Goal: Task Accomplishment & Management: Use online tool/utility

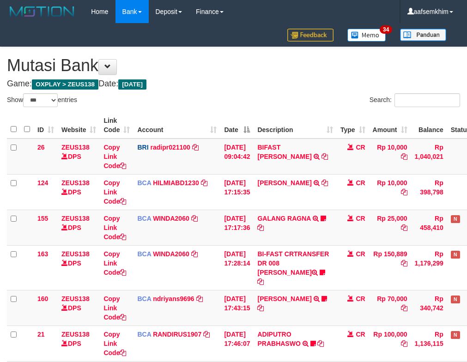
select select "***"
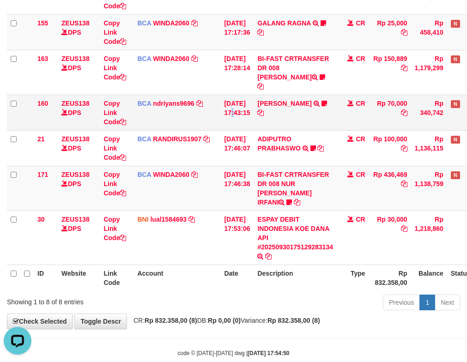
drag, startPoint x: 232, startPoint y: 85, endPoint x: 238, endPoint y: 85, distance: 6.5
click at [238, 95] on td "30/09/2025 17:43:15" at bounding box center [236, 113] width 33 height 36
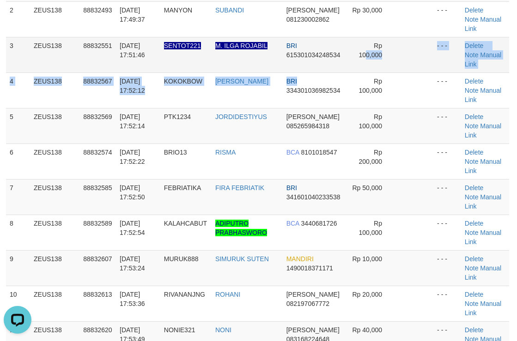
drag, startPoint x: 346, startPoint y: 76, endPoint x: 522, endPoint y: 67, distance: 175.8
click at [424, 68] on tbody "1 ZEUS138 88832461 30/09/2025 17:48:41 RUSDI95 MUH RUSDI MANDIRI 1510015916569 …" at bounding box center [257, 197] width 503 height 463
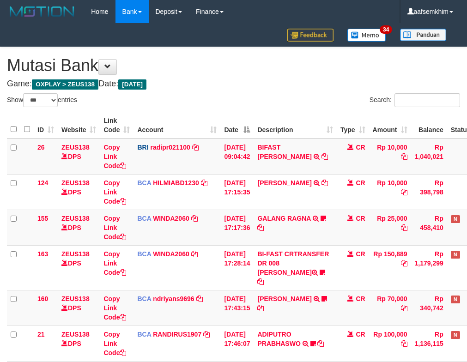
select select "***"
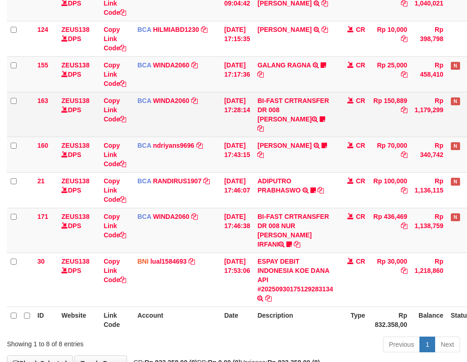
drag, startPoint x: 257, startPoint y: 104, endPoint x: 272, endPoint y: 101, distance: 15.7
click at [267, 101] on tr "163 ZEUS138 DPS Copy Link Code BCA WINDA2060 DPS WINDA mutasi_20250930_4644 | 1…" at bounding box center [259, 114] width 505 height 45
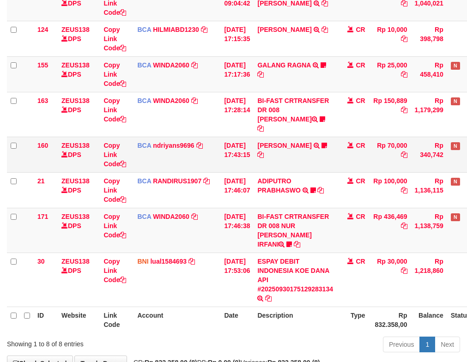
scroll to position [195, 0]
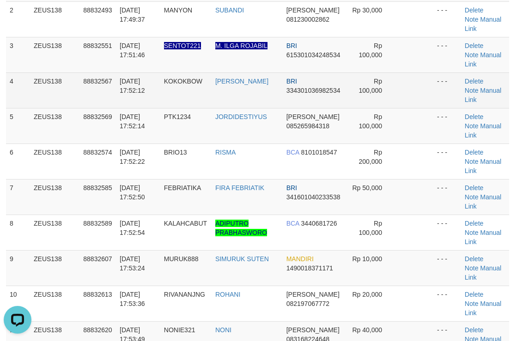
click at [433, 87] on td at bounding box center [414, 91] width 37 height 36
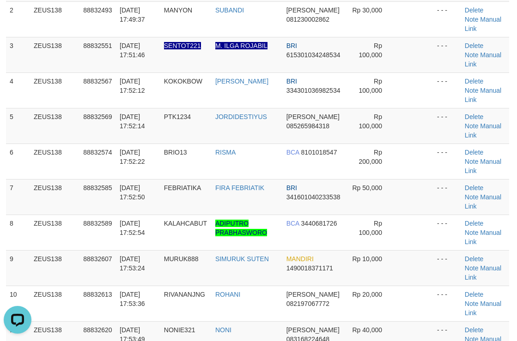
drag, startPoint x: 413, startPoint y: 159, endPoint x: 522, endPoint y: 151, distance: 109.8
click at [423, 159] on td at bounding box center [414, 162] width 37 height 36
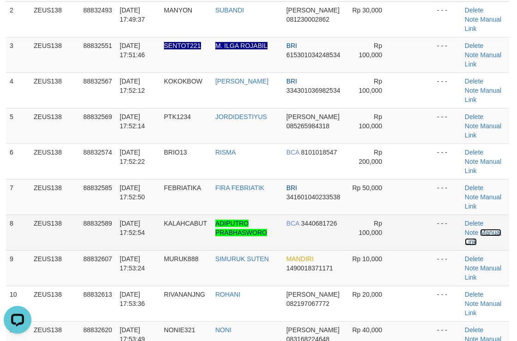
drag, startPoint x: 489, startPoint y: 234, endPoint x: 507, endPoint y: 226, distance: 19.7
click at [489, 234] on link "Manual Link" at bounding box center [483, 237] width 36 height 17
click at [490, 232] on link "Manual Link" at bounding box center [483, 237] width 36 height 17
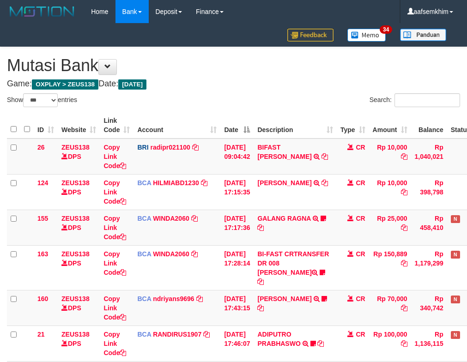
select select "***"
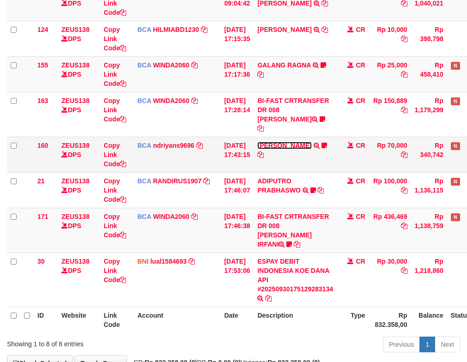
click at [300, 142] on link "HERU SANTOSO" at bounding box center [284, 145] width 54 height 7
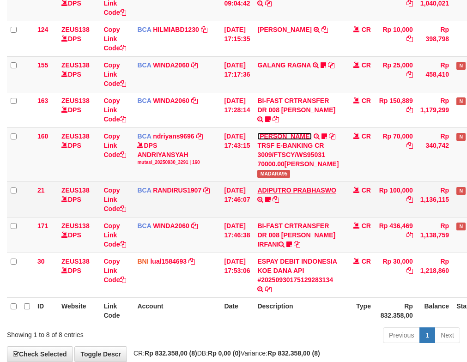
scroll to position [195, 0]
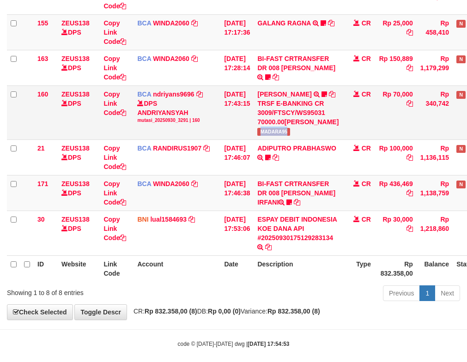
drag, startPoint x: 266, startPoint y: 143, endPoint x: 324, endPoint y: 141, distance: 58.7
click at [324, 140] on td "HERU SANTOSO TRSF E-BANKING CR 3009/FTSCY/WS95031 70000.00HERU SANTOSO MADARA95" at bounding box center [298, 112] width 89 height 54
copy span "MADARA95"
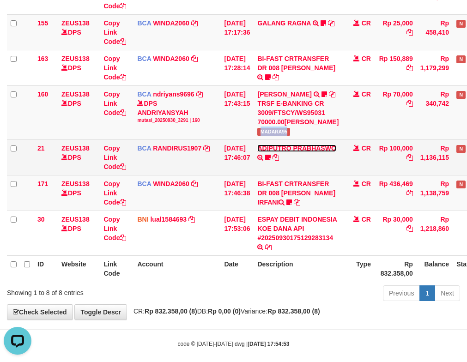
click at [293, 152] on link "ADIPUTRO PRABHASWO" at bounding box center [296, 148] width 79 height 7
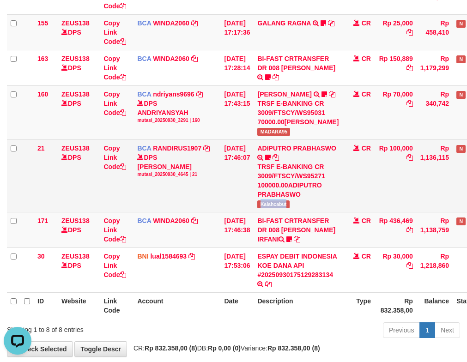
drag, startPoint x: 267, startPoint y: 213, endPoint x: 298, endPoint y: 212, distance: 31.0
click at [298, 212] on td "ADIPUTRO PRABHASWO TRSF E-BANKING CR 3009/FTSCY/WS95271 100000.00ADIPUTRO PRABH…" at bounding box center [298, 176] width 89 height 73
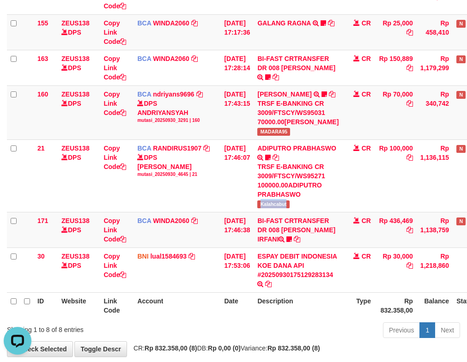
copy span "Kalahcabut"
click at [218, 137] on td "BCA ndriyans9696 DPS ANDRIYANSYAH mutasi_20250930_3291 | 160 mutasi_20250930_32…" at bounding box center [177, 112] width 87 height 54
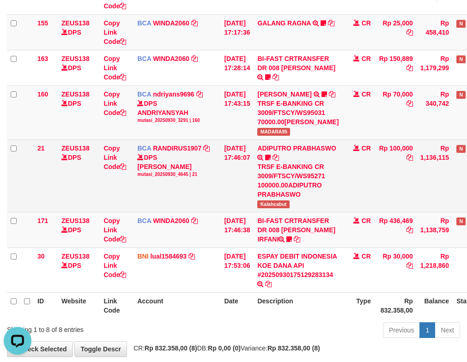
drag, startPoint x: 186, startPoint y: 174, endPoint x: 155, endPoint y: 174, distance: 31.0
click at [185, 174] on div "DPS RANDI RUSTANDI mutasi_20250930_4645 | 21" at bounding box center [176, 165] width 79 height 25
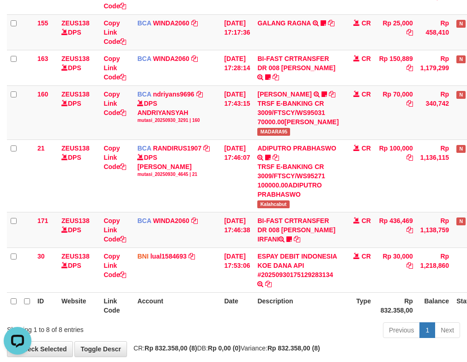
drag, startPoint x: 230, startPoint y: 151, endPoint x: 0, endPoint y: 109, distance: 233.3
click at [220, 150] on tr "21 ZEUS138 DPS Copy Link Code BCA RANDIRUS1907 DPS RANDI RUSTANDI mutasi_202509…" at bounding box center [262, 176] width 510 height 73
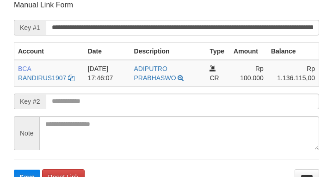
scroll to position [181, 0]
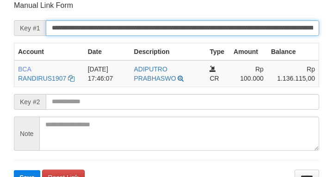
click at [273, 30] on input "**********" at bounding box center [182, 28] width 273 height 16
click at [14, 170] on button "Save" at bounding box center [27, 177] width 26 height 15
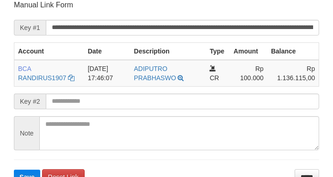
click at [250, 21] on form "**********" at bounding box center [166, 92] width 305 height 185
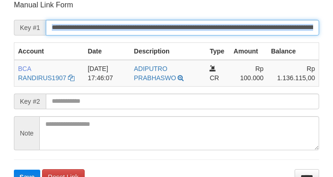
click at [14, 170] on button "Save" at bounding box center [27, 177] width 26 height 15
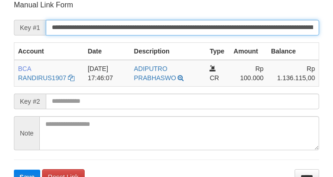
click at [260, 32] on input "**********" at bounding box center [182, 28] width 273 height 16
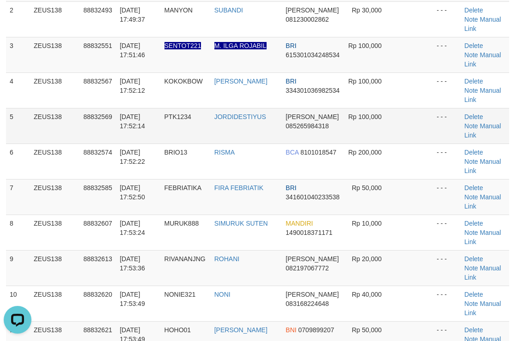
click at [381, 119] on td "Rp 100,000" at bounding box center [369, 126] width 51 height 36
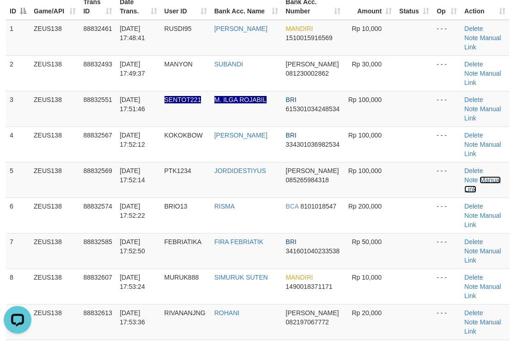
drag, startPoint x: 489, startPoint y: 179, endPoint x: 523, endPoint y: 182, distance: 33.8
click at [490, 179] on link "Manual Link" at bounding box center [482, 184] width 36 height 17
click at [464, 176] on link "Manual Link" at bounding box center [482, 184] width 36 height 17
click at [489, 182] on link "Manual Link" at bounding box center [482, 184] width 36 height 17
drag, startPoint x: 336, startPoint y: 85, endPoint x: 522, endPoint y: 93, distance: 186.8
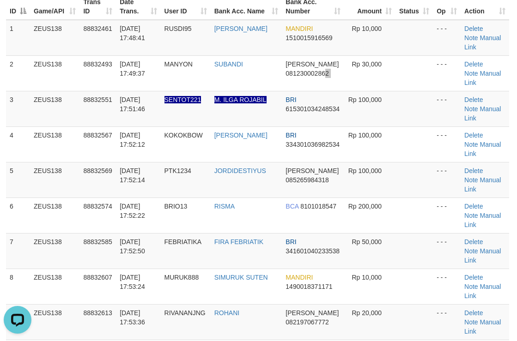
click at [375, 88] on td "Rp 30,000" at bounding box center [369, 73] width 51 height 36
drag, startPoint x: 329, startPoint y: 99, endPoint x: 345, endPoint y: 103, distance: 16.5
click at [343, 103] on td "BRI 615301034248534" at bounding box center [313, 109] width 62 height 36
drag, startPoint x: 419, startPoint y: 73, endPoint x: 406, endPoint y: 32, distance: 42.5
click at [419, 59] on tr "2 ZEUS138 88832493 30/09/2025 17:49:37 MANYON SUBANDI DANA 081230002862 Rp 30,0…" at bounding box center [257, 73] width 503 height 36
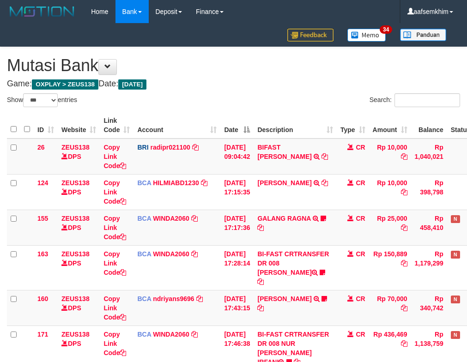
select select "***"
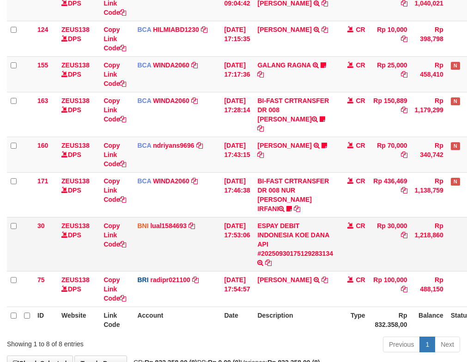
scroll to position [195, 0]
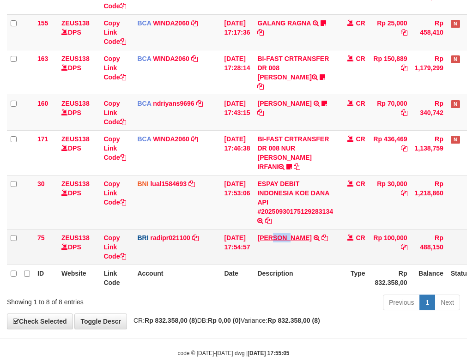
drag, startPoint x: 283, startPoint y: 212, endPoint x: 127, endPoint y: 183, distance: 158.7
click at [299, 229] on td "DANA JORDIDESTIYU TRANSFER NBMB DANA JORDIDESTIYU TO REYNALDI ADI PRATAMA" at bounding box center [295, 247] width 83 height 36
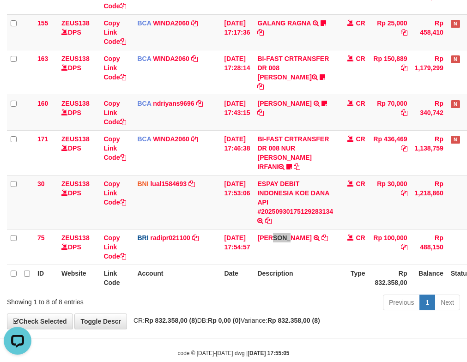
scroll to position [0, 0]
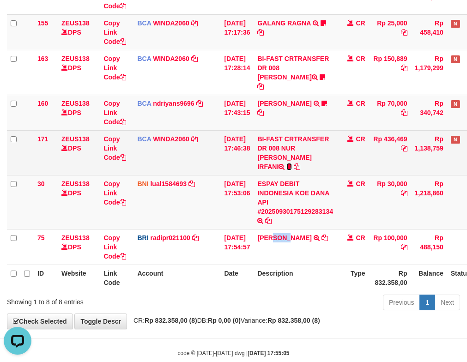
click at [292, 164] on icon at bounding box center [289, 167] width 6 height 6
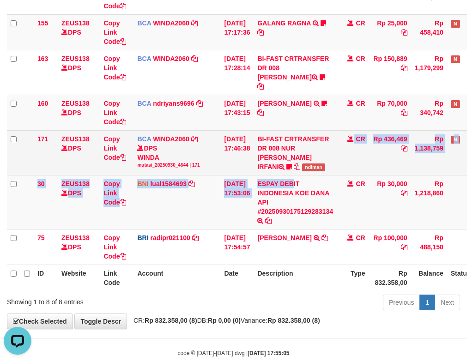
drag, startPoint x: 311, startPoint y: 163, endPoint x: 316, endPoint y: 151, distance: 13.2
click at [334, 161] on tbody "26 ZEUS138 DPS Copy Link Code BRI radipr021100 DPS REYNALDI ADI PRATAMA mutasi_…" at bounding box center [259, 104] width 505 height 322
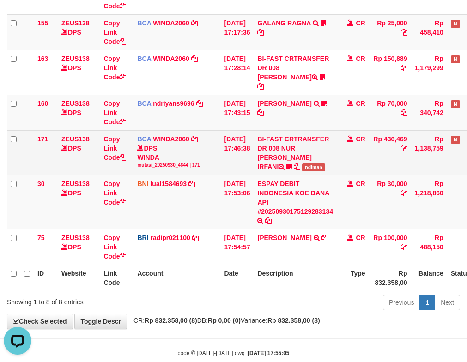
click at [316, 164] on span "ndiman" at bounding box center [313, 168] width 23 height 8
copy span "ndiman"
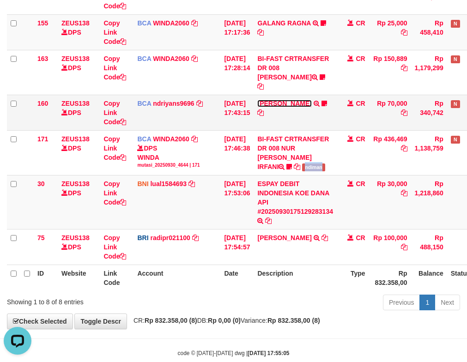
click at [285, 100] on link "HERU SANTOSO" at bounding box center [284, 103] width 54 height 7
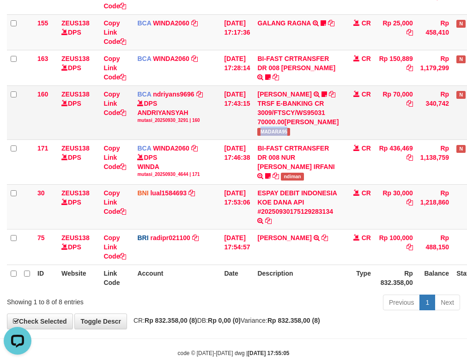
click at [297, 137] on td "HERU SANTOSO TRSF E-BANKING CR 3009/FTSCY/WS95031 70000.00HERU SANTOSO MADARA95" at bounding box center [298, 112] width 89 height 54
copy span "MADARA95"
drag, startPoint x: 166, startPoint y: 113, endPoint x: 156, endPoint y: 111, distance: 9.8
click at [166, 113] on div "DPS ANDRIYANSYAH mutasi_20250930_3291 | 160" at bounding box center [176, 111] width 79 height 25
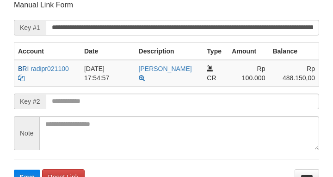
scroll to position [181, 0]
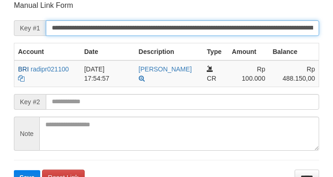
click at [284, 32] on input "**********" at bounding box center [182, 28] width 273 height 16
click at [14, 170] on button "Save" at bounding box center [27, 177] width 26 height 15
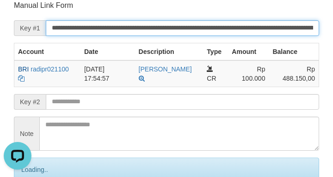
scroll to position [0, 0]
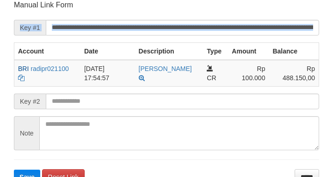
drag, startPoint x: 209, startPoint y: 11, endPoint x: 230, endPoint y: 25, distance: 25.2
click at [226, 23] on form "**********" at bounding box center [166, 92] width 305 height 185
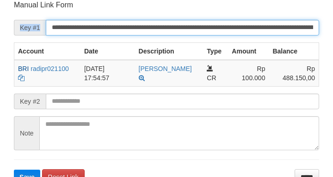
click at [14, 170] on button "Save" at bounding box center [27, 177] width 26 height 15
click at [239, 29] on input "**********" at bounding box center [182, 28] width 273 height 16
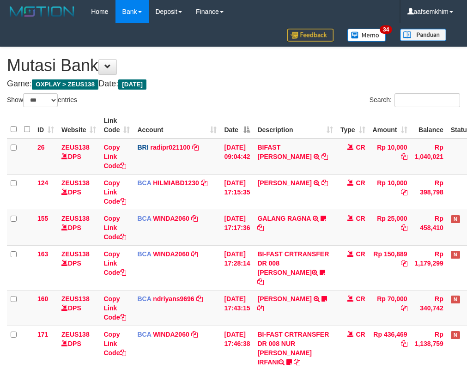
select select "***"
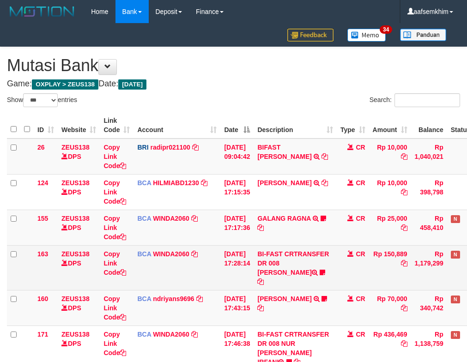
scroll to position [160, 0]
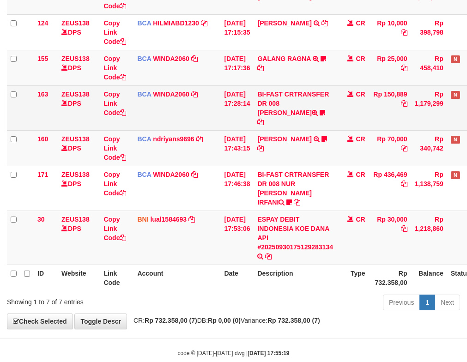
click at [232, 98] on div "Show ** ** ** *** entries Search: ID Website Link Code Account Date Description…" at bounding box center [233, 123] width 453 height 380
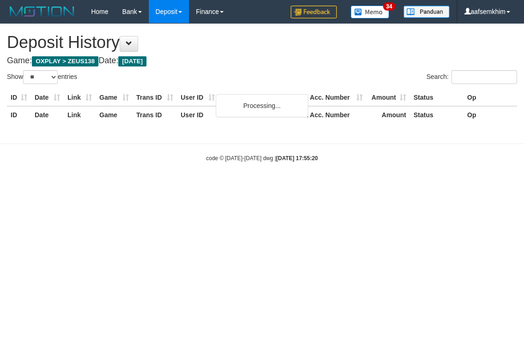
select select "**"
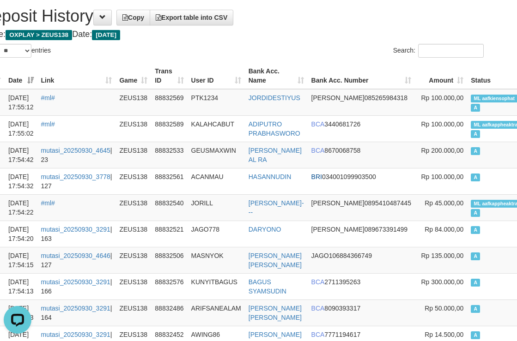
scroll to position [0, 26]
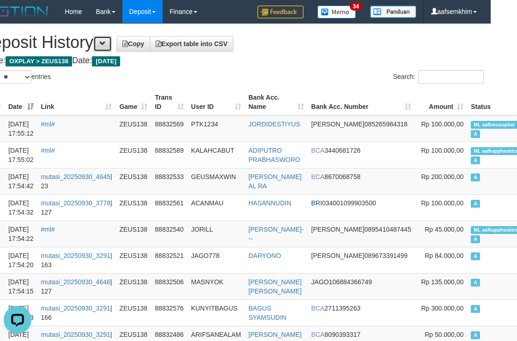
click at [103, 40] on button at bounding box center [102, 44] width 18 height 16
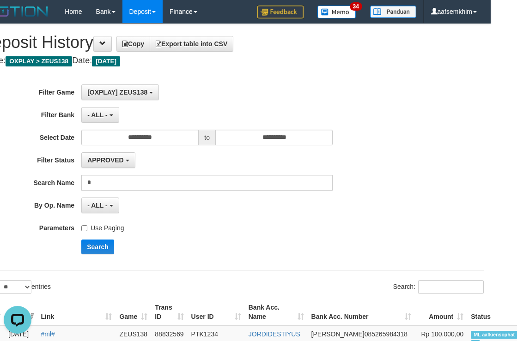
click at [101, 225] on label "Use Paging" at bounding box center [102, 226] width 42 height 12
click at [100, 247] on button "Search" at bounding box center [97, 247] width 33 height 15
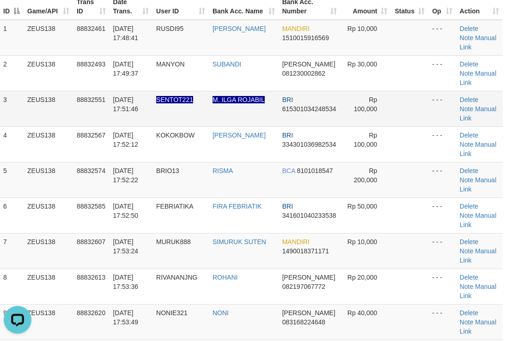
click at [456, 127] on tr "4 ZEUS138 88832567 30/09/2025 17:52:12 KOKOKBOW KHAIRUL ANWAR BRI 3343010369825…" at bounding box center [251, 145] width 503 height 36
drag, startPoint x: 417, startPoint y: 130, endPoint x: 516, endPoint y: 125, distance: 99.0
click at [461, 128] on tr "4 ZEUS138 88832567 30/09/2025 17:52:12 KOKOKBOW KHAIRUL ANWAR BRI 3343010369825…" at bounding box center [251, 145] width 503 height 36
drag, startPoint x: 411, startPoint y: 89, endPoint x: 522, endPoint y: 87, distance: 110.9
click at [435, 91] on tbody "1 ZEUS138 88832461 30/09/2025 17:48:41 RUSDI95 MUH RUSDI MANDIRI 1510015916569 …" at bounding box center [251, 269] width 503 height 498
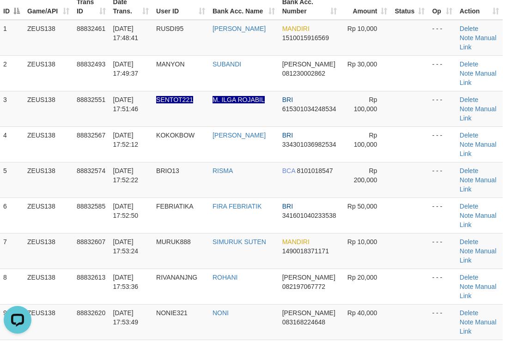
drag, startPoint x: 408, startPoint y: 97, endPoint x: 523, endPoint y: 93, distance: 115.6
click at [414, 97] on td at bounding box center [409, 109] width 37 height 36
drag, startPoint x: 377, startPoint y: 113, endPoint x: 482, endPoint y: 92, distance: 106.9
click at [378, 113] on tr "3 ZEUS138 88832551 30/09/2025 17:51:46 SENTOT221 M. ILGA ROJABIL BRI 6153010342…" at bounding box center [251, 109] width 503 height 36
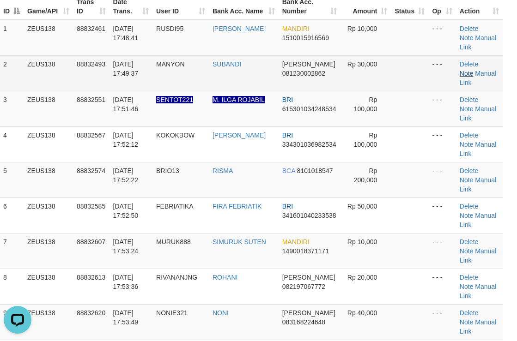
drag, startPoint x: 306, startPoint y: 64, endPoint x: 468, endPoint y: 73, distance: 162.8
click at [388, 66] on tr "2 ZEUS138 88832493 30/09/2025 17:49:37 MANYON SUBANDI DANA 081230002862 Rp 30,0…" at bounding box center [251, 73] width 503 height 36
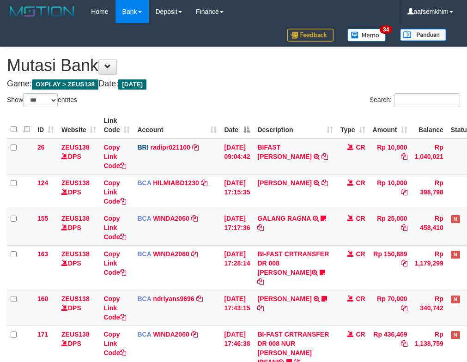
select select "***"
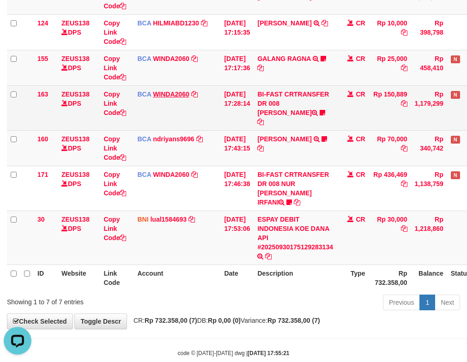
drag, startPoint x: 201, startPoint y: 91, endPoint x: 180, endPoint y: 91, distance: 21.3
click at [183, 91] on td "BCA WINDA2060 DPS WINDA mutasi_20250930_4644 | 163 mutasi_20250930_4644 | 163" at bounding box center [177, 107] width 87 height 45
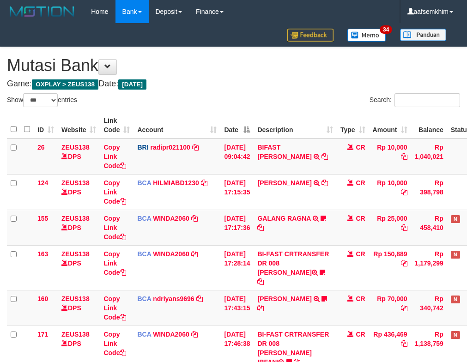
select select "***"
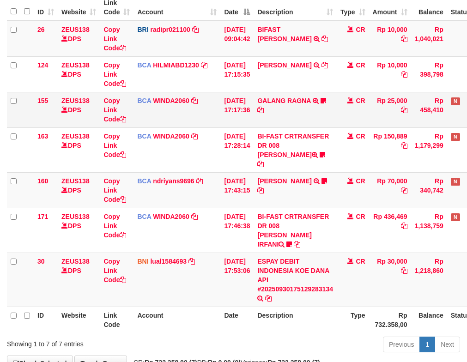
scroll to position [160, 0]
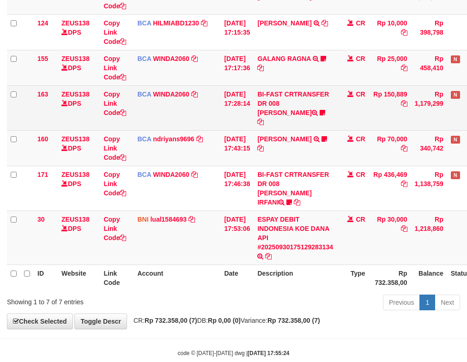
drag, startPoint x: 150, startPoint y: 110, endPoint x: 123, endPoint y: 101, distance: 27.9
click at [147, 109] on tbody "26 ZEUS138 DPS Copy Link Code BRI radipr021100 DPS REYNALDI ADI PRATAMA mutasi_…" at bounding box center [259, 122] width 505 height 286
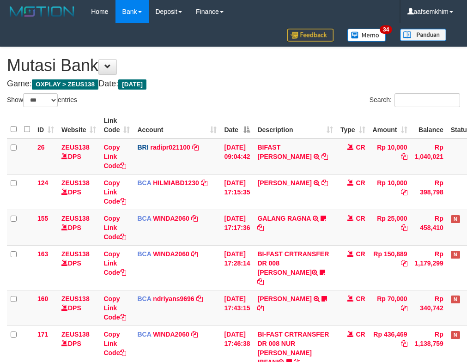
select select "***"
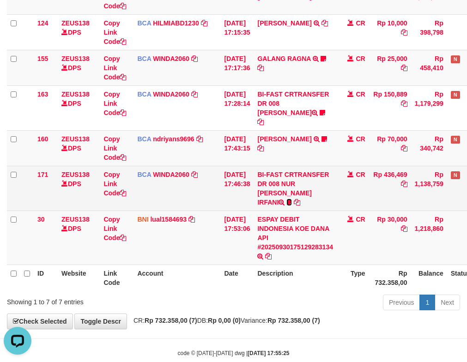
click at [292, 199] on icon at bounding box center [289, 202] width 6 height 6
click at [337, 183] on td "BI-FAST CRTRANSFER DR 008 NUR ROHMAN IRFANI ndiman" at bounding box center [295, 188] width 83 height 45
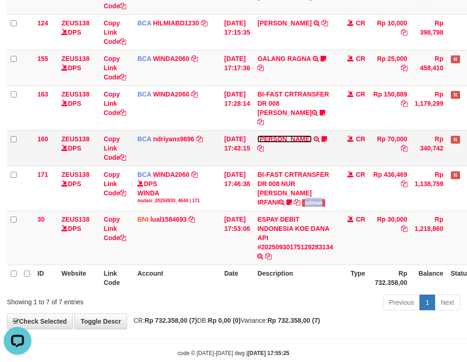
click at [296, 135] on link "HERU SANTOSO" at bounding box center [284, 138] width 54 height 7
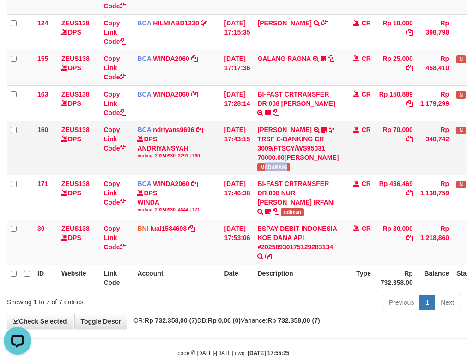
drag, startPoint x: 291, startPoint y: 178, endPoint x: 302, endPoint y: 176, distance: 11.2
click at [302, 175] on td "HERU SANTOSO TRSF E-BANKING CR 3009/FTSCY/WS95031 70000.00HERU SANTOSO MADARA95" at bounding box center [298, 148] width 89 height 54
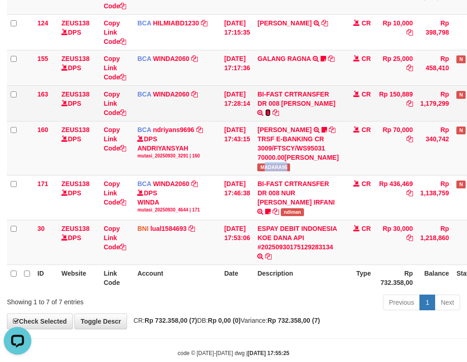
click at [265, 111] on icon at bounding box center [268, 112] width 6 height 6
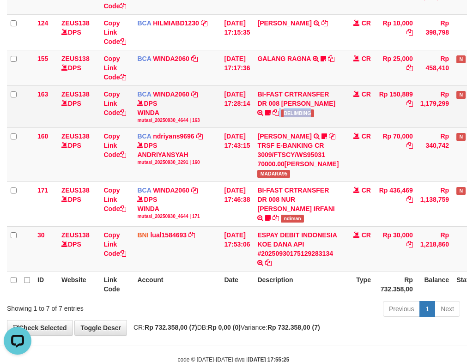
click at [312, 115] on td "BI-FAST CRTRANSFER DR 008 ALAN TANOF BELIMBING" at bounding box center [298, 106] width 89 height 42
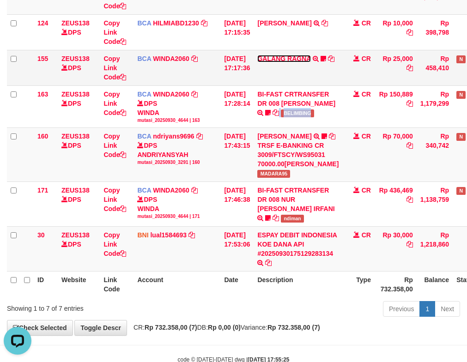
click at [300, 55] on link "GALANG RAGNA" at bounding box center [283, 58] width 53 height 7
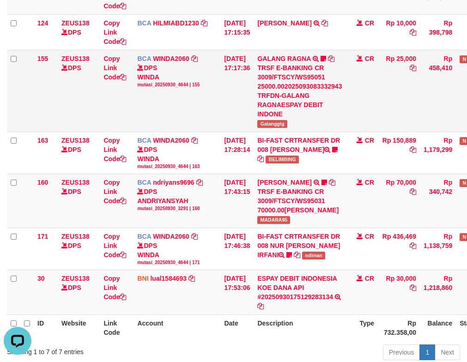
drag, startPoint x: 262, startPoint y: 120, endPoint x: 308, endPoint y: 121, distance: 45.7
click at [310, 120] on td "GALANG RAGNA TRSF E-BANKING CR 3009/FTSCY/WS95051 25000.002025093083332943 TRFD…" at bounding box center [300, 91] width 92 height 82
click at [274, 124] on span "Galanggtg" at bounding box center [272, 124] width 30 height 8
drag, startPoint x: 274, startPoint y: 124, endPoint x: 4, endPoint y: 123, distance: 270.7
click at [267, 125] on span "Galanggtg" at bounding box center [272, 124] width 30 height 8
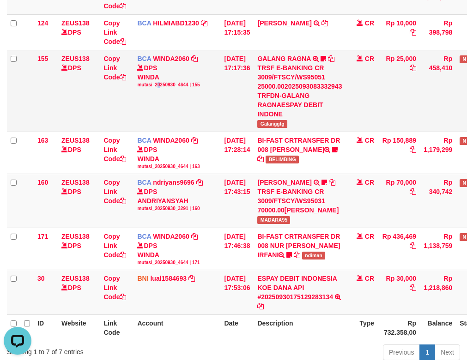
drag, startPoint x: 157, startPoint y: 101, endPoint x: 109, endPoint y: 97, distance: 48.2
click at [161, 100] on td "BCA WINDA2060 DPS WINDA mutasi_20250930_4644 | 155 mutasi_20250930_4644 | 155" at bounding box center [177, 91] width 87 height 82
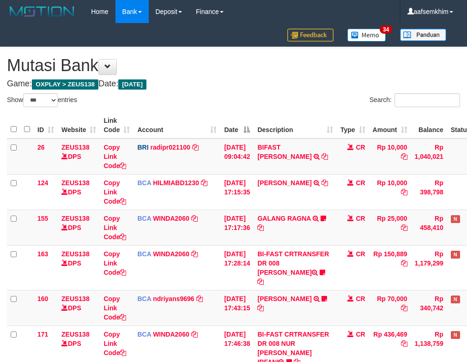
select select "***"
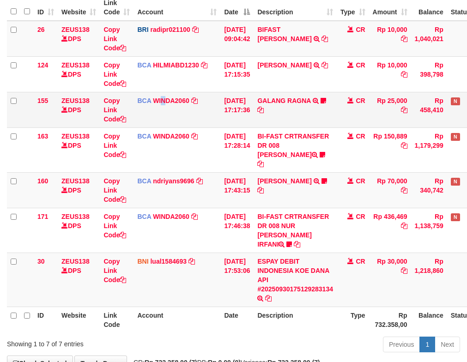
click at [167, 111] on td "BCA WINDA2060 DPS WINDA mutasi_20250930_4644 | 155 mutasi_20250930_4644 | 155" at bounding box center [177, 110] width 87 height 36
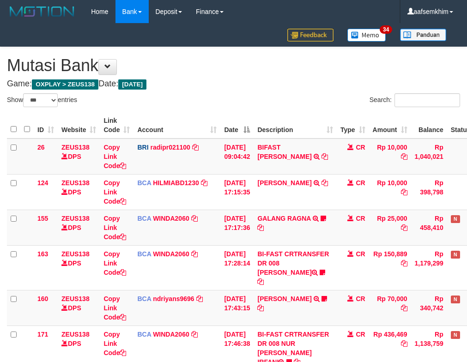
select select "***"
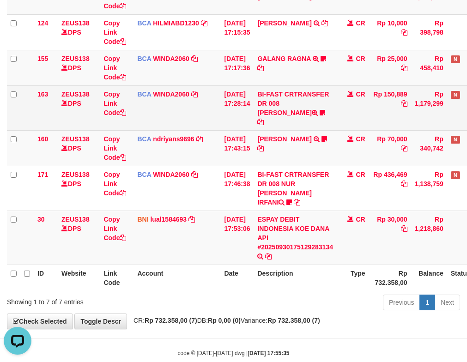
click at [218, 104] on tr "163 ZEUS138 DPS Copy Link Code BCA WINDA2060 DPS WINDA mutasi_20250930_4644 | 1…" at bounding box center [259, 107] width 505 height 45
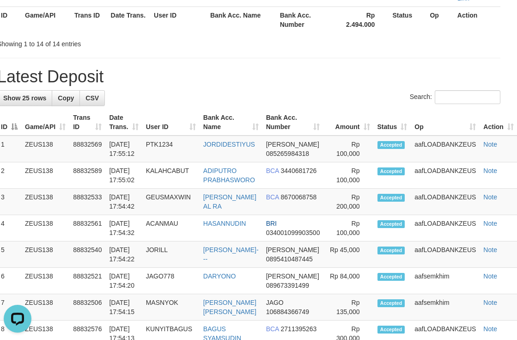
scroll to position [203, 10]
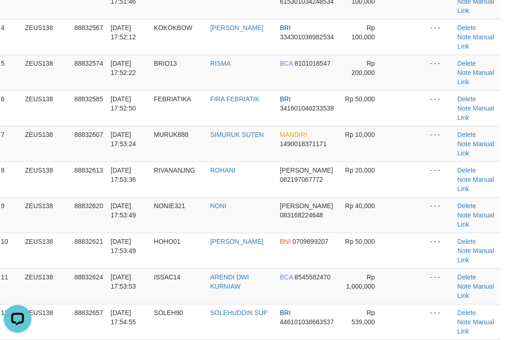
drag, startPoint x: 388, startPoint y: 102, endPoint x: 518, endPoint y: 89, distance: 130.5
click at [407, 98] on td at bounding box center [407, 108] width 37 height 36
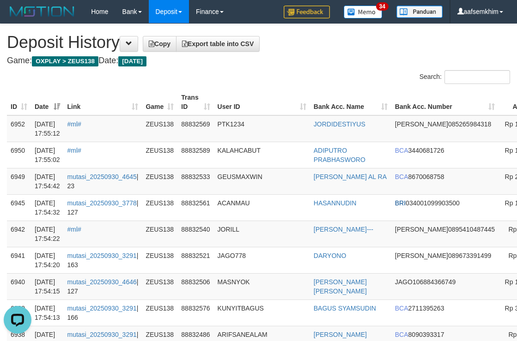
click at [244, 90] on th "User ID" at bounding box center [262, 102] width 96 height 26
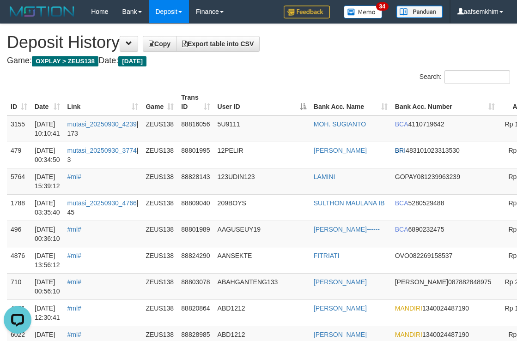
click at [226, 75] on div "Search:" at bounding box center [258, 78] width 517 height 16
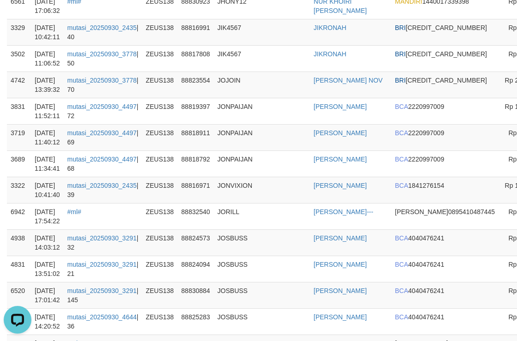
scroll to position [23616, 0]
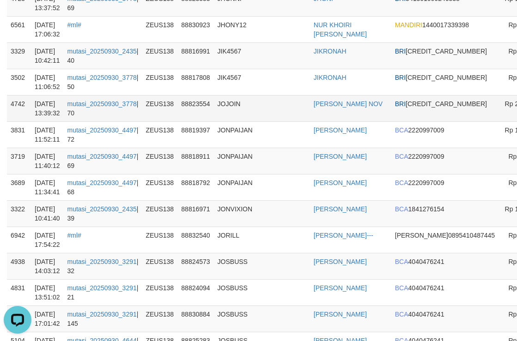
click at [322, 95] on td "JOIS ILHAM NOV" at bounding box center [350, 108] width 81 height 26
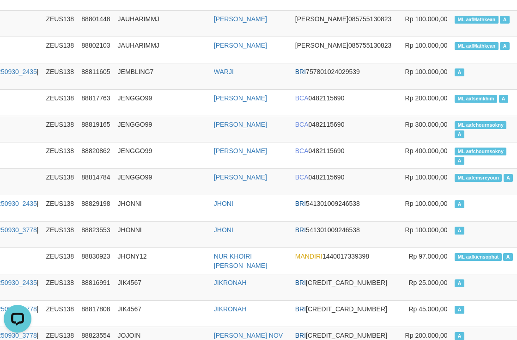
scroll to position [23385, 130]
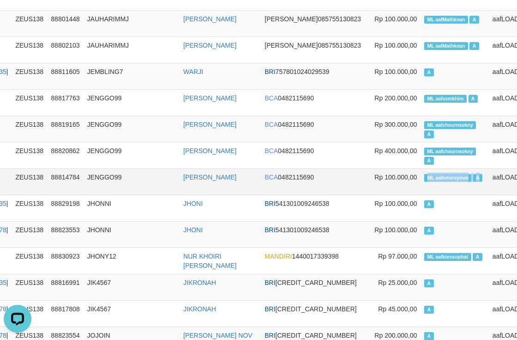
drag, startPoint x: 382, startPoint y: 143, endPoint x: 443, endPoint y: 151, distance: 61.5
click at [447, 168] on td "ML aafemsreyoun A" at bounding box center [454, 181] width 68 height 26
copy td "ML aafemsreyoun A"
click at [442, 168] on td "ML aafemsreyoun A" at bounding box center [454, 181] width 68 height 26
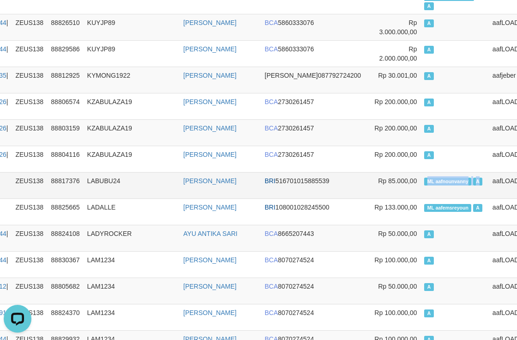
drag, startPoint x: 384, startPoint y: 147, endPoint x: 445, endPoint y: 144, distance: 60.6
click at [445, 172] on td "ML aafnounvanny A" at bounding box center [454, 185] width 68 height 26
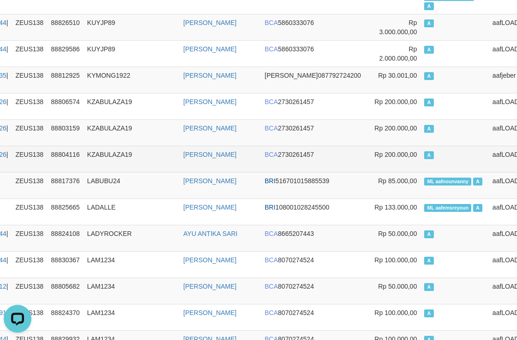
click at [432, 146] on td "A" at bounding box center [454, 159] width 68 height 26
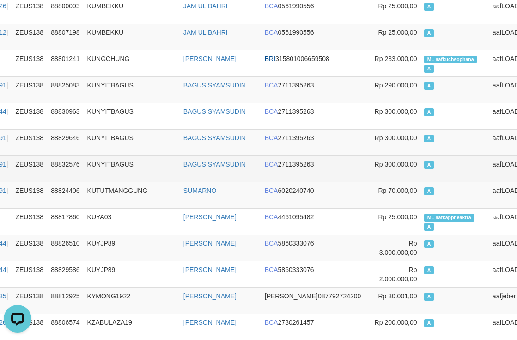
scroll to position [26741, 130]
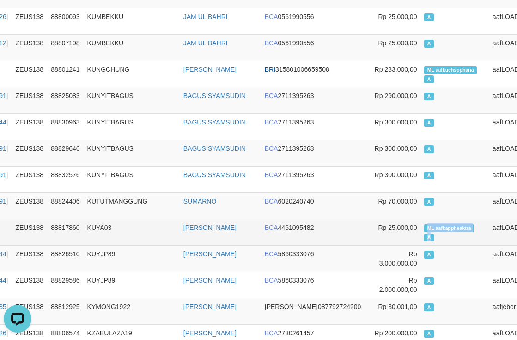
drag, startPoint x: 380, startPoint y: 189, endPoint x: 400, endPoint y: 201, distance: 23.2
click at [420, 219] on td "ML aafkappheaktra A" at bounding box center [454, 232] width 68 height 26
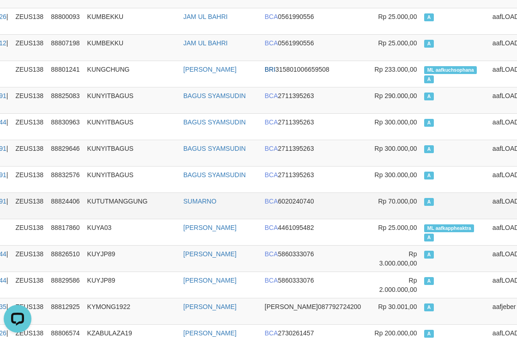
click at [420, 192] on td "A" at bounding box center [454, 205] width 68 height 26
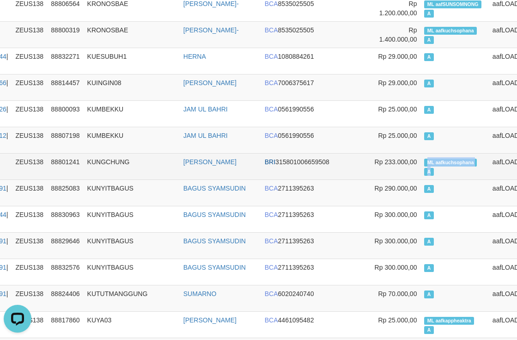
drag, startPoint x: 387, startPoint y: 124, endPoint x: 406, endPoint y: 136, distance: 22.0
click at [420, 153] on td "ML aafkuchsophana A" at bounding box center [454, 166] width 68 height 26
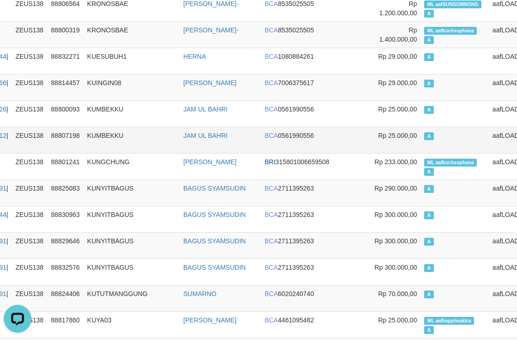
click at [420, 127] on td "A" at bounding box center [454, 140] width 68 height 26
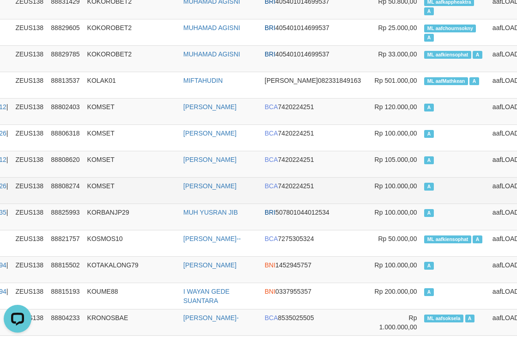
scroll to position [26325, 130]
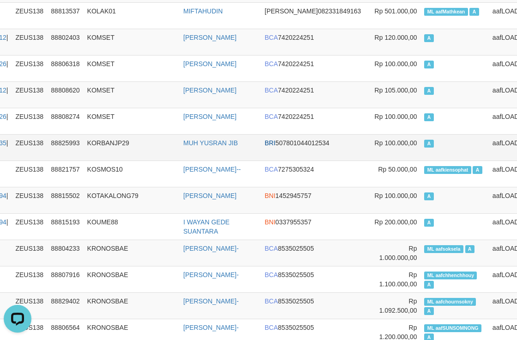
click at [422, 134] on td "A" at bounding box center [454, 147] width 68 height 26
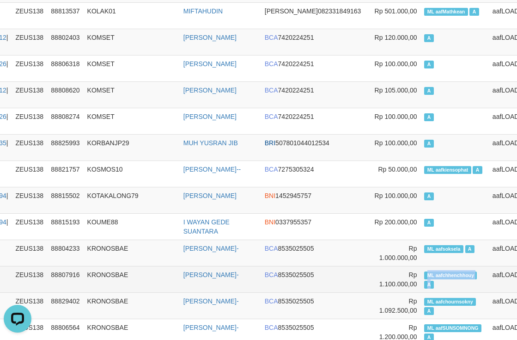
drag, startPoint x: 387, startPoint y: 236, endPoint x: 401, endPoint y: 243, distance: 16.1
click at [420, 266] on td "ML aafchhenchhouy A" at bounding box center [454, 279] width 68 height 26
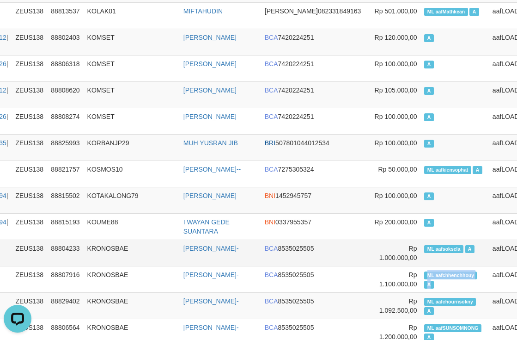
copy td "ML aafchhenchhouy A"
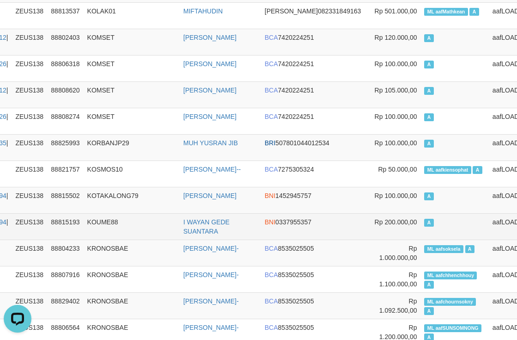
click at [420, 213] on td "A" at bounding box center [454, 226] width 68 height 26
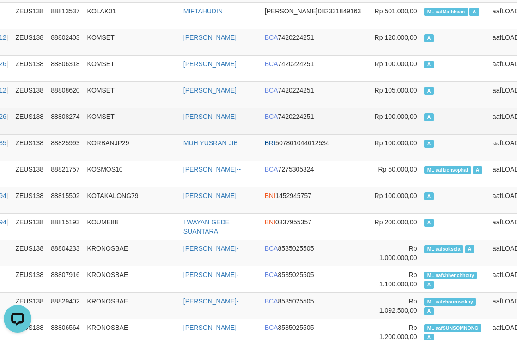
click at [420, 108] on td "A" at bounding box center [454, 121] width 68 height 26
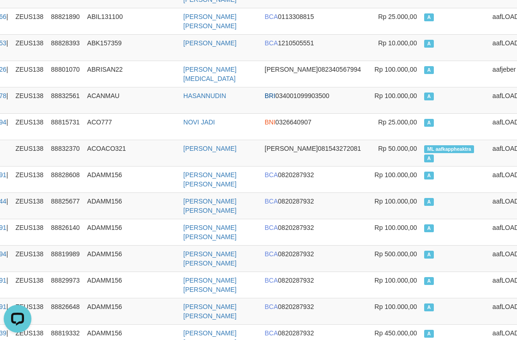
scroll to position [0, 130]
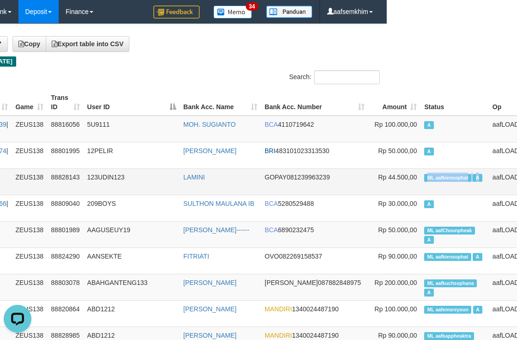
drag, startPoint x: 378, startPoint y: 189, endPoint x: 446, endPoint y: 185, distance: 68.0
click at [446, 185] on tr "5764 30/09/2025 15:39:12 #ml# ZEUS138 88828143 123UDIN123 LAMINI GOPAY 08123996…" at bounding box center [217, 181] width 681 height 26
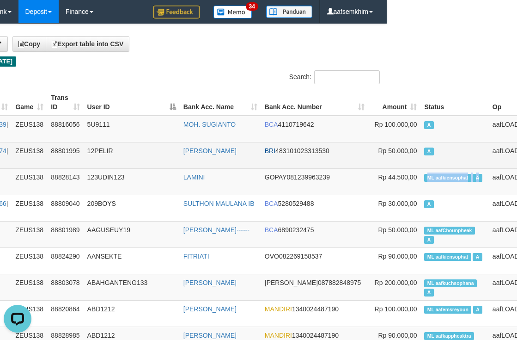
copy tr "ML aafkiensophat A"
click at [442, 152] on td "A" at bounding box center [454, 155] width 68 height 26
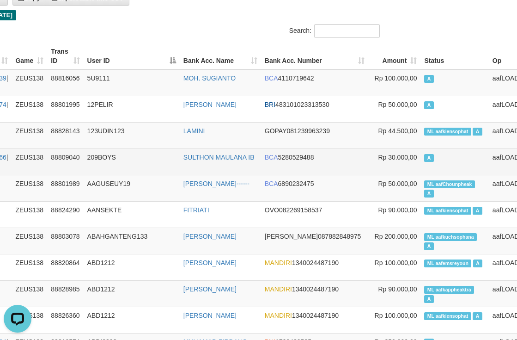
click at [420, 164] on td "A" at bounding box center [454, 161] width 68 height 26
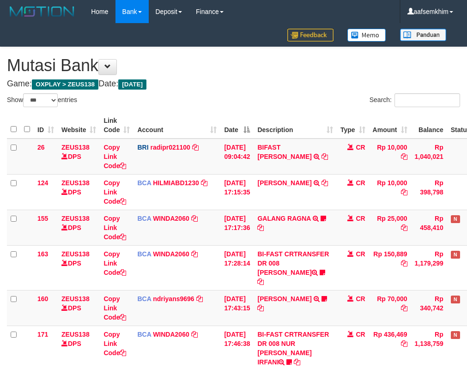
select select "***"
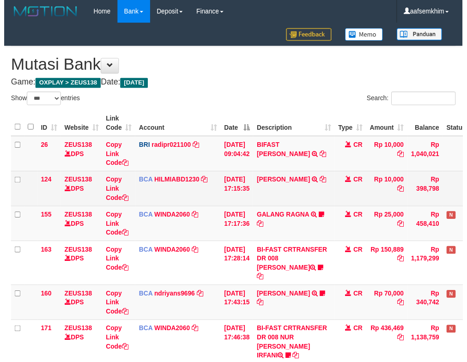
scroll to position [118, 0]
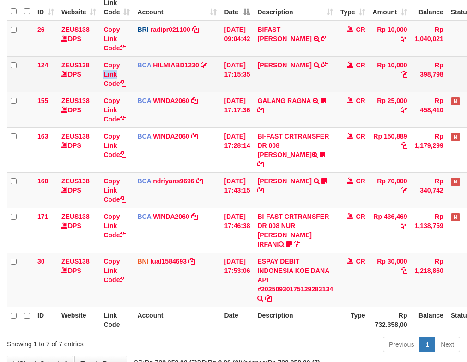
drag, startPoint x: 127, startPoint y: 71, endPoint x: 121, endPoint y: 68, distance: 5.6
click at [123, 69] on td "Copy Link Code" at bounding box center [117, 74] width 34 height 36
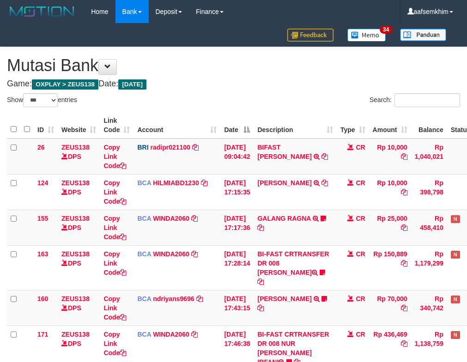
select select "***"
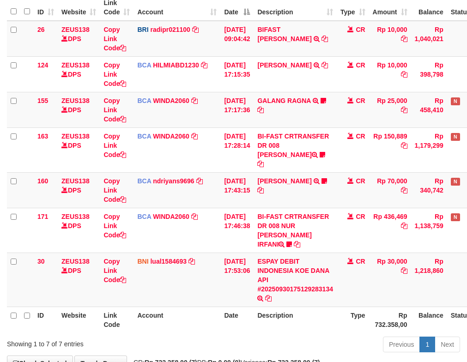
scroll to position [160, 0]
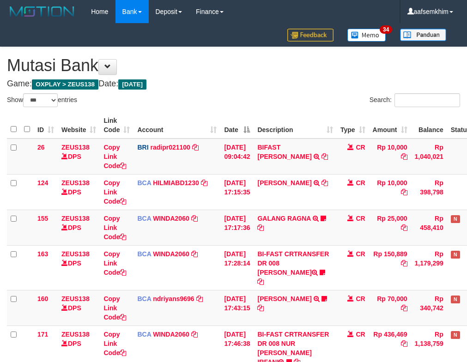
select select "***"
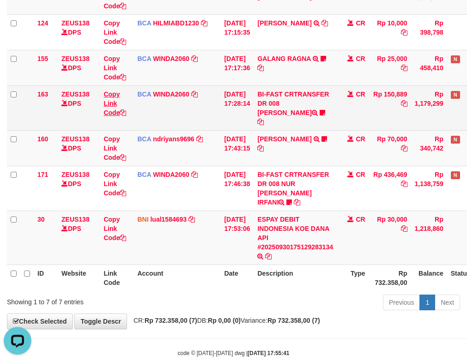
drag, startPoint x: 235, startPoint y: 149, endPoint x: 114, endPoint y: 115, distance: 125.5
click at [235, 149] on td "[DATE] 17:43:15" at bounding box center [236, 148] width 33 height 36
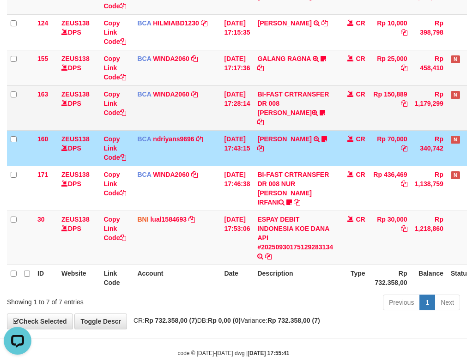
click at [158, 107] on td "BCA WINDA2060 DPS WINDA mutasi_20250930_4644 | 163 mutasi_20250930_4644 | 163" at bounding box center [177, 107] width 87 height 45
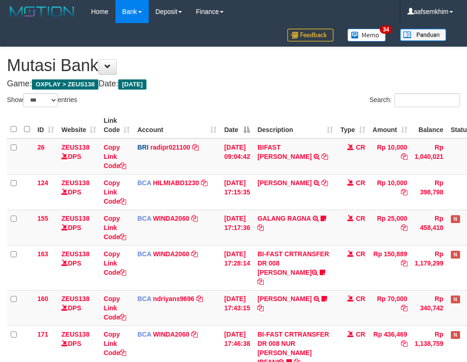
select select "***"
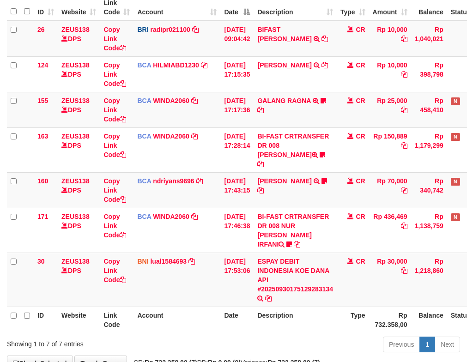
scroll to position [160, 0]
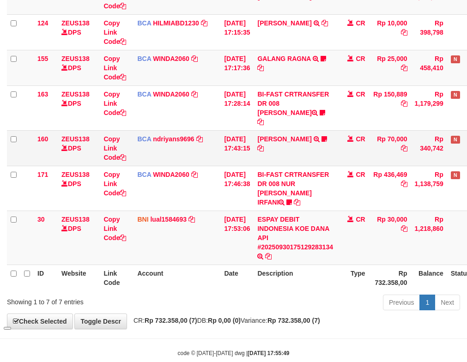
click at [245, 134] on td "[DATE] 17:43:15" at bounding box center [236, 148] width 33 height 36
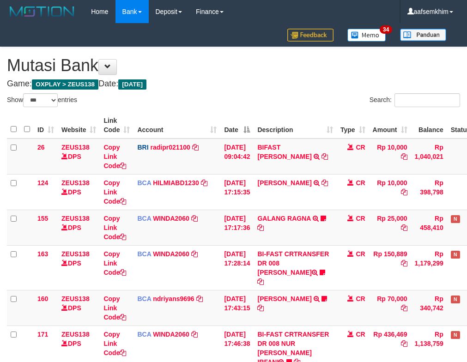
select select "***"
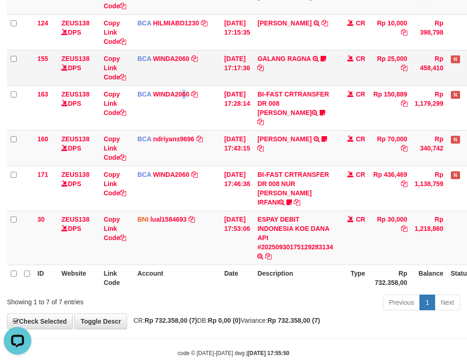
drag, startPoint x: 185, startPoint y: 87, endPoint x: 170, endPoint y: 84, distance: 15.5
click at [176, 86] on td "BCA WINDA2060 DPS WINDA mutasi_20250930_4644 | 163 mutasi_20250930_4644 | 163" at bounding box center [177, 107] width 87 height 45
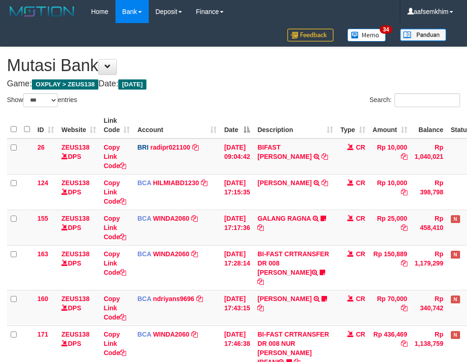
select select "***"
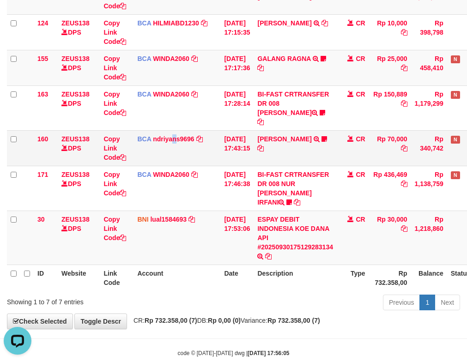
click at [174, 130] on td "BCA ndriyans9696 DPS ANDRIYANSYAH mutasi_20250930_3291 | 160 mutasi_20250930_32…" at bounding box center [177, 148] width 87 height 36
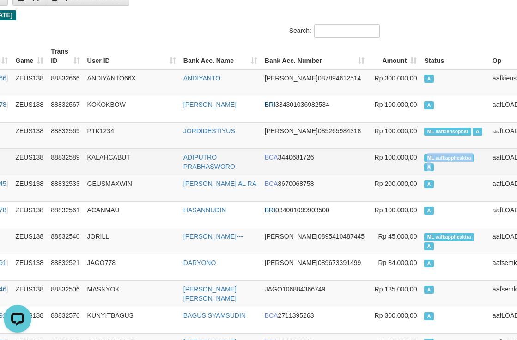
drag, startPoint x: 394, startPoint y: 161, endPoint x: 400, endPoint y: 164, distance: 7.4
click at [420, 164] on td "ML aafkappheaktra A" at bounding box center [454, 161] width 68 height 26
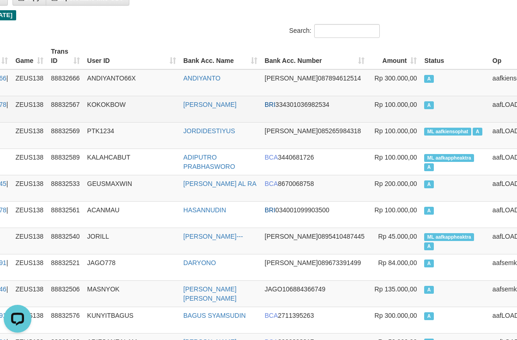
click at [420, 120] on td "A" at bounding box center [454, 109] width 68 height 26
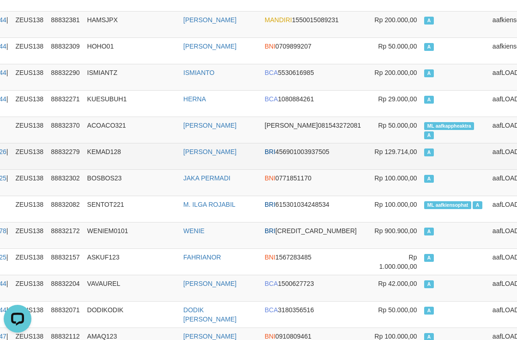
scroll to position [647, 130]
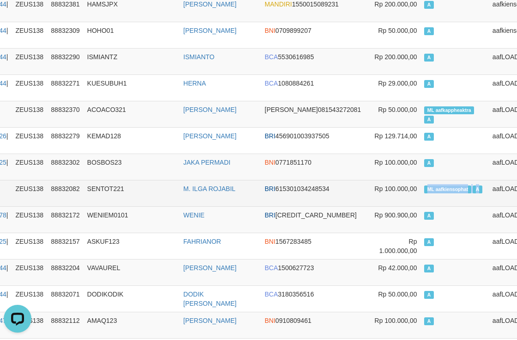
drag, startPoint x: 427, startPoint y: 189, endPoint x: 446, endPoint y: 187, distance: 18.6
click at [446, 187] on td "ML aafkiensophat A" at bounding box center [454, 193] width 68 height 26
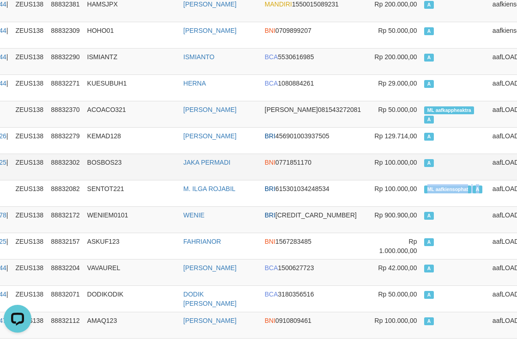
copy td "ML aafkiensophat A"
click at [437, 155] on td "A" at bounding box center [454, 166] width 68 height 26
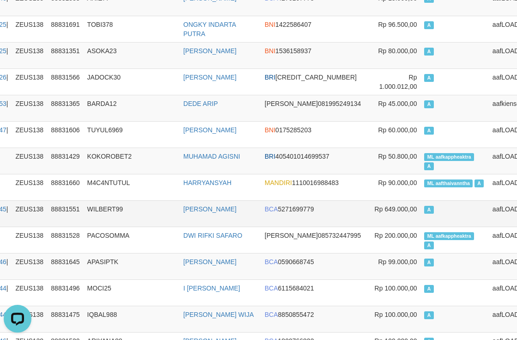
scroll to position [1663, 130]
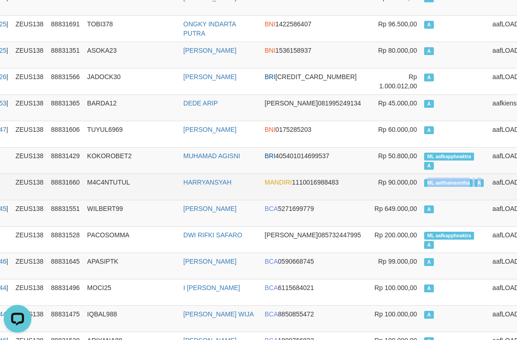
drag, startPoint x: 390, startPoint y: 181, endPoint x: 441, endPoint y: 183, distance: 50.9
click at [441, 183] on td "ML aafthaivanntha A" at bounding box center [454, 186] width 68 height 26
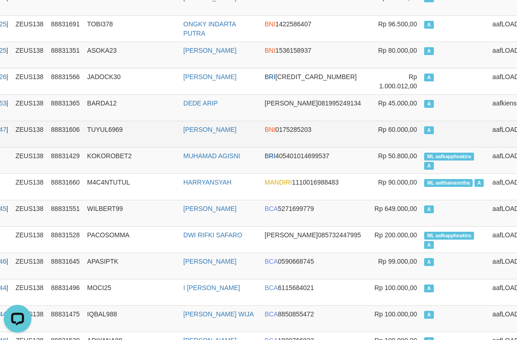
click at [428, 121] on td "A" at bounding box center [454, 134] width 68 height 26
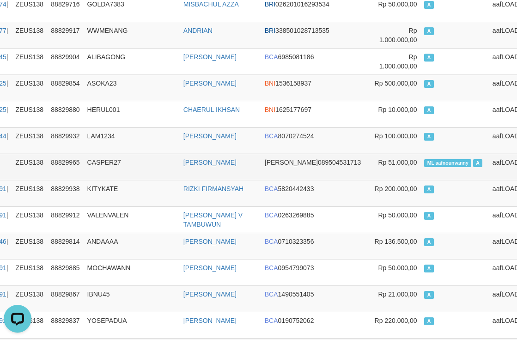
scroll to position [4527, 130]
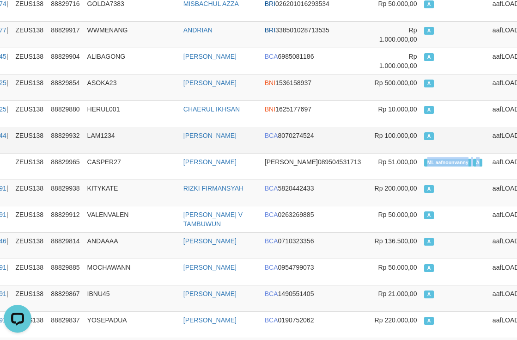
drag, startPoint x: 383, startPoint y: 164, endPoint x: 437, endPoint y: 139, distance: 59.5
click at [441, 166] on td "ML aafnounvanny A" at bounding box center [454, 166] width 68 height 26
click at [435, 137] on td "A" at bounding box center [454, 140] width 68 height 26
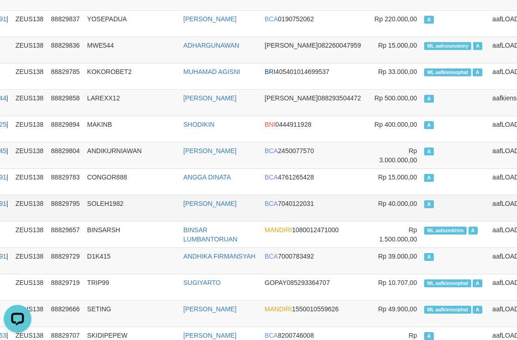
scroll to position [4851, 130]
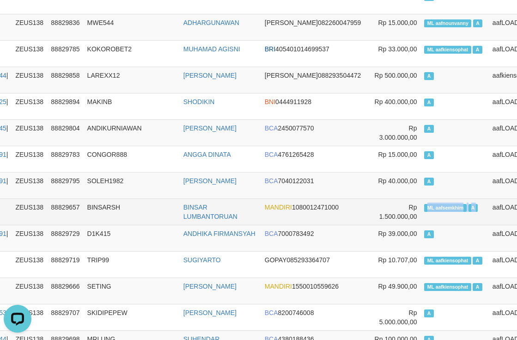
drag, startPoint x: 389, startPoint y: 206, endPoint x: 449, endPoint y: 206, distance: 60.1
click at [449, 206] on tr "6213 30/09/2025 16:25:42 #ml# ZEUS138 88829657 BINSARSH BINSAR LUMBANTORUAN MAN…" at bounding box center [217, 211] width 681 height 26
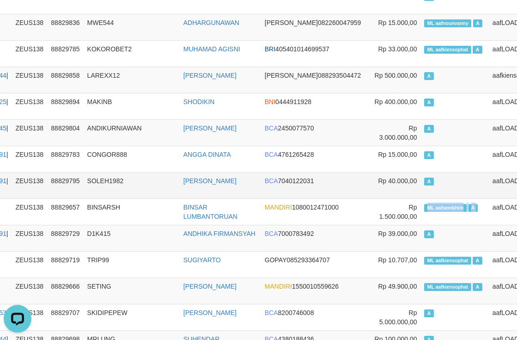
copy td "ML aafsemkhim A"
click at [420, 181] on td "A" at bounding box center [454, 185] width 68 height 26
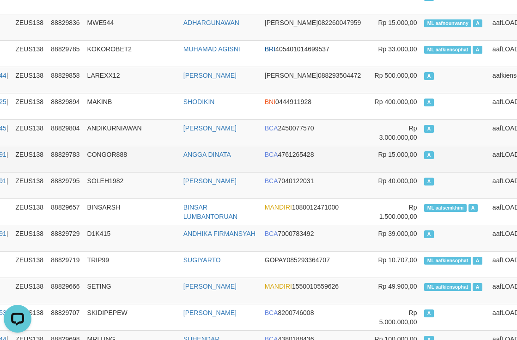
click at [420, 162] on td "A" at bounding box center [454, 159] width 68 height 26
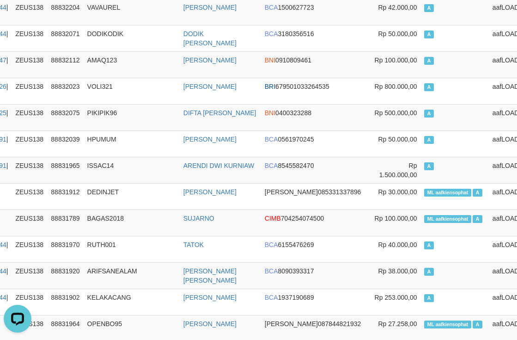
scroll to position [0, 130]
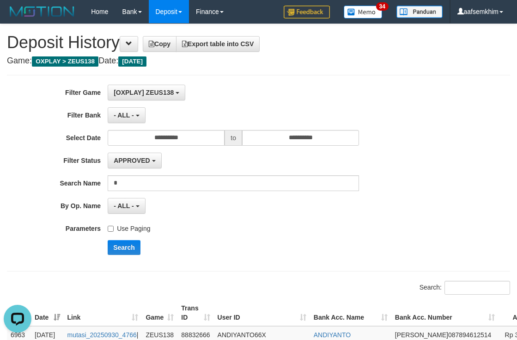
click at [107, 255] on div "**********" at bounding box center [215, 173] width 431 height 177
click at [114, 249] on button "Search" at bounding box center [124, 247] width 33 height 15
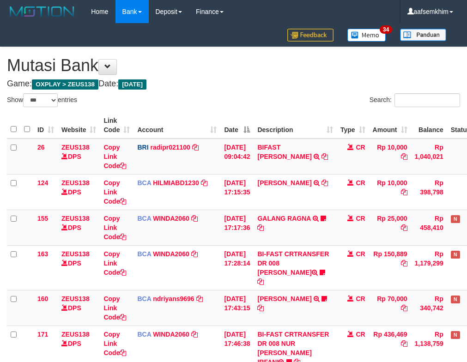
select select "***"
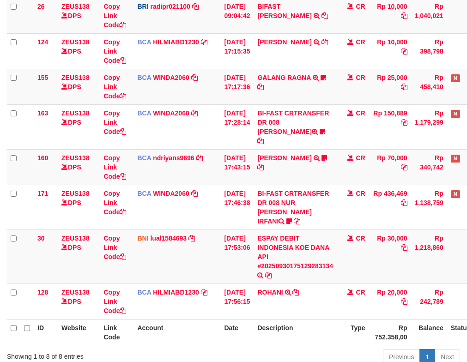
scroll to position [160, 0]
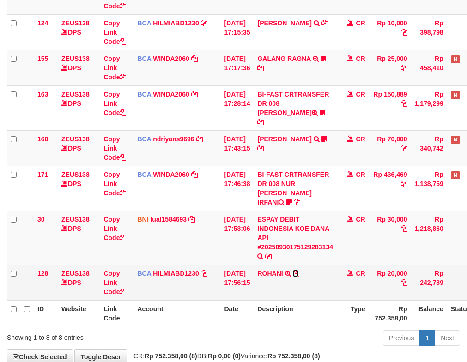
click at [299, 270] on icon at bounding box center [295, 273] width 6 height 6
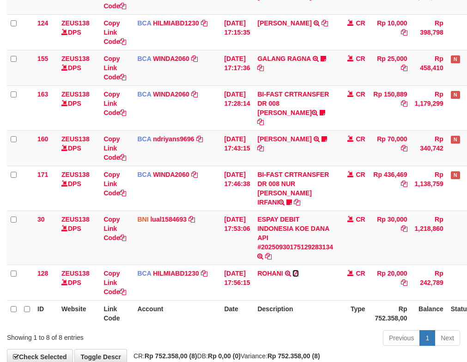
drag, startPoint x: 304, startPoint y: 256, endPoint x: 3, endPoint y: 115, distance: 331.9
click at [299, 270] on icon at bounding box center [295, 273] width 6 height 6
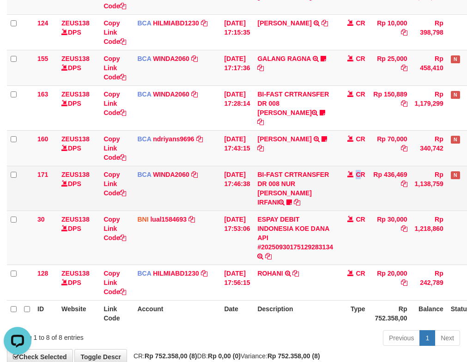
drag, startPoint x: 371, startPoint y: 171, endPoint x: 338, endPoint y: 164, distance: 33.5
click at [350, 168] on td "CR" at bounding box center [353, 188] width 32 height 45
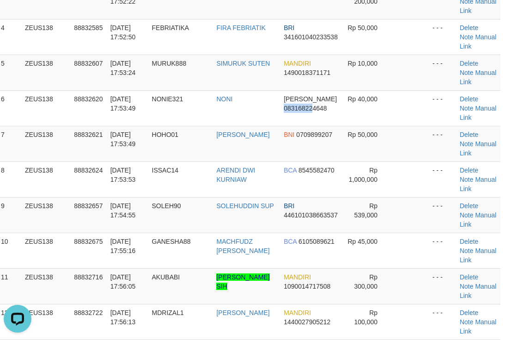
drag, startPoint x: 306, startPoint y: 102, endPoint x: 521, endPoint y: 100, distance: 214.8
click at [392, 94] on tr "6 ZEUS138 88832620 [DATE] 17:53:49 NONIE321 NONI DANA 083168224648 Rp 40,000 - …" at bounding box center [248, 108] width 503 height 36
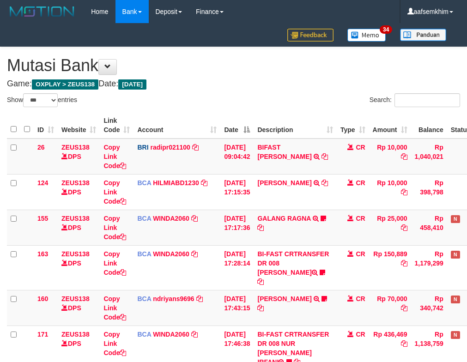
select select "***"
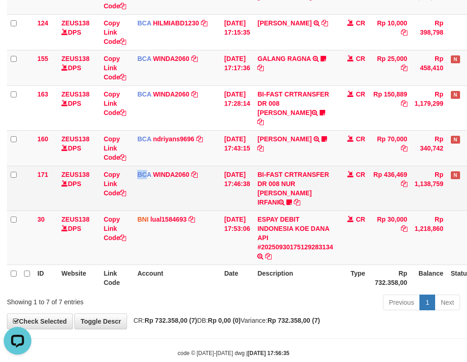
drag, startPoint x: 138, startPoint y: 164, endPoint x: 115, endPoint y: 165, distance: 22.7
click at [146, 167] on td "BCA WINDA2060 DPS WINDA mutasi_20250930_4644 | 171 mutasi_20250930_4644 | 171" at bounding box center [177, 188] width 87 height 45
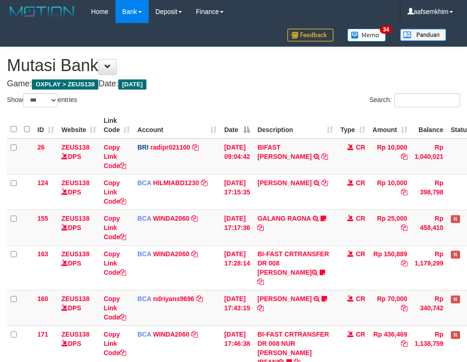
select select "***"
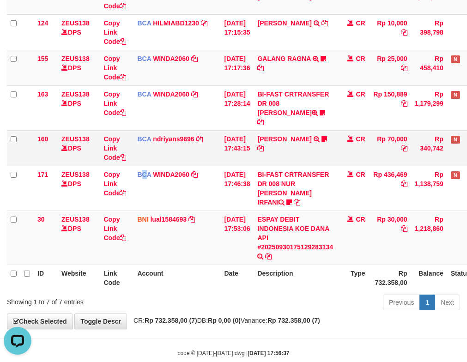
drag, startPoint x: 146, startPoint y: 167, endPoint x: 85, endPoint y: 134, distance: 68.8
click at [139, 171] on span "BCA" at bounding box center [144, 174] width 14 height 7
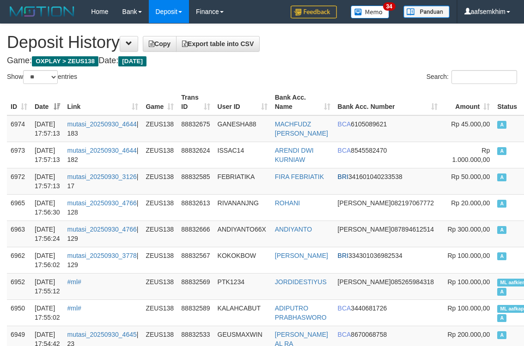
select select "**"
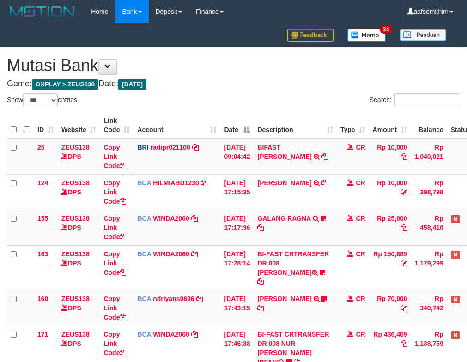
select select "***"
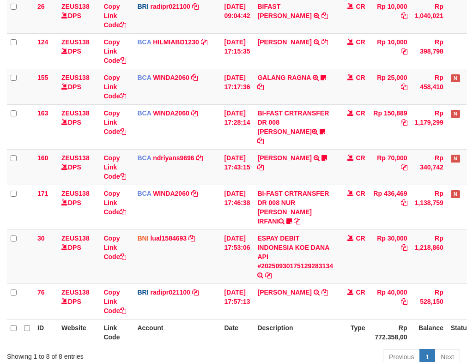
scroll to position [160, 0]
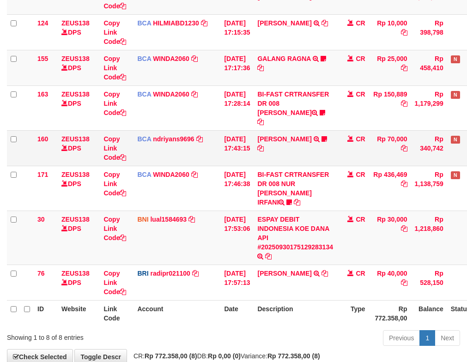
drag, startPoint x: 321, startPoint y: 89, endPoint x: 312, endPoint y: 122, distance: 34.0
click at [321, 90] on td "BI-FAST CRTRANSFER DR 008 ALAN TANOF BELIMBING" at bounding box center [295, 107] width 83 height 45
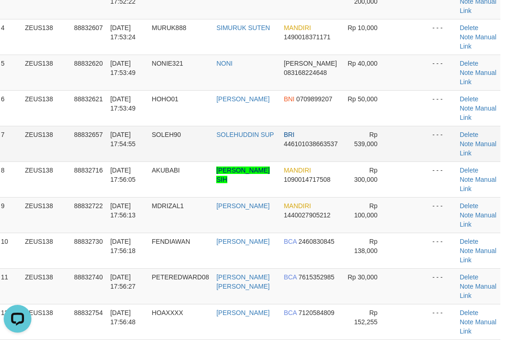
click at [419, 132] on td at bounding box center [409, 144] width 37 height 36
click at [486, 71] on link "Manual Link" at bounding box center [478, 77] width 36 height 17
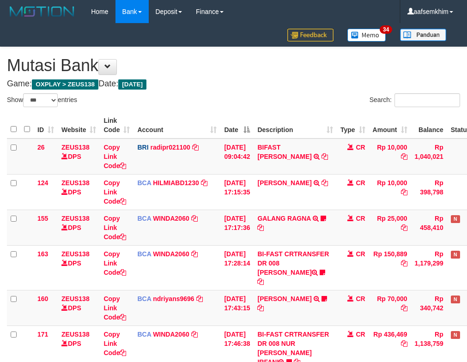
select select "***"
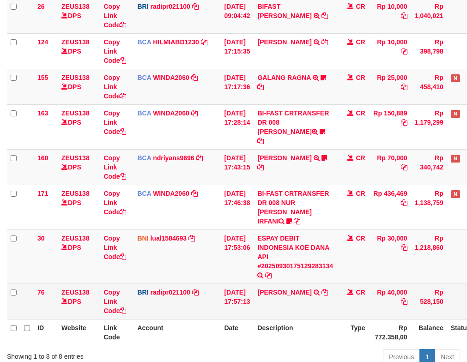
scroll to position [160, 0]
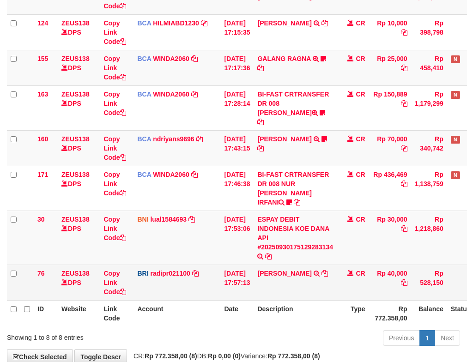
click at [289, 269] on td "[PERSON_NAME] NONI TRANSFER NBMB [PERSON_NAME] NONI TO [PERSON_NAME]" at bounding box center [295, 283] width 83 height 36
copy td "NONI"
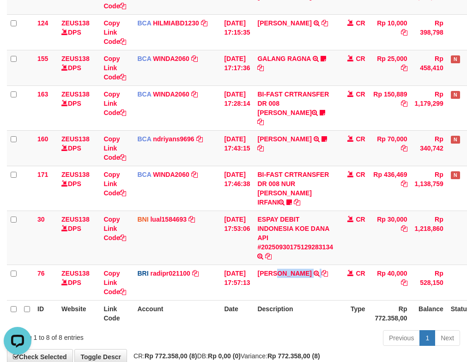
scroll to position [0, 0]
drag, startPoint x: 106, startPoint y: 255, endPoint x: 38, endPoint y: 237, distance: 69.7
click at [106, 270] on link "Copy Link Code" at bounding box center [114, 283] width 23 height 26
copy td "NONI"
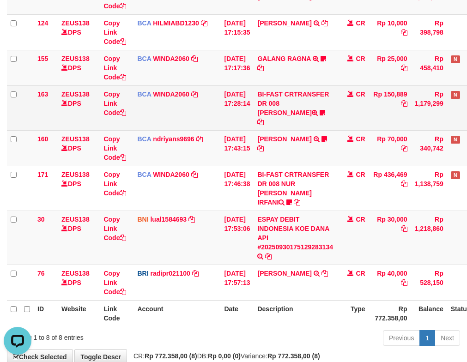
drag, startPoint x: 257, startPoint y: 111, endPoint x: 240, endPoint y: 106, distance: 17.8
click at [254, 112] on td "30/09/2025 17:28:14" at bounding box center [236, 107] width 33 height 45
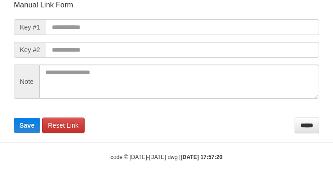
scroll to position [108, 0]
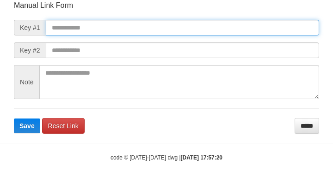
paste input "**********"
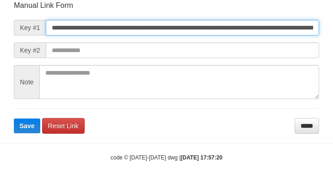
click at [285, 23] on input "**********" at bounding box center [182, 28] width 273 height 16
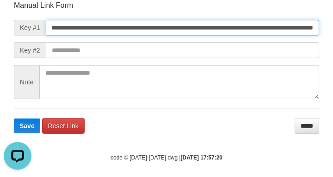
type input "**********"
click at [14, 119] on button "Save" at bounding box center [27, 126] width 26 height 15
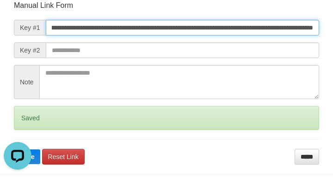
click at [14, 150] on button "Save" at bounding box center [27, 157] width 26 height 15
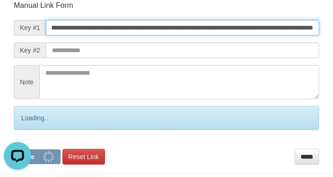
click at [14, 150] on button "Save" at bounding box center [37, 157] width 47 height 15
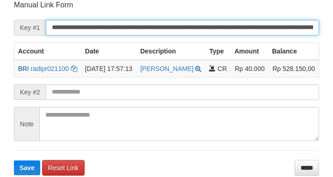
click at [14, 161] on button "Save" at bounding box center [27, 168] width 26 height 15
click at [238, 28] on input "**********" at bounding box center [182, 28] width 273 height 16
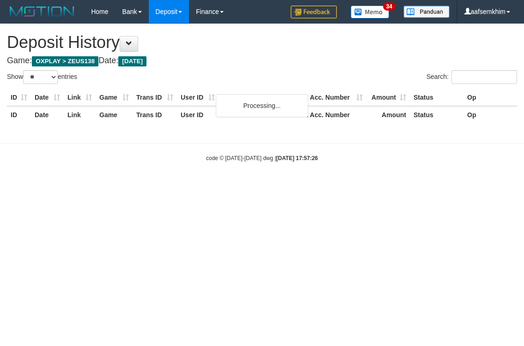
select select "**"
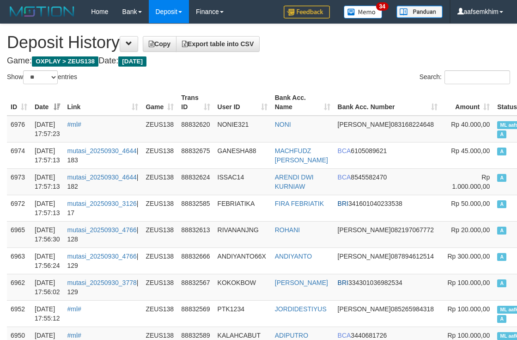
click at [143, 41] on h1 "Deposit History Copy Export table into CSV" at bounding box center [258, 42] width 503 height 18
click at [138, 44] on button at bounding box center [129, 44] width 18 height 16
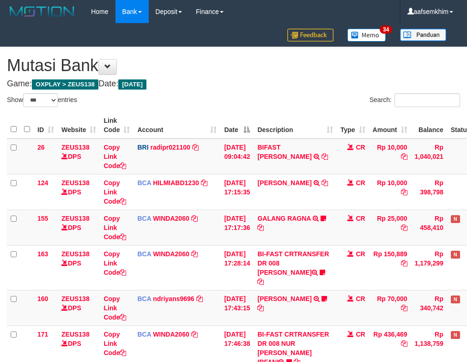
select select "***"
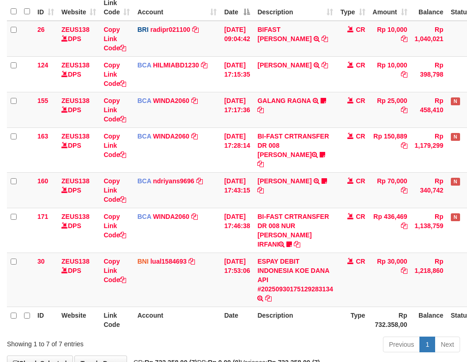
scroll to position [160, 0]
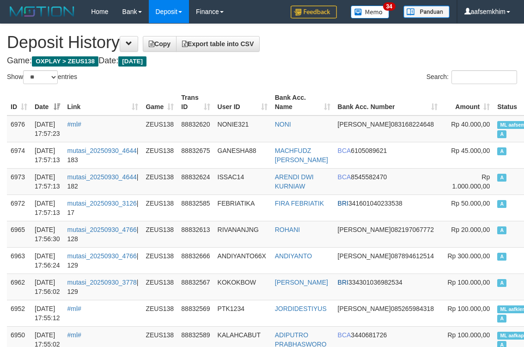
select select "**"
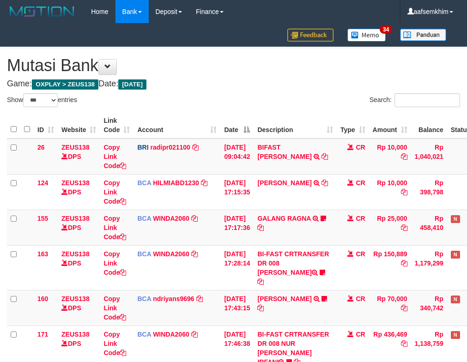
select select "***"
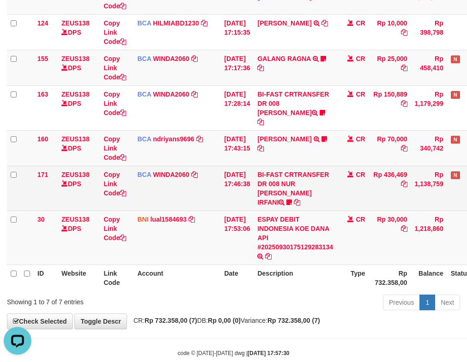
click at [301, 185] on td "BI-FAST CRTRANSFER DR 008 NUR ROHMAN IRFANI ndiman" at bounding box center [295, 188] width 83 height 45
click at [292, 199] on icon at bounding box center [289, 202] width 6 height 6
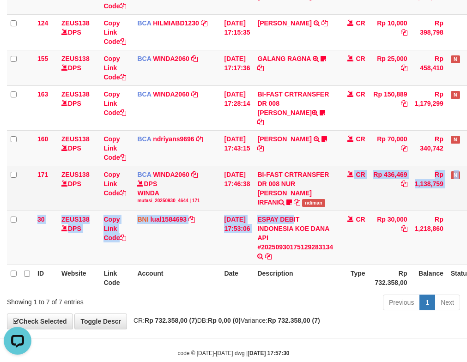
drag, startPoint x: 311, startPoint y: 197, endPoint x: 342, endPoint y: 196, distance: 31.0
click at [342, 196] on tbody "26 ZEUS138 DPS Copy Link Code BRI radipr021100 DPS REYNALDI ADI PRATAMA mutasi_…" at bounding box center [259, 122] width 505 height 286
copy tbody "CR Rp 436,469 Rp 1,138,759 N Note Check 30 ZEUS138 DPS Copy Link Code BNI lual1…"
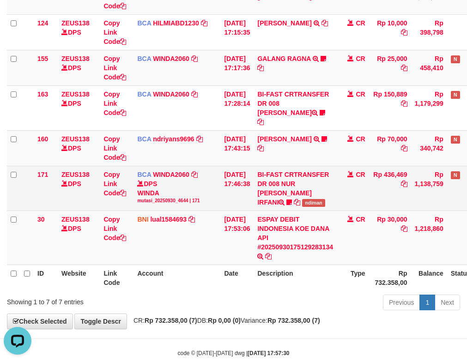
click at [324, 199] on span "ndiman" at bounding box center [313, 203] width 23 height 8
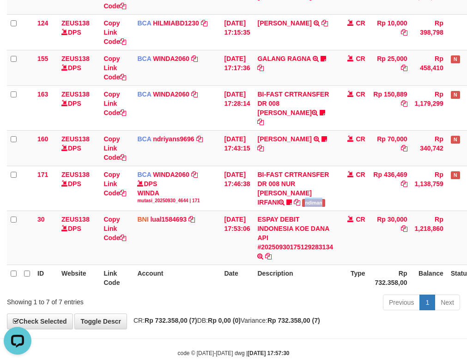
copy span "ndiman"
click at [289, 134] on td "HERU SANTOSO TRSF E-BANKING CR 3009/FTSCY/WS95031 70000.00HERU SANTOSO MADARA95" at bounding box center [295, 148] width 83 height 36
click at [290, 135] on link "HERU SANTOSO" at bounding box center [284, 138] width 54 height 7
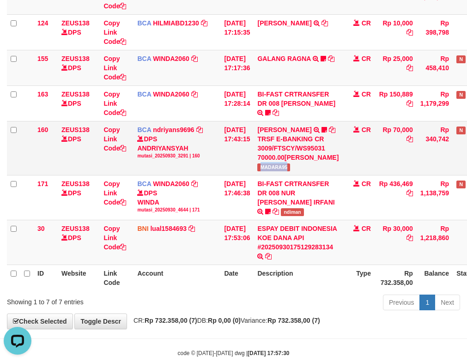
click at [301, 172] on td "HERU SANTOSO TRSF E-BANKING CR 3009/FTSCY/WS95031 70000.00HERU SANTOSO MADARA95" at bounding box center [298, 148] width 89 height 54
copy span "MADARA95"
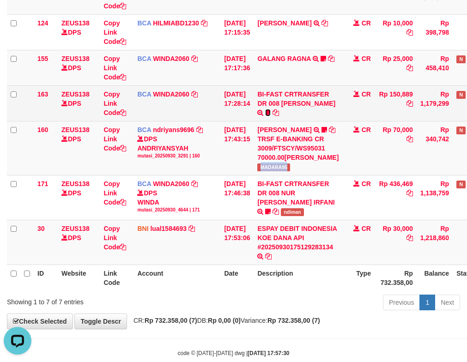
click at [265, 109] on icon at bounding box center [268, 112] width 6 height 6
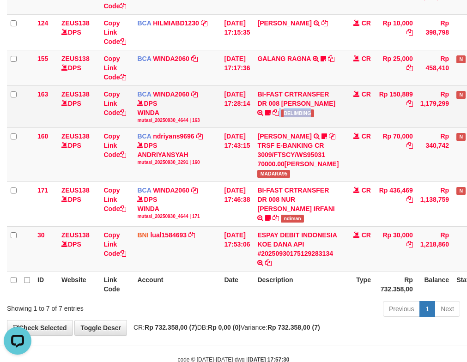
drag, startPoint x: 290, startPoint y: 118, endPoint x: 108, endPoint y: 114, distance: 181.6
click at [312, 116] on td "BI-FAST CRTRANSFER DR 008 ALAN TANOF BELIMBING" at bounding box center [298, 106] width 89 height 42
copy td "BELIMBING"
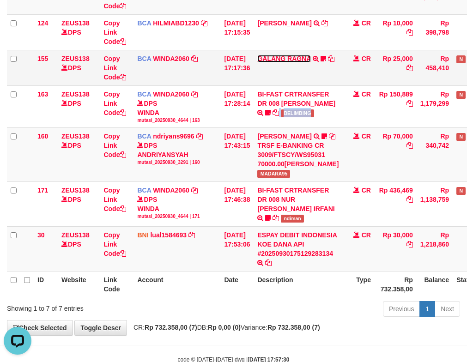
click at [310, 61] on link "GALANG RAGNA" at bounding box center [283, 58] width 53 height 7
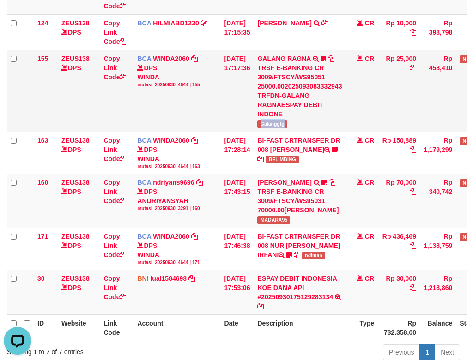
drag, startPoint x: 294, startPoint y: 121, endPoint x: 153, endPoint y: 117, distance: 140.9
click at [301, 119] on td "GALANG RAGNA TRSF E-BANKING CR 3009/FTSCY/WS95051 25000.002025093083332943 TRFD…" at bounding box center [300, 91] width 92 height 82
copy span "Galanggtg"
click at [204, 106] on td "BCA WINDA2060 DPS WINDA mutasi_20250930_4644 | 155 mutasi_20250930_4644 | 155" at bounding box center [177, 91] width 87 height 82
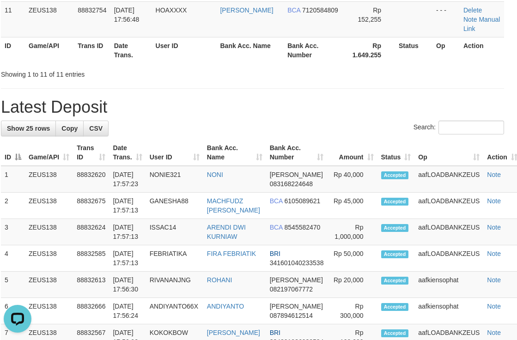
drag, startPoint x: 412, startPoint y: 91, endPoint x: 521, endPoint y: 112, distance: 110.7
click at [434, 95] on div "**********" at bounding box center [252, 220] width 517 height 1332
click at [359, 73] on div "Showing 1 to 11 of 11 entries" at bounding box center [252, 72] width 517 height 13
drag, startPoint x: 359, startPoint y: 110, endPoint x: 521, endPoint y: 101, distance: 162.4
click at [405, 110] on h1 "Latest Deposit" at bounding box center [252, 107] width 503 height 18
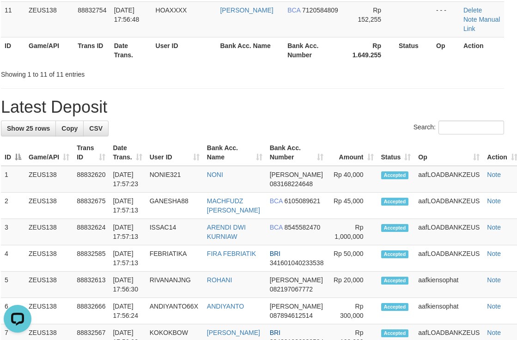
drag, startPoint x: 495, startPoint y: 102, endPoint x: 543, endPoint y: 100, distance: 48.5
click at [511, 100] on html "Toggle navigation Home Bank Account List Load By Website Group [OXPLAY] ZEUS138…" at bounding box center [252, 233] width 517 height 1407
click at [332, 102] on h1 "Latest Deposit" at bounding box center [252, 107] width 503 height 18
drag, startPoint x: 205, startPoint y: 99, endPoint x: 220, endPoint y: 91, distance: 17.0
click at [218, 92] on div "**********" at bounding box center [252, 220] width 517 height 1332
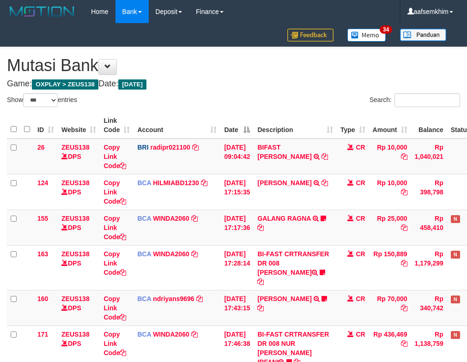
select select "***"
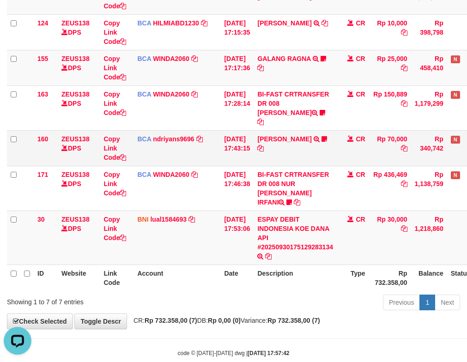
click at [237, 155] on td "30/09/2025 17:43:15" at bounding box center [236, 148] width 33 height 36
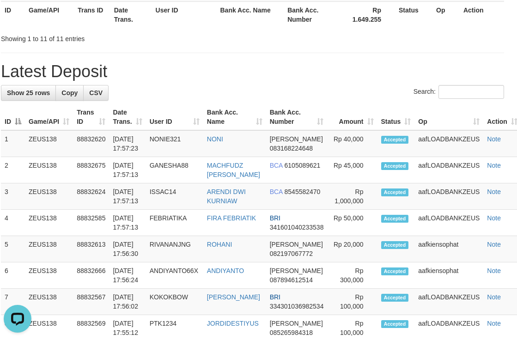
drag, startPoint x: 266, startPoint y: 109, endPoint x: 304, endPoint y: 102, distance: 39.0
click at [285, 104] on th "Bank Acc. Number" at bounding box center [296, 117] width 61 height 26
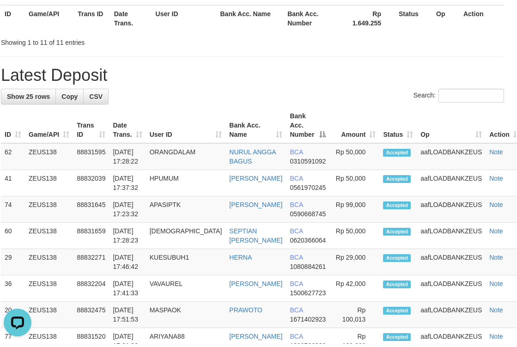
scroll to position [505, 0]
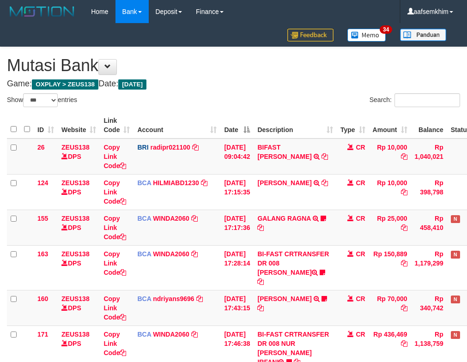
select select "***"
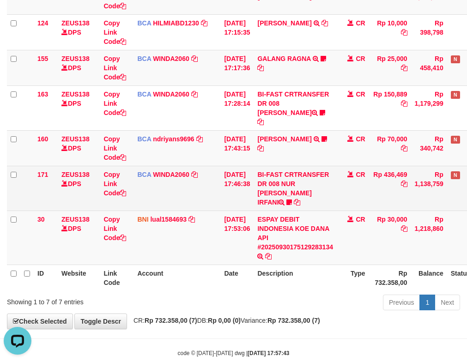
click at [294, 180] on td "BI-FAST CRTRANSFER DR 008 NUR [PERSON_NAME]" at bounding box center [295, 188] width 83 height 45
click at [292, 199] on icon at bounding box center [289, 202] width 6 height 6
drag, startPoint x: 323, startPoint y: 194, endPoint x: 330, endPoint y: 194, distance: 6.5
click at [330, 194] on td "BI-FAST CRTRANSFER DR 008 NUR ROHMAN IRFANI ndiman" at bounding box center [295, 188] width 83 height 45
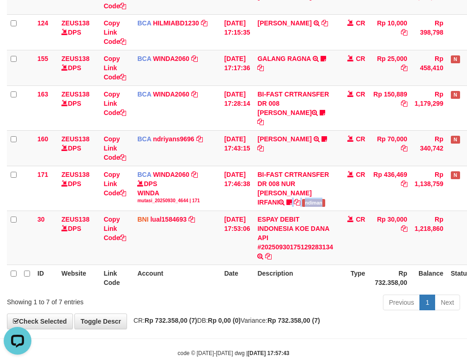
copy td "ndiman"
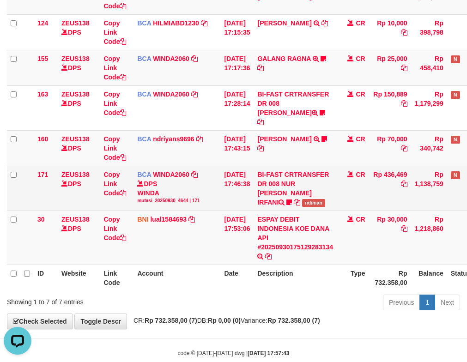
click at [138, 184] on div "DPS WINDA mutasi_20250930_4644 | 171" at bounding box center [176, 191] width 79 height 25
click at [154, 179] on div "DPS WINDA mutasi_20250930_4644 | 171" at bounding box center [176, 191] width 79 height 25
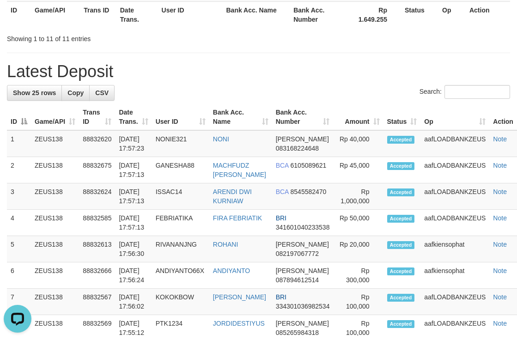
click at [242, 108] on th "Bank Acc. Name" at bounding box center [240, 117] width 63 height 26
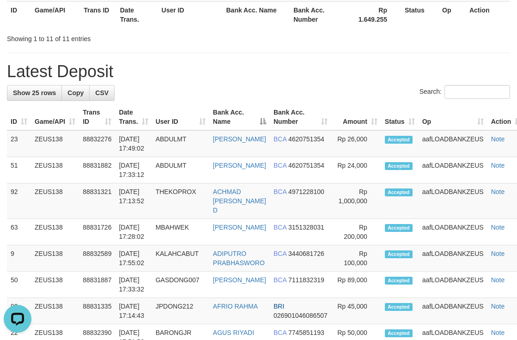
drag, startPoint x: 232, startPoint y: 119, endPoint x: 270, endPoint y: 118, distance: 38.3
click at [238, 119] on th "Bank Acc. Name" at bounding box center [239, 117] width 61 height 26
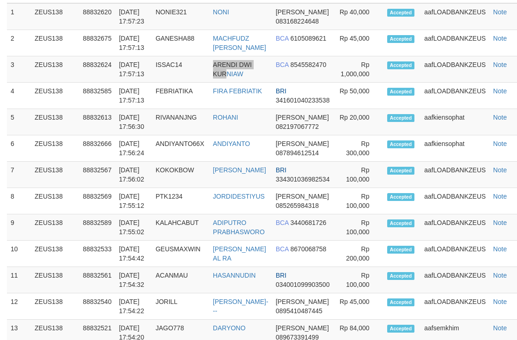
scroll to position [505, 0]
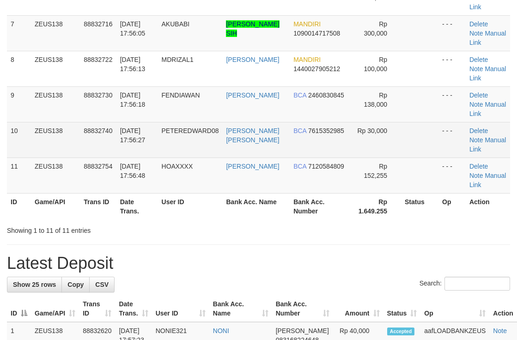
scroll to position [263, 0]
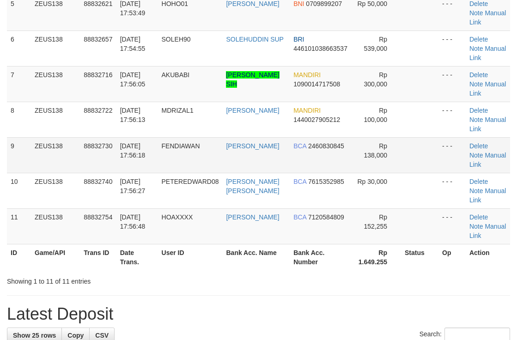
drag, startPoint x: 329, startPoint y: 156, endPoint x: 330, endPoint y: 164, distance: 7.4
click at [330, 164] on td "BCA 2460830845" at bounding box center [321, 155] width 62 height 36
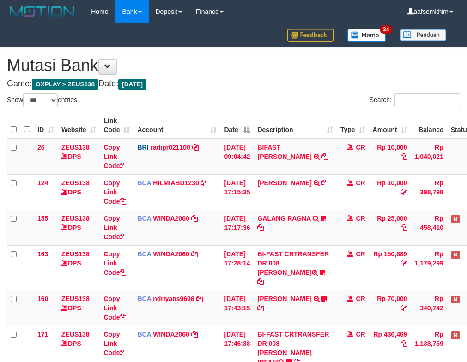
select select "***"
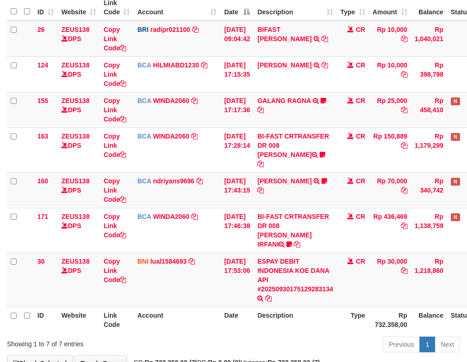
scroll to position [160, 0]
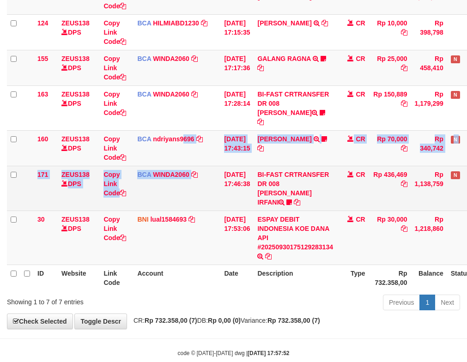
drag, startPoint x: 184, startPoint y: 156, endPoint x: 192, endPoint y: 157, distance: 7.9
click at [192, 157] on tbody "26 ZEUS138 DPS Copy Link Code BRI radipr021100 DPS REYNALDI ADI PRATAMA mutasi_…" at bounding box center [259, 122] width 505 height 286
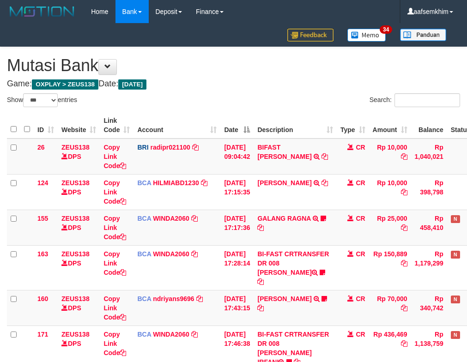
select select "***"
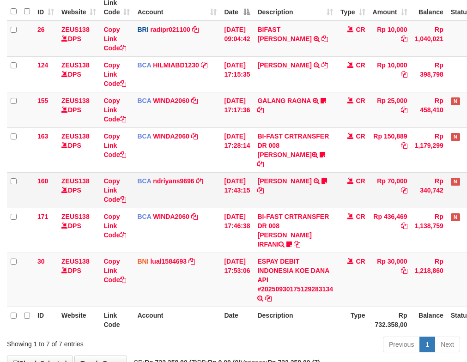
scroll to position [160, 0]
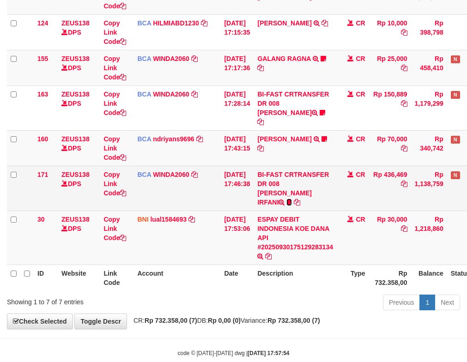
click at [300, 181] on td "BI-FAST CRTRANSFER DR 008 [PERSON_NAME]" at bounding box center [295, 188] width 83 height 45
click at [292, 199] on icon at bounding box center [289, 202] width 6 height 6
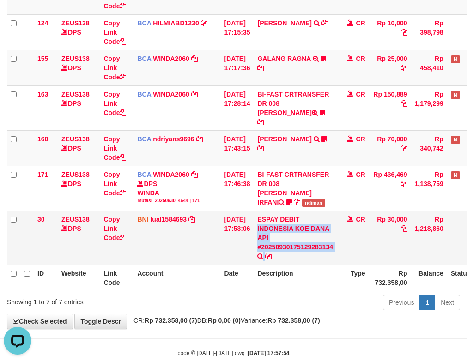
drag, startPoint x: 323, startPoint y: 206, endPoint x: 352, endPoint y: 200, distance: 29.1
click at [352, 211] on tr "30 ZEUS138 DPS Copy Link Code BNI lual1584693 DPS LUCKY ALAMSYAH mutasi_2025093…" at bounding box center [259, 238] width 505 height 54
copy tr "INDONESIA KOE DANA API #20250930175129283134 TRANSFER DARI ESPAY DEBIT INDONESI…"
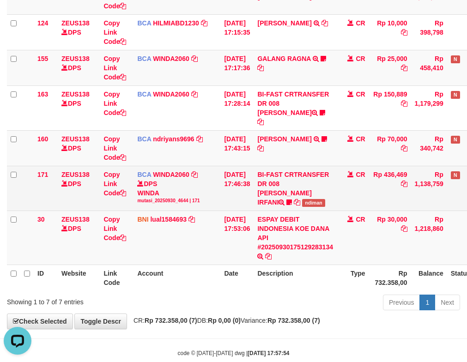
click at [314, 199] on span "ndiman" at bounding box center [313, 203] width 23 height 8
copy span "ndiman"
click at [314, 199] on span "ndiman" at bounding box center [313, 203] width 23 height 8
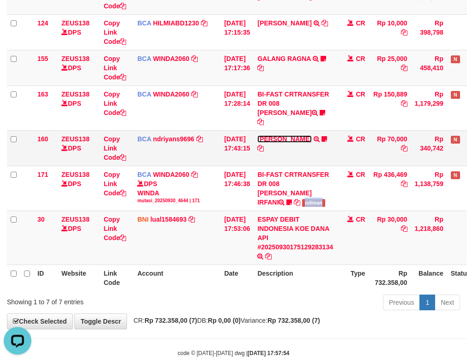
click at [307, 135] on link "HERU SANTOSO" at bounding box center [284, 138] width 54 height 7
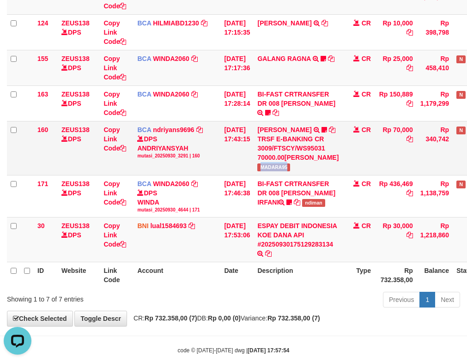
copy span "MADARA95"
drag, startPoint x: 267, startPoint y: 176, endPoint x: 314, endPoint y: 173, distance: 47.7
click at [314, 173] on td "HERU SANTOSO TRSF E-BANKING CR 3009/FTSCY/WS95031 70000.00HERU SANTOSO MADARA95" at bounding box center [298, 148] width 89 height 54
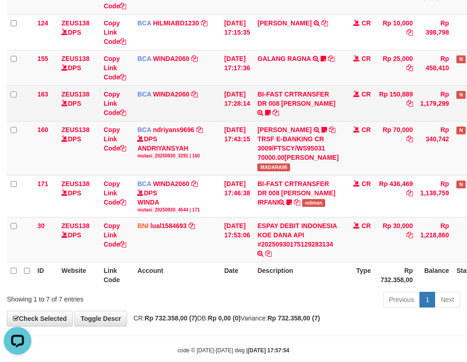
click at [263, 113] on td "BI-FAST CRTRANSFER DR 008 ALAN TANOF BELIMBING" at bounding box center [298, 103] width 89 height 36
click at [267, 103] on td "BI-FAST CRTRANSFER DR 008 ALAN TANOF BELIMBING" at bounding box center [298, 103] width 89 height 36
click at [267, 111] on icon at bounding box center [268, 112] width 6 height 6
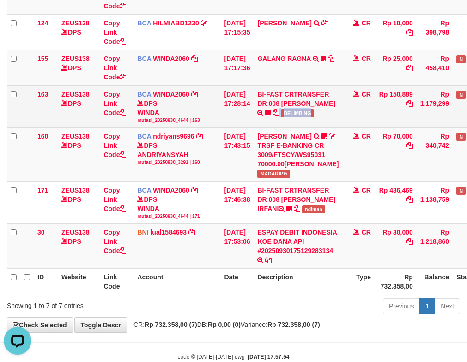
click at [309, 125] on td "BI-FAST CRTRANSFER DR 008 ALAN TANOF BELIMBING" at bounding box center [298, 106] width 89 height 42
copy td "BELIMBING"
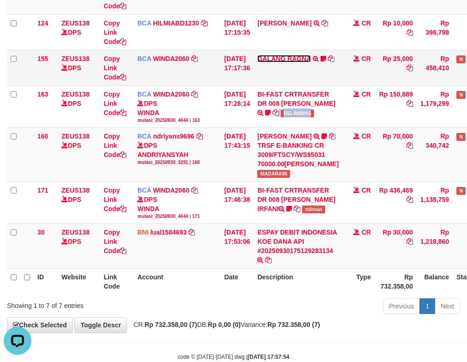
click at [300, 56] on link "GALANG RAGNA" at bounding box center [283, 58] width 53 height 7
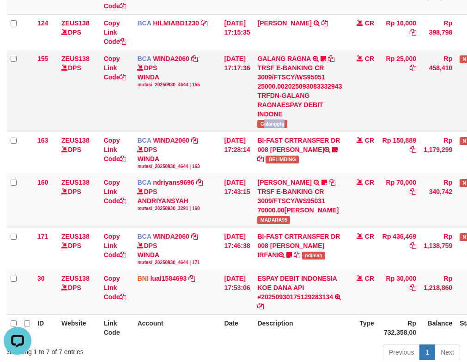
drag, startPoint x: 283, startPoint y: 123, endPoint x: 304, endPoint y: 124, distance: 21.7
click at [304, 124] on td "GALANG RAGNA TRSF E-BANKING CR 3009/FTSCY/WS95051 25000.002025093083332943 TRFD…" at bounding box center [300, 91] width 92 height 82
copy span "alanggtg"
click at [238, 81] on td "30/09/2025 17:17:36" at bounding box center [236, 91] width 33 height 82
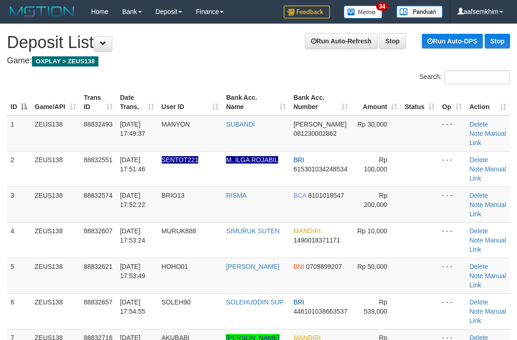
scroll to position [399, 0]
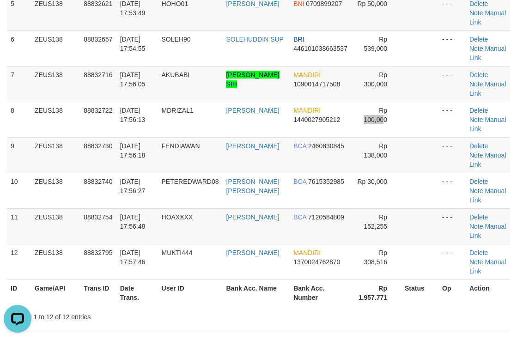
drag, startPoint x: 361, startPoint y: 121, endPoint x: 522, endPoint y: 125, distance: 160.8
click at [389, 121] on td "Rp 100,000" at bounding box center [376, 120] width 49 height 36
drag, startPoint x: 249, startPoint y: 96, endPoint x: 492, endPoint y: 80, distance: 244.4
click at [290, 93] on td "MANDIRI 1090014717508" at bounding box center [321, 84] width 62 height 36
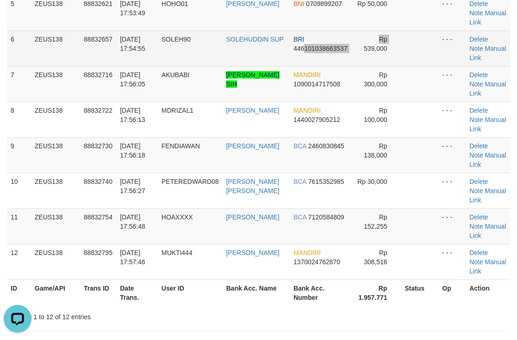
drag, startPoint x: 297, startPoint y: 54, endPoint x: 433, endPoint y: 61, distance: 136.0
click at [380, 61] on tr "6 ZEUS138 88832657 [DATE] 17:54:55 SOLEH90 SOLEHUDDIN SUP BRI 446101038663537 R…" at bounding box center [258, 48] width 503 height 36
drag, startPoint x: 352, startPoint y: 56, endPoint x: 457, endPoint y: 57, distance: 105.8
click at [390, 55] on td "Rp 539,000" at bounding box center [376, 48] width 49 height 36
drag, startPoint x: 322, startPoint y: 43, endPoint x: 343, endPoint y: 38, distance: 21.4
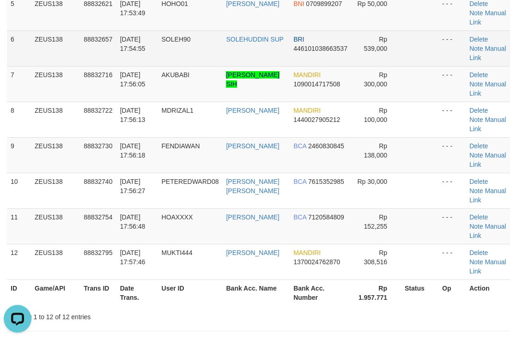
click at [337, 39] on td "BRI 446101038663537" at bounding box center [321, 48] width 62 height 36
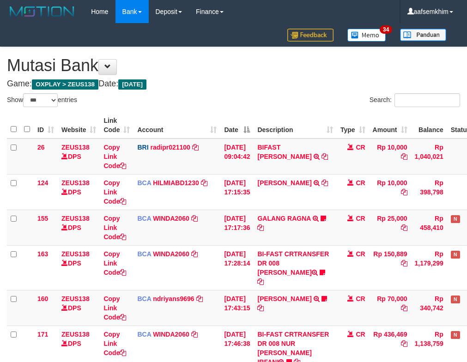
select select "***"
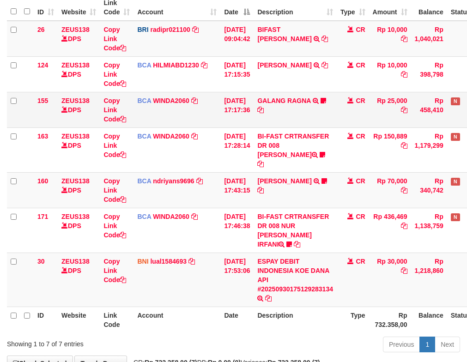
scroll to position [160, 0]
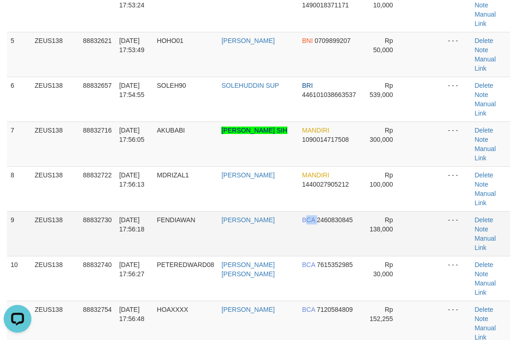
drag, startPoint x: 298, startPoint y: 158, endPoint x: 353, endPoint y: 141, distance: 57.6
click at [308, 211] on td "BCA 2460830845" at bounding box center [328, 233] width 61 height 45
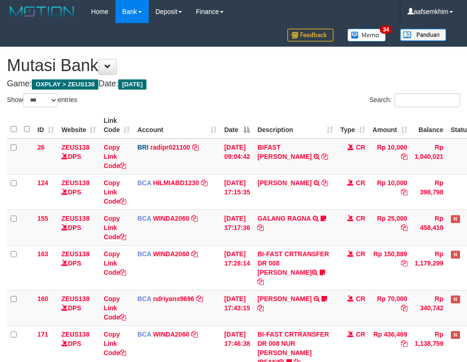
select select "***"
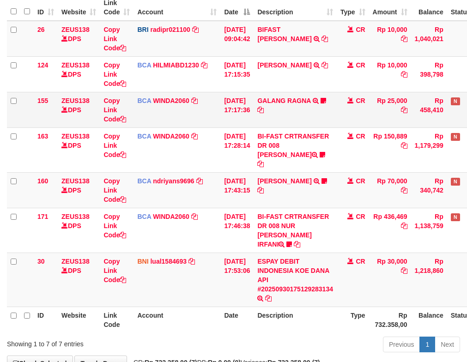
drag, startPoint x: 0, startPoint y: 0, endPoint x: 213, endPoint y: 116, distance: 243.1
click at [213, 116] on td "BCA WINDA2060 DPS WINDA mutasi_20250930_4644 | 155 mutasi_20250930_4644 | 155" at bounding box center [177, 110] width 87 height 36
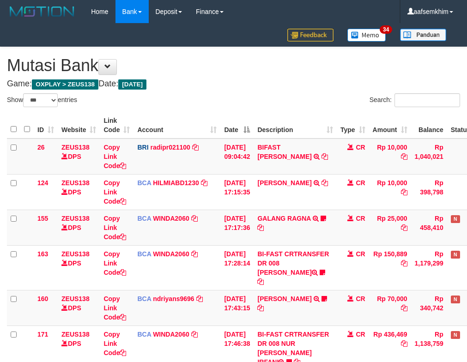
select select "***"
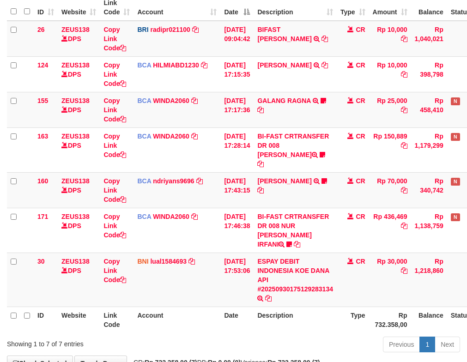
scroll to position [160, 0]
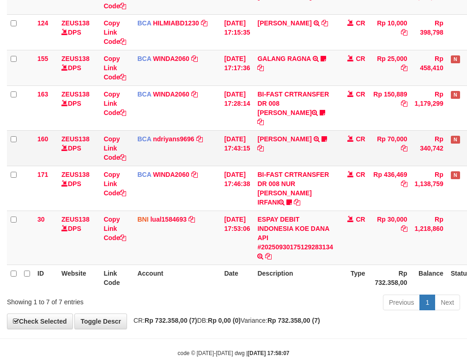
click at [230, 144] on td "[DATE] 17:43:15" at bounding box center [236, 148] width 33 height 36
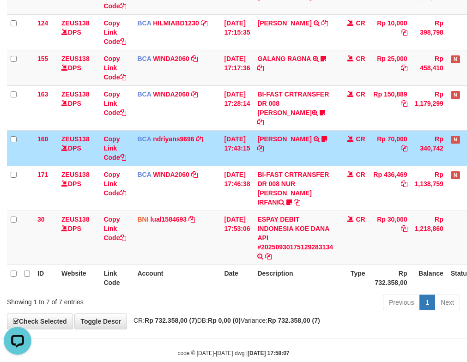
scroll to position [0, 0]
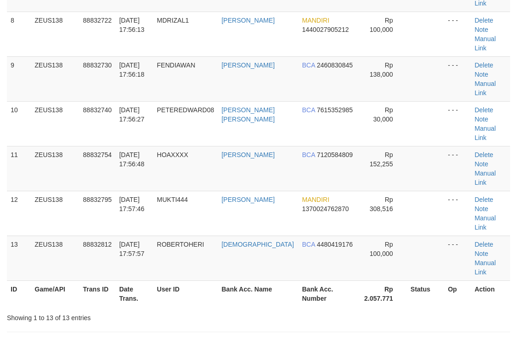
scroll to position [263, 0]
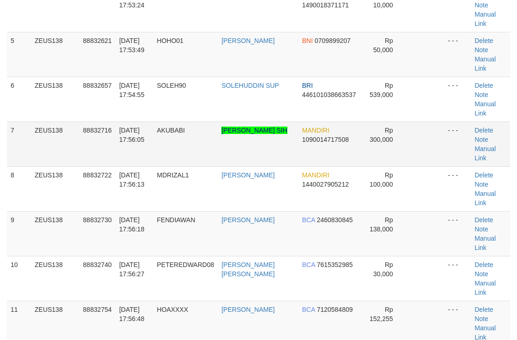
click at [363, 121] on td "Rp 300,000" at bounding box center [383, 143] width 47 height 45
drag, startPoint x: 261, startPoint y: 68, endPoint x: 304, endPoint y: 72, distance: 43.6
click at [281, 121] on td "RIZAL FRANSISKUS SIH" at bounding box center [258, 143] width 80 height 45
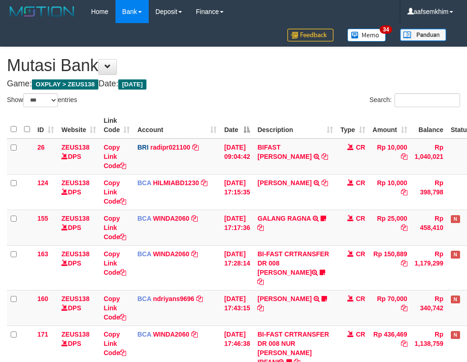
select select "***"
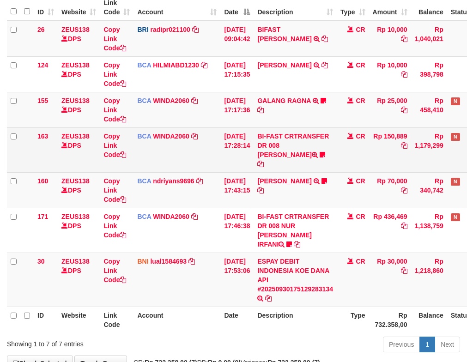
scroll to position [160, 0]
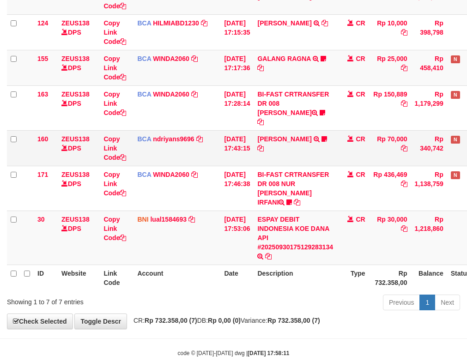
click at [216, 145] on tbody "26 ZEUS138 DPS Copy Link Code BRI radipr021100 DPS REYNALDI ADI PRATAMA mutasi_…" at bounding box center [259, 122] width 505 height 286
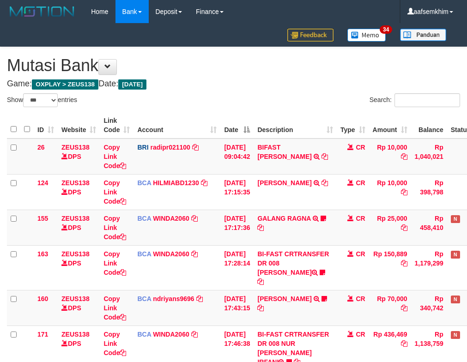
select select "***"
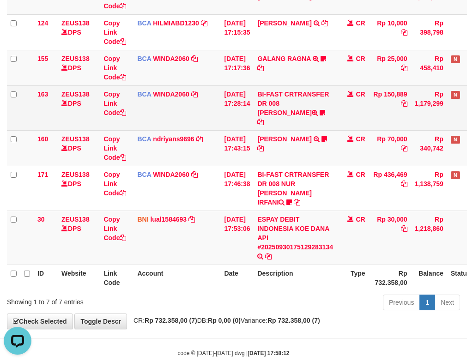
click at [245, 109] on td "[DATE] 17:28:14" at bounding box center [236, 107] width 33 height 45
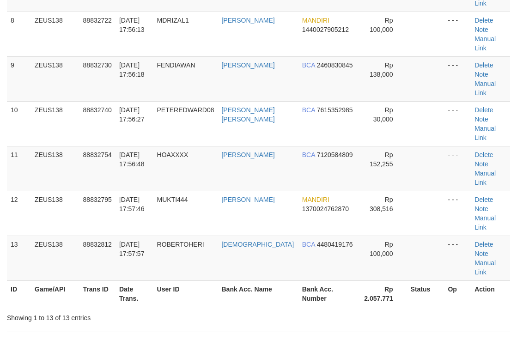
scroll to position [263, 0]
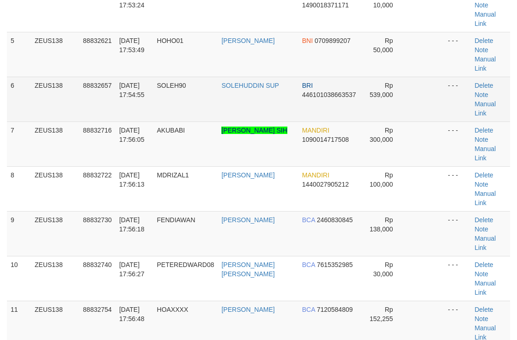
drag, startPoint x: 350, startPoint y: 65, endPoint x: 361, endPoint y: 58, distance: 13.2
click at [360, 77] on td "Rp 539,000" at bounding box center [383, 99] width 47 height 45
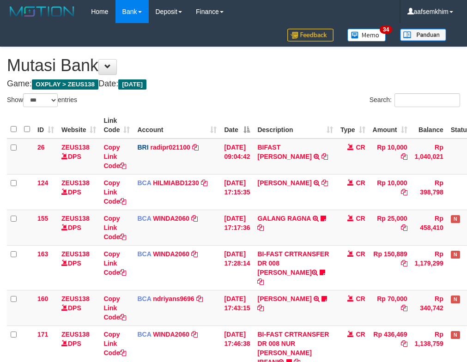
select select "***"
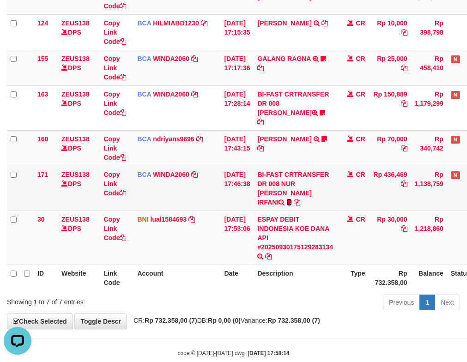
click at [292, 199] on icon at bounding box center [289, 202] width 6 height 6
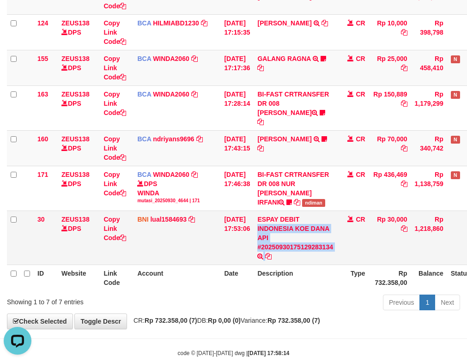
drag, startPoint x: 336, startPoint y: 200, endPoint x: 354, endPoint y: 199, distance: 17.6
click at [354, 211] on tr "30 ZEUS138 DPS Copy Link Code BNI lual1584693 DPS LUCKY ALAMSYAH mutasi_2025093…" at bounding box center [259, 238] width 505 height 54
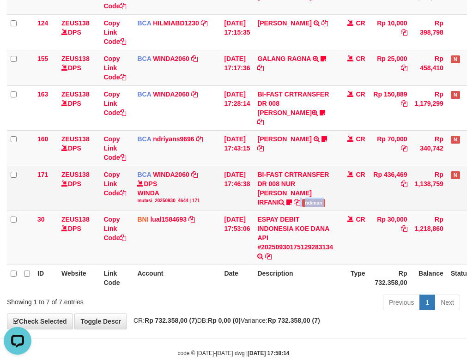
drag, startPoint x: 308, startPoint y: 191, endPoint x: 349, endPoint y: 189, distance: 41.6
click at [349, 189] on tr "171 ZEUS138 DPS Copy Link Code BCA WINDA2060 DPS WINDA mutasi_20250930_4644 | 1…" at bounding box center [259, 188] width 505 height 45
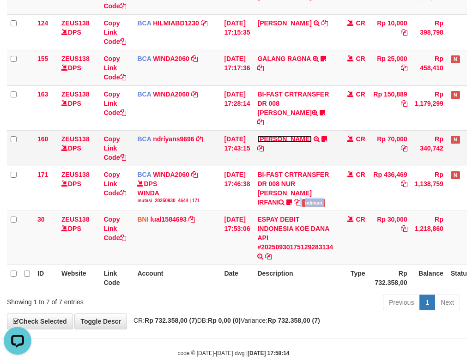
click at [280, 135] on link "HERU SANTOSO" at bounding box center [284, 138] width 54 height 7
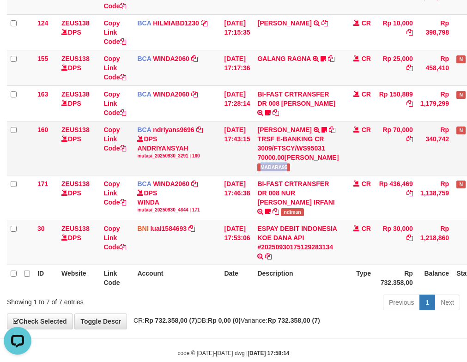
drag, startPoint x: 296, startPoint y: 176, endPoint x: 306, endPoint y: 177, distance: 9.7
click at [306, 175] on td "HERU SANTOSO TRSF E-BANKING CR 3009/FTSCY/WS95031 70000.00HERU SANTOSO MADARA95" at bounding box center [298, 148] width 89 height 54
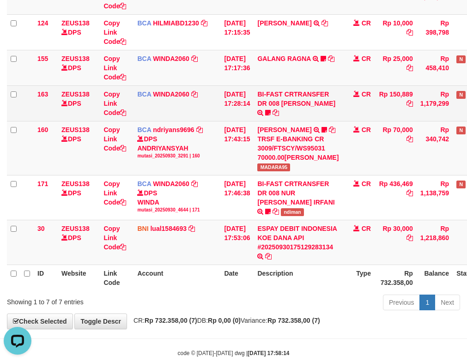
drag, startPoint x: 203, startPoint y: 95, endPoint x: 194, endPoint y: 97, distance: 9.1
click at [205, 95] on td "BCA WINDA2060 DPS WINDA mutasi_20250930_4644 | 163 mutasi_20250930_4644 | 163" at bounding box center [177, 103] width 87 height 36
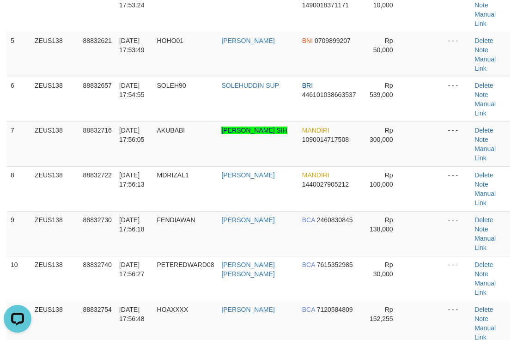
drag, startPoint x: 254, startPoint y: 67, endPoint x: 520, endPoint y: 81, distance: 266.4
click at [362, 121] on tr "7 ZEUS138 88832716 [DATE] 17:56:05 AKUBABI [PERSON_NAME] SIH MANDIRI 1090014717…" at bounding box center [258, 143] width 503 height 45
drag, startPoint x: 327, startPoint y: 71, endPoint x: 473, endPoint y: 69, distance: 146.0
click at [363, 121] on tr "7 ZEUS138 88832716 [DATE] 17:56:05 AKUBABI [PERSON_NAME] SIH MANDIRI 1090014717…" at bounding box center [258, 143] width 503 height 45
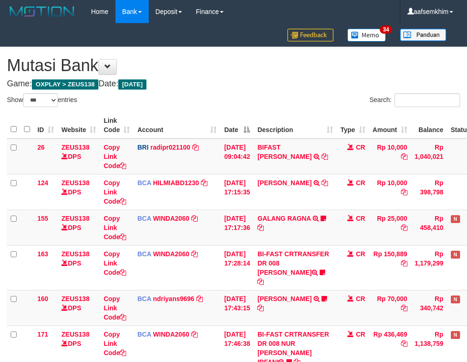
select select "***"
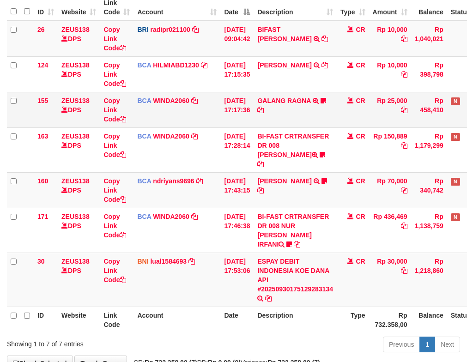
scroll to position [160, 0]
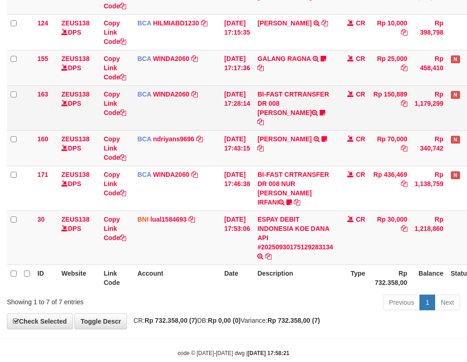
drag, startPoint x: 250, startPoint y: 106, endPoint x: 258, endPoint y: 107, distance: 7.4
click at [254, 107] on td "[DATE] 17:28:14" at bounding box center [236, 107] width 33 height 45
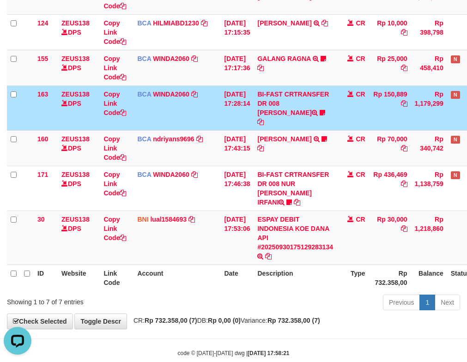
scroll to position [0, 0]
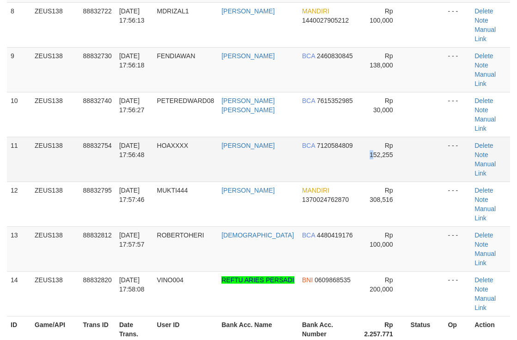
scroll to position [263, 0]
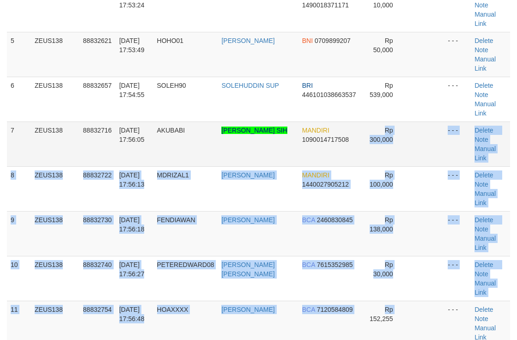
drag, startPoint x: 360, startPoint y: 79, endPoint x: 407, endPoint y: 76, distance: 46.7
click at [365, 79] on tbody "1 ZEUS138 88832493 30/09/2025 17:49:37 MANYON SUBANDI DANA 081230002862 Rp 30,0…" at bounding box center [258, 167] width 503 height 628
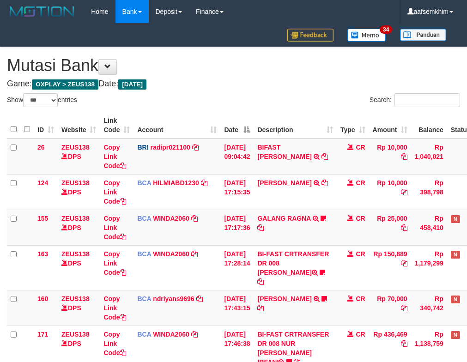
select select "***"
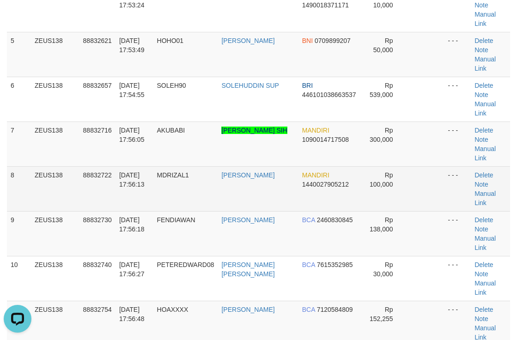
click at [388, 166] on td "Rp 100,000" at bounding box center [383, 188] width 47 height 45
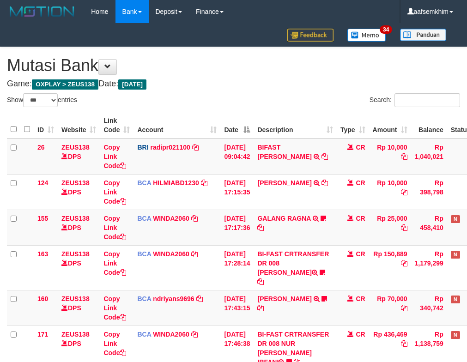
select select "***"
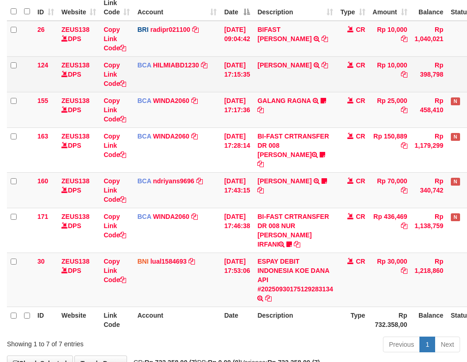
scroll to position [160, 0]
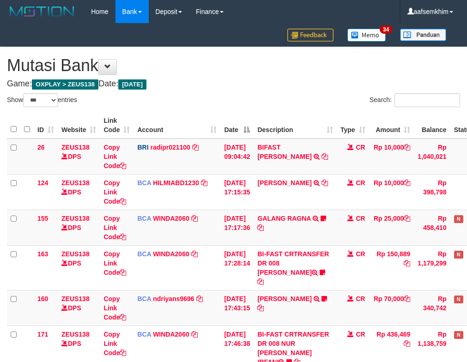
select select "***"
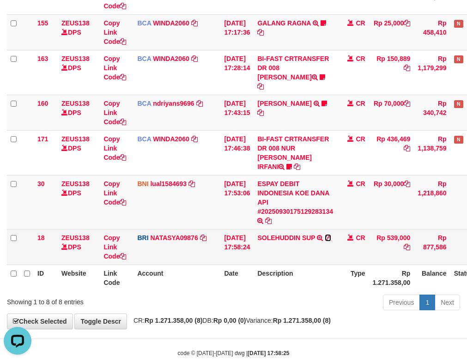
click at [331, 235] on icon at bounding box center [328, 238] width 6 height 6
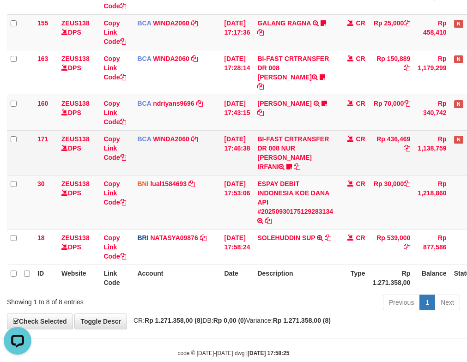
drag, startPoint x: 294, startPoint y: 156, endPoint x: 241, endPoint y: 142, distance: 54.5
click at [293, 156] on td "BI-FAST CRTRANSFER DR 008 NUR ROHMAN IRFANI ndiman" at bounding box center [295, 152] width 83 height 45
drag, startPoint x: 224, startPoint y: 138, endPoint x: 215, endPoint y: 138, distance: 9.3
click at [224, 138] on td "[DATE] 17:46:38" at bounding box center [236, 152] width 33 height 45
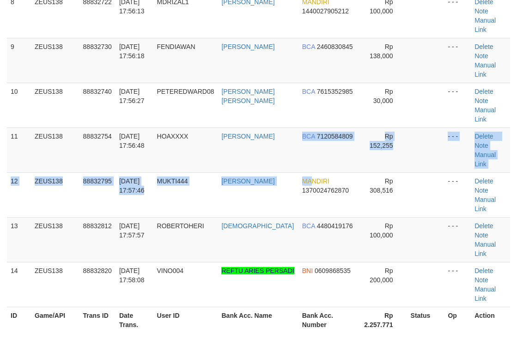
drag, startPoint x: 297, startPoint y: 80, endPoint x: 358, endPoint y: 87, distance: 61.4
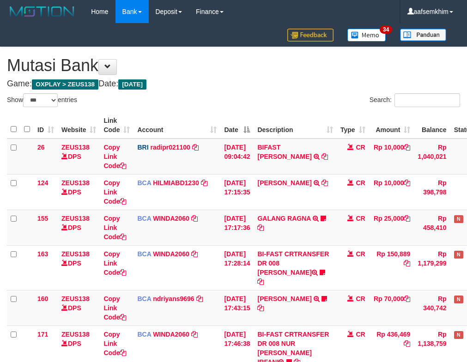
select select "***"
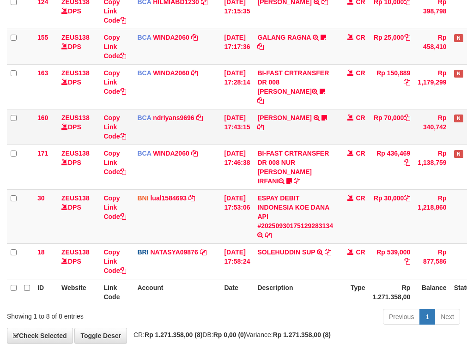
scroll to position [195, 0]
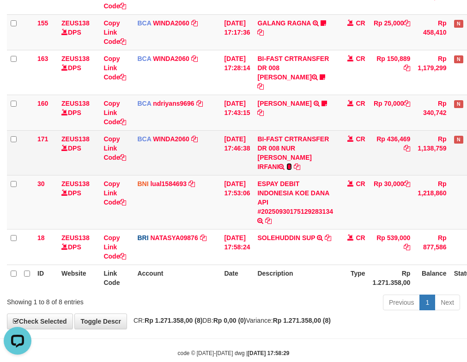
click at [292, 164] on icon at bounding box center [289, 167] width 6 height 6
drag, startPoint x: 318, startPoint y: 156, endPoint x: 346, endPoint y: 154, distance: 27.3
click at [346, 154] on tr "171 ZEUS138 DPS Copy Link Code BCA WINDA2060 DPS WINDA mutasi_20250930_4644 | 1…" at bounding box center [261, 152] width 508 height 45
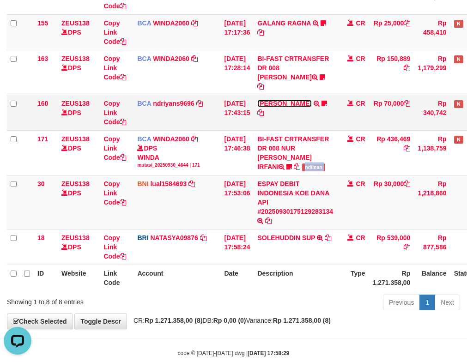
click at [297, 100] on link "[PERSON_NAME]" at bounding box center [284, 103] width 54 height 7
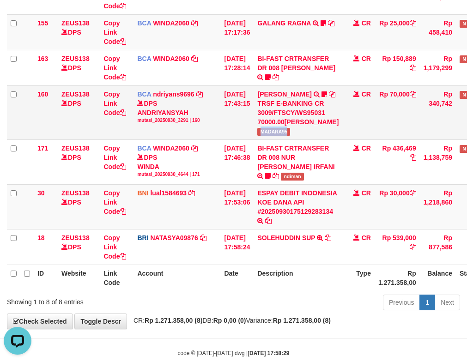
drag, startPoint x: 267, startPoint y: 140, endPoint x: 301, endPoint y: 138, distance: 34.8
click at [301, 138] on td "[PERSON_NAME] TRSF E-BANKING CR 3009/FTSCY/WS95031 70000.00[PERSON_NAME] MADARA…" at bounding box center [298, 112] width 89 height 54
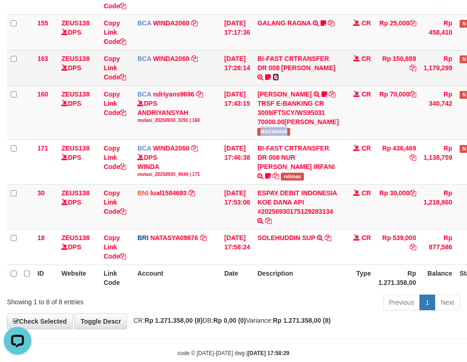
click at [273, 80] on icon at bounding box center [276, 77] width 6 height 6
click at [266, 79] on icon at bounding box center [268, 77] width 6 height 6
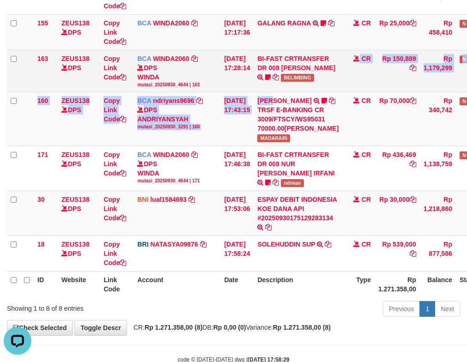
drag, startPoint x: 283, startPoint y: 93, endPoint x: 315, endPoint y: 89, distance: 32.1
click at [315, 89] on tbody "26 ZEUS138 DPS Copy Link Code BRI radipr021100 DPS REYNALDI ADI PRATAMA mutasi_…" at bounding box center [264, 107] width 514 height 328
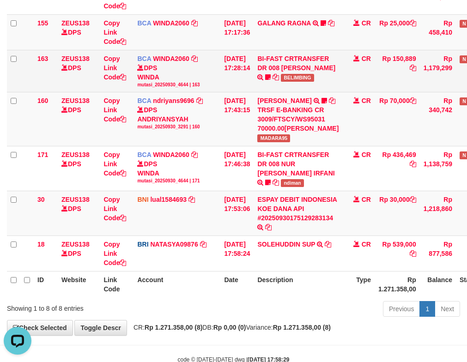
click at [290, 81] on span "BELIMBING" at bounding box center [297, 78] width 33 height 8
copy span "BELIMBING"
click at [225, 62] on td "[DATE] 17:28:14" at bounding box center [236, 71] width 33 height 42
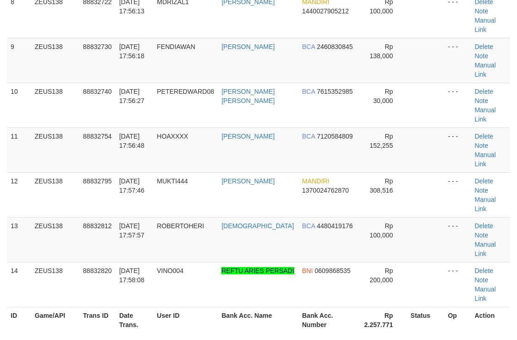
scroll to position [263, 0]
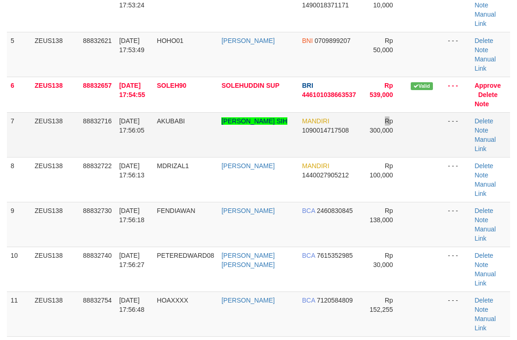
click at [377, 112] on td "Rp 300,000" at bounding box center [383, 134] width 47 height 45
drag, startPoint x: 409, startPoint y: 88, endPoint x: 522, endPoint y: 90, distance: 112.7
click at [445, 112] on tr "7 ZEUS138 88832716 [DATE] 17:56:05 AKUBABI [PERSON_NAME] SIH MANDIRI 1090014717…" at bounding box center [258, 134] width 503 height 45
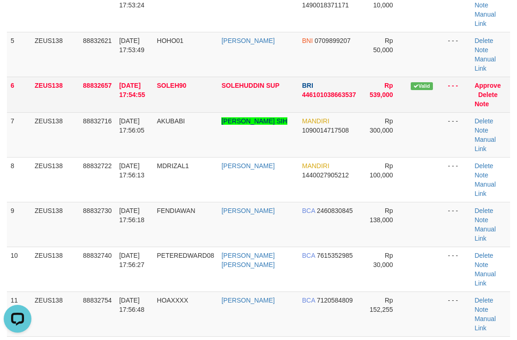
click at [391, 77] on td "Rp 539,000" at bounding box center [383, 95] width 47 height 36
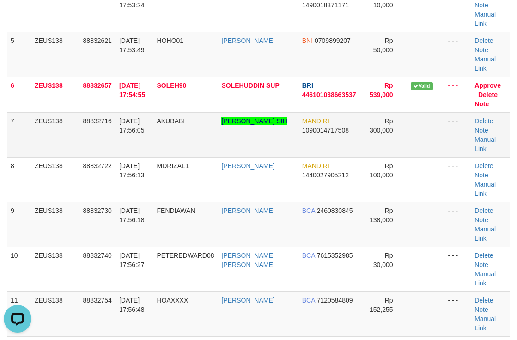
drag, startPoint x: 352, startPoint y: 69, endPoint x: 416, endPoint y: 67, distance: 63.8
click at [360, 112] on td "Rp 300,000" at bounding box center [383, 134] width 47 height 45
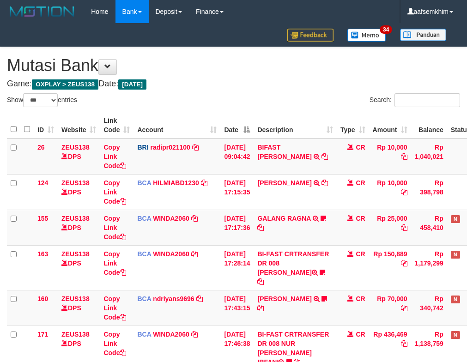
select select "***"
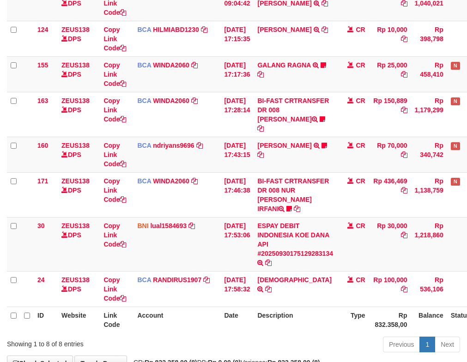
click at [206, 74] on td "BCA WINDA2060 DPS WINDA mutasi_20250930_4644 | 155 mutasi_20250930_4644 | 155" at bounding box center [177, 74] width 87 height 36
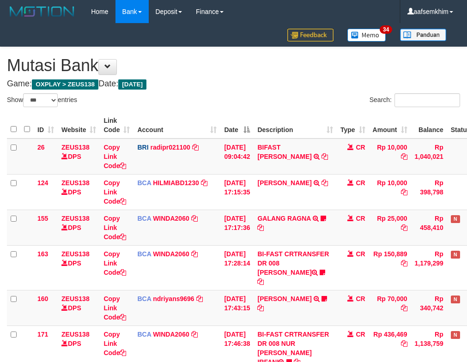
select select "***"
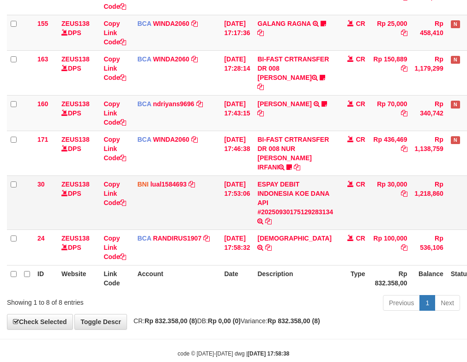
scroll to position [195, 0]
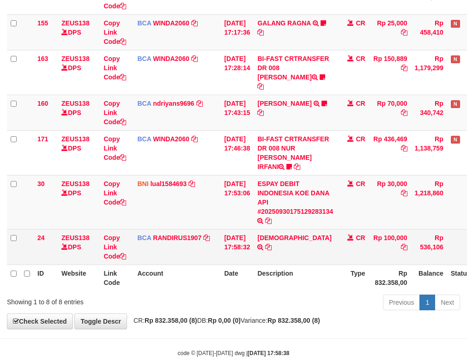
click at [289, 229] on td "HADI TRSF E-BANKING CR 3009/FTSCY/WS95031 100000.00HADI" at bounding box center [295, 247] width 83 height 36
click at [272, 244] on icon at bounding box center [268, 247] width 6 height 6
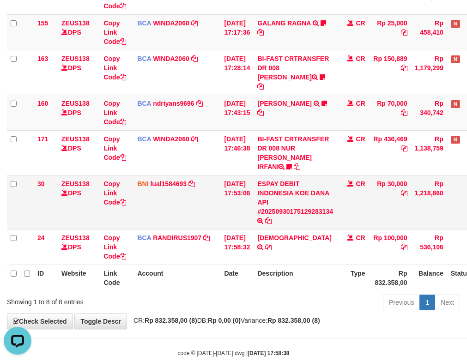
scroll to position [0, 0]
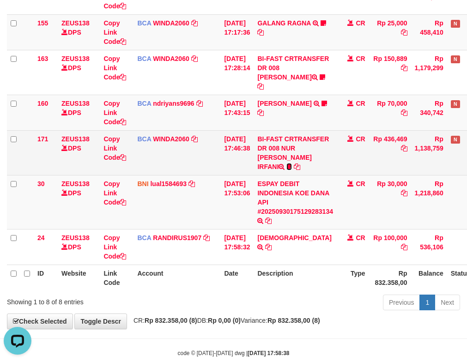
click at [292, 164] on icon at bounding box center [289, 167] width 6 height 6
drag, startPoint x: 317, startPoint y: 158, endPoint x: 253, endPoint y: 154, distance: 63.9
click at [337, 159] on td "BI-FAST CRTRANSFER DR 008 NUR ROHMAN IRFANI ndiman" at bounding box center [295, 152] width 83 height 45
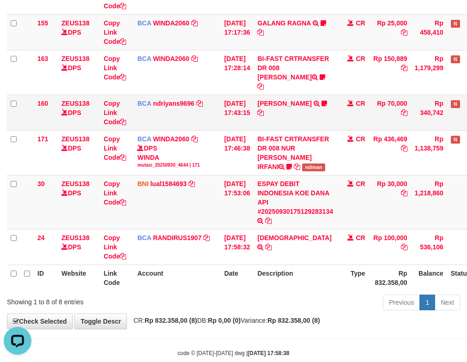
click at [203, 109] on td "BCA ndriyans9696 DPS ANDRIYANSYAH mutasi_20250930_3291 | 160 mutasi_20250930_32…" at bounding box center [177, 113] width 87 height 36
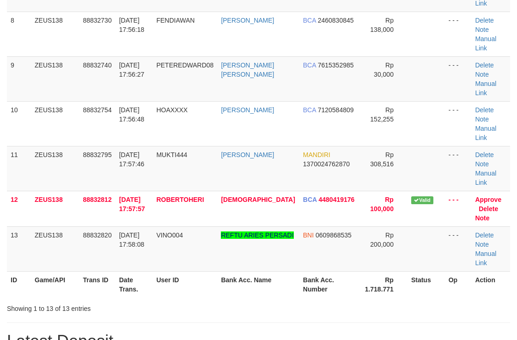
scroll to position [263, 0]
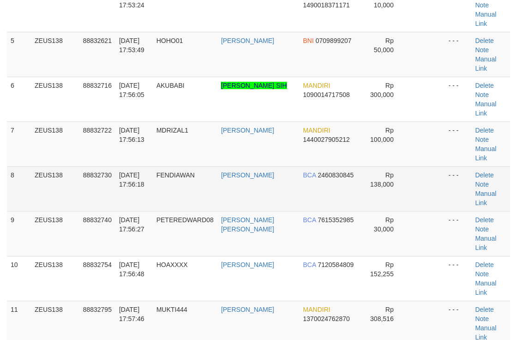
click at [445, 166] on td "- - -" at bounding box center [458, 188] width 27 height 45
drag, startPoint x: 376, startPoint y: 111, endPoint x: 495, endPoint y: 116, distance: 118.4
click at [404, 166] on tr "8 ZEUS138 88832730 [DATE] 17:56:18 [GEOGRAPHIC_DATA] FENDI KURNIAWAN BCA 246083…" at bounding box center [258, 188] width 503 height 45
click at [382, 171] on span "Rp 138,000" at bounding box center [382, 179] width 24 height 17
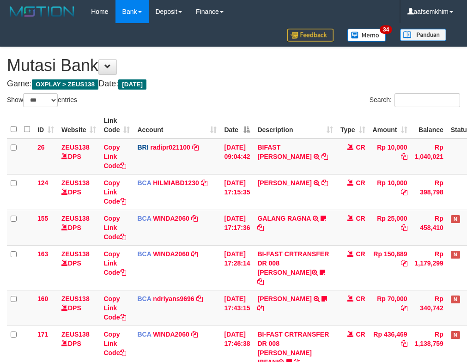
select select "***"
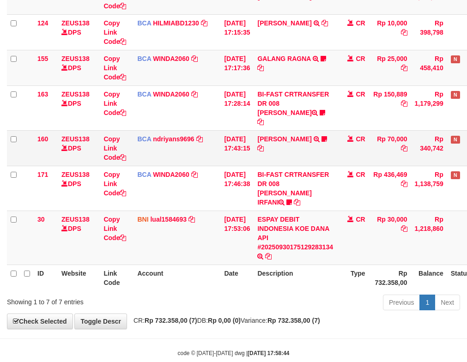
click at [230, 145] on tr "160 ZEUS138 DPS Copy Link Code BCA ndriyans9696 DPS ANDRIYANSYAH mutasi_2025093…" at bounding box center [259, 148] width 505 height 36
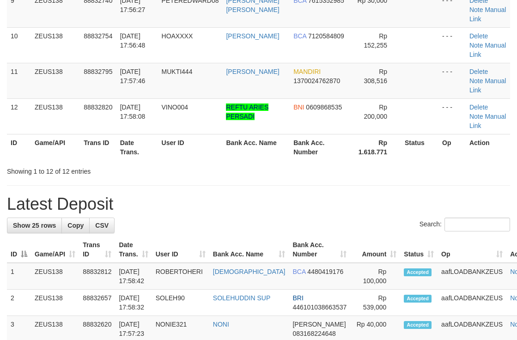
scroll to position [263, 0]
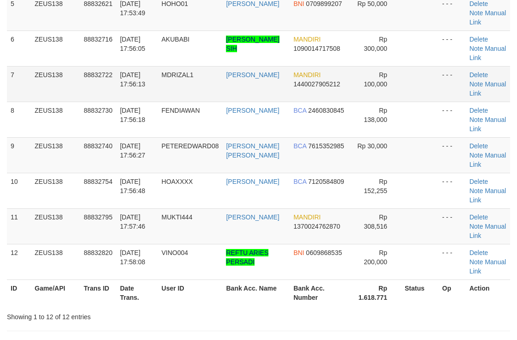
drag, startPoint x: 282, startPoint y: 86, endPoint x: 358, endPoint y: 86, distance: 75.8
click at [328, 85] on tr "7 ZEUS138 88832722 30/09/2025 17:56:13 MDRIZAL1 MUHAMMAD RIZAL MANDIRI 14400279…" at bounding box center [258, 84] width 503 height 36
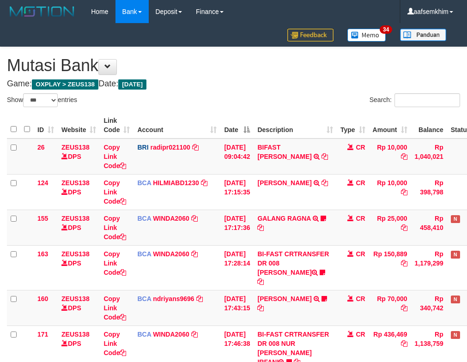
select select "***"
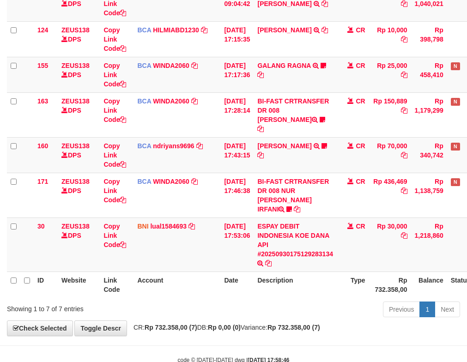
click at [212, 139] on td "BCA ndriyans9696 DPS ANDRIYANSYAH mutasi_20250930_3291 | 160 mutasi_20250930_32…" at bounding box center [177, 155] width 87 height 36
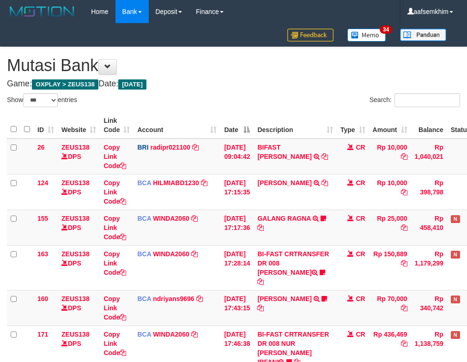
select select "***"
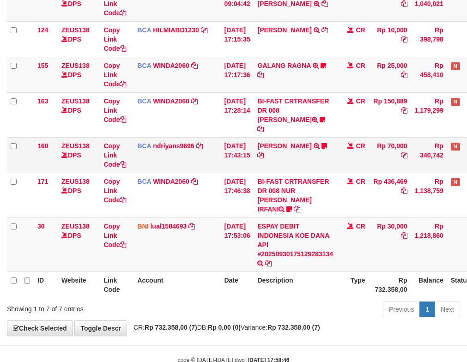
scroll to position [160, 0]
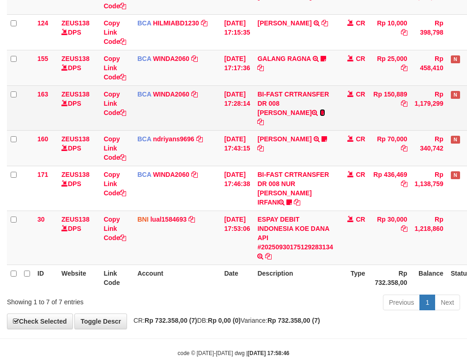
click at [320, 114] on icon at bounding box center [323, 112] width 6 height 6
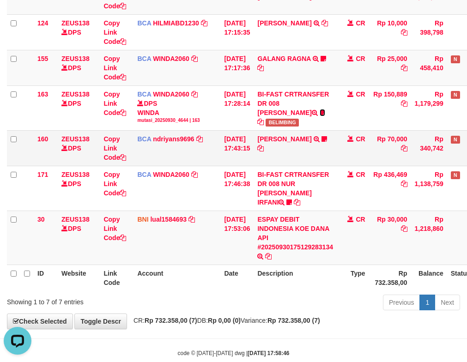
scroll to position [0, 0]
drag, startPoint x: 283, startPoint y: 131, endPoint x: 312, endPoint y: 129, distance: 29.2
click at [312, 130] on td "HERU SANTOSO TRSF E-BANKING CR 3009/FTSCY/WS95031 70000.00HERU SANTOSO MADARA95" at bounding box center [295, 148] width 83 height 36
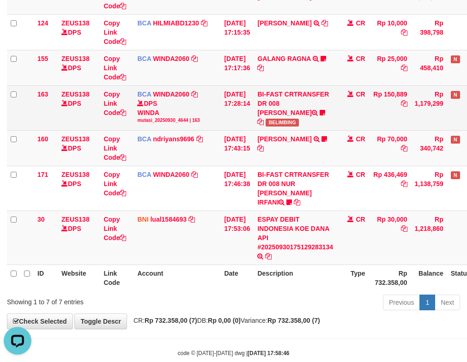
click at [291, 119] on span "BELIMBING" at bounding box center [282, 123] width 33 height 8
copy span "BELIMBING"
click at [291, 119] on span "BELIMBING" at bounding box center [282, 123] width 33 height 8
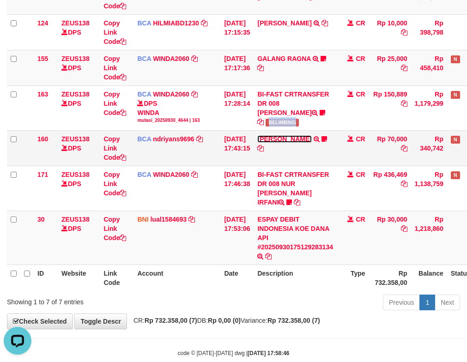
click at [297, 135] on link "HERU SANTOSO" at bounding box center [284, 138] width 54 height 7
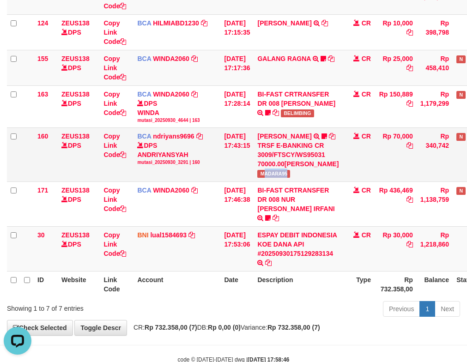
drag, startPoint x: 297, startPoint y: 180, endPoint x: 319, endPoint y: 180, distance: 21.2
click at [319, 180] on td "HERU SANTOSO TRSF E-BANKING CR 3009/FTSCY/WS95031 70000.00HERU SANTOSO MADARA95" at bounding box center [298, 155] width 89 height 54
copy span "ADARA95"
click at [226, 156] on td "30/09/2025 17:43:15" at bounding box center [236, 155] width 33 height 54
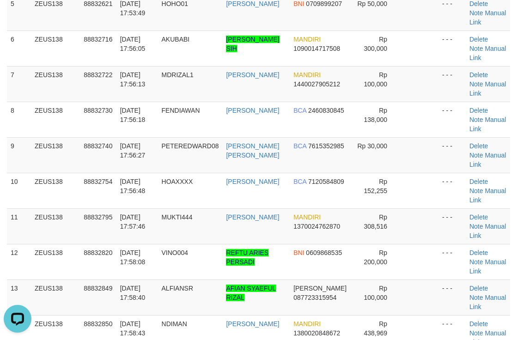
drag, startPoint x: 275, startPoint y: 92, endPoint x: 520, endPoint y: 102, distance: 245.0
click at [291, 91] on tbody "1 ZEUS138 88832493 [DATE] 17:49:37 [GEOGRAPHIC_DATA] [PERSON_NAME] 081230002862…" at bounding box center [258, 102] width 503 height 498
drag, startPoint x: 299, startPoint y: 76, endPoint x: 522, endPoint y: 89, distance: 223.0
click at [380, 81] on tr "7 ZEUS138 88832722 [DATE] 17:56:13 MDRIZAL1 [PERSON_NAME] MANDIRI 1440027905212…" at bounding box center [258, 84] width 503 height 36
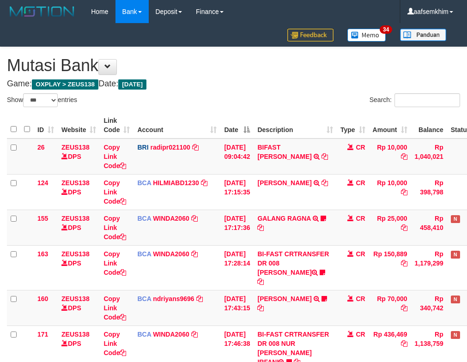
select select "***"
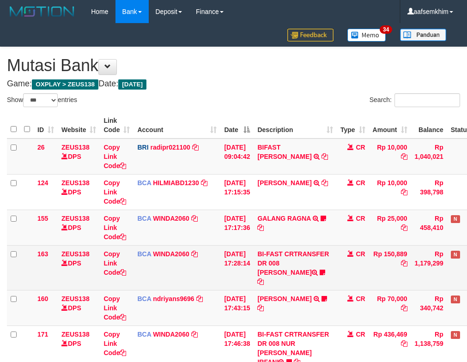
scroll to position [118, 0]
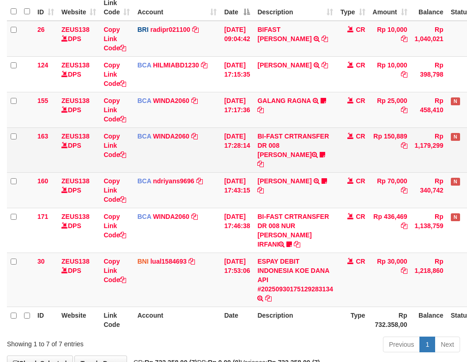
click at [264, 149] on tr "163 ZEUS138 DPS Copy Link Code BCA WINDA2060 DPS WINDA mutasi_20250930_4644 | 1…" at bounding box center [259, 149] width 505 height 45
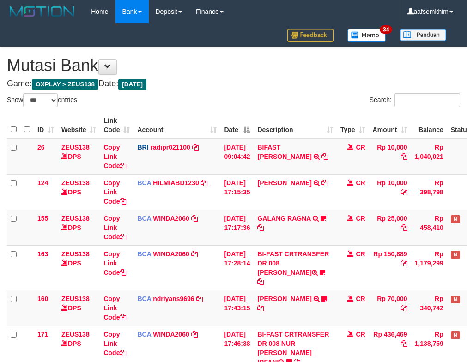
select select "***"
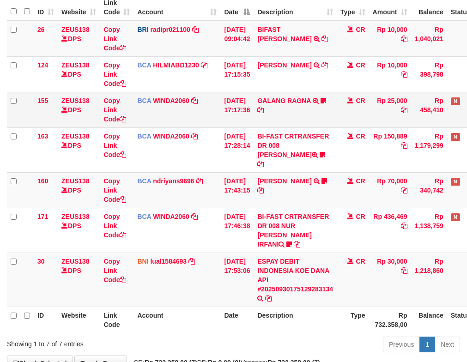
click at [200, 123] on td "BCA WINDA2060 DPS WINDA mutasi_20250930_4644 | 155 mutasi_20250930_4644 | 155" at bounding box center [177, 110] width 87 height 36
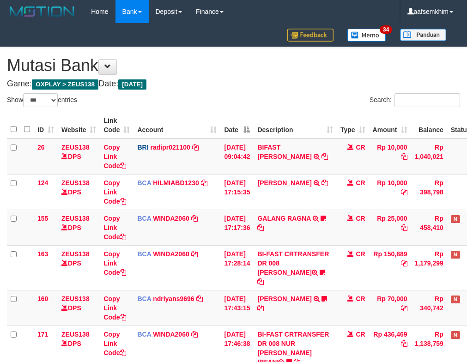
select select "***"
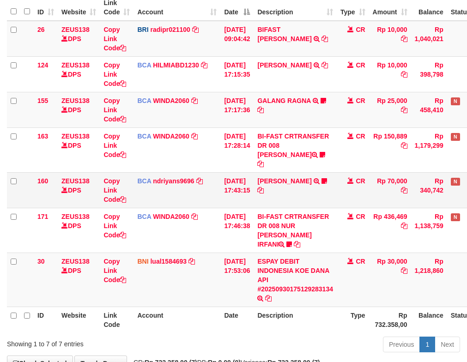
drag, startPoint x: 241, startPoint y: 165, endPoint x: 256, endPoint y: 166, distance: 14.8
click at [254, 172] on td "[DATE] 17:43:15" at bounding box center [236, 190] width 33 height 36
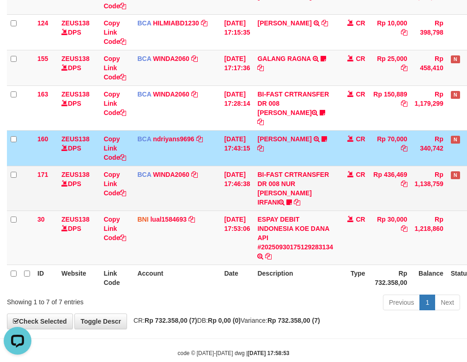
click at [299, 180] on td "BI-FAST CRTRANSFER DR 008 NUR ROHMAN IRFANI ndiman" at bounding box center [295, 188] width 83 height 45
click at [292, 199] on icon at bounding box center [289, 202] width 6 height 6
click at [353, 193] on tr "171 ZEUS138 DPS Copy Link Code BCA WINDA2060 DPS WINDA mutasi_20250930_4644 | 1…" at bounding box center [259, 188] width 505 height 45
copy tr "iman"
click at [310, 185] on td "BI-FAST CRTRANSFER DR 008 NUR ROHMAN IRFANI ndiman" at bounding box center [295, 188] width 83 height 45
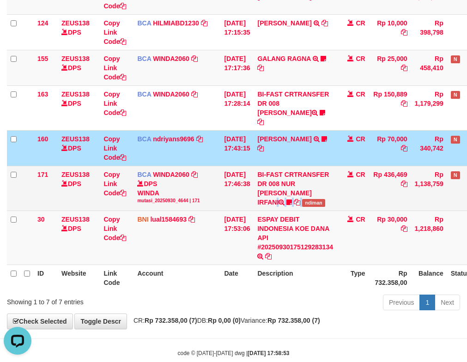
copy td
click at [310, 185] on td "BI-FAST CRTRANSFER DR 008 NUR ROHMAN IRFANI ndiman" at bounding box center [295, 188] width 83 height 45
click at [320, 199] on span "ndiman" at bounding box center [313, 203] width 23 height 8
copy span "ndiman"
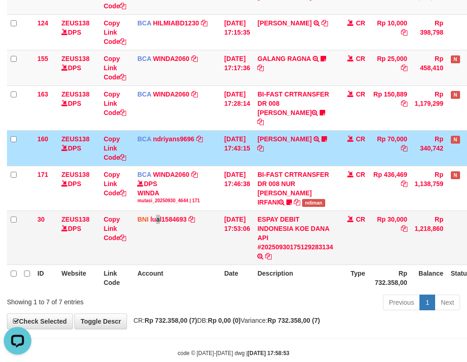
drag, startPoint x: 158, startPoint y: 230, endPoint x: 166, endPoint y: 212, distance: 19.4
click at [160, 227] on td "BNI lual1584693 DPS LUCKY ALAMSYAH mutasi_20250930_2414 | 30 mutasi_20250930_24…" at bounding box center [177, 238] width 87 height 54
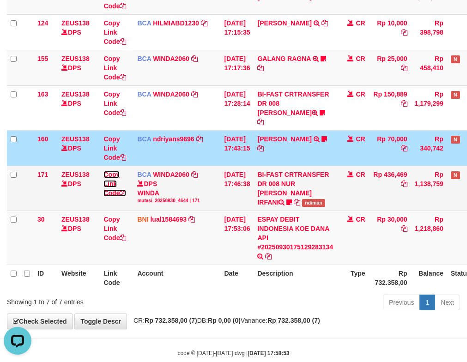
click at [109, 171] on link "Copy Link Code" at bounding box center [114, 184] width 23 height 26
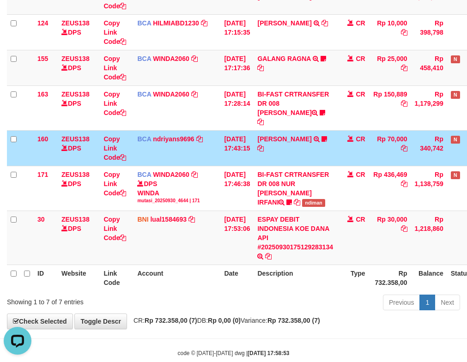
scroll to position [137, 0]
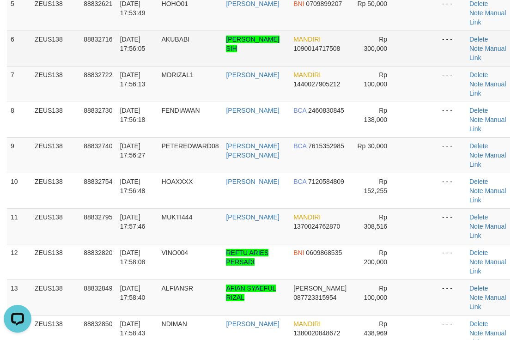
click at [403, 65] on tbody "1 ZEUS138 88832493 [DATE] 17:49:37 [GEOGRAPHIC_DATA] [PERSON_NAME] 081230002862…" at bounding box center [258, 102] width 503 height 498
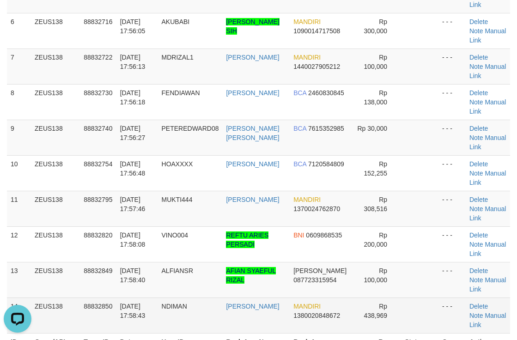
scroll to position [309, 0]
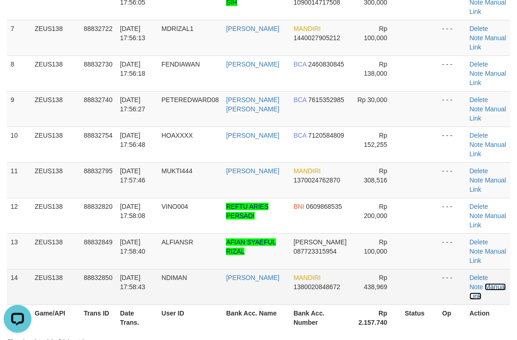
click at [486, 285] on link "Manual Link" at bounding box center [487, 291] width 36 height 17
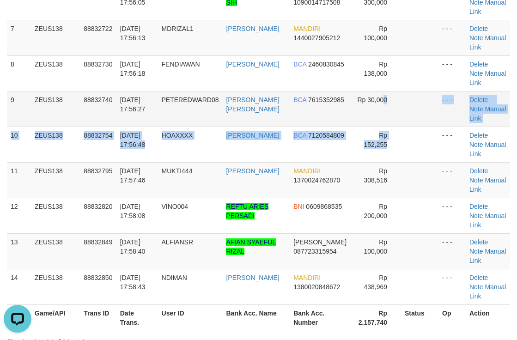
drag, startPoint x: 382, startPoint y: 126, endPoint x: 432, endPoint y: 119, distance: 50.8
click at [395, 121] on tbody "1 ZEUS138 88832493 [DATE] 17:49:37 [GEOGRAPHIC_DATA] [PERSON_NAME] 081230002862…" at bounding box center [258, 55] width 503 height 498
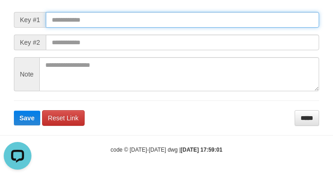
paste input "**********"
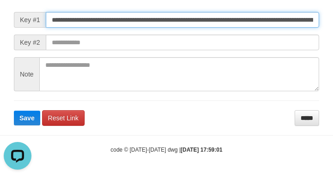
click at [266, 21] on input "**********" at bounding box center [182, 20] width 273 height 16
type input "**********"
click at [14, 111] on button "Save" at bounding box center [27, 118] width 26 height 15
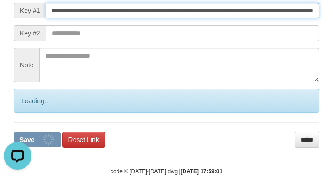
click at [14, 133] on button "Save" at bounding box center [37, 140] width 47 height 15
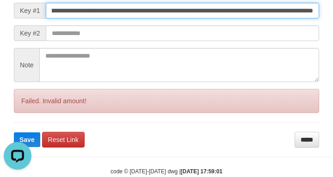
click at [14, 133] on button "Save" at bounding box center [27, 140] width 26 height 15
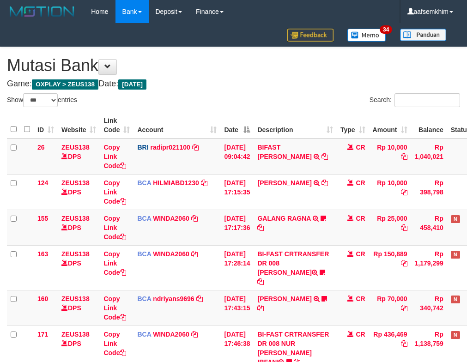
select select "***"
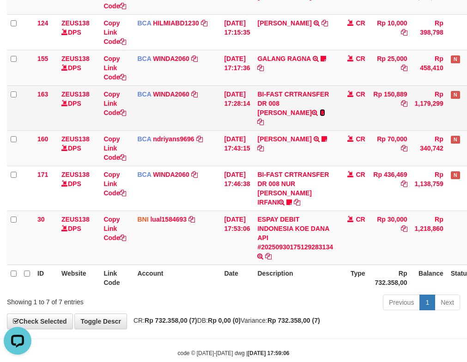
click at [320, 112] on icon at bounding box center [323, 112] width 6 height 6
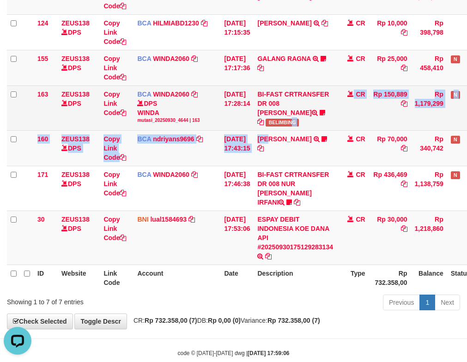
drag, startPoint x: 276, startPoint y: 128, endPoint x: 306, endPoint y: 126, distance: 30.6
click at [306, 126] on tbody "26 ZEUS138 DPS Copy Link Code BRI radipr021100 DPS REYNALDI ADI PRATAMA mutasi_…" at bounding box center [259, 122] width 505 height 286
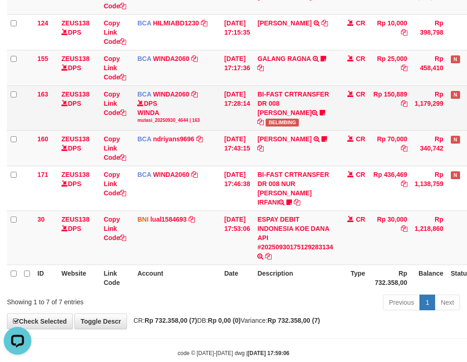
click at [286, 119] on td "BI-FAST CRTRANSFER DR 008 ALAN TANOF BELIMBING" at bounding box center [295, 107] width 83 height 45
copy span "BELIMBING"
click at [286, 119] on td "BI-FAST CRTRANSFER DR 008 ALAN TANOF BELIMBING" at bounding box center [295, 107] width 83 height 45
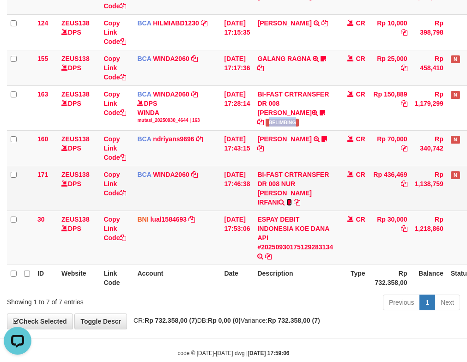
click at [292, 199] on icon at bounding box center [289, 202] width 6 height 6
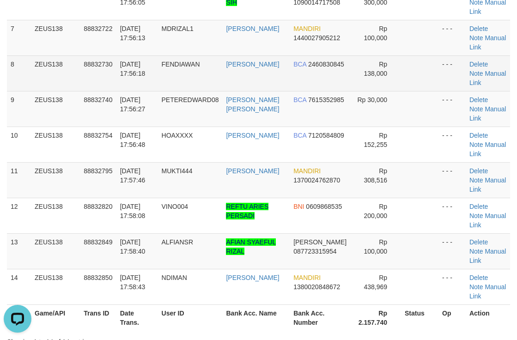
click at [416, 91] on tbody "1 ZEUS138 88832493 [DATE] 17:49:37 [GEOGRAPHIC_DATA] [PERSON_NAME] 081230002862…" at bounding box center [258, 55] width 503 height 498
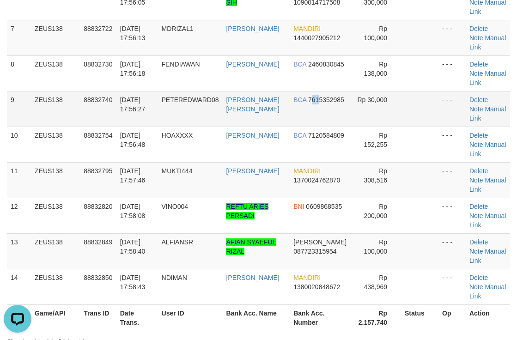
drag, startPoint x: 308, startPoint y: 104, endPoint x: 316, endPoint y: 104, distance: 8.3
click at [313, 104] on td "BCA 7615352985" at bounding box center [321, 109] width 62 height 36
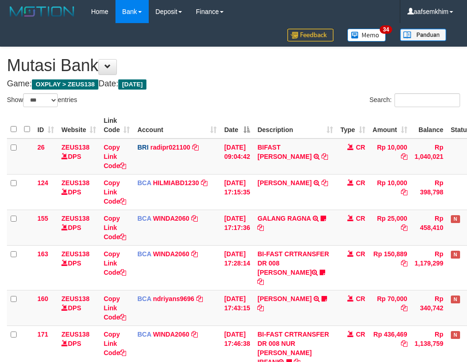
select select "***"
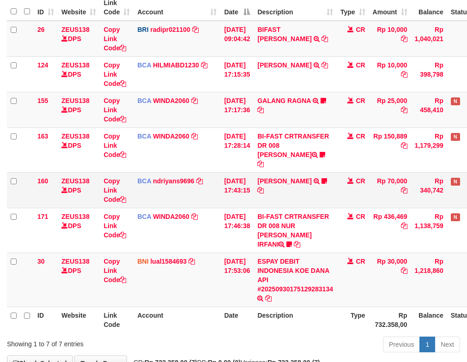
scroll to position [160, 0]
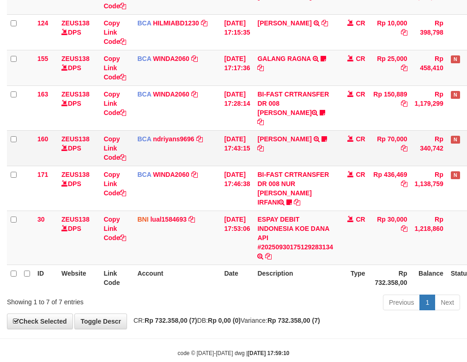
click at [121, 139] on td "Copy Link Code" at bounding box center [117, 148] width 34 height 36
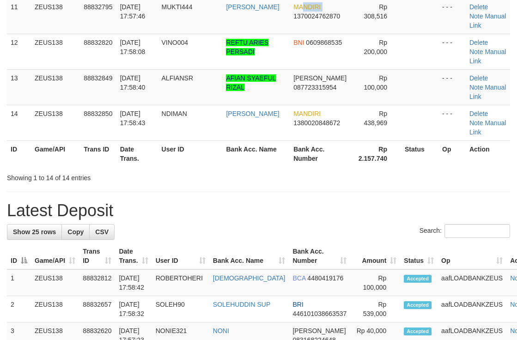
scroll to position [309, 0]
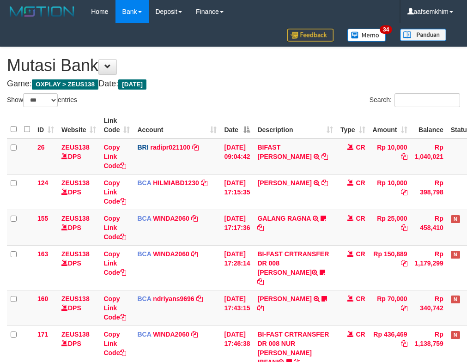
select select "***"
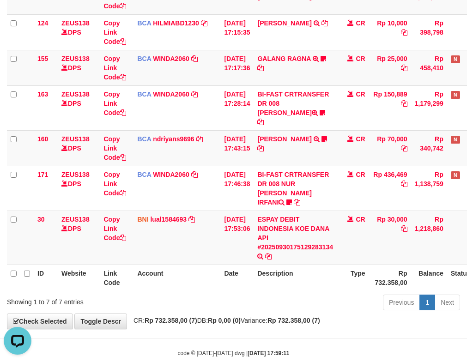
drag, startPoint x: 85, startPoint y: 178, endPoint x: 0, endPoint y: 161, distance: 85.9
click at [81, 178] on td "ZEUS138 DPS" at bounding box center [79, 188] width 42 height 45
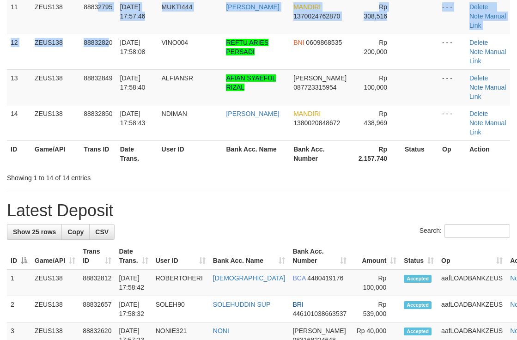
scroll to position [309, 0]
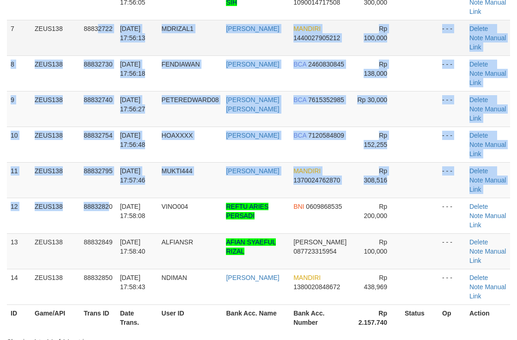
click at [99, 32] on tbody "1 ZEUS138 88832493 [DATE] 17:49:37 [GEOGRAPHIC_DATA] [PERSON_NAME] 081230002862…" at bounding box center [258, 55] width 503 height 498
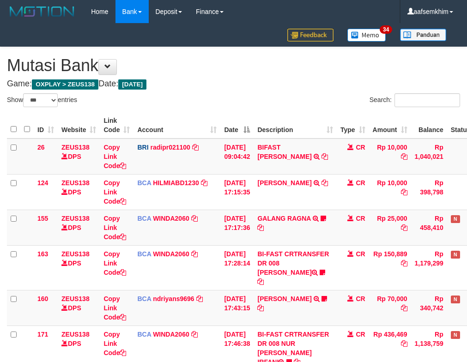
select select "***"
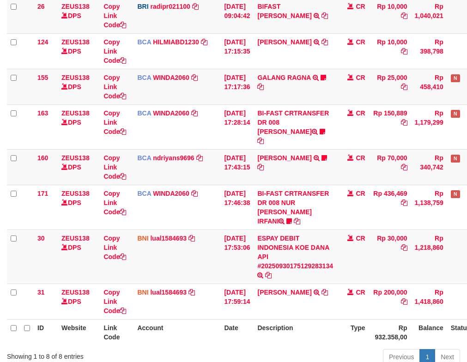
click at [84, 166] on td "ZEUS138 DPS" at bounding box center [79, 167] width 42 height 36
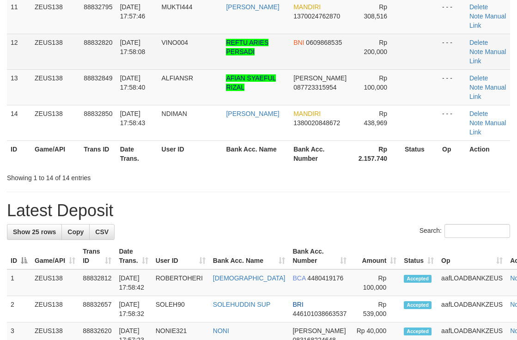
click at [239, 61] on tr "12 ZEUS138 88832820 [DATE] 17:58:08 VINO004 REFTU ARIES PERSADI BNI 0609868535 …" at bounding box center [258, 52] width 503 height 36
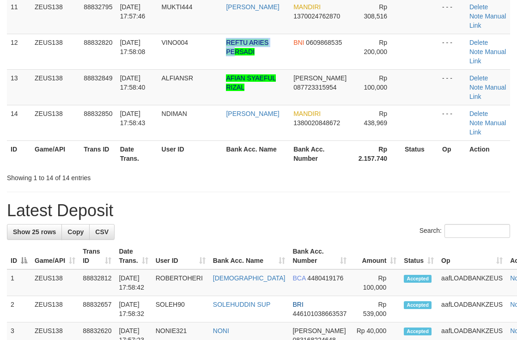
scroll to position [309, 0]
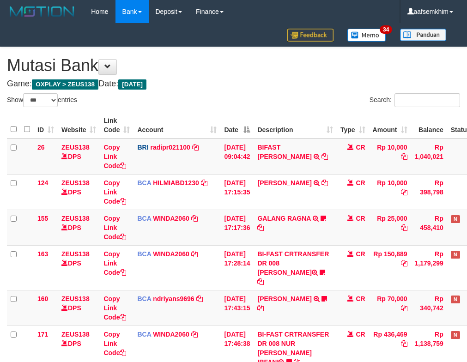
select select "***"
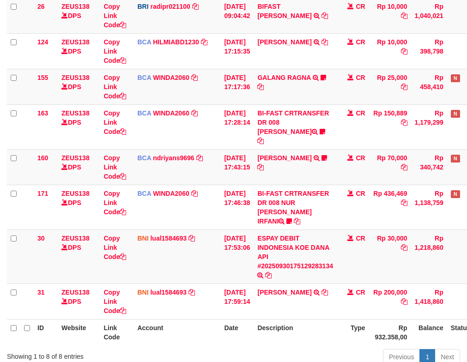
scroll to position [160, 0]
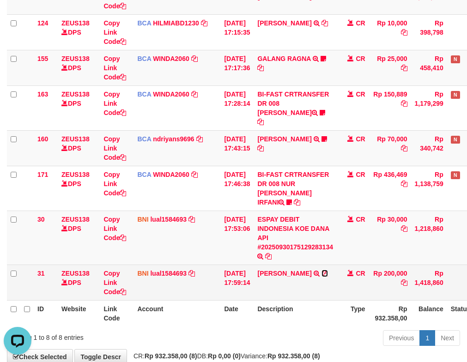
click at [322, 270] on icon at bounding box center [325, 273] width 6 height 6
click at [273, 265] on td "ALDO ILHAMI PUTRA TRANSFER DARI SDR ALDO ILHAMI PUTRA" at bounding box center [295, 283] width 83 height 36
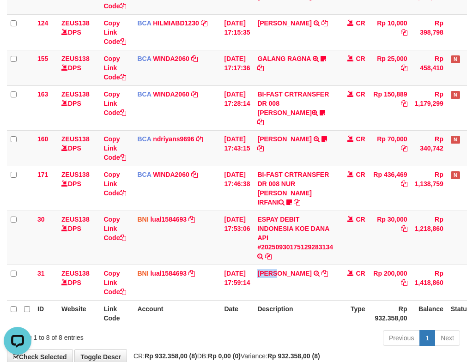
copy link "ALDO"
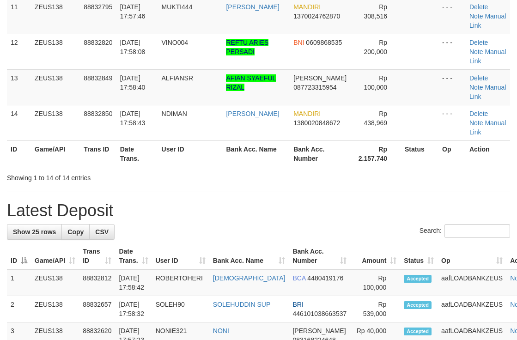
scroll to position [309, 0]
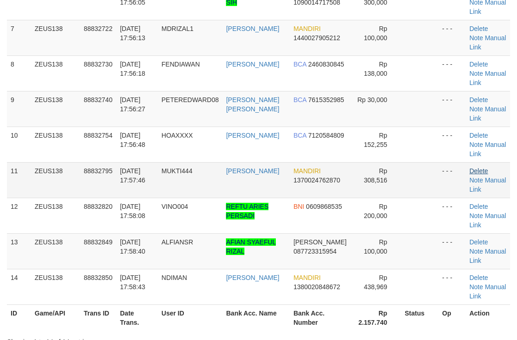
click at [474, 171] on link "Delete" at bounding box center [478, 170] width 18 height 7
click at [394, 125] on td "Rp 30,000" at bounding box center [376, 109] width 49 height 36
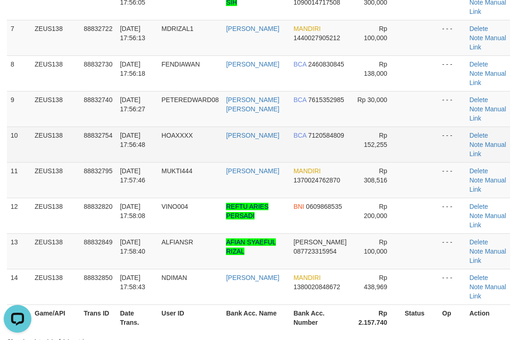
click at [416, 140] on td at bounding box center [419, 145] width 37 height 36
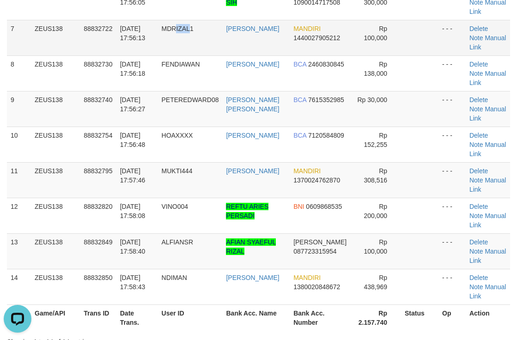
drag, startPoint x: 181, startPoint y: 43, endPoint x: 189, endPoint y: 42, distance: 8.4
click at [182, 42] on td "MDRIZAL1" at bounding box center [190, 38] width 65 height 36
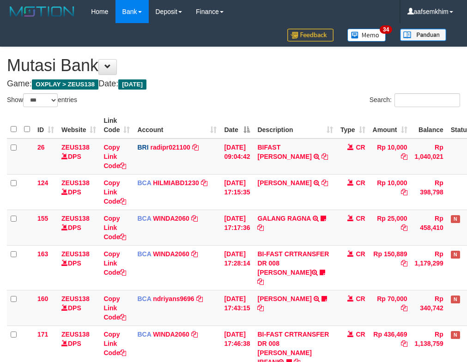
select select "***"
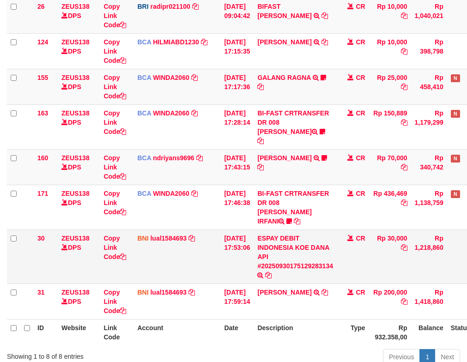
click at [233, 201] on tbody "26 ZEUS138 DPS Copy Link Code BRI radipr021100 DPS [PERSON_NAME] mutasi_2025093…" at bounding box center [259, 159] width 505 height 322
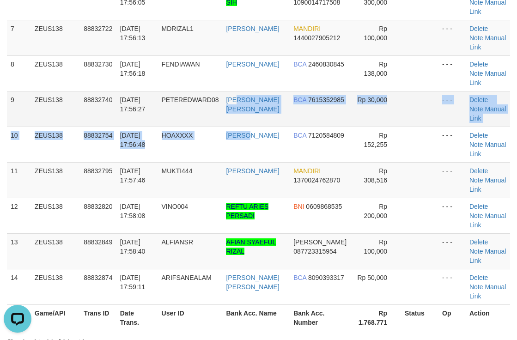
click at [248, 125] on tbody "1 ZEUS138 88832493 30/09/2025 17:49:37 MANYON SUBANDI DANA 081230002862 Rp 30,0…" at bounding box center [258, 55] width 503 height 498
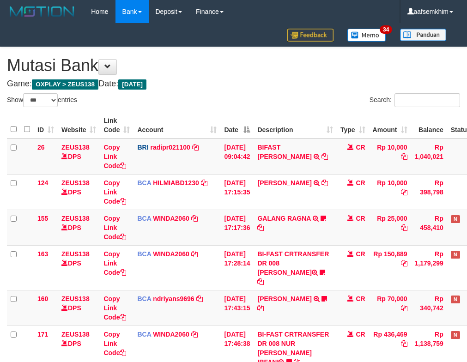
select select "***"
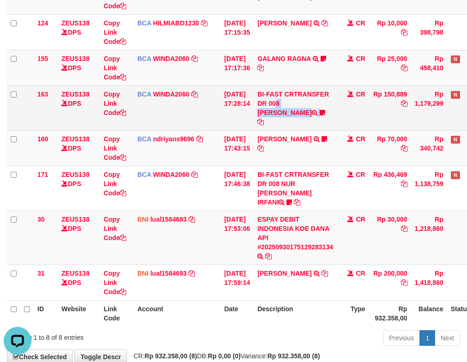
click at [337, 87] on td "BI-FAST CRTRANSFER DR 008 [PERSON_NAME] [PERSON_NAME]" at bounding box center [295, 107] width 83 height 45
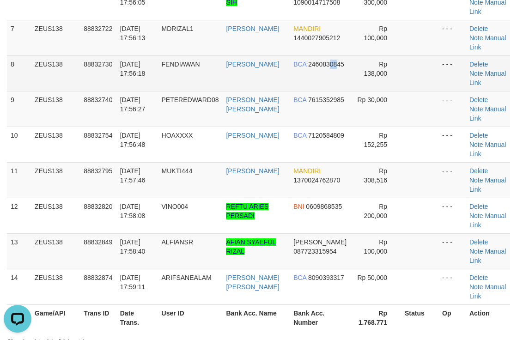
drag, startPoint x: 324, startPoint y: 61, endPoint x: 374, endPoint y: 58, distance: 49.6
click at [364, 58] on tr "8 ZEUS138 88832730 30/09/2025 17:56:18 FENDIAWAN FENDI KURNIAWAN BCA 2460830845…" at bounding box center [258, 73] width 503 height 36
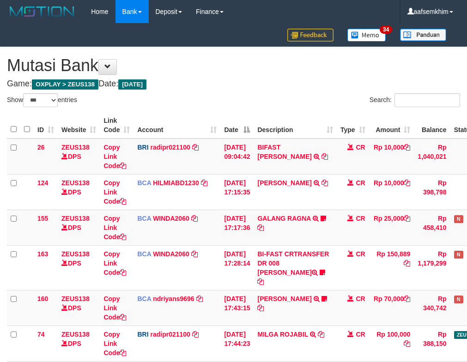
select select "***"
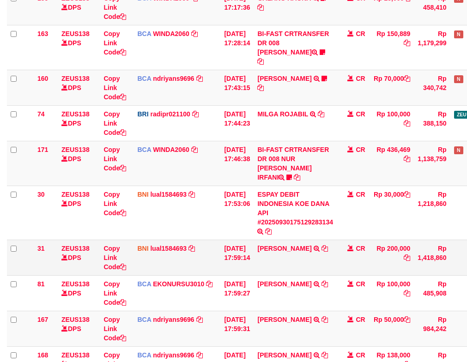
scroll to position [279, 0]
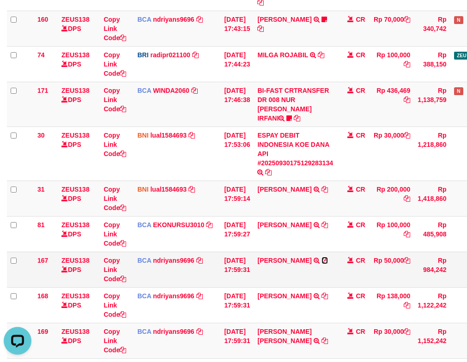
click at [328, 257] on icon at bounding box center [325, 260] width 6 height 6
drag, startPoint x: 328, startPoint y: 239, endPoint x: 322, endPoint y: 239, distance: 6.5
click at [328, 257] on icon at bounding box center [325, 260] width 6 height 6
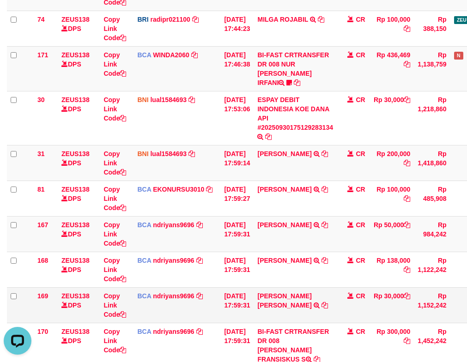
scroll to position [372, 0]
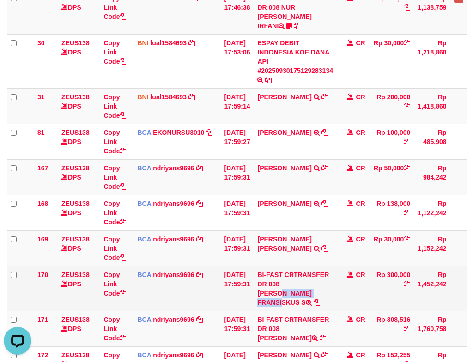
click at [299, 270] on td "BI-FAST CRTRANSFER DR 008 RIZAL FRANSISKUS S" at bounding box center [295, 288] width 83 height 45
click at [155, 266] on td "BCA ndriyans9696 DPS ANDRIYANSYAH mutasi_20250930_3291 | 170 mutasi_20250930_32…" at bounding box center [177, 288] width 87 height 45
click at [114, 271] on link "Copy Link Code" at bounding box center [114, 284] width 23 height 26
click at [115, 271] on link "Copy Link Code" at bounding box center [114, 284] width 23 height 26
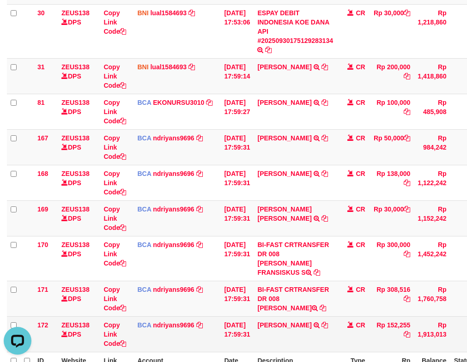
scroll to position [418, 0]
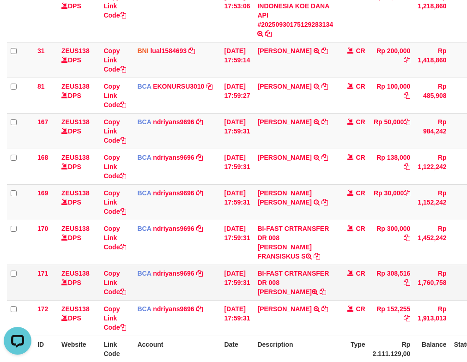
drag, startPoint x: 291, startPoint y: 253, endPoint x: 324, endPoint y: 255, distance: 32.8
click at [324, 265] on td "BI-FAST CRTRANSFER DR 008 MUKTI WIBOWO" at bounding box center [295, 283] width 83 height 36
copy td "UKTI WIB"
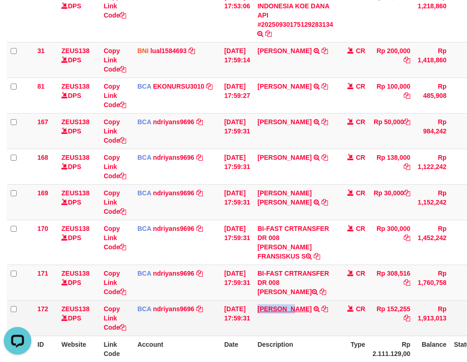
drag, startPoint x: 265, startPoint y: 275, endPoint x: 302, endPoint y: 278, distance: 36.6
click at [302, 300] on td "DADANG KURNIAWAN TRSF E-BANKING CR 3009/FTSCY/WS95031 152255.00DADANG KURNIAWAN" at bounding box center [295, 318] width 83 height 36
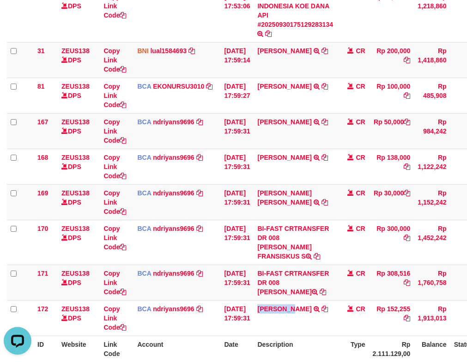
copy link "DADANG KU"
drag, startPoint x: 204, startPoint y: 227, endPoint x: 44, endPoint y: 177, distance: 167.9
click at [186, 224] on td "BCA ndriyans9696 DPS ANDRIYANSYAH mutasi_20250930_3291 | 170 mutasi_20250930_32…" at bounding box center [177, 242] width 87 height 45
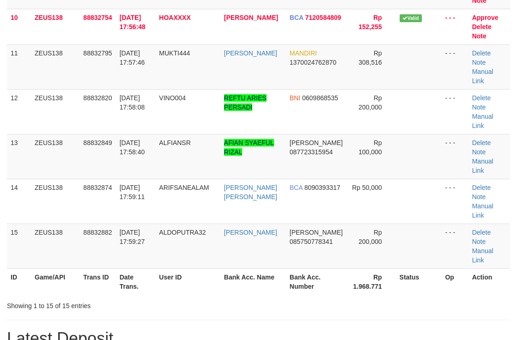
scroll to position [309, 0]
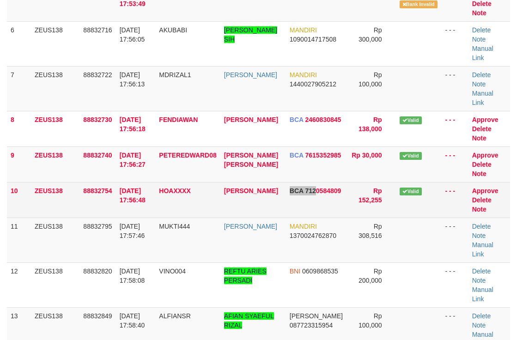
drag, startPoint x: 262, startPoint y: 141, endPoint x: 522, endPoint y: 159, distance: 260.2
click at [312, 182] on td "BCA 7120584809" at bounding box center [317, 200] width 62 height 36
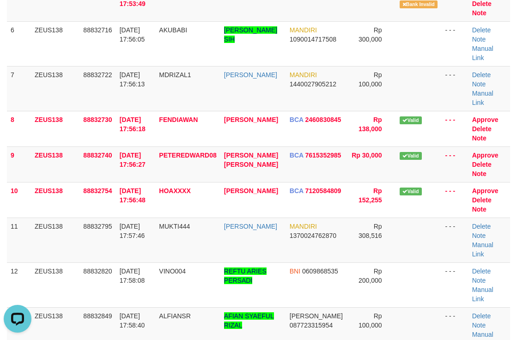
scroll to position [101, 0]
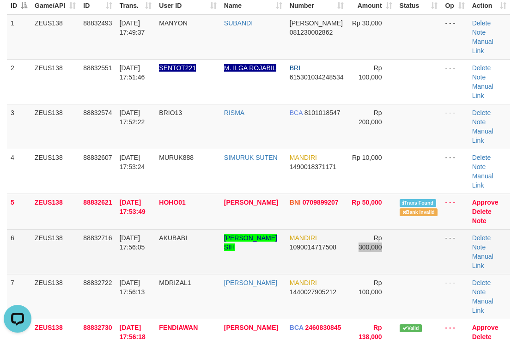
click at [386, 229] on tr "6 ZEUS138 88832716 [DATE] 17:56:05 AKUBABI [PERSON_NAME] SIH MANDIRI 1090014717…" at bounding box center [258, 251] width 503 height 45
click at [482, 253] on link "Manual Link" at bounding box center [482, 261] width 21 height 17
click at [403, 229] on td at bounding box center [419, 251] width 46 height 45
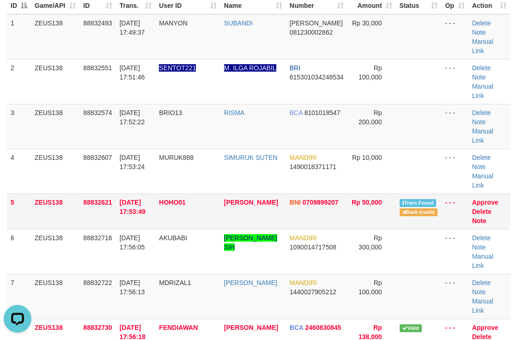
click at [386, 194] on tr "5 ZEUS138 88832621 [DATE] 17:53:49 HOHO01 [PERSON_NAME] BNI 0709899207 Rp 50,00…" at bounding box center [258, 212] width 503 height 36
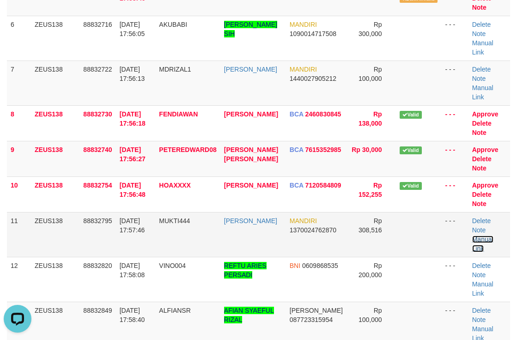
click at [484, 236] on link "Manual Link" at bounding box center [482, 244] width 21 height 17
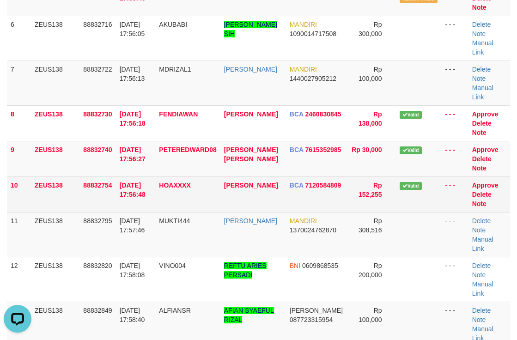
click at [400, 182] on span "Valid" at bounding box center [411, 186] width 22 height 8
drag, startPoint x: 335, startPoint y: 129, endPoint x: 296, endPoint y: 130, distance: 39.3
click at [336, 176] on tr "10 ZEUS138 88832754 [DATE] 17:56:48 HOAXXXX [PERSON_NAME] BCA 7120584809 Rp 152…" at bounding box center [258, 194] width 503 height 36
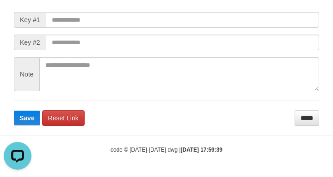
drag, startPoint x: 227, startPoint y: 19, endPoint x: 234, endPoint y: 25, distance: 8.5
click at [232, 23] on form "Manual Link Form Key #1 Key #2 Note Save Reset Link *****" at bounding box center [166, 60] width 305 height 134
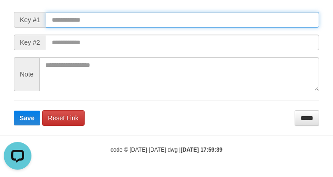
click at [242, 28] on input "text" at bounding box center [182, 20] width 273 height 16
paste input "**********"
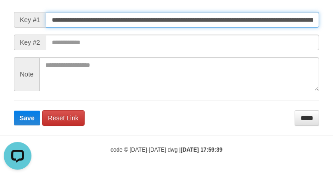
click at [243, 28] on input "**********" at bounding box center [182, 20] width 273 height 16
type input "**********"
click at [14, 111] on button "Save" at bounding box center [27, 118] width 26 height 15
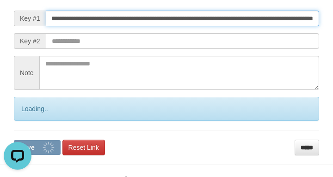
click at [14, 140] on button "Save" at bounding box center [37, 147] width 47 height 15
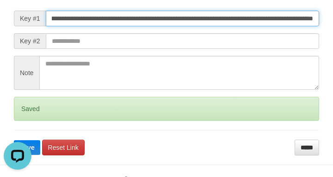
click at [14, 140] on button "Save" at bounding box center [27, 147] width 26 height 15
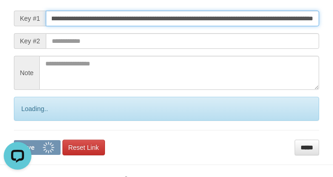
click at [14, 140] on button "Save" at bounding box center [37, 147] width 47 height 15
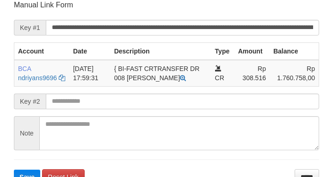
scroll to position [181, 0]
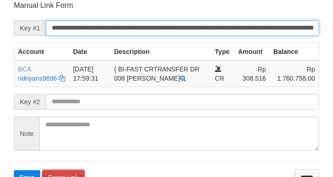
click at [273, 25] on input "**********" at bounding box center [182, 28] width 273 height 16
click at [14, 170] on button "Save" at bounding box center [27, 177] width 26 height 15
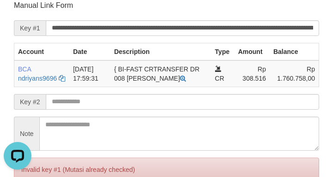
scroll to position [174, 0]
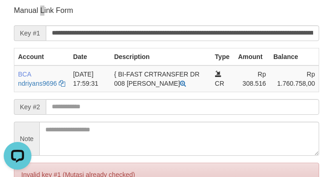
drag, startPoint x: 39, startPoint y: 4, endPoint x: 66, endPoint y: 5, distance: 26.8
click at [52, 6] on div "Deposit Detail Game/API Trans ID Date Trans. User ID Bank Acc. Name Bank Acc. N…" at bounding box center [166, 31] width 319 height 382
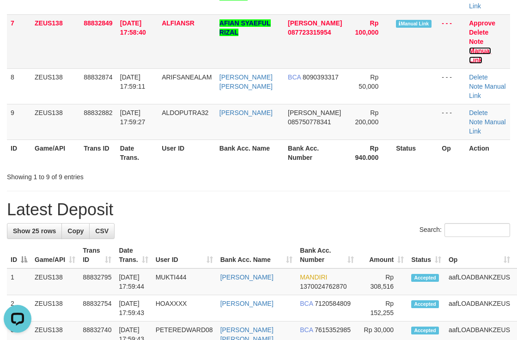
click at [486, 47] on link "Manual Link" at bounding box center [480, 55] width 22 height 17
drag, startPoint x: 270, startPoint y: 102, endPoint x: 521, endPoint y: 171, distance: 260.8
click at [338, 127] on tr "9 ZEUS138 88832882 30/09/2025 17:59:27 ALDOPUTRA32 ALDO ILHAMI DANA 08575077834…" at bounding box center [258, 122] width 503 height 36
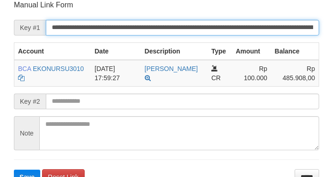
click at [14, 170] on button "Save" at bounding box center [27, 177] width 26 height 15
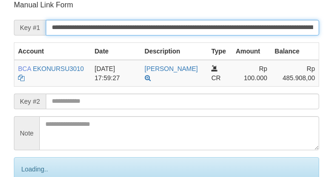
click at [271, 29] on input "**********" at bounding box center [182, 28] width 273 height 16
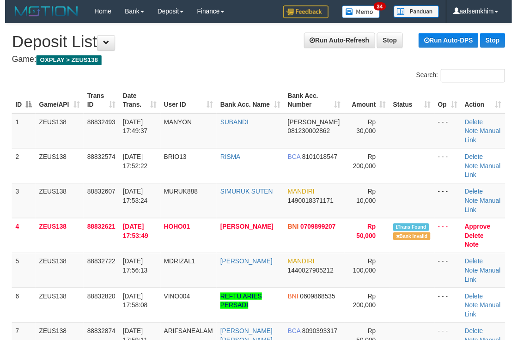
scroll to position [423, 0]
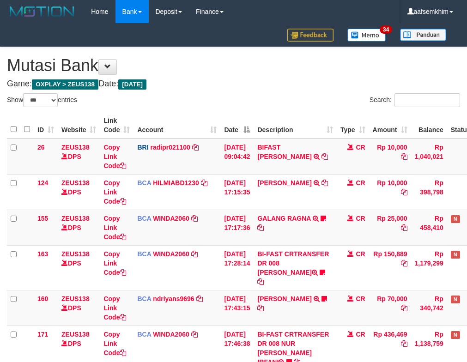
select select "***"
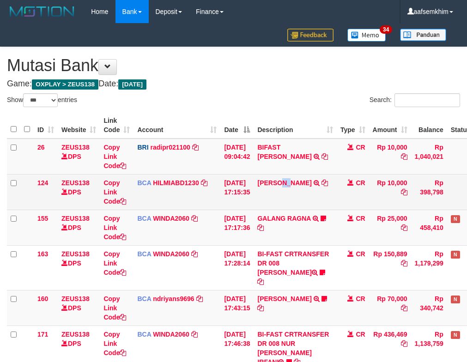
drag, startPoint x: 299, startPoint y: 197, endPoint x: 305, endPoint y: 196, distance: 6.0
click at [300, 197] on td "DEDY WAHYUDI TRSF E-BANKING CR 3009/FTSCY/WS95031 10000.00DEDY WAHYUDI" at bounding box center [295, 192] width 83 height 36
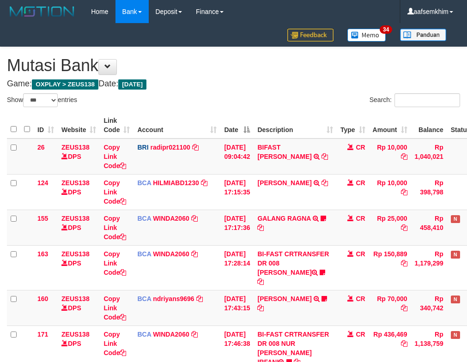
select select "***"
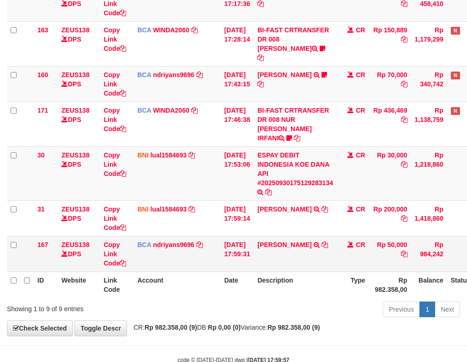
scroll to position [231, 0]
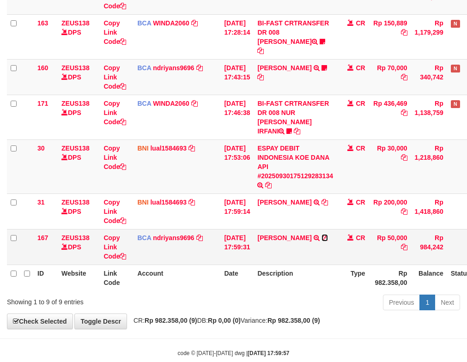
click at [328, 235] on icon at bounding box center [325, 238] width 6 height 6
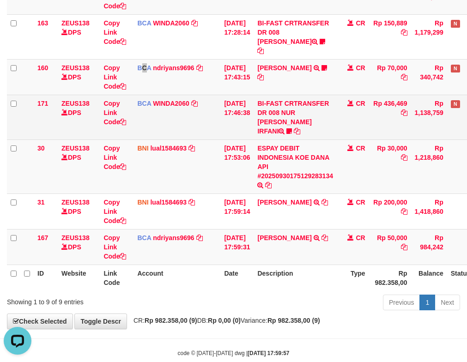
drag, startPoint x: 139, startPoint y: 82, endPoint x: 176, endPoint y: 117, distance: 51.0
click at [146, 83] on td "BCA ndriyans9696 DPS ANDRIYANSYAH mutasi_20250930_3291 | 160 mutasi_20250930_32…" at bounding box center [177, 77] width 87 height 36
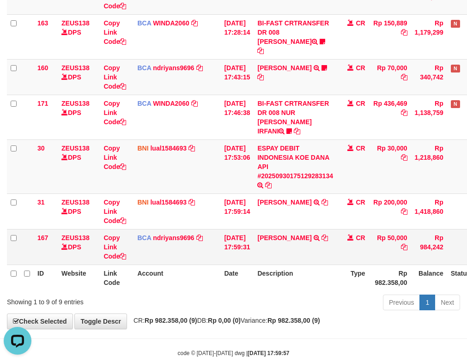
click at [180, 229] on td "BCA ndriyans9696 DPS ANDRIYANSYAH mutasi_20250930_3291 | 167 mutasi_20250930_32…" at bounding box center [177, 247] width 87 height 36
click at [180, 234] on link "ndriyans9696" at bounding box center [174, 237] width 42 height 7
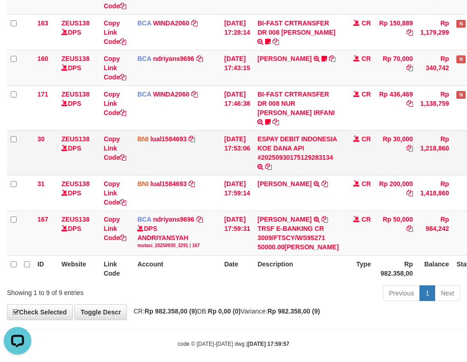
drag, startPoint x: 144, startPoint y: 141, endPoint x: 132, endPoint y: 140, distance: 12.0
click at [143, 140] on td "BNI lual1584693 DPS LUCKY ALAMSYAH mutasi_20250930_2414 | 30 mutasi_20250930_24…" at bounding box center [177, 152] width 87 height 45
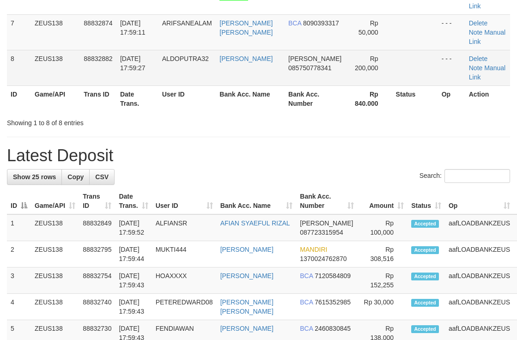
scroll to position [61, 0]
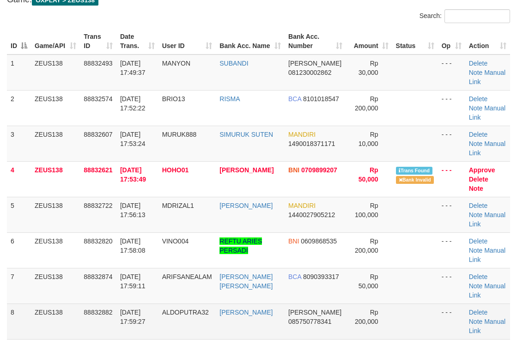
click at [340, 74] on tbody "1 ZEUS138 88832493 [DATE] 17:49:37 [GEOGRAPHIC_DATA] [PERSON_NAME] 081230002862…" at bounding box center [258, 197] width 503 height 285
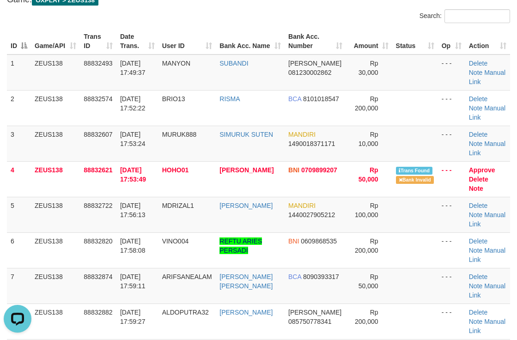
scroll to position [0, 0]
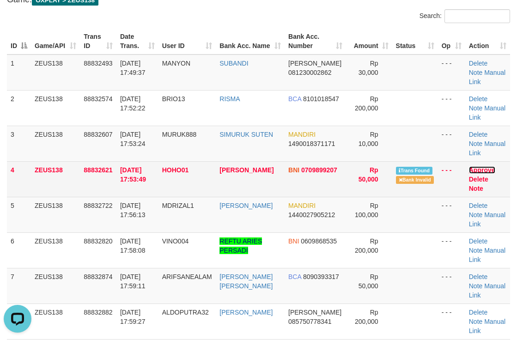
click at [476, 172] on link "Approve" at bounding box center [482, 169] width 26 height 7
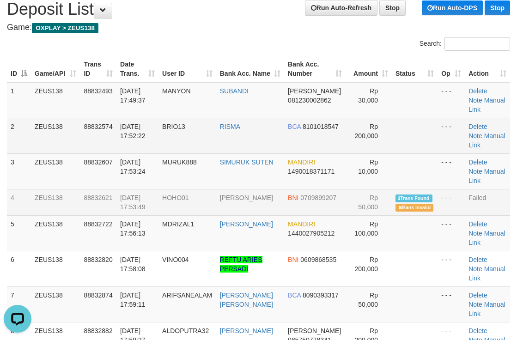
scroll to position [61, 0]
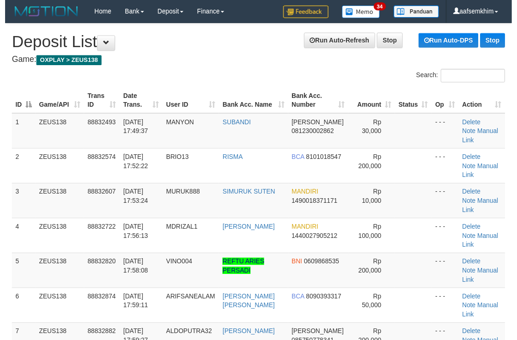
scroll to position [61, 0]
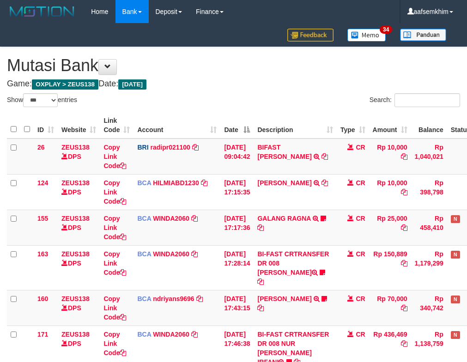
select select "***"
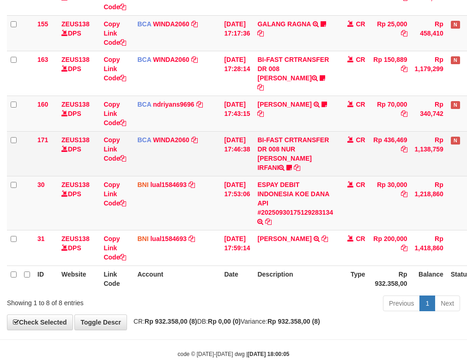
scroll to position [195, 0]
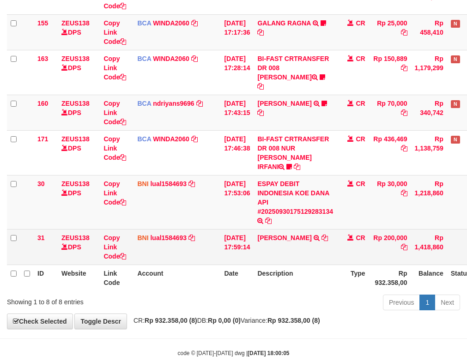
click at [272, 229] on td "ALDO ILHAMI PUTRA TRANSFER DARI SDR ALDO ILHAMI PUTRA" at bounding box center [295, 247] width 83 height 36
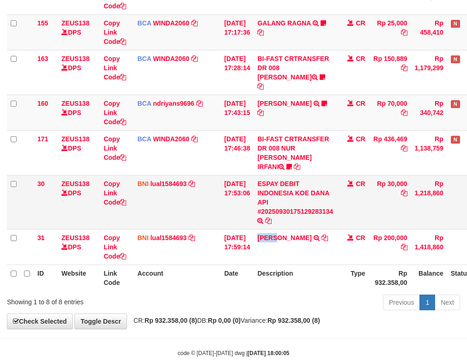
copy link "ALDO"
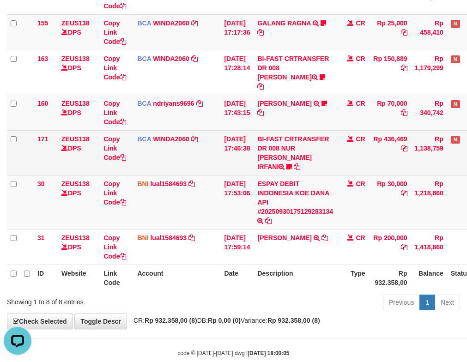
click at [402, 130] on td "Rp 436,469" at bounding box center [390, 152] width 42 height 45
copy td "436,469"
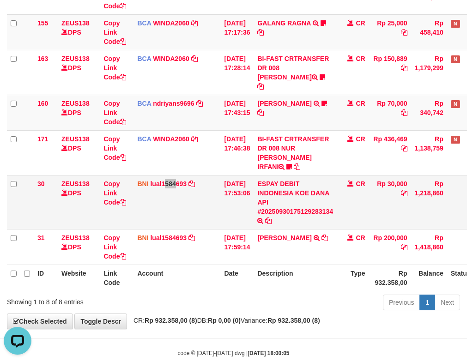
click at [176, 187] on td "BNI lual1584693 DPS LUCKY ALAMSYAH mutasi_20250930_2414 | 30 mutasi_20250930_24…" at bounding box center [177, 202] width 87 height 54
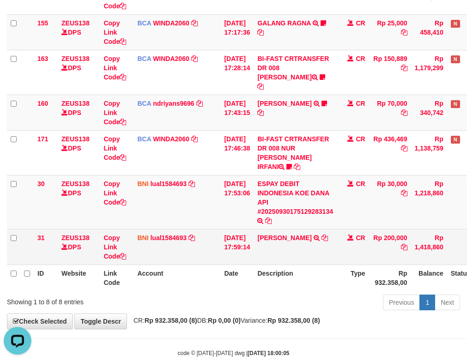
click at [234, 243] on td "[DATE] 17:59:14" at bounding box center [236, 247] width 33 height 36
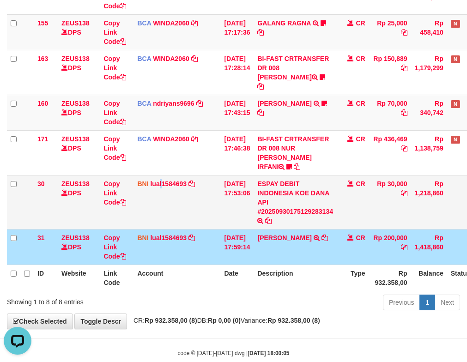
drag, startPoint x: 163, startPoint y: 199, endPoint x: 145, endPoint y: 200, distance: 17.6
click at [158, 200] on td "BNI lual1584693 DPS LUCKY ALAMSYAH mutasi_20250930_2414 | 30 mutasi_20250930_24…" at bounding box center [177, 202] width 87 height 54
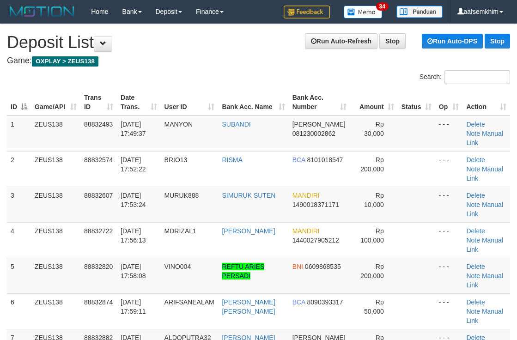
scroll to position [61, 0]
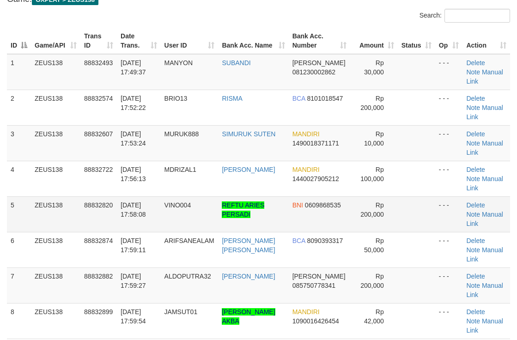
click at [449, 196] on tr "5 ZEUS138 88832820 [DATE] 17:58:08 VINO004 REFTU ARIES PERSADI BNI 0609868535 R…" at bounding box center [258, 214] width 503 height 36
click at [451, 125] on td "- - -" at bounding box center [449, 143] width 28 height 36
drag, startPoint x: 283, startPoint y: 229, endPoint x: 499, endPoint y: 191, distance: 219.9
click at [218, 267] on tr "7 ZEUS138 88832882 30/09/2025 17:59:27 ALDOPUTRA32 ALDO ILHAMI DANA 08575077834…" at bounding box center [258, 285] width 503 height 36
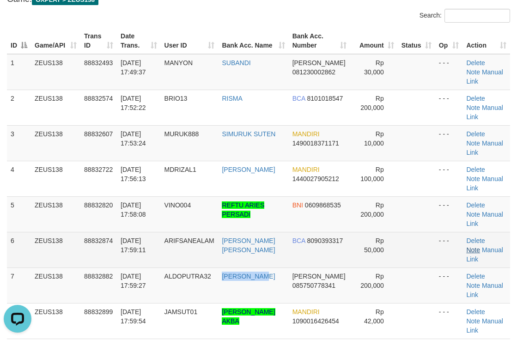
copy tr "[PERSON_NAME]"
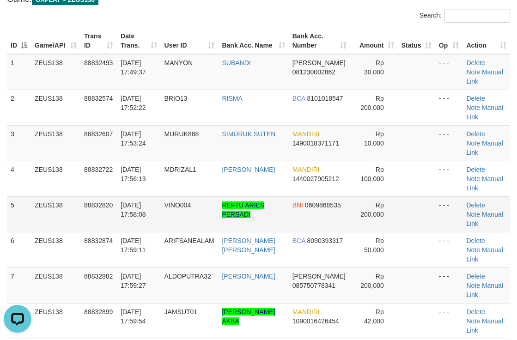
click at [372, 201] on span "Rp 200,000" at bounding box center [372, 209] width 24 height 17
click at [481, 282] on link "Manual Link" at bounding box center [484, 290] width 36 height 17
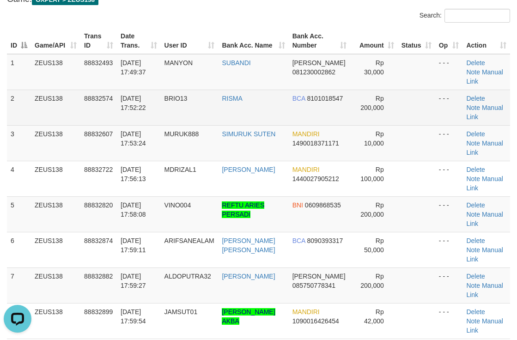
drag, startPoint x: 261, startPoint y: 97, endPoint x: 286, endPoint y: 96, distance: 25.0
click at [262, 97] on td "RISMA" at bounding box center [253, 108] width 70 height 36
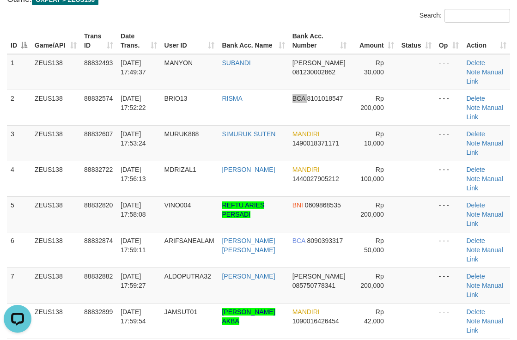
drag, startPoint x: 272, startPoint y: 96, endPoint x: 519, endPoint y: 119, distance: 247.8
click at [332, 103] on td "BCA 8101018547" at bounding box center [320, 108] width 62 height 36
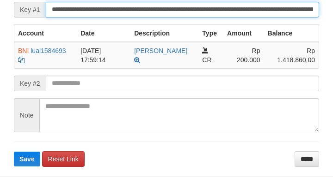
click at [275, 30] on form "**********" at bounding box center [166, 74] width 305 height 185
click at [14, 152] on button "Save" at bounding box center [27, 159] width 26 height 15
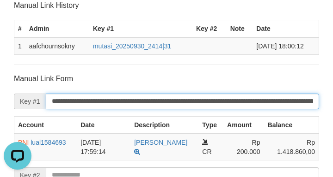
scroll to position [107, 0]
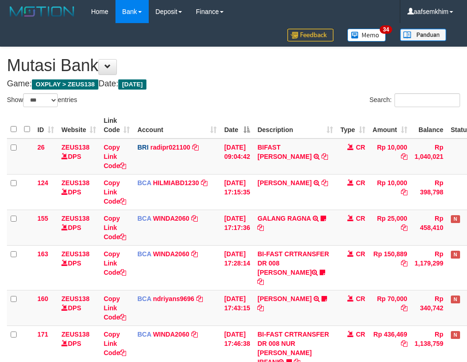
select select "***"
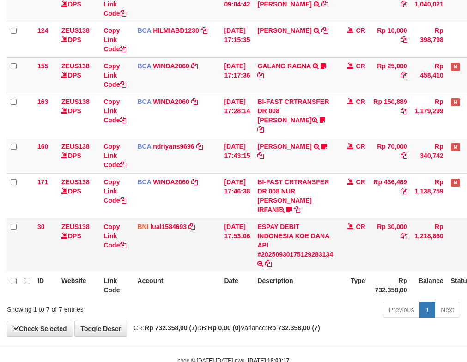
scroll to position [160, 0]
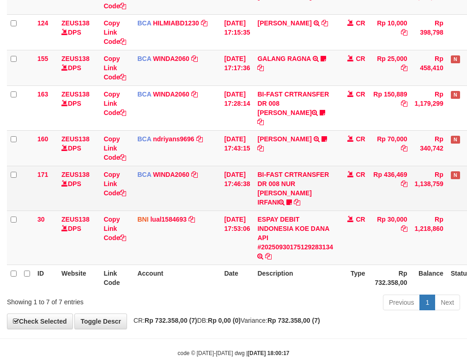
drag, startPoint x: 297, startPoint y: 190, endPoint x: 298, endPoint y: 179, distance: 10.6
click at [298, 189] on td "BI-FAST CRTRANSFER DR 008 NUR [PERSON_NAME]" at bounding box center [295, 188] width 83 height 45
click at [298, 179] on td "BI-FAST CRTRANSFER DR 008 NUR [PERSON_NAME]" at bounding box center [295, 188] width 83 height 45
click at [292, 175] on td "BI-FAST CRTRANSFER DR 008 NUR [PERSON_NAME]" at bounding box center [295, 188] width 83 height 45
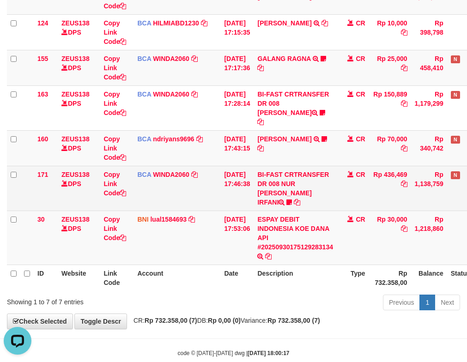
click at [298, 179] on td "BI-FAST CRTRANSFER DR 008 NUR ROHMAN IRFANI ndiman" at bounding box center [295, 188] width 83 height 45
click at [292, 199] on icon at bounding box center [289, 202] width 6 height 6
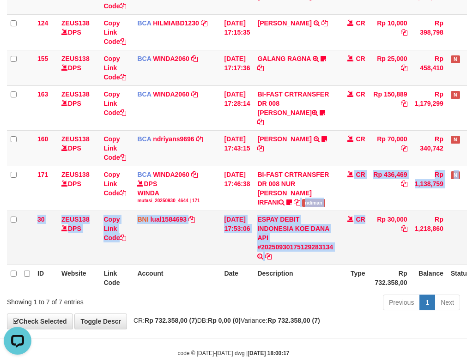
copy tbody "ndiman CR Rp 436,469 Rp 1,138,759 N Note Check 30 ZEUS138 DPS Copy Link Code BN…"
drag, startPoint x: 351, startPoint y: 197, endPoint x: 362, endPoint y: 200, distance: 11.0
click at [370, 200] on tbody "26 ZEUS138 DPS Copy Link Code BRI radipr021100 DPS REYNALDI ADI PRATAMA mutasi_…" at bounding box center [259, 122] width 505 height 286
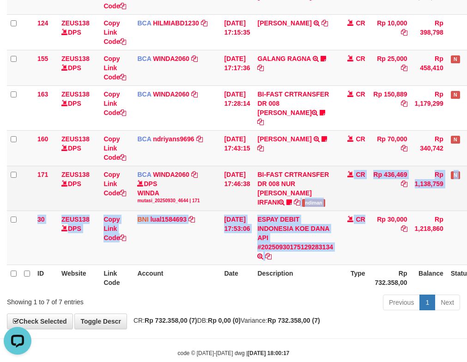
click at [324, 199] on span "ndiman" at bounding box center [313, 203] width 23 height 8
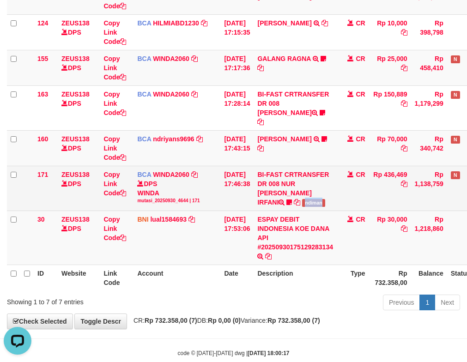
drag, startPoint x: 324, startPoint y: 187, endPoint x: 213, endPoint y: 173, distance: 111.8
click at [321, 199] on span "ndiman" at bounding box center [313, 203] width 23 height 8
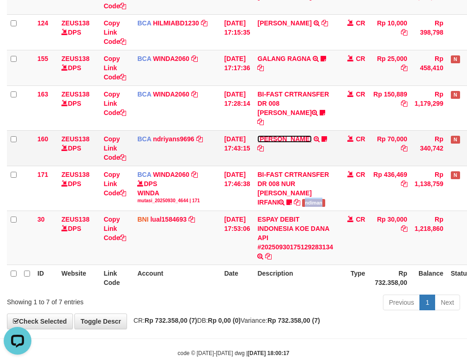
click at [309, 135] on link "[PERSON_NAME]" at bounding box center [284, 138] width 54 height 7
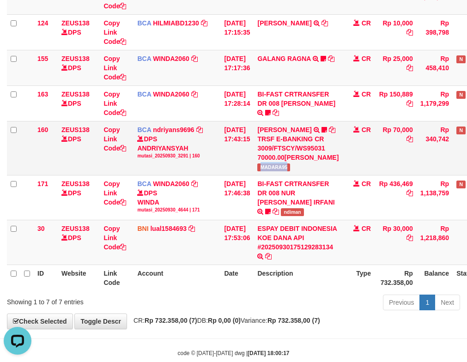
drag, startPoint x: 270, startPoint y: 172, endPoint x: 299, endPoint y: 175, distance: 28.8
click at [299, 175] on td "HERU SANTOSO TRSF E-BANKING CR 3009/FTSCY/WS95031 70000.00HERU SANTOSO MADARA95" at bounding box center [298, 148] width 89 height 54
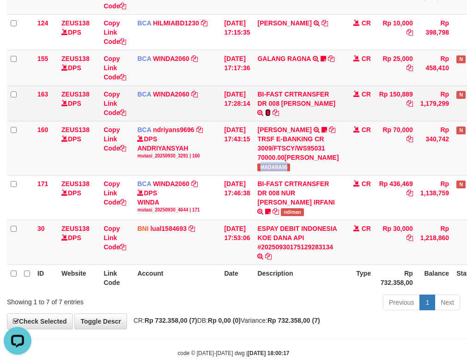
click at [267, 114] on icon at bounding box center [268, 112] width 6 height 6
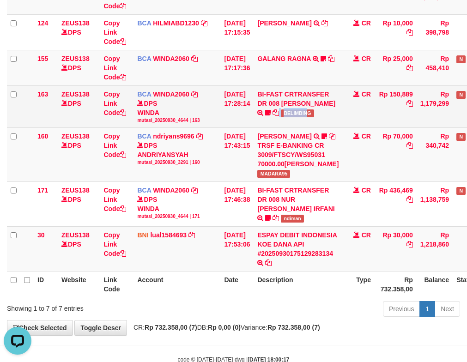
drag, startPoint x: 292, startPoint y: 115, endPoint x: 306, endPoint y: 115, distance: 13.9
click at [306, 115] on td "BI-FAST CRTRANSFER DR 008 ALAN TANOF BELIMBING" at bounding box center [298, 106] width 89 height 42
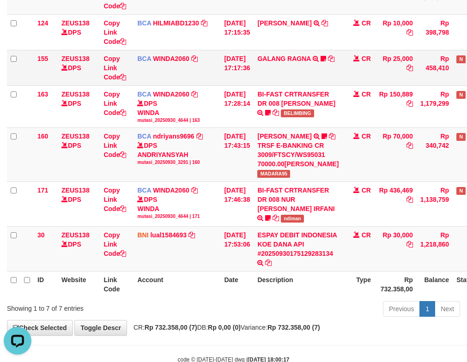
click at [287, 62] on td "GALANG RAGNA TRSF E-BANKING CR 3009/FTSCY/WS95051 25000.002025093083332943 TRFD…" at bounding box center [298, 68] width 89 height 36
click at [289, 63] on td "GALANG RAGNA TRSF E-BANKING CR 3009/FTSCY/WS95051 25000.002025093083332943 TRFD…" at bounding box center [298, 68] width 89 height 36
click at [290, 58] on link "GALANG RAGNA" at bounding box center [283, 58] width 53 height 7
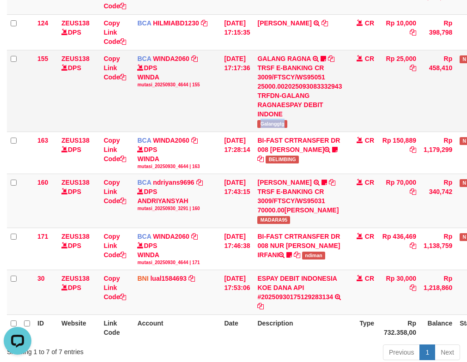
drag, startPoint x: 271, startPoint y: 120, endPoint x: 50, endPoint y: 115, distance: 220.9
click at [303, 119] on td "GALANG RAGNA TRSF E-BANKING CR 3009/FTSCY/WS95051 25000.002025093083332943 TRFD…" at bounding box center [300, 91] width 92 height 82
copy span "Galanggtg"
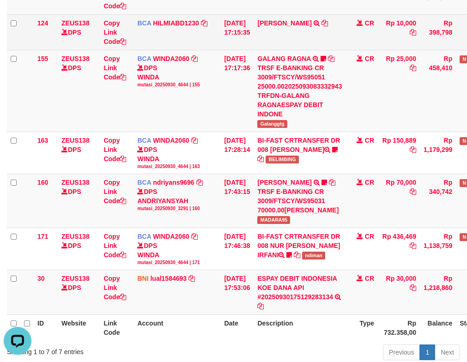
click at [274, 38] on td "DEDY WAHYUDI TRSF E-BANKING CR 3009/FTSCY/WS95031 10000.00DEDY WAHYUDI" at bounding box center [300, 32] width 92 height 36
drag, startPoint x: 273, startPoint y: 40, endPoint x: 297, endPoint y: 43, distance: 23.8
click at [297, 43] on td "DEDY WAHYUDI TRSF E-BANKING CR 3009/FTSCY/WS95031 10000.00DEDY WAHYUDI" at bounding box center [300, 32] width 92 height 36
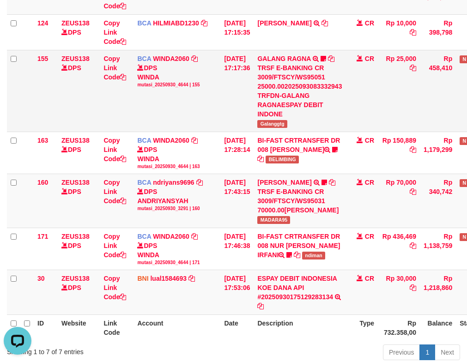
click at [142, 65] on span at bounding box center [140, 67] width 6 height 6
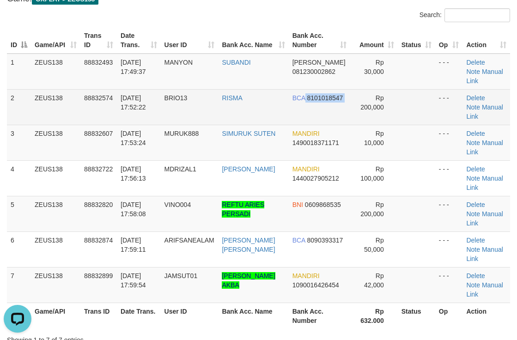
click at [366, 89] on td "Rp 200,000" at bounding box center [374, 107] width 48 height 36
click at [460, 89] on tr "2 ZEUS138 88832574 30/09/2025 17:52:22 BRIO13 RISMA BCA 8101018547 Rp 200,000 -…" at bounding box center [258, 107] width 503 height 36
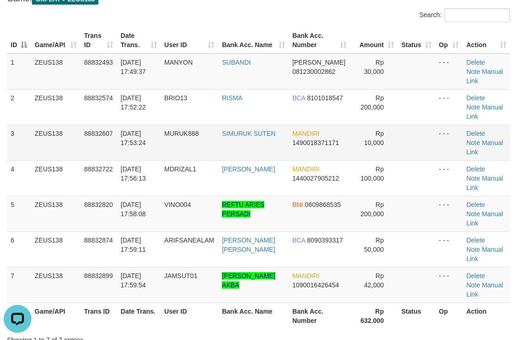
click at [448, 125] on td "- - -" at bounding box center [449, 143] width 28 height 36
drag, startPoint x: 326, startPoint y: 66, endPoint x: 374, endPoint y: 61, distance: 48.3
click at [343, 64] on tr "1 ZEUS138 88832493 30/09/2025 17:49:37 MANYON SUBANDI DANA 081230002862 Rp 30,0…" at bounding box center [258, 72] width 503 height 36
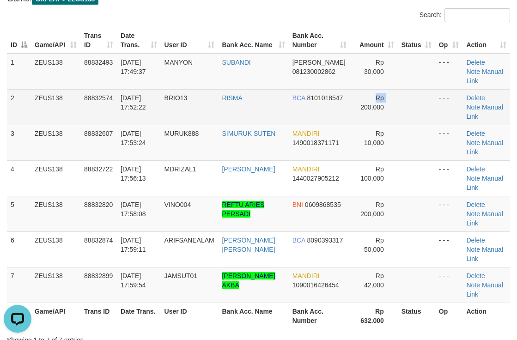
click at [362, 98] on td "Rp 200,000" at bounding box center [374, 107] width 48 height 36
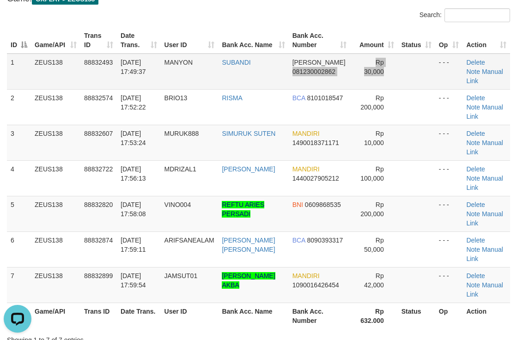
drag, startPoint x: 329, startPoint y: 61, endPoint x: 523, endPoint y: 56, distance: 194.1
click at [330, 61] on tr "1 ZEUS138 88832493 30/09/2025 17:49:37 MANYON SUBANDI DANA 081230002862 Rp 30,0…" at bounding box center [258, 72] width 503 height 36
drag, startPoint x: 249, startPoint y: 78, endPoint x: 448, endPoint y: 65, distance: 199.1
click at [275, 71] on tr "1 ZEUS138 88832493 30/09/2025 17:49:37 MANYON SUBANDI DANA 081230002862 Rp 30,0…" at bounding box center [258, 72] width 503 height 36
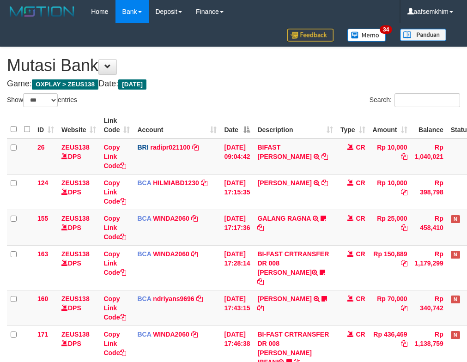
select select "***"
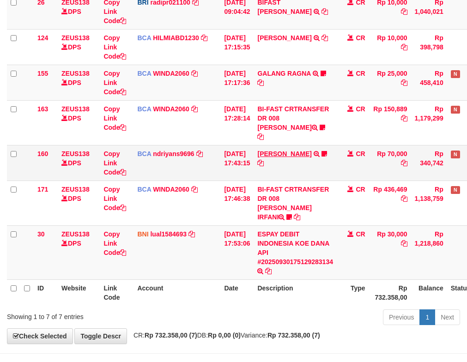
scroll to position [160, 0]
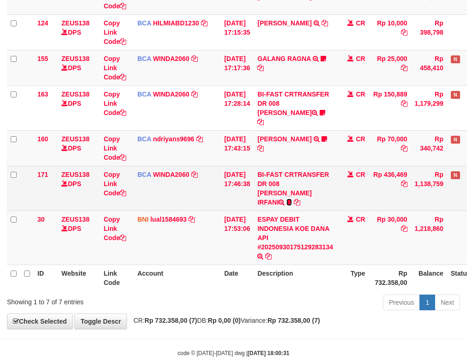
click at [292, 199] on icon at bounding box center [289, 202] width 6 height 6
drag, startPoint x: 348, startPoint y: 188, endPoint x: 227, endPoint y: 168, distance: 122.7
click at [356, 188] on tr "171 ZEUS138 DPS Copy Link Code BCA WINDA2060 DPS WINDA mutasi_20250930_4644 | 1…" at bounding box center [259, 188] width 505 height 45
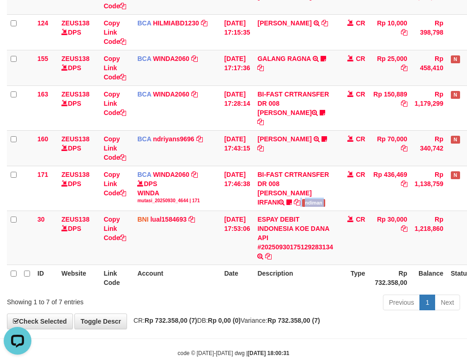
scroll to position [0, 0]
click at [292, 135] on link "HERU SANTOSO" at bounding box center [284, 138] width 54 height 7
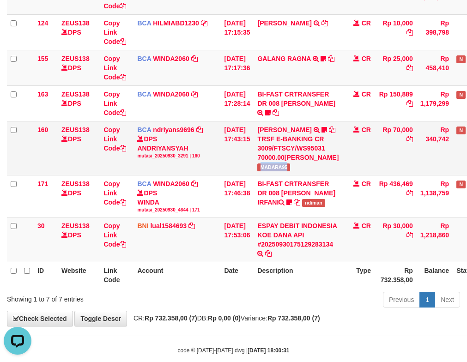
click at [312, 175] on td "HERU SANTOSO TRSF E-BANKING CR 3009/FTSCY/WS95031 70000.00HERU SANTOSO MADARA95" at bounding box center [298, 148] width 89 height 54
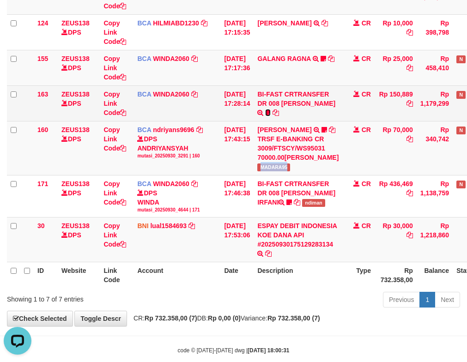
click at [266, 110] on icon at bounding box center [268, 112] width 6 height 6
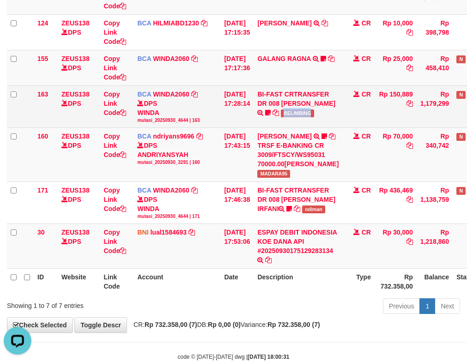
drag, startPoint x: 286, startPoint y: 120, endPoint x: 91, endPoint y: 117, distance: 195.0
click at [328, 117] on td "BI-FAST CRTRANSFER DR 008 ALAN TANOF BELIMBING" at bounding box center [298, 106] width 89 height 42
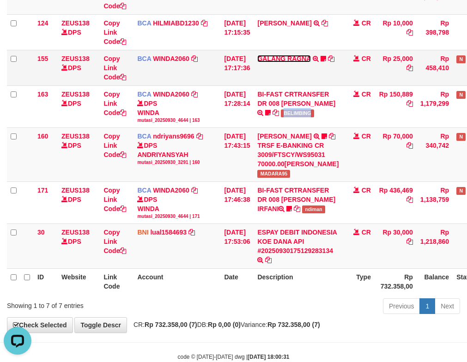
click at [297, 59] on link "GALANG RAGNA" at bounding box center [283, 58] width 53 height 7
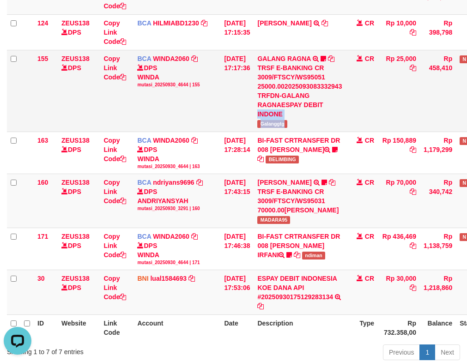
drag, startPoint x: 321, startPoint y: 124, endPoint x: 276, endPoint y: 126, distance: 44.4
click at [320, 124] on td "GALANG RAGNA TRSF E-BANKING CR 3009/FTSCY/WS95051 25000.002025093083332943 TRFD…" at bounding box center [300, 91] width 92 height 82
click at [265, 125] on span "Galanggtg" at bounding box center [272, 124] width 30 height 8
drag, startPoint x: 265, startPoint y: 125, endPoint x: 2, endPoint y: 121, distance: 262.9
click at [263, 125] on td "GALANG RAGNA TRSF E-BANKING CR 3009/FTSCY/WS95051 25000.002025093083332943 TRFD…" at bounding box center [300, 91] width 92 height 82
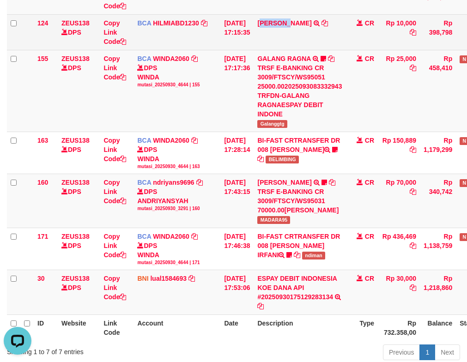
drag, startPoint x: 276, startPoint y: 44, endPoint x: 298, endPoint y: 44, distance: 22.6
click at [298, 44] on td "DEDY WAHYUDI TRSF E-BANKING CR 3009/FTSCY/WS95031 10000.00DEDY WAHYUDI" at bounding box center [300, 32] width 92 height 36
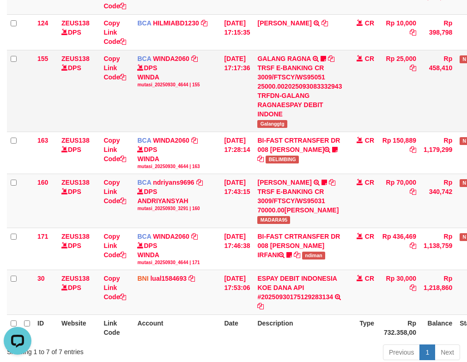
click at [205, 70] on div "DPS WINDA mutasi_20250930_4644 | 155" at bounding box center [176, 75] width 79 height 25
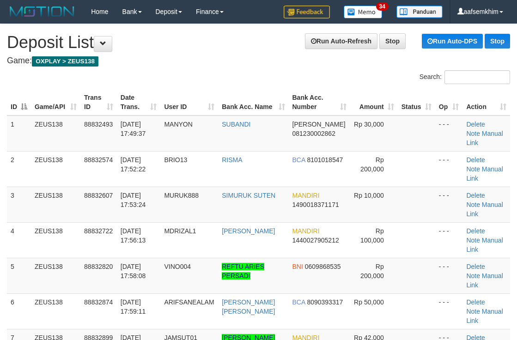
scroll to position [62, 0]
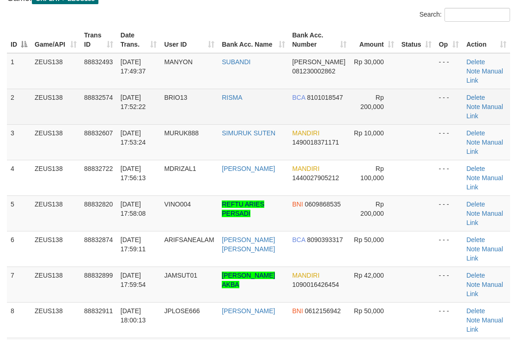
click at [349, 124] on tr "3 ZEUS138 88832607 [DATE] 17:53:24 MURUK888 SIMURUK SUTEN MANDIRI 1490018371171…" at bounding box center [258, 142] width 503 height 36
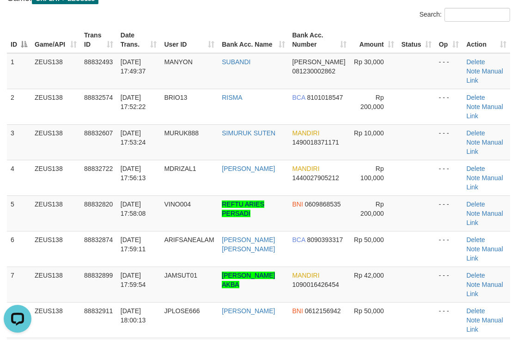
scroll to position [0, 0]
drag, startPoint x: 343, startPoint y: 145, endPoint x: 519, endPoint y: 130, distance: 176.6
click at [367, 160] on td "Rp 100,000" at bounding box center [374, 178] width 48 height 36
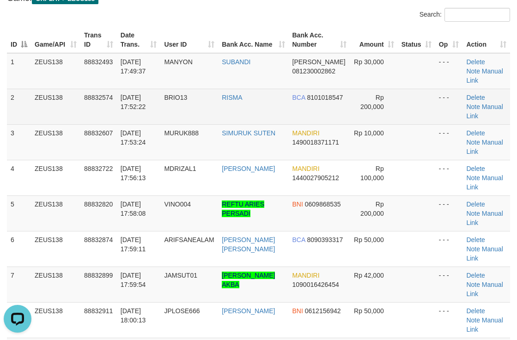
click at [337, 91] on td "BCA 8101018547" at bounding box center [320, 107] width 62 height 36
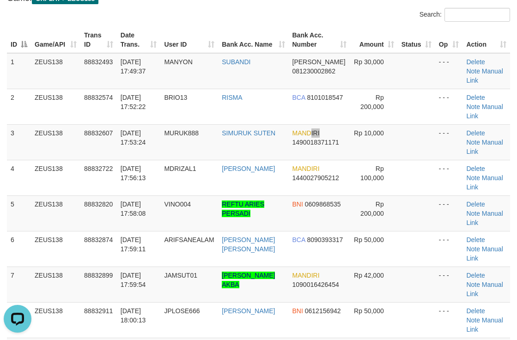
drag, startPoint x: 310, startPoint y: 110, endPoint x: 522, endPoint y: 82, distance: 214.8
click at [336, 124] on td "MANDIRI 1490018371171" at bounding box center [320, 142] width 62 height 36
click at [339, 73] on td "DANA 081230002862" at bounding box center [320, 71] width 62 height 36
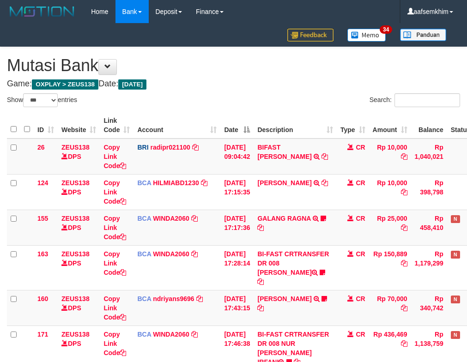
select select "***"
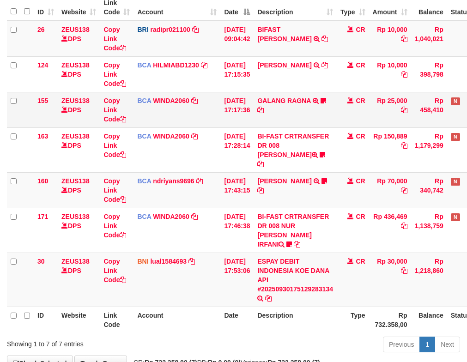
drag, startPoint x: 167, startPoint y: 106, endPoint x: 225, endPoint y: 121, distance: 60.3
click at [172, 104] on td "BCA WINDA2060 DPS WINDA mutasi_20250930_4644 | 155 mutasi_20250930_4644 | 155" at bounding box center [177, 110] width 87 height 36
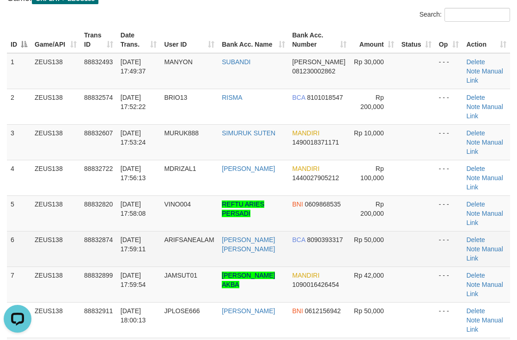
click at [390, 231] on tr "6 ZEUS138 88832874 30/09/2025 17:59:11 ARIFSANEALAM ARIF SANE ALAM BCA 80903933…" at bounding box center [258, 249] width 503 height 36
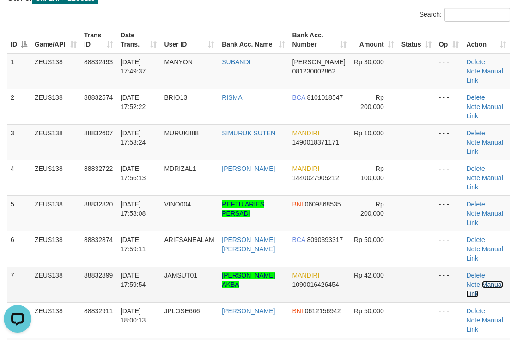
click at [475, 281] on link "Manual Link" at bounding box center [484, 289] width 36 height 17
click at [478, 281] on link "Manual Link" at bounding box center [484, 289] width 36 height 17
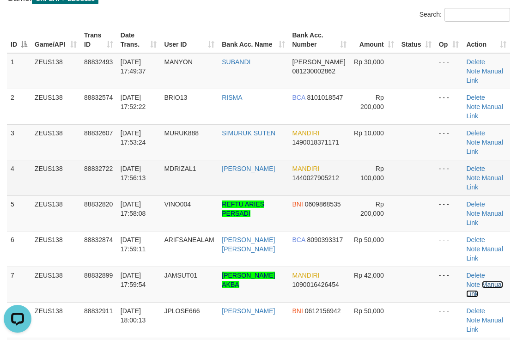
click at [466, 281] on link "Manual Link" at bounding box center [484, 289] width 36 height 17
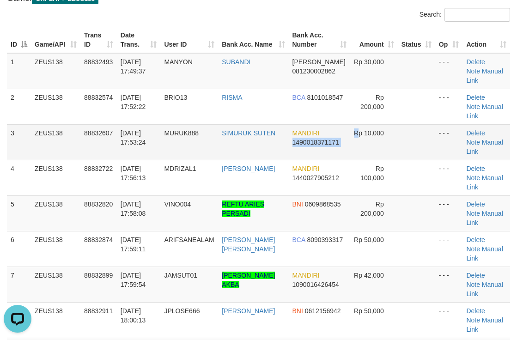
drag, startPoint x: 322, startPoint y: 117, endPoint x: 317, endPoint y: 115, distance: 5.3
click at [320, 124] on tr "3 ZEUS138 88832607 30/09/2025 17:53:24 MURUK888 SIMURUK SUTEN MANDIRI 149001837…" at bounding box center [258, 142] width 503 height 36
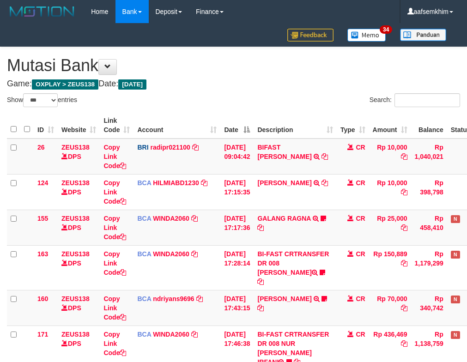
select select "***"
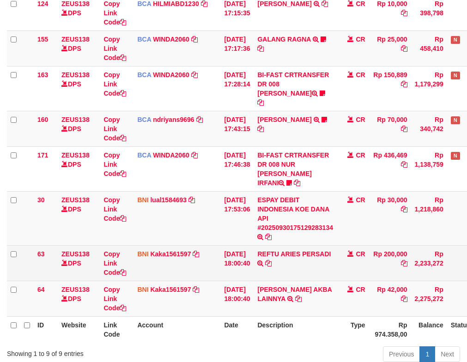
scroll to position [231, 0]
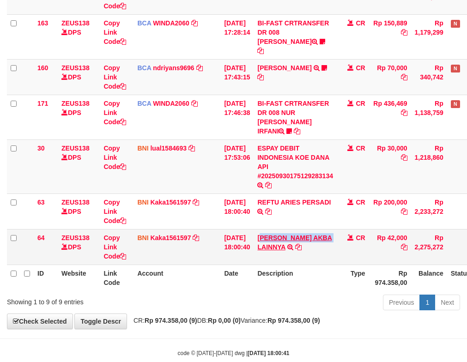
drag, startPoint x: 267, startPoint y: 215, endPoint x: 72, endPoint y: 220, distance: 195.5
click at [277, 231] on td "TOPAN ANA MUSUL AKBA LAINNYA TRF/PAY/TOP-UP ECHANNEL TOPAN ANA MUSUL AKBA LAINN…" at bounding box center [295, 247] width 83 height 36
click at [167, 234] on link "Kaka1561597" at bounding box center [170, 237] width 41 height 7
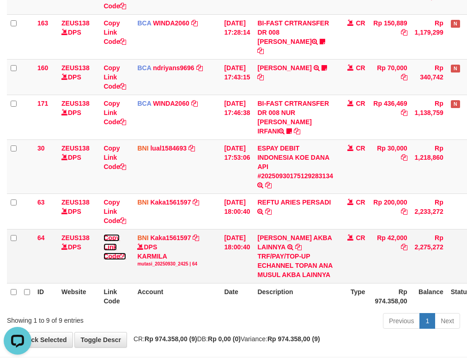
click at [113, 234] on link "Copy Link Code" at bounding box center [114, 247] width 23 height 26
drag, startPoint x: 193, startPoint y: 209, endPoint x: 3, endPoint y: 173, distance: 192.8
click at [174, 207] on td "BNI Kaka1561597 DPS KARMILA mutasi_20250930_2425 | 63 mutasi_20250930_2425 | 63" at bounding box center [177, 212] width 87 height 36
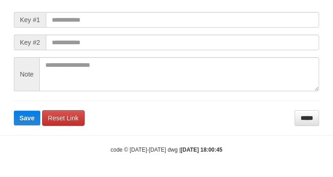
scroll to position [125, 0]
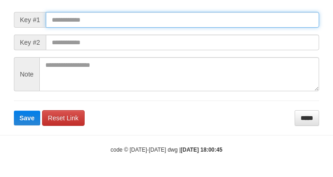
paste input "**********"
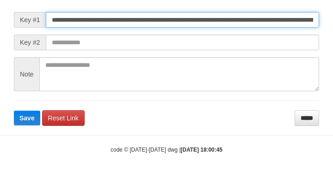
click at [277, 19] on input "**********" at bounding box center [182, 20] width 273 height 16
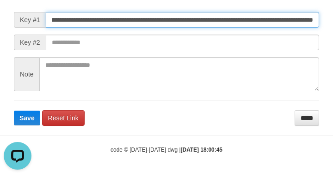
scroll to position [0, 0]
type input "**********"
click at [14, 111] on button "Save" at bounding box center [27, 118] width 26 height 15
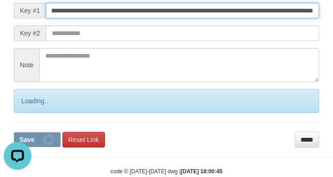
click at [14, 133] on button "Save" at bounding box center [37, 140] width 47 height 15
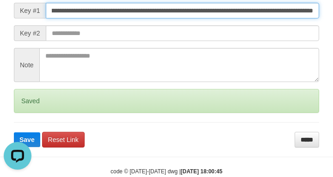
click at [14, 133] on button "Save" at bounding box center [27, 140] width 26 height 15
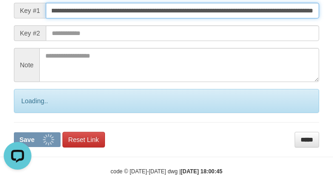
click at [14, 133] on button "Save" at bounding box center [37, 140] width 47 height 15
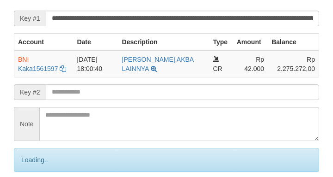
click at [277, 26] on input "**********" at bounding box center [182, 19] width 273 height 16
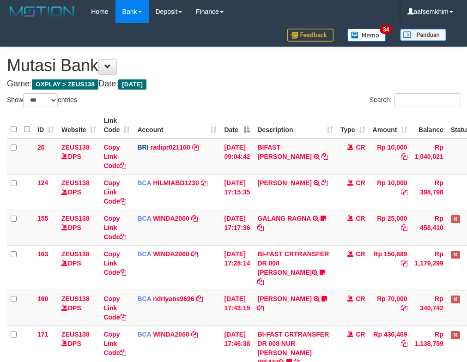
select select "***"
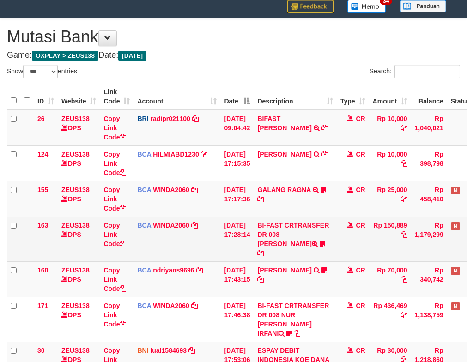
scroll to position [160, 0]
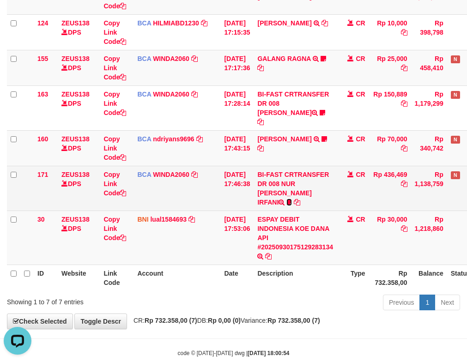
click at [292, 199] on icon at bounding box center [289, 202] width 6 height 6
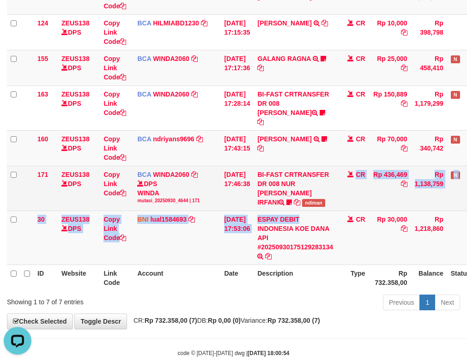
drag, startPoint x: 356, startPoint y: 195, endPoint x: 339, endPoint y: 191, distance: 18.0
click at [362, 195] on tbody "26 ZEUS138 DPS Copy Link Code BRI radipr021100 DPS REYNALDI ADI PRATAMA mutasi_…" at bounding box center [259, 122] width 505 height 286
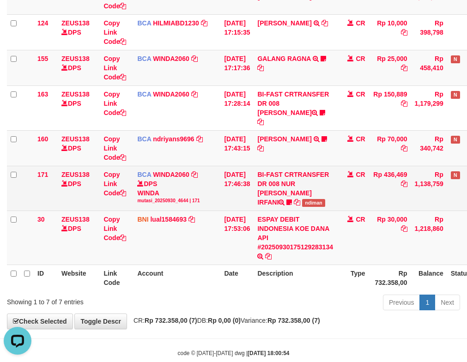
click at [312, 199] on span "ndiman" at bounding box center [313, 203] width 23 height 8
drag, startPoint x: 312, startPoint y: 183, endPoint x: 110, endPoint y: 175, distance: 202.1
click at [312, 199] on span "ndiman" at bounding box center [313, 203] width 23 height 8
copy span "ndiman"
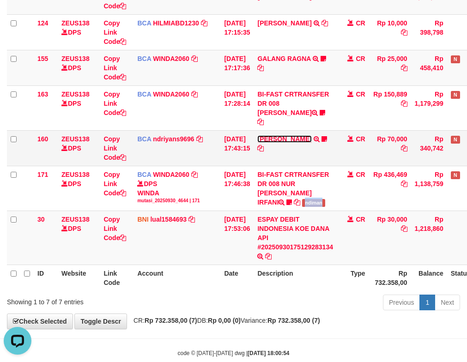
click at [286, 135] on link "[PERSON_NAME]" at bounding box center [284, 138] width 54 height 7
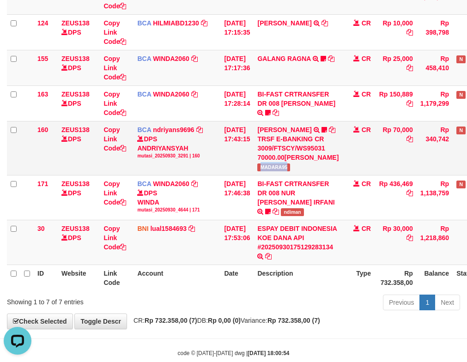
drag, startPoint x: 268, startPoint y: 177, endPoint x: 248, endPoint y: 175, distance: 20.9
click at [310, 175] on td "HERU SANTOSO TRSF E-BANKING CR 3009/FTSCY/WS95031 70000.00HERU SANTOSO MADARA95" at bounding box center [298, 148] width 89 height 54
copy span "MADARA95"
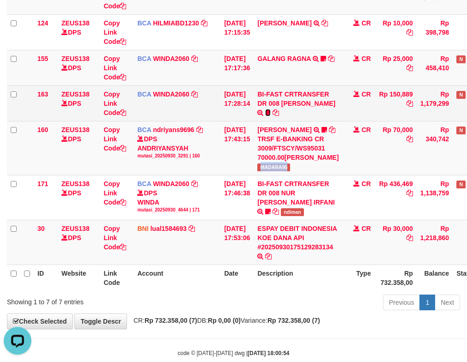
click at [265, 110] on icon at bounding box center [268, 112] width 6 height 6
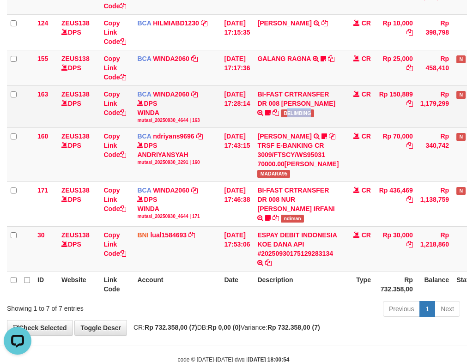
click at [318, 114] on td "BI-FAST CRTRANSFER DR 008 ALAN TANOF BELIMBING" at bounding box center [298, 106] width 89 height 42
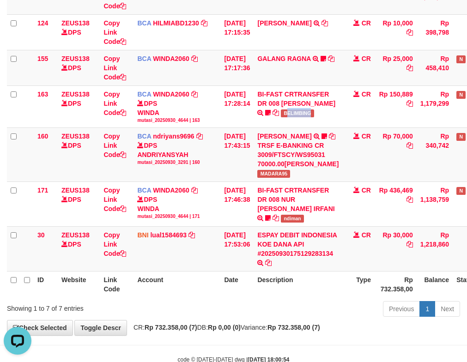
copy span "ELIMBING"
click at [303, 54] on td "GALANG RAGNA TRSF E-BANKING CR 3009/FTSCY/WS95051 25000.002025093083332943 TRFD…" at bounding box center [298, 68] width 89 height 36
click at [281, 54] on td "GALANG RAGNA TRSF E-BANKING CR 3009/FTSCY/WS95051 25000.002025093083332943 TRFD…" at bounding box center [298, 68] width 89 height 36
click at [286, 51] on td "GALANG RAGNA TRSF E-BANKING CR 3009/FTSCY/WS95051 25000.002025093083332943 TRFD…" at bounding box center [298, 68] width 89 height 36
click at [287, 60] on link "GALANG RAGNA" at bounding box center [283, 58] width 53 height 7
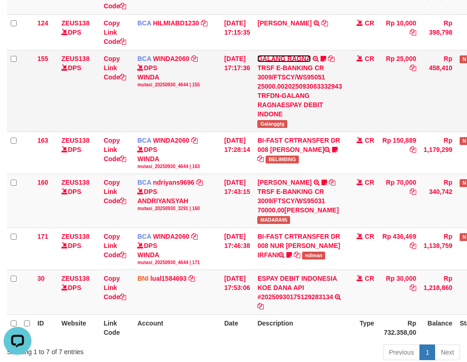
click at [287, 60] on link "GALANG RAGNA" at bounding box center [283, 58] width 53 height 7
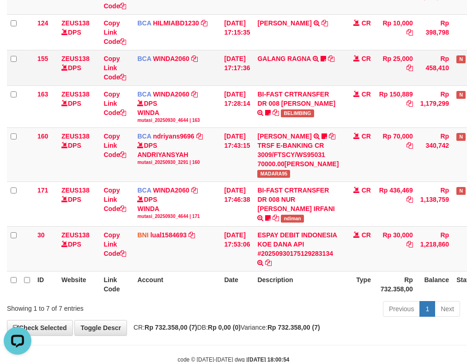
click at [285, 53] on td "GALANG RAGNA TRSF E-BANKING CR 3009/FTSCY/WS95051 25000.002025093083332943 TRFD…" at bounding box center [298, 68] width 89 height 36
click at [286, 54] on td "GALANG RAGNA TRSF E-BANKING CR 3009/FTSCY/WS95051 25000.002025093083332943 TRFD…" at bounding box center [298, 68] width 89 height 36
click at [286, 57] on link "GALANG RAGNA" at bounding box center [283, 58] width 53 height 7
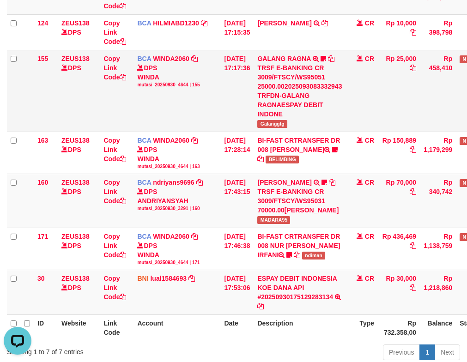
click at [273, 115] on div "TRSF E-BANKING CR 3009/FTSCY/WS95051 25000.002025093083332943 TRFDN-GALANG RAGN…" at bounding box center [299, 90] width 85 height 55
drag, startPoint x: 267, startPoint y: 121, endPoint x: 299, endPoint y: 121, distance: 32.4
click at [299, 121] on td "GALANG RAGNA TRSF E-BANKING CR 3009/FTSCY/WS95051 25000.002025093083332943 TRFD…" at bounding box center [300, 91] width 92 height 82
copy span "Galanggtg"
click at [190, 85] on div "mutasi_20250930_4644 | 155" at bounding box center [176, 85] width 79 height 6
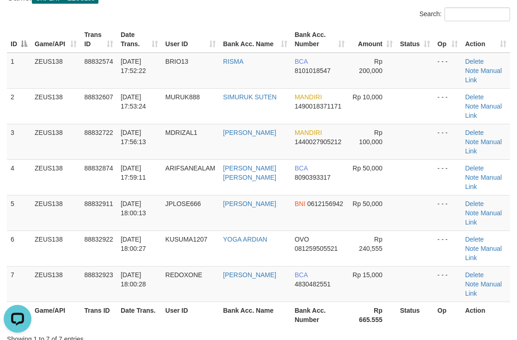
drag, startPoint x: 293, startPoint y: 96, endPoint x: 521, endPoint y: 121, distance: 229.6
click at [329, 98] on tbody "1 ZEUS138 88832574 30/09/2025 17:52:22 BRIO13 RISMA BCA 8101018547 Rp 200,000 -…" at bounding box center [258, 177] width 503 height 249
drag, startPoint x: 310, startPoint y: 124, endPoint x: 483, endPoint y: 113, distance: 173.1
click at [323, 138] on span "1440027905212" at bounding box center [318, 141] width 47 height 7
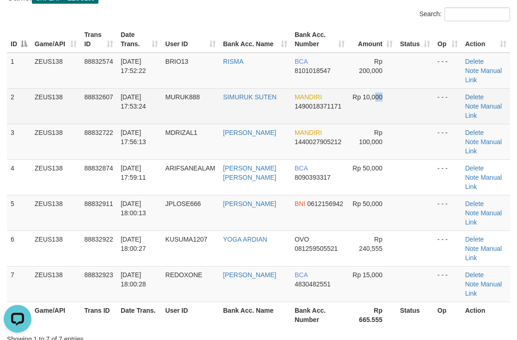
click at [411, 101] on tr "2 ZEUS138 88832607 30/09/2025 17:53:24 MURUK888 SIMURUK SUTEN MANDIRI 149001837…" at bounding box center [258, 106] width 503 height 36
click at [394, 92] on tr "2 ZEUS138 88832607 30/09/2025 17:53:24 MURUK888 SIMURUK SUTEN MANDIRI 149001837…" at bounding box center [258, 106] width 503 height 36
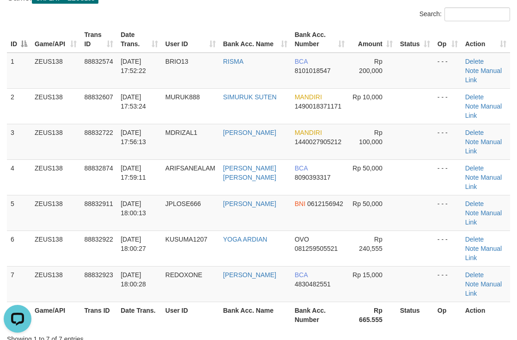
drag, startPoint x: 402, startPoint y: 93, endPoint x: 520, endPoint y: 81, distance: 118.9
click at [440, 88] on tr "2 ZEUS138 88832607 30/09/2025 17:53:24 MURUK888 SIMURUK SUTEN MANDIRI 149001837…" at bounding box center [258, 106] width 503 height 36
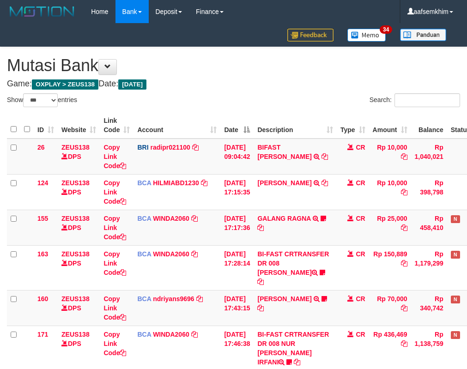
select select "***"
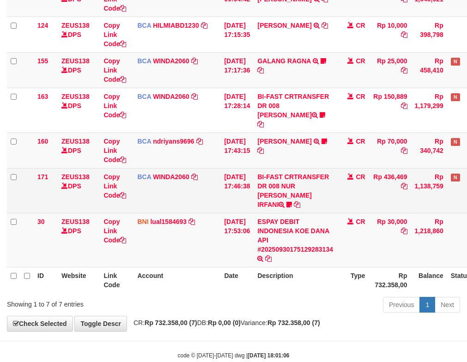
scroll to position [160, 0]
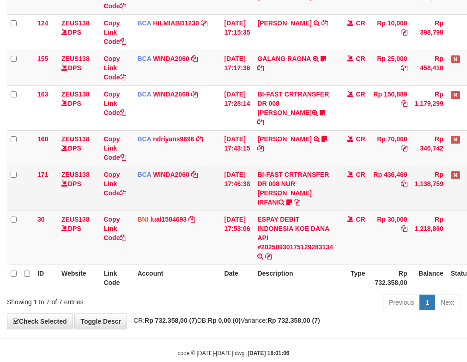
click at [296, 188] on td "BI-FAST CRTRANSFER DR 008 NUR ROHMAN IRFANI ndiman" at bounding box center [295, 188] width 83 height 45
click at [292, 199] on link at bounding box center [289, 202] width 6 height 7
drag, startPoint x: 335, startPoint y: 188, endPoint x: 190, endPoint y: 178, distance: 145.4
click at [346, 187] on tr "171 ZEUS138 DPS Copy Link Code BCA WINDA2060 DPS WINDA mutasi_20250930_4644 | 1…" at bounding box center [259, 188] width 505 height 45
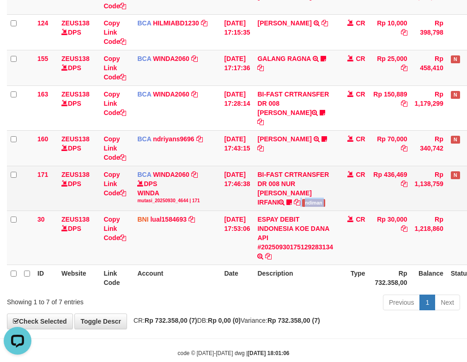
copy tr "ndiman"
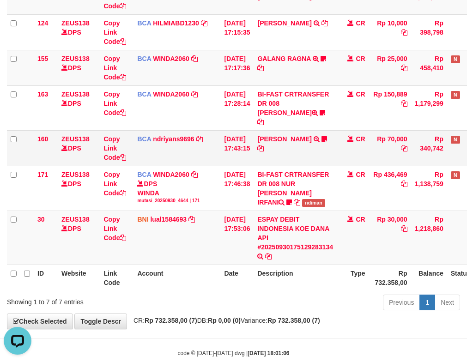
click at [156, 140] on td "BCA ndriyans9696 DPS ANDRIYANSYAH mutasi_20250930_3291 | 160 mutasi_20250930_32…" at bounding box center [177, 148] width 87 height 36
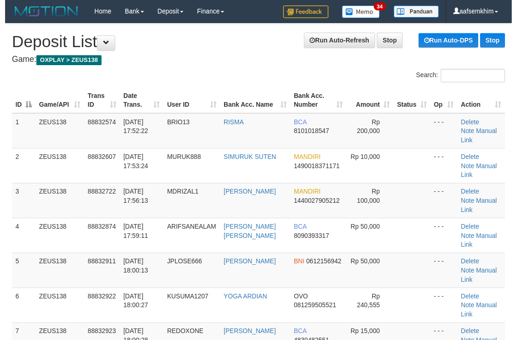
scroll to position [44, 0]
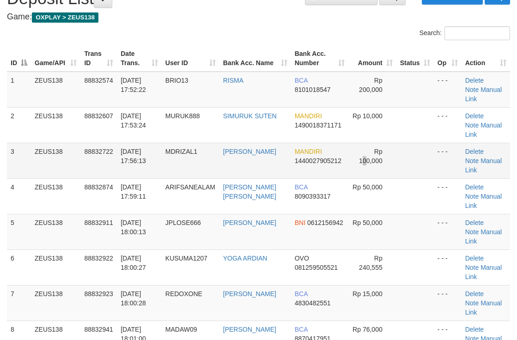
click at [361, 149] on td "Rp 100,000" at bounding box center [372, 161] width 48 height 36
click at [382, 143] on td "Rp 100,000" at bounding box center [372, 161] width 48 height 36
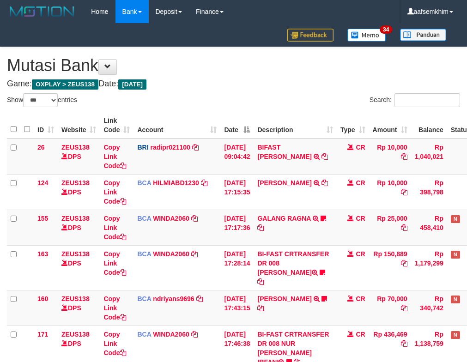
select select "***"
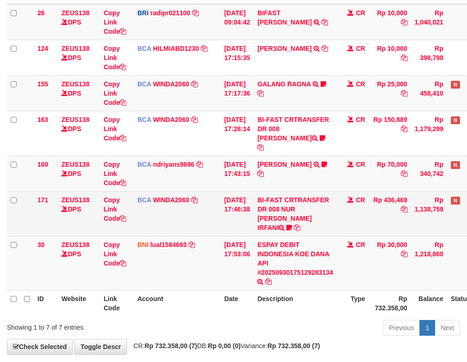
scroll to position [160, 0]
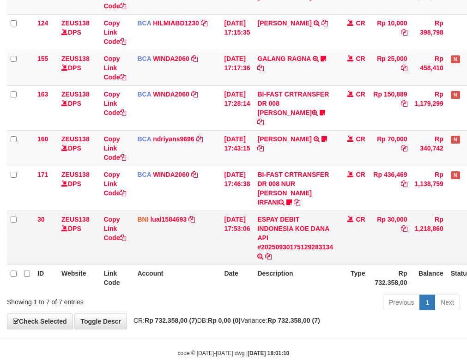
drag, startPoint x: 406, startPoint y: 206, endPoint x: 401, endPoint y: 204, distance: 5.0
click at [406, 211] on td "Rp 30,000" at bounding box center [390, 238] width 42 height 54
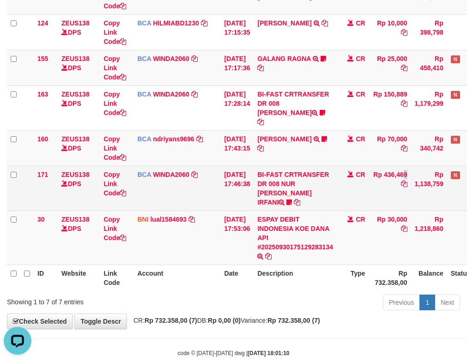
scroll to position [0, 0]
drag, startPoint x: 401, startPoint y: 163, endPoint x: 427, endPoint y: 164, distance: 25.9
click at [427, 166] on tr "171 ZEUS138 DPS Copy Link Code BCA WINDA2060 DPS WINDA mutasi_20250930_4644 | 1…" at bounding box center [259, 188] width 505 height 45
copy tr "436,469"
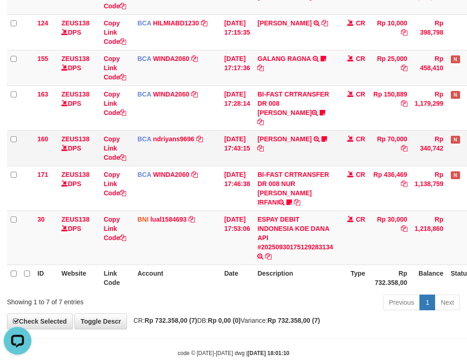
drag, startPoint x: 179, startPoint y: 141, endPoint x: 163, endPoint y: 142, distance: 16.6
click at [174, 142] on td "BCA ndriyans9696 DPS ANDRIYANSYAH mutasi_20250930_3291 | 160 mutasi_20250930_32…" at bounding box center [177, 148] width 87 height 36
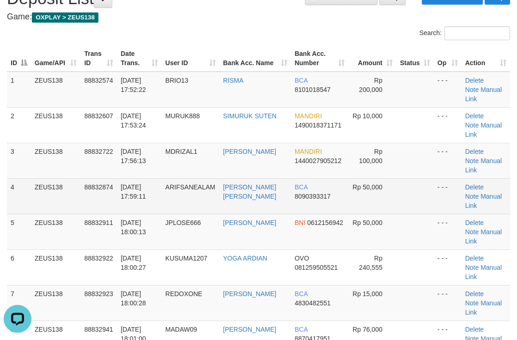
drag, startPoint x: 428, startPoint y: 156, endPoint x: 419, endPoint y: 156, distance: 8.8
click at [419, 178] on td at bounding box center [414, 196] width 37 height 36
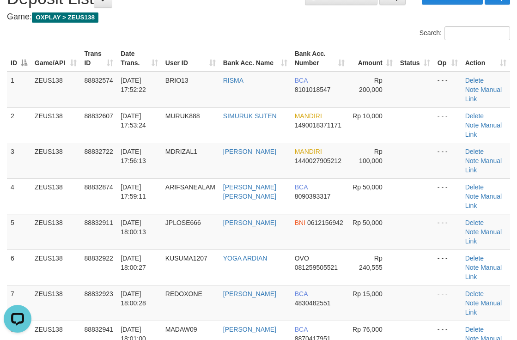
drag, startPoint x: 361, startPoint y: 54, endPoint x: 522, endPoint y: 74, distance: 161.5
click at [393, 55] on th "Amount" at bounding box center [372, 58] width 48 height 26
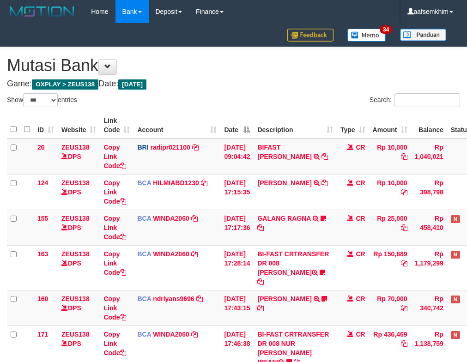
select select "***"
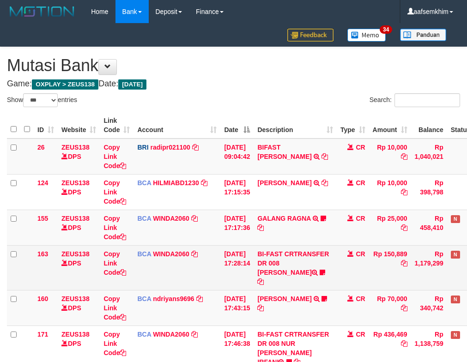
scroll to position [118, 0]
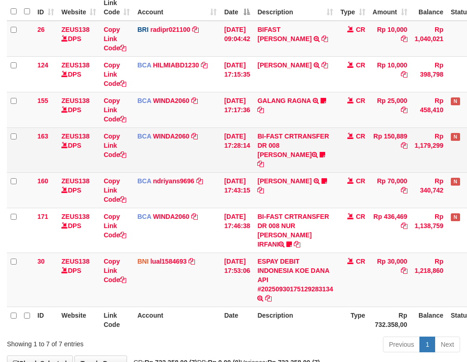
drag, startPoint x: 0, startPoint y: 0, endPoint x: 233, endPoint y: 153, distance: 278.9
click at [237, 153] on td "[DATE] 17:28:14" at bounding box center [236, 149] width 33 height 45
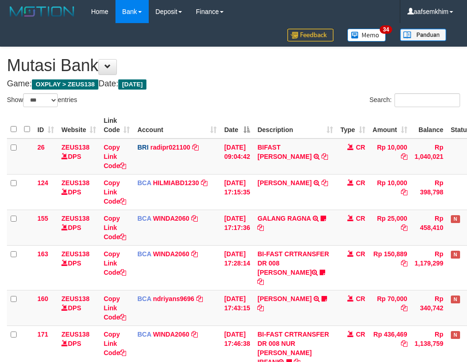
select select "***"
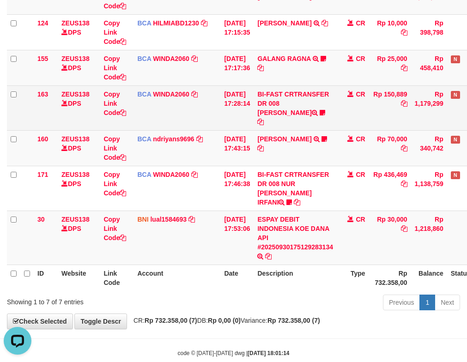
drag, startPoint x: 257, startPoint y: 97, endPoint x: 252, endPoint y: 101, distance: 6.3
click at [254, 98] on td "30/09/2025 17:28:14" at bounding box center [236, 107] width 33 height 45
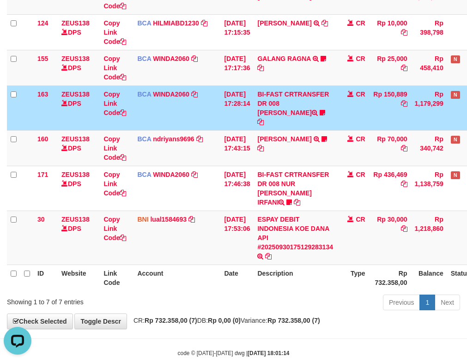
click at [199, 104] on td "BCA WINDA2060 DPS WINDA mutasi_20250930_4644 | 163 mutasi_20250930_4644 | 163" at bounding box center [177, 107] width 87 height 45
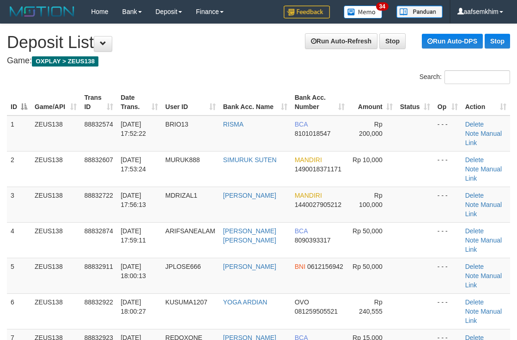
scroll to position [40, 0]
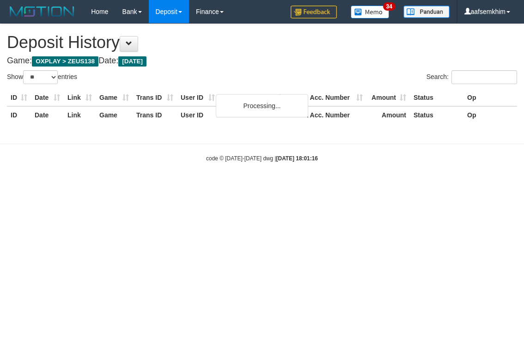
select select "**"
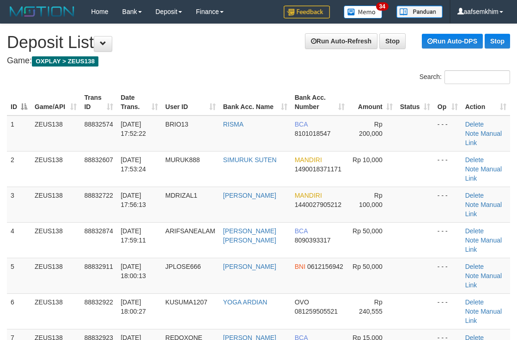
scroll to position [36, 0]
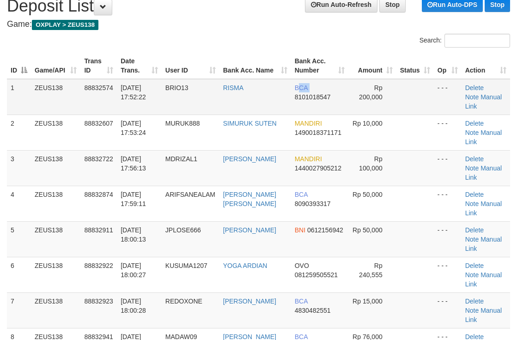
drag, startPoint x: 295, startPoint y: 88, endPoint x: 313, endPoint y: 95, distance: 19.7
click at [292, 97] on td "BCA 8101018547" at bounding box center [319, 97] width 57 height 36
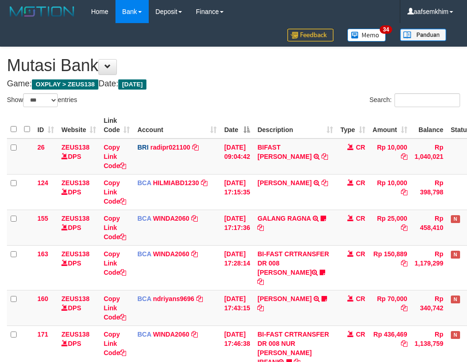
select select "***"
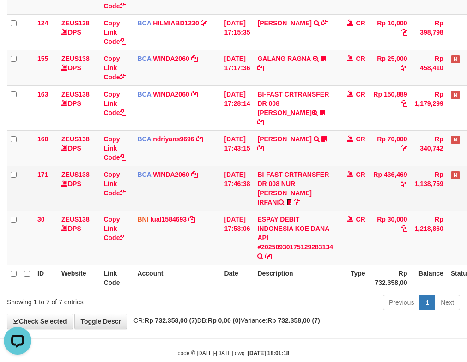
click at [292, 199] on icon at bounding box center [289, 202] width 6 height 6
click at [314, 199] on span "ndiman" at bounding box center [313, 203] width 23 height 8
copy span "ndiman"
drag, startPoint x: 314, startPoint y: 182, endPoint x: 20, endPoint y: 164, distance: 294.4
click at [312, 199] on span "ndiman" at bounding box center [313, 203] width 23 height 8
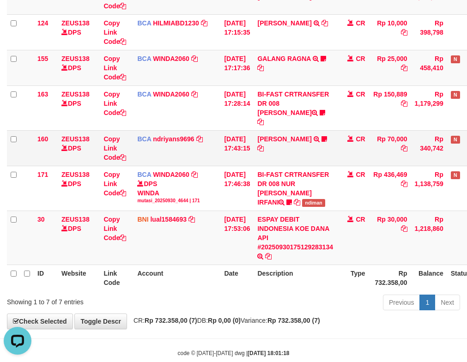
click at [192, 130] on td "BCA ndriyans9696 DPS ANDRIYANSYAH mutasi_20250930_3291 | 160 mutasi_20250930_32…" at bounding box center [177, 148] width 87 height 36
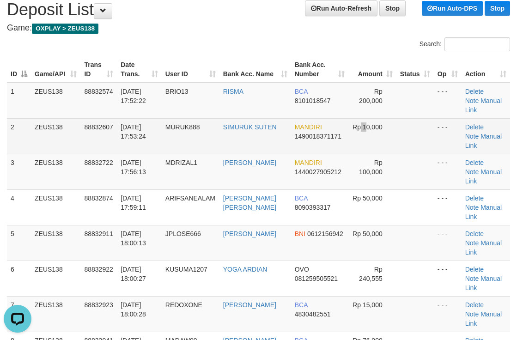
click at [357, 124] on td "Rp 10,000" at bounding box center [372, 136] width 48 height 36
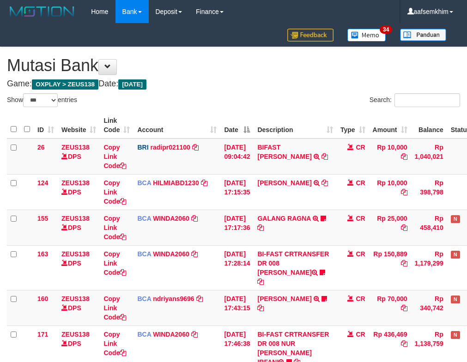
select select "***"
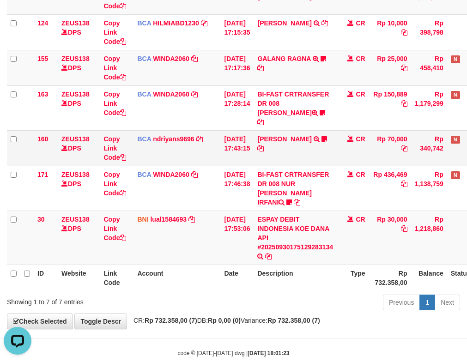
drag, startPoint x: 243, startPoint y: 136, endPoint x: 214, endPoint y: 130, distance: 30.2
click at [244, 136] on td "[DATE] 17:43:15" at bounding box center [236, 148] width 33 height 36
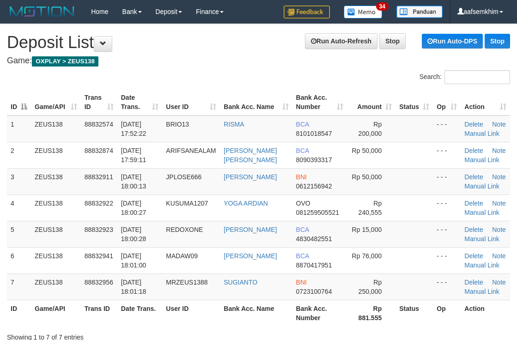
scroll to position [33, 0]
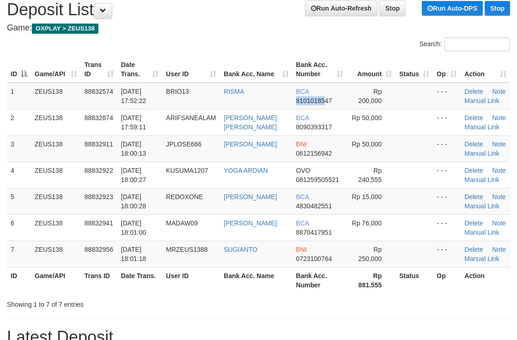
drag, startPoint x: 339, startPoint y: 85, endPoint x: 519, endPoint y: 37, distance: 186.6
click at [367, 77] on table "ID Game/API Trans ID Date Trans. User ID Bank Acc. Name Bank Acc. Number Amount…" at bounding box center [258, 174] width 503 height 237
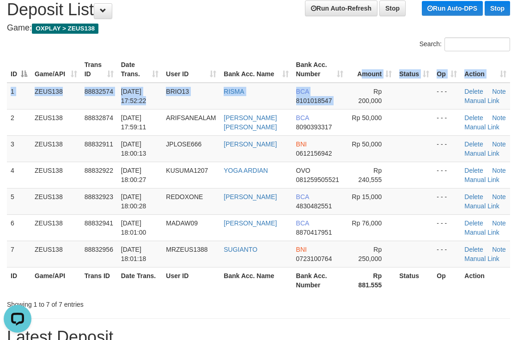
drag, startPoint x: 339, startPoint y: 81, endPoint x: 521, endPoint y: 65, distance: 182.3
click at [389, 68] on table "ID Game/API Trans ID Date Trans. User ID Bank Acc. Name Bank Acc. Number Amount…" at bounding box center [258, 174] width 503 height 237
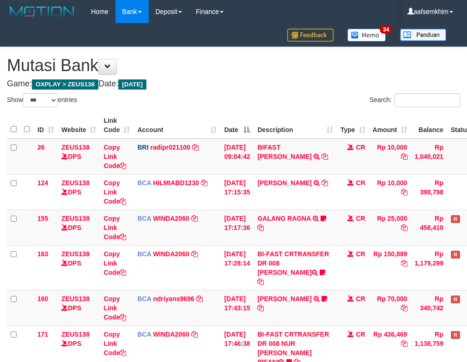
select select "***"
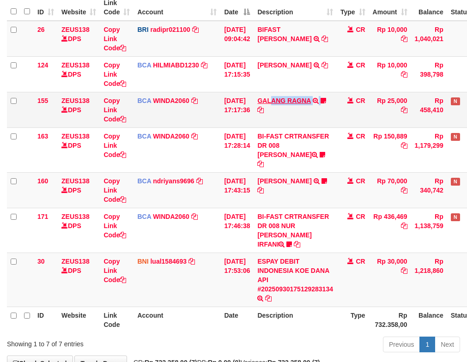
drag, startPoint x: 268, startPoint y: 108, endPoint x: 279, endPoint y: 100, distance: 13.2
click at [279, 100] on td "GALANG RAGNA TRSF E-BANKING CR 3009/FTSCY/WS95051 25000.002025093083332943 TRFD…" at bounding box center [295, 110] width 83 height 36
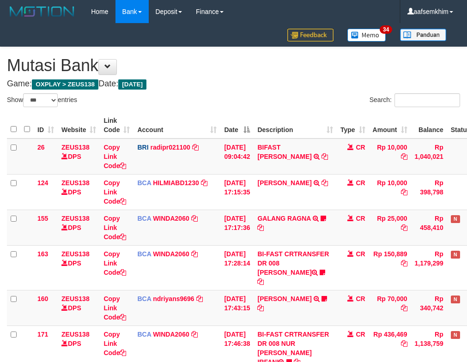
select select "***"
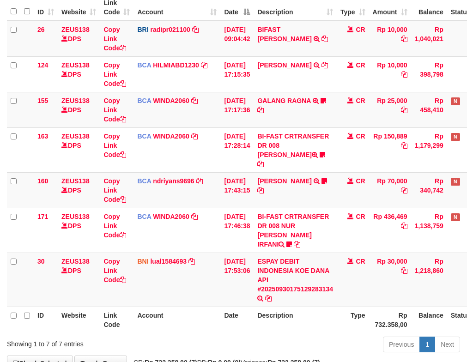
scroll to position [160, 0]
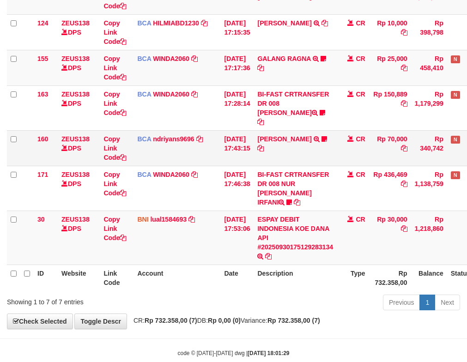
drag, startPoint x: 210, startPoint y: 129, endPoint x: 206, endPoint y: 134, distance: 6.9
click at [221, 134] on tr "160 ZEUS138 DPS Copy Link Code BCA ndriyans9696 DPS ANDRIYANSYAH mutasi_2025093…" at bounding box center [259, 148] width 505 height 36
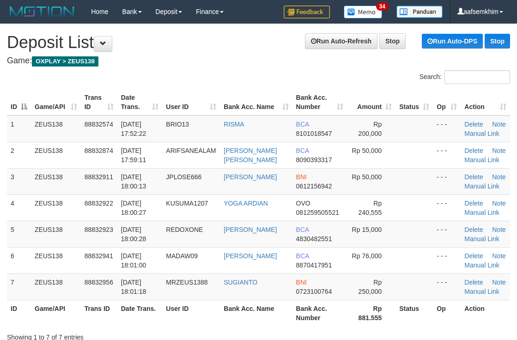
scroll to position [33, 0]
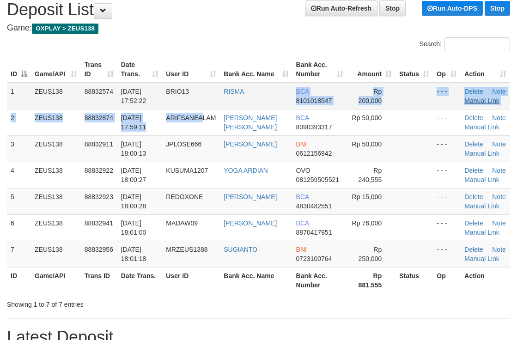
drag, startPoint x: 219, startPoint y: 110, endPoint x: 480, endPoint y: 99, distance: 262.1
click at [310, 97] on tbody "1 ZEUS138 88832574 30/09/2025 17:52:22 BRIO13 RISMA BCA 8101018547 Rp 200,000 -…" at bounding box center [258, 175] width 503 height 185
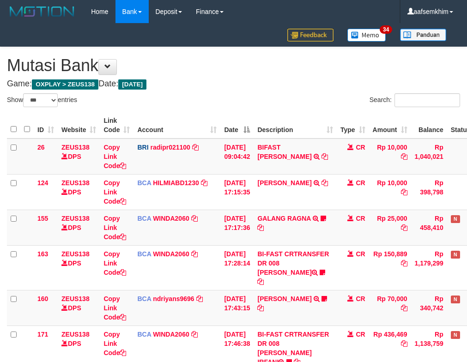
select select "***"
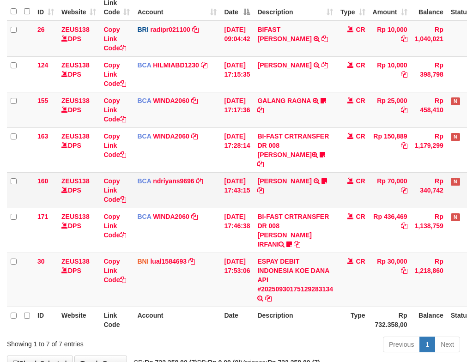
click at [195, 140] on tbody "26 ZEUS138 DPS Copy Link Code BRI radipr021100 DPS REYNALDI ADI PRATAMA mutasi_…" at bounding box center [259, 164] width 505 height 286
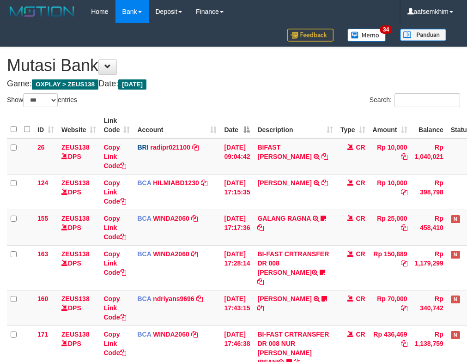
select select "***"
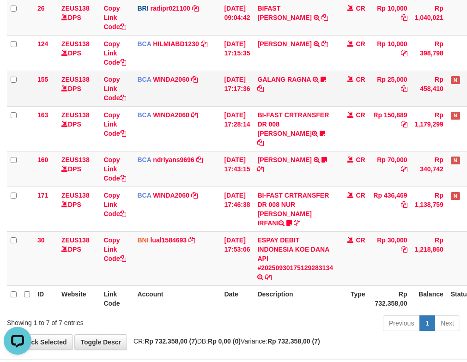
scroll to position [160, 0]
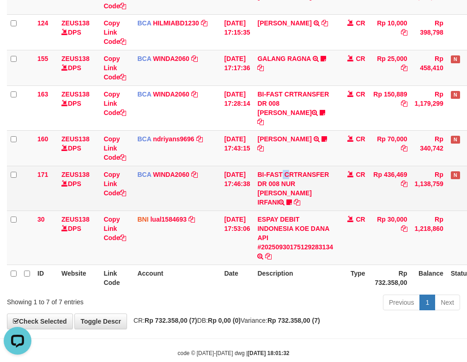
drag, startPoint x: 274, startPoint y: 164, endPoint x: 262, endPoint y: 164, distance: 11.6
click at [273, 166] on td "BI-FAST CRTRANSFER DR 008 NUR ROHMAN IRFANI ndiman" at bounding box center [295, 188] width 83 height 45
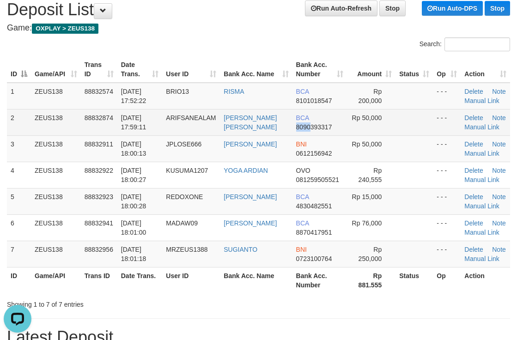
drag, startPoint x: 292, startPoint y: 125, endPoint x: 429, endPoint y: 117, distance: 136.5
click at [371, 121] on tr "2 ZEUS138 88832874 [DATE] 17:59:11 [GEOGRAPHIC_DATA] [PERSON_NAME] [PERSON_NAME…" at bounding box center [258, 122] width 503 height 26
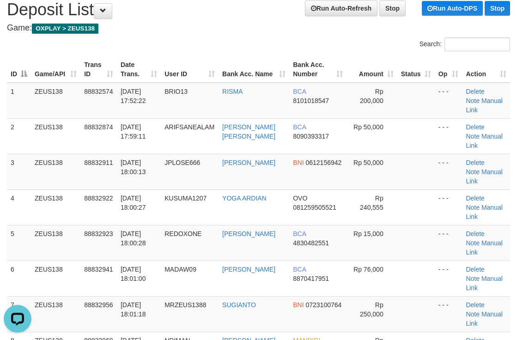
drag, startPoint x: 302, startPoint y: 54, endPoint x: 458, endPoint y: 67, distance: 157.1
click at [386, 57] on tr "ID Game/API Trans ID Date Trans. User ID Bank Acc. Name Bank Acc. Number Amount…" at bounding box center [258, 69] width 503 height 26
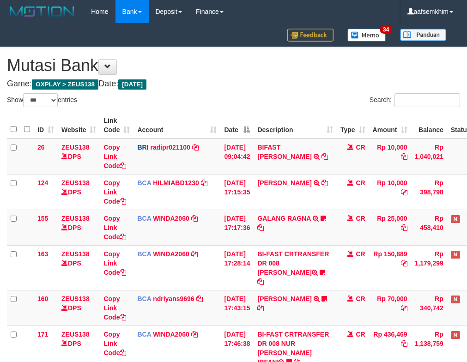
select select "***"
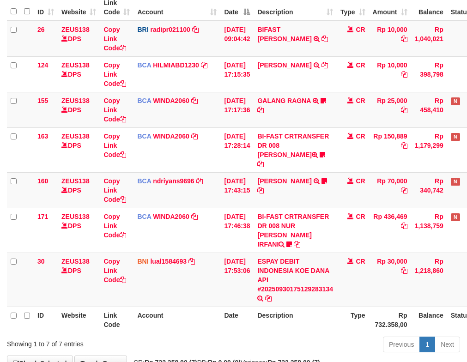
scroll to position [160, 0]
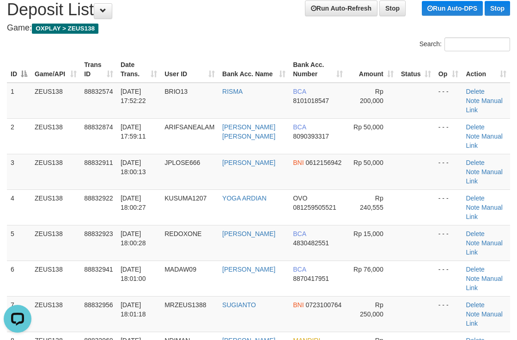
drag, startPoint x: 289, startPoint y: 152, endPoint x: 521, endPoint y: 129, distance: 233.0
click at [315, 154] on td "BNI 0612156942" at bounding box center [317, 172] width 57 height 36
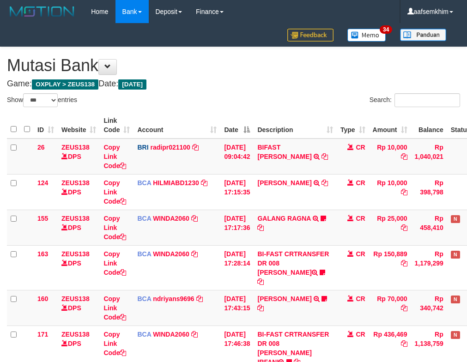
select select "***"
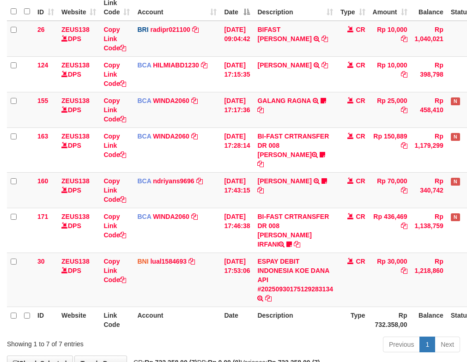
click at [317, 155] on tbody "26 ZEUS138 DPS Copy Link Code BRI radipr021100 DPS REYNALDI ADI PRATAMA mutasi_…" at bounding box center [259, 164] width 505 height 286
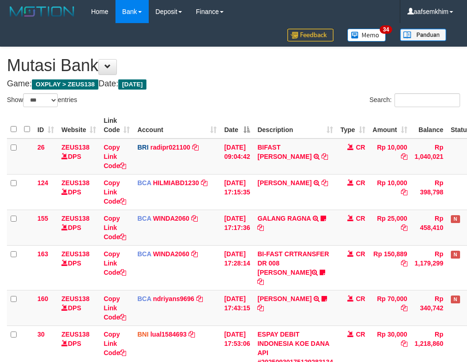
select select "***"
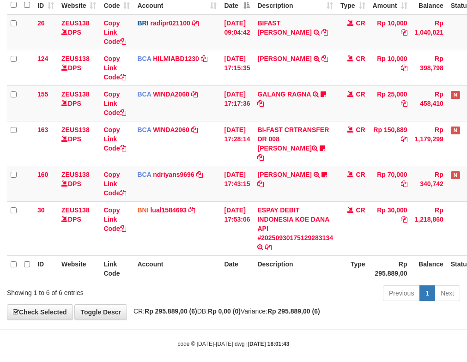
click at [321, 154] on td "BI-FAST CRTRANSFER DR 008 [PERSON_NAME] [PERSON_NAME]" at bounding box center [295, 143] width 83 height 45
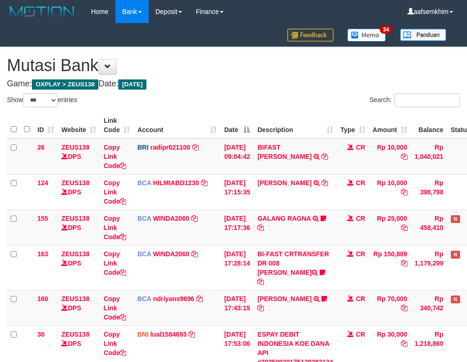
select select "***"
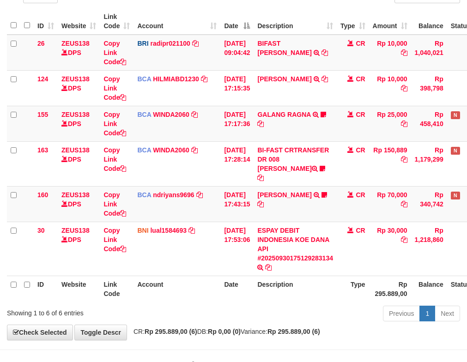
click at [321, 154] on td "BI-FAST CRTRANSFER DR 008 ALAN TANOF BELIMBING" at bounding box center [295, 163] width 83 height 45
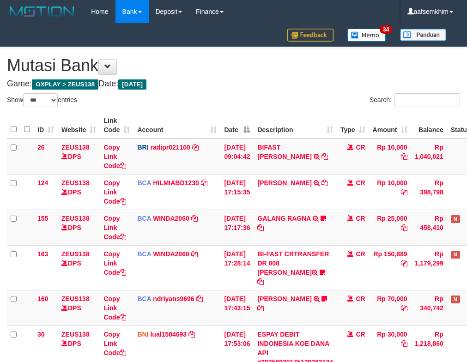
select select "***"
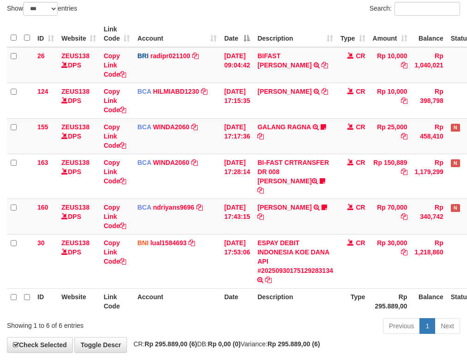
click at [127, 139] on td "Copy Link Code" at bounding box center [117, 136] width 34 height 36
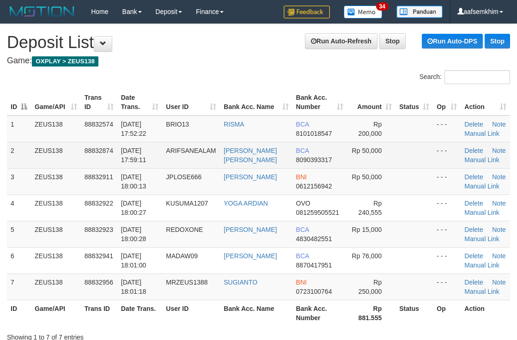
scroll to position [33, 0]
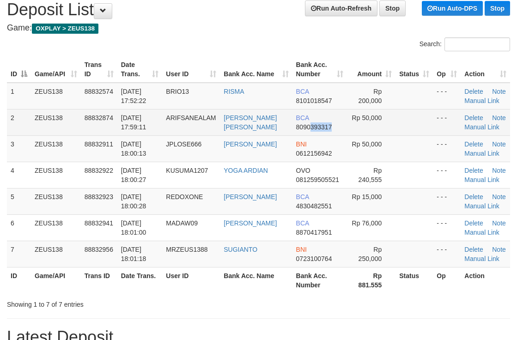
click at [356, 122] on tr "2 ZEUS138 88832874 30/09/2025 17:59:11 ARIFSANEALAM ARIF SANE ALAM BCA 80903933…" at bounding box center [258, 122] width 503 height 26
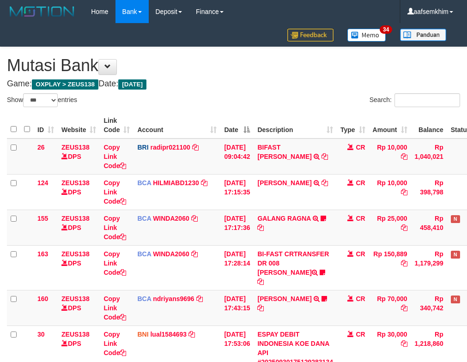
select select "***"
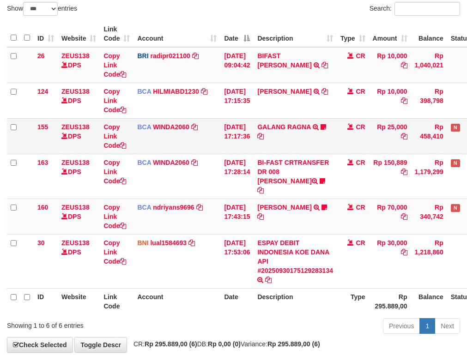
click at [219, 144] on td "BCA WINDA2060 DPS WINDA mutasi_20250930_4644 | 155 mutasi_20250930_4644 | 155" at bounding box center [177, 136] width 87 height 36
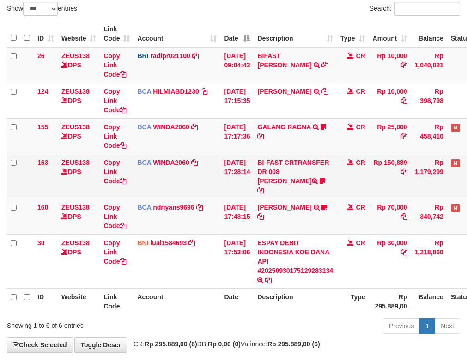
scroll to position [124, 0]
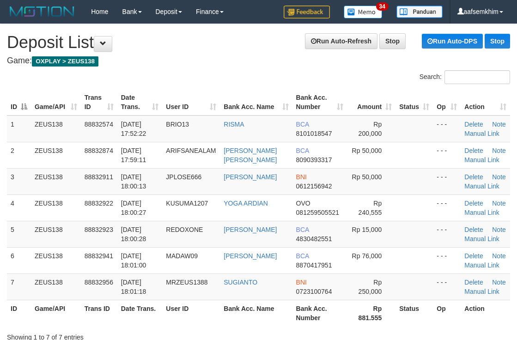
click at [413, 142] on tr "2 ZEUS138 88832874 [DATE] 17:59:11 [GEOGRAPHIC_DATA] [PERSON_NAME] [PERSON_NAME…" at bounding box center [258, 155] width 503 height 26
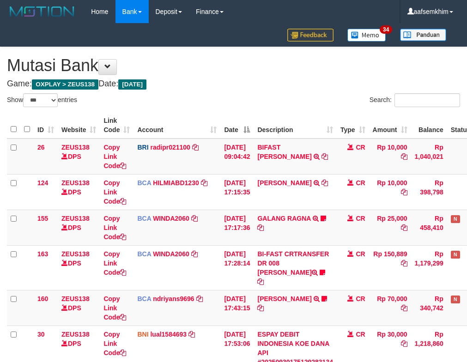
select select "***"
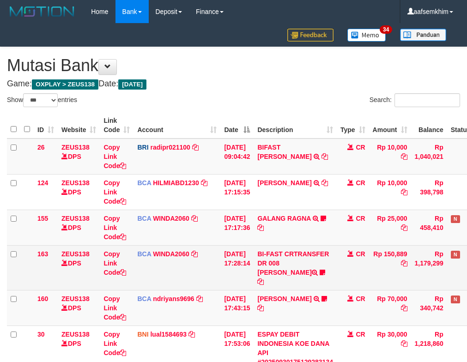
scroll to position [91, 0]
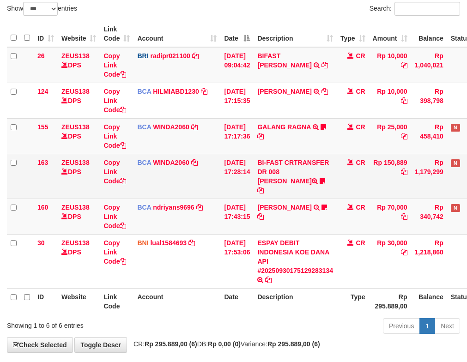
drag, startPoint x: 213, startPoint y: 156, endPoint x: 146, endPoint y: 147, distance: 67.6
click at [212, 155] on td "BCA WINDA2060 DPS WINDA mutasi_20250930_4644 | 163 mutasi_20250930_4644 | 163" at bounding box center [177, 176] width 87 height 45
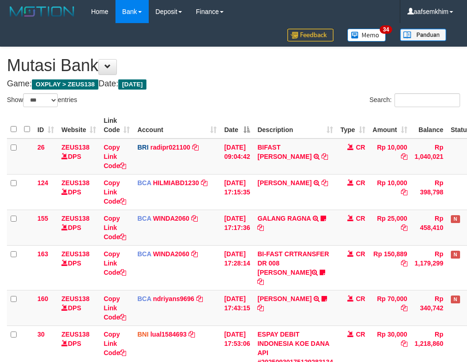
select select "***"
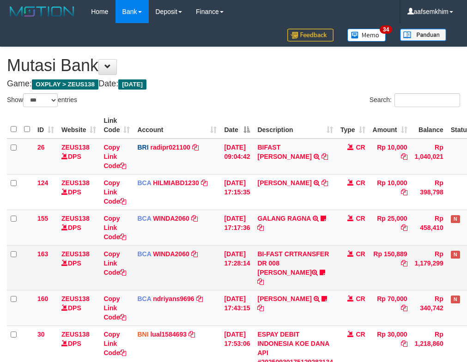
scroll to position [91, 0]
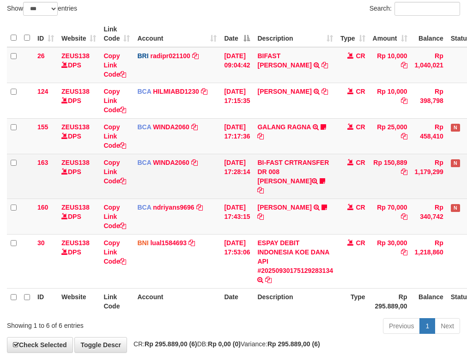
drag, startPoint x: 331, startPoint y: 164, endPoint x: 285, endPoint y: 161, distance: 45.8
click at [331, 164] on td "BI-FAST CRTRANSFER DR 008 ALAN TANOF BELIMBING" at bounding box center [295, 176] width 83 height 45
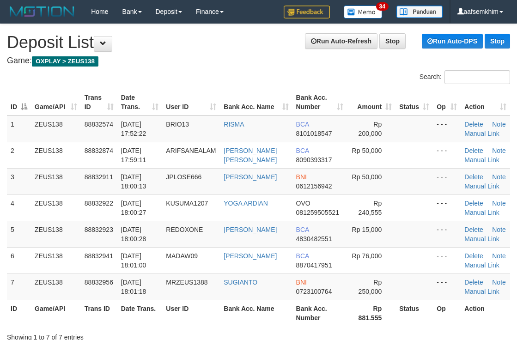
scroll to position [33, 0]
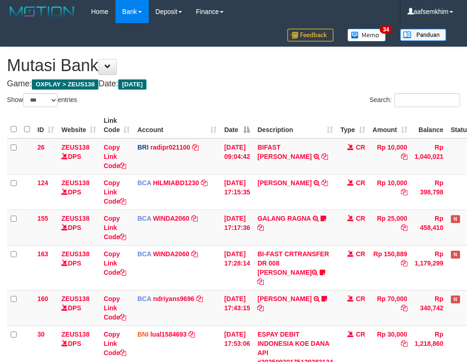
select select "***"
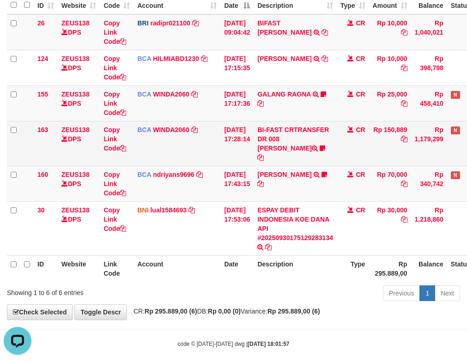
click at [248, 132] on td "30/09/2025 17:28:14" at bounding box center [236, 143] width 33 height 45
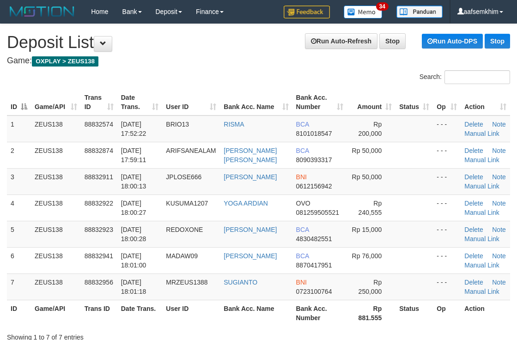
scroll to position [33, 0]
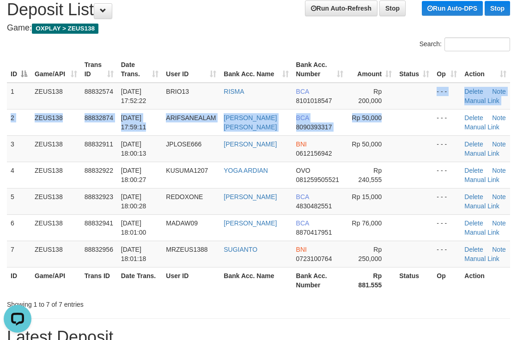
drag, startPoint x: 387, startPoint y: 109, endPoint x: 522, endPoint y: 101, distance: 135.6
click at [435, 104] on tbody "1 ZEUS138 88832574 30/09/2025 17:52:22 BRIO13 RISMA BCA 8101018547 Rp 200,000 -…" at bounding box center [258, 175] width 503 height 185
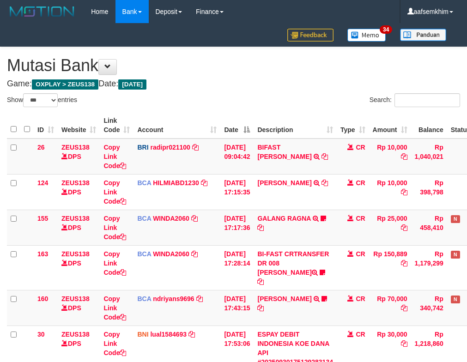
select select "***"
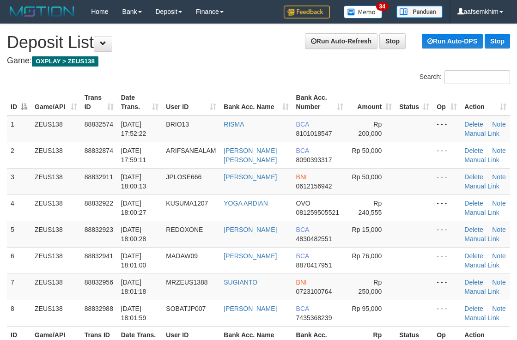
scroll to position [33, 0]
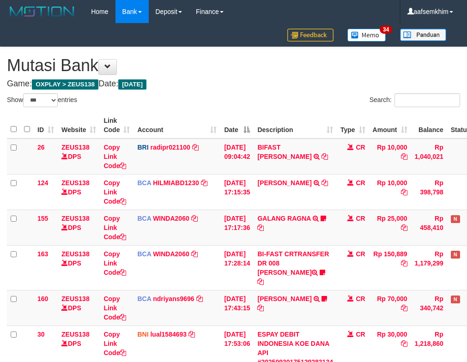
select select "***"
click at [219, 210] on td "BCA WINDA2060 DPS WINDA mutasi_20250930_4644 | 155 mutasi_20250930_4644 | 155" at bounding box center [177, 228] width 87 height 36
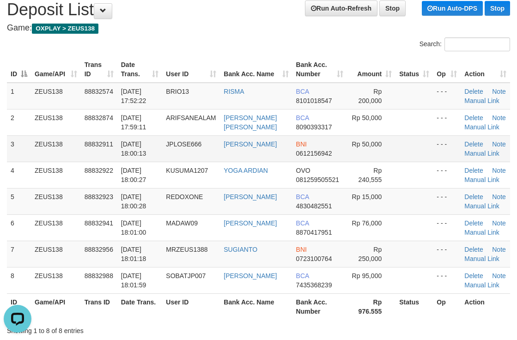
drag, startPoint x: 376, startPoint y: 154, endPoint x: 370, endPoint y: 153, distance: 5.7
click at [375, 154] on td "Rp 50,000" at bounding box center [371, 148] width 49 height 26
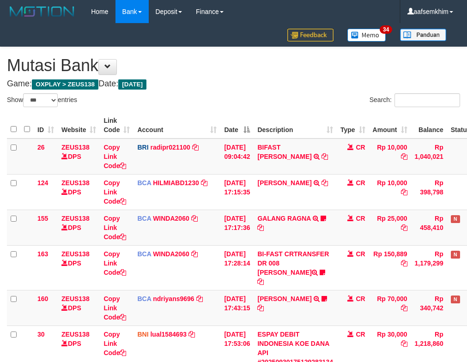
select select "***"
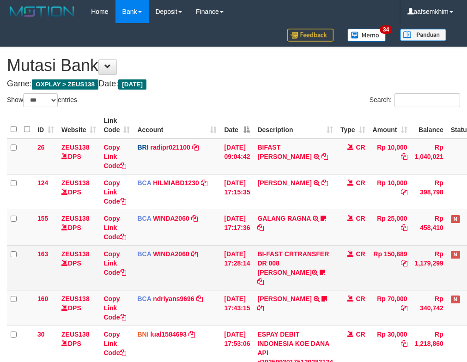
scroll to position [91, 0]
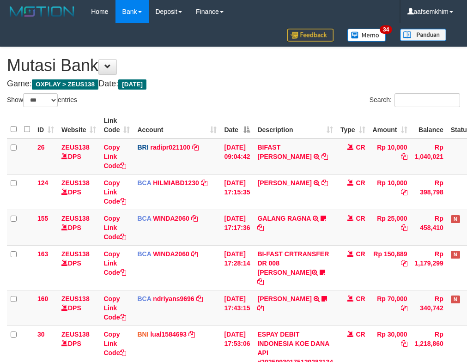
select select "***"
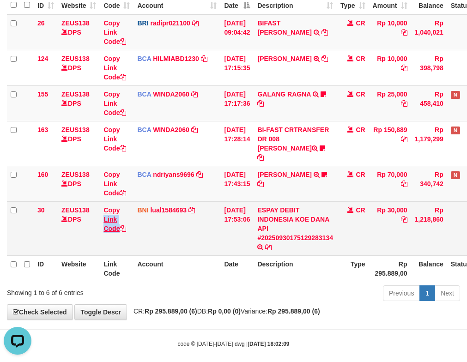
drag, startPoint x: 126, startPoint y: 214, endPoint x: 128, endPoint y: 219, distance: 5.4
click at [128, 219] on td "Copy Link Code" at bounding box center [117, 228] width 34 height 54
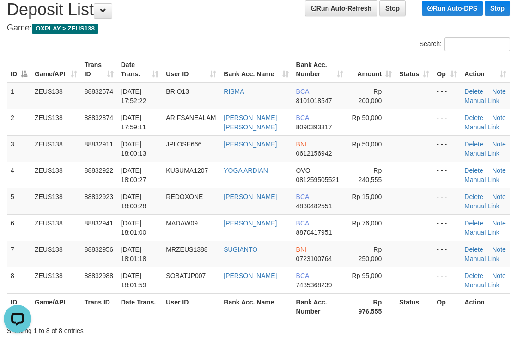
drag, startPoint x: 281, startPoint y: 84, endPoint x: 409, endPoint y: 56, distance: 130.8
click at [313, 76] on table "ID Game/API Trans ID Date Trans. User ID Bank Acc. Name Bank Acc. Number Amount…" at bounding box center [258, 187] width 503 height 263
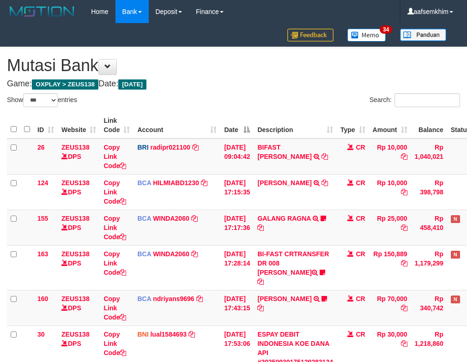
select select "***"
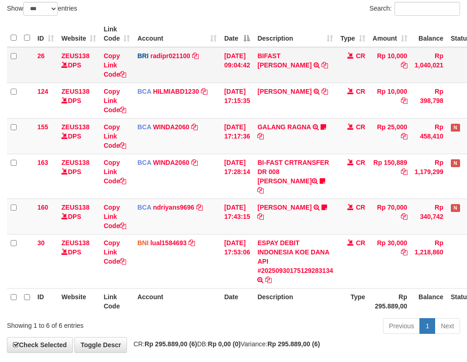
click at [315, 67] on td "BIFAST ERIKA S PAUN TRANSFER NBMB BIFAST ERIKA S PAUN TO REYNALDI ADI PRATAMA" at bounding box center [295, 65] width 83 height 36
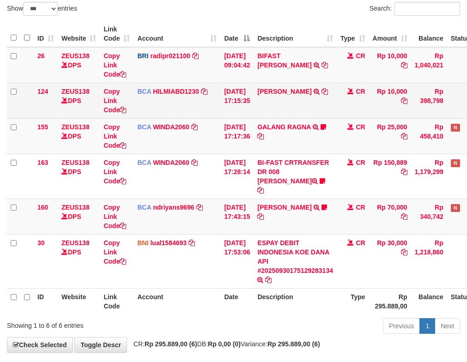
scroll to position [124, 0]
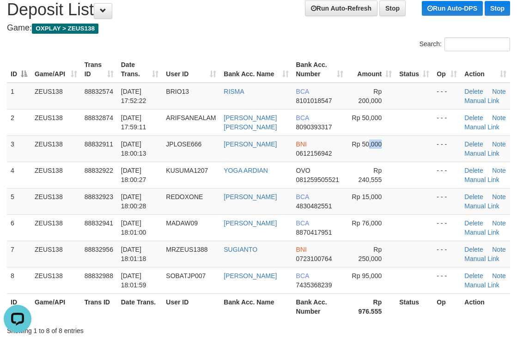
drag, startPoint x: 378, startPoint y: 162, endPoint x: 522, endPoint y: 140, distance: 145.3
click at [435, 157] on tr "3 ZEUS138 88832911 30/09/2025 18:00:13 JPLOSE666 BONIFASIUS VIKTOR BNI 06121569…" at bounding box center [258, 148] width 503 height 26
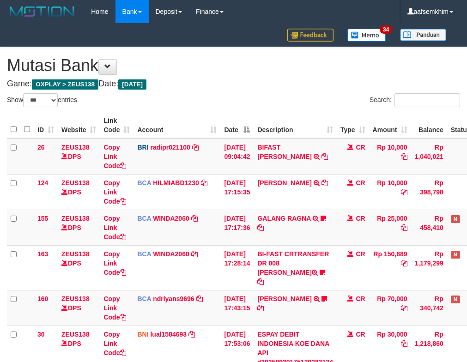
select select "***"
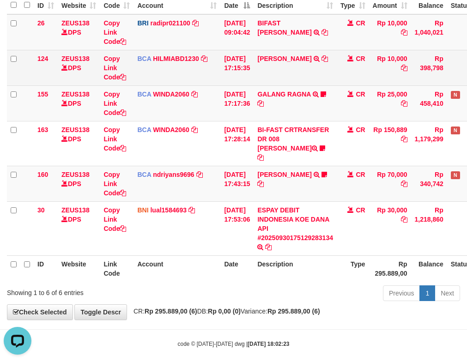
click at [313, 71] on td "DEDY WAHYUDI TRSF E-BANKING CR 3009/FTSCY/WS95031 10000.00DEDY WAHYUDI" at bounding box center [295, 68] width 83 height 36
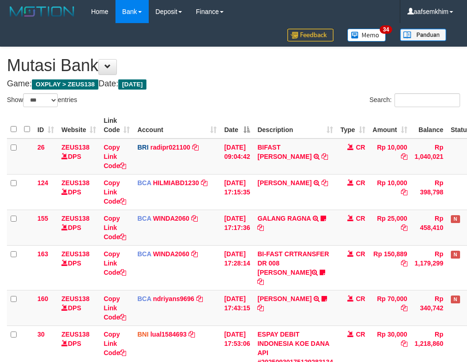
select select "***"
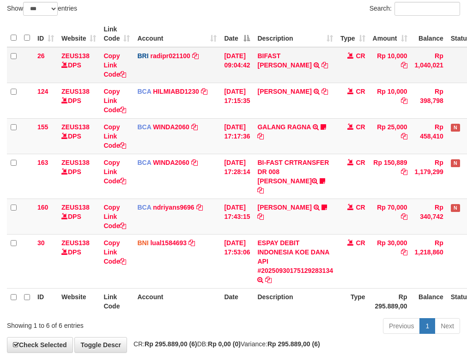
drag, startPoint x: 0, startPoint y: 0, endPoint x: 315, endPoint y: 71, distance: 322.5
click at [315, 71] on td "BIFAST ERIKA S PAUN TRANSFER NBMB BIFAST ERIKA S PAUN TO REYNALDI ADI PRATAMA" at bounding box center [295, 65] width 83 height 36
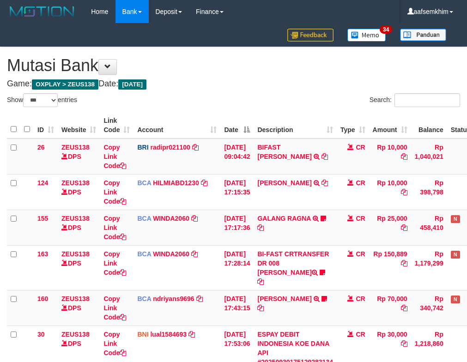
select select "***"
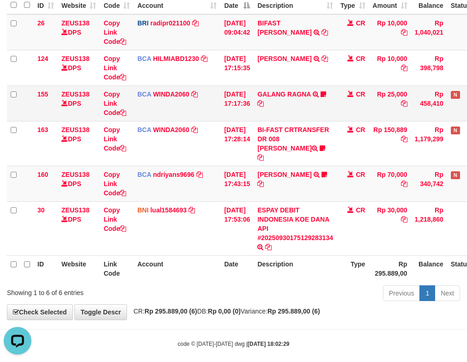
click at [151, 112] on td "BCA WINDA2060 DPS WINDA mutasi_20250930_4644 | 155 mutasi_20250930_4644 | 155" at bounding box center [177, 103] width 87 height 36
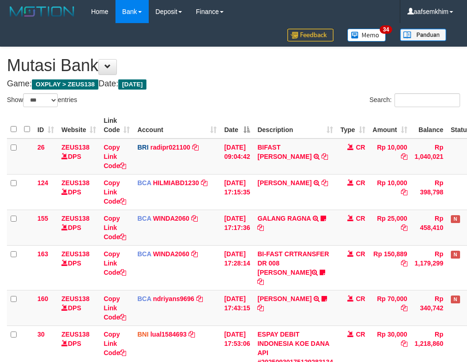
select select "***"
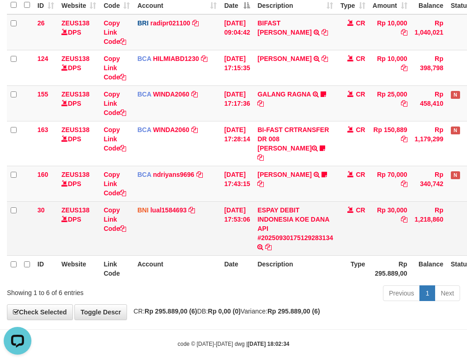
drag, startPoint x: 251, startPoint y: 238, endPoint x: 184, endPoint y: 230, distance: 68.0
click at [251, 238] on td "30/09/2025 17:53:06" at bounding box center [236, 228] width 33 height 54
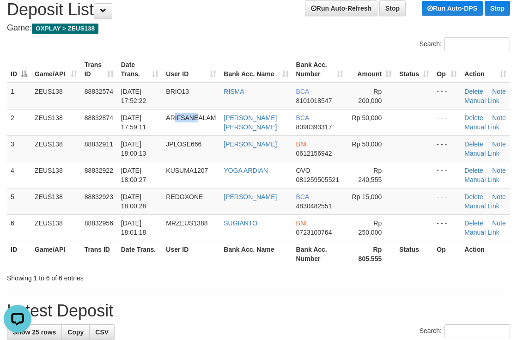
drag, startPoint x: 177, startPoint y: 112, endPoint x: 522, endPoint y: 134, distance: 345.8
click at [289, 115] on tr "2 ZEUS138 88832874 [DATE] 17:59:11 [GEOGRAPHIC_DATA] [PERSON_NAME] [PERSON_NAME…" at bounding box center [258, 122] width 503 height 26
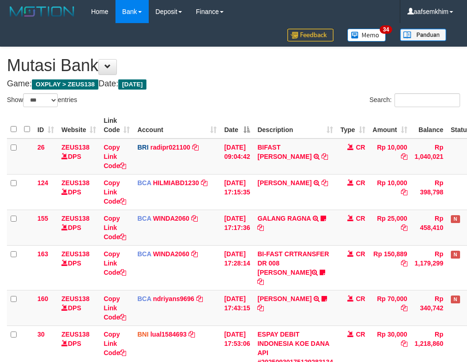
select select "***"
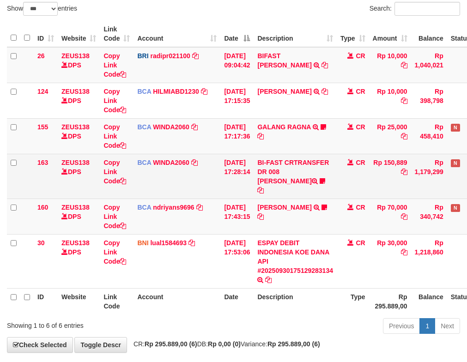
click at [113, 154] on td "Copy Link Code" at bounding box center [117, 176] width 34 height 45
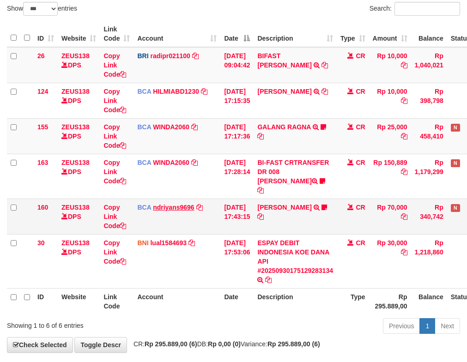
scroll to position [124, 0]
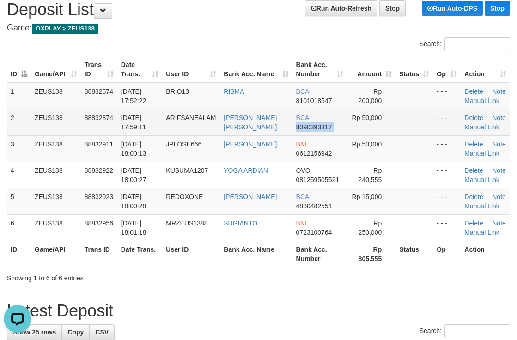
drag, startPoint x: 347, startPoint y: 114, endPoint x: 357, endPoint y: 110, distance: 9.8
click at [334, 116] on tr "2 ZEUS138 88832874 30/09/2025 17:59:11 ARIFSANEALAM ARIF SANE ALAM BCA 80903933…" at bounding box center [258, 122] width 503 height 26
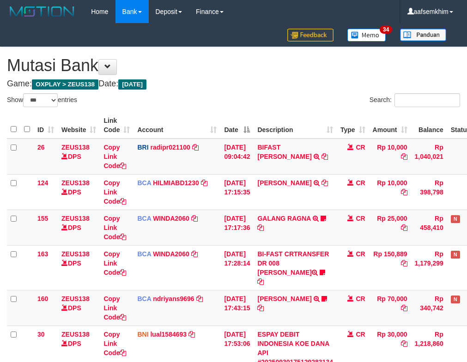
select select "***"
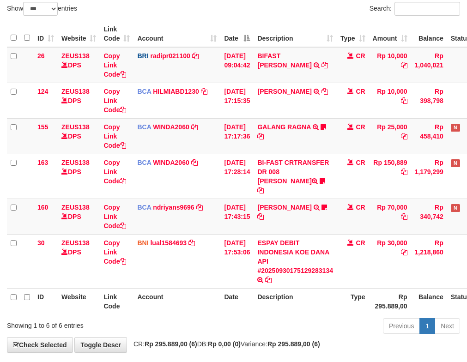
scroll to position [124, 0]
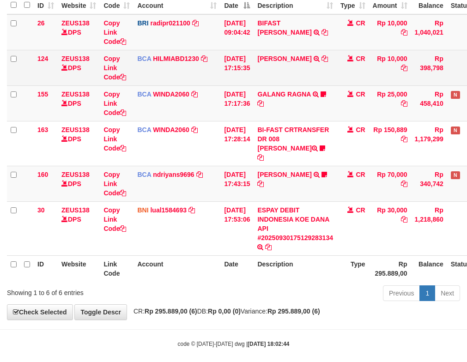
click at [275, 68] on td "[PERSON_NAME] TRSF E-BANKING CR 3009/FTSCY/WS95031 10000.00[PERSON_NAME]" at bounding box center [295, 68] width 83 height 36
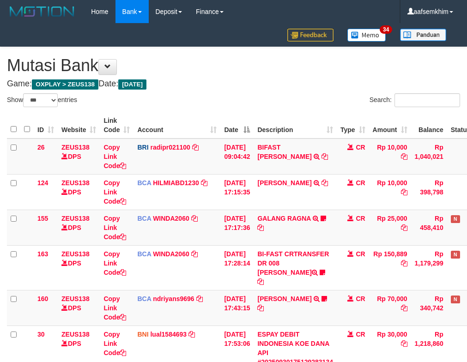
select select "***"
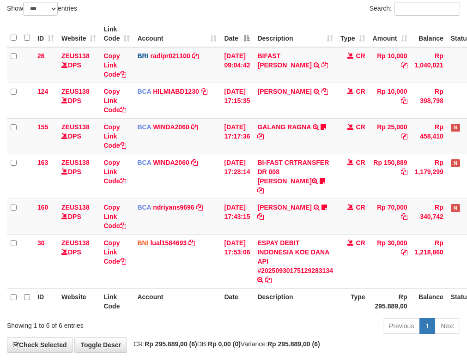
click at [269, 105] on td "DEDY WAHYUDI TRSF E-BANKING CR 3009/FTSCY/WS95031 10000.00DEDY WAHYUDI" at bounding box center [295, 101] width 83 height 36
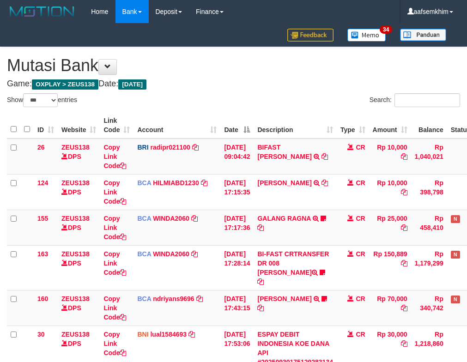
select select "***"
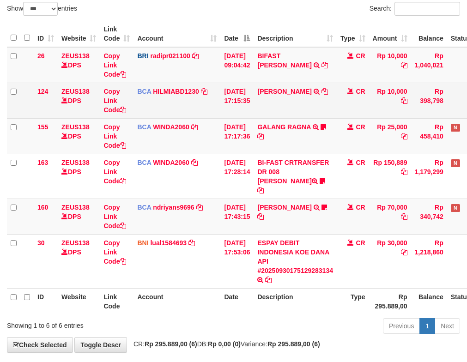
scroll to position [124, 0]
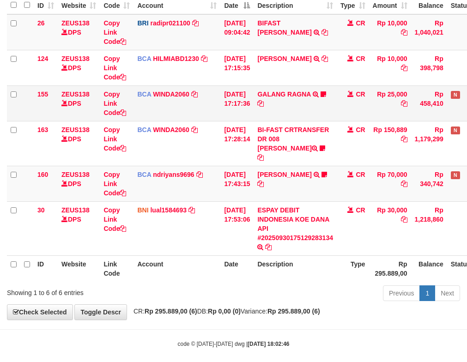
click at [302, 87] on td "GALANG RAGNA TRSF E-BANKING CR 3009/FTSCY/WS95051 25000.002025093083332943 TRFD…" at bounding box center [295, 103] width 83 height 36
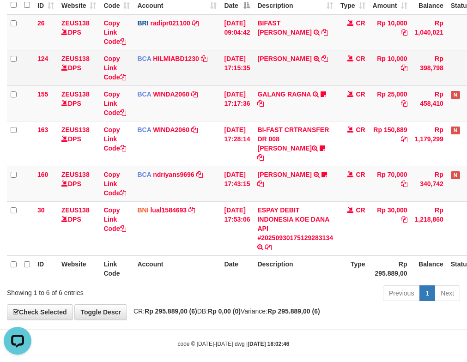
scroll to position [0, 0]
click at [283, 74] on td "DEDY WAHYUDI TRSF E-BANKING CR 3009/FTSCY/WS95031 10000.00DEDY WAHYUDI" at bounding box center [295, 68] width 83 height 36
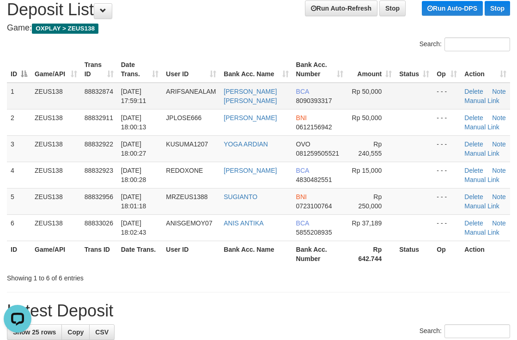
drag, startPoint x: 250, startPoint y: 55, endPoint x: 260, endPoint y: 104, distance: 50.4
click at [258, 90] on div "ID Game/API Trans ID Date Trans. User ID Bank Acc. Name Bank Acc. Number Amount…" at bounding box center [258, 162] width 517 height 216
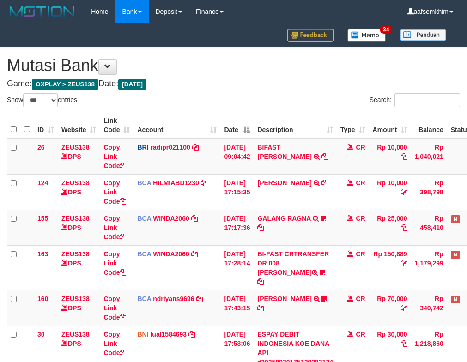
select select "***"
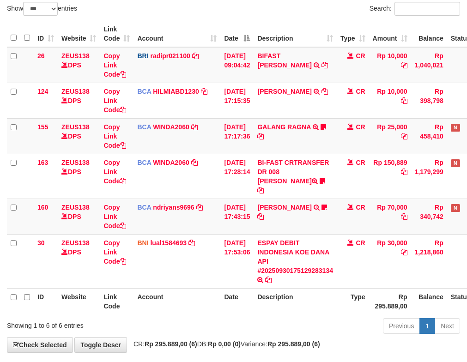
click at [297, 75] on td "BIFAST ERIKA S PAUN TRANSFER NBMB BIFAST ERIKA S PAUN TO REYNALDI ADI PRATAMA" at bounding box center [295, 65] width 83 height 36
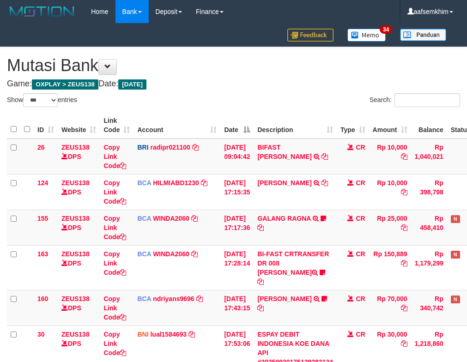
select select "***"
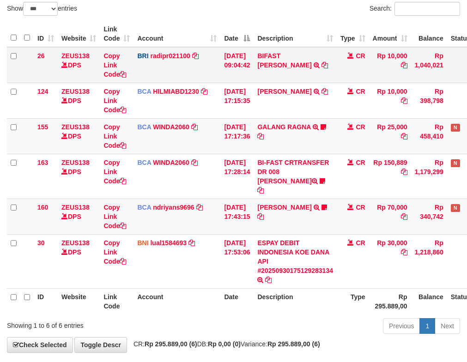
click at [287, 71] on td "BIFAST [PERSON_NAME] TRANSFER NBMB BIFAST [PERSON_NAME] TO [PERSON_NAME]" at bounding box center [295, 65] width 83 height 36
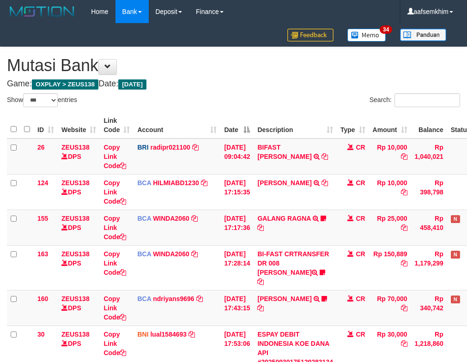
select select "***"
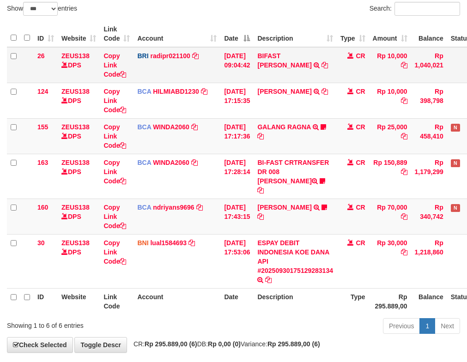
click at [271, 65] on td "BIFAST ERIKA S PAUN TRANSFER NBMB BIFAST ERIKA S PAUN TO REYNALDI ADI PRATAMA" at bounding box center [295, 65] width 83 height 36
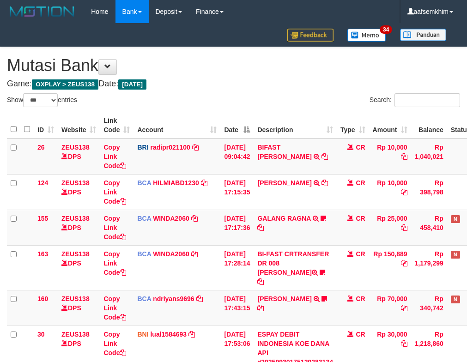
select select "***"
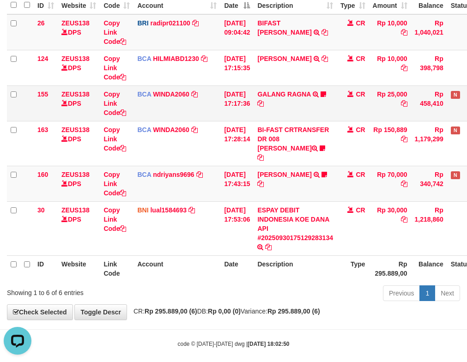
click at [254, 97] on td "[DATE] 17:17:36" at bounding box center [236, 103] width 33 height 36
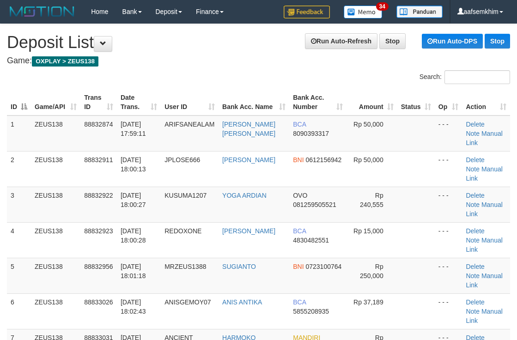
scroll to position [33, 0]
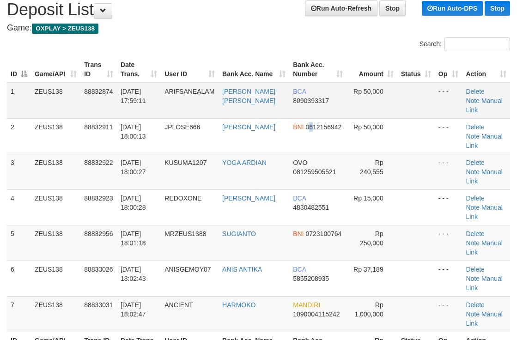
drag, startPoint x: 308, startPoint y: 111, endPoint x: 346, endPoint y: 103, distance: 38.3
click at [325, 107] on tbody "1 ZEUS138 88832874 30/09/2025 17:59:11 ARIFSANEALAM ARIF SANE ALAM BCA 80903933…" at bounding box center [258, 207] width 503 height 249
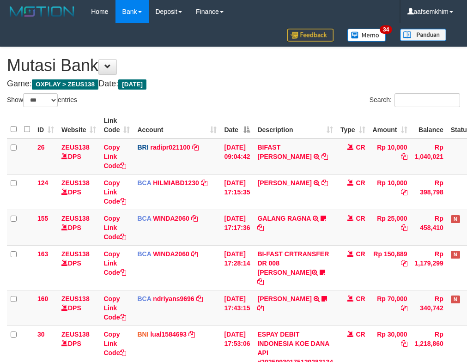
select select "***"
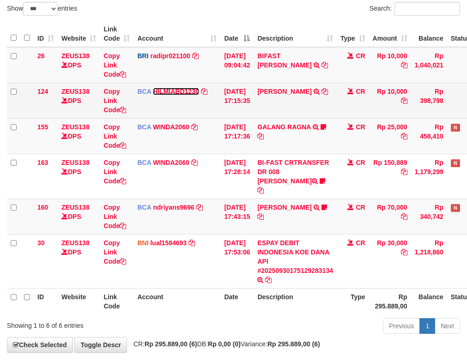
click at [196, 90] on tbody "26 ZEUS138 DPS Copy Link Code BRI radipr021100 DPS REYNALDI ADI PRATAMA mutasi_…" at bounding box center [259, 168] width 505 height 242
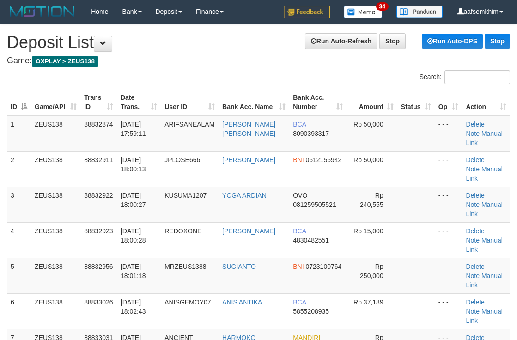
scroll to position [33, 0]
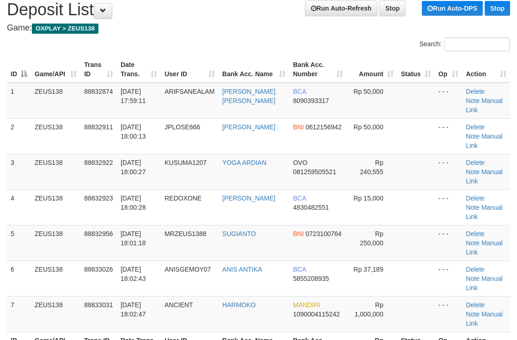
click at [256, 66] on th "Bank Acc. Name" at bounding box center [254, 69] width 71 height 26
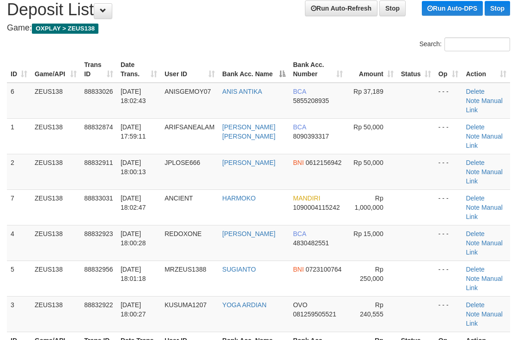
click at [261, 37] on div "Search:" at bounding box center [388, 45] width 259 height 16
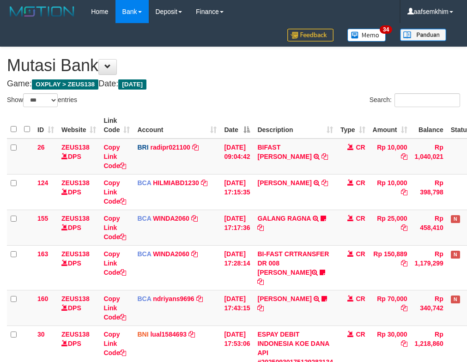
select select "***"
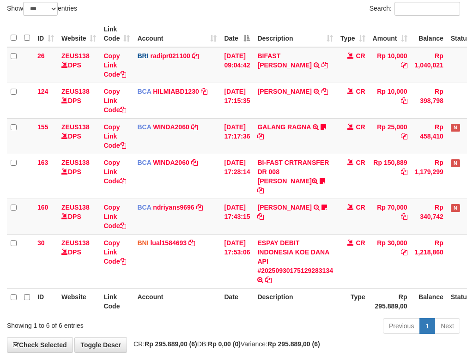
scroll to position [124, 0]
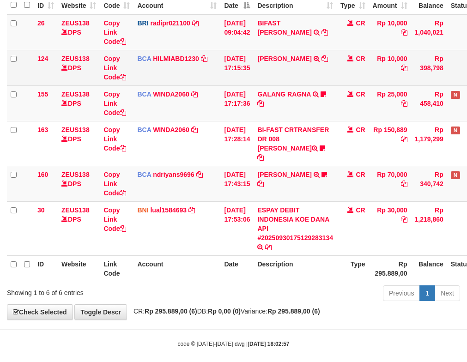
click at [253, 65] on td "[DATE] 17:15:35" at bounding box center [236, 68] width 33 height 36
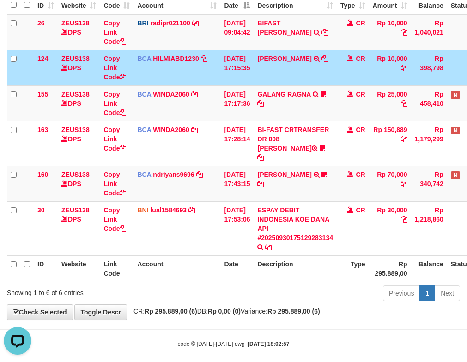
scroll to position [0, 0]
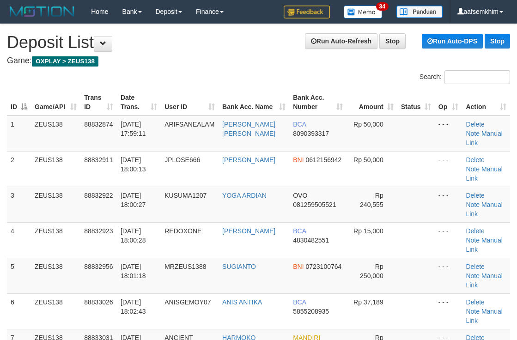
scroll to position [33, 0]
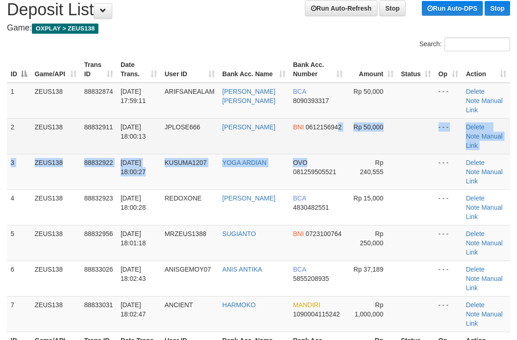
drag, startPoint x: 322, startPoint y: 136, endPoint x: 402, endPoint y: 121, distance: 81.0
click at [340, 133] on td "BNI 0612156942" at bounding box center [317, 136] width 57 height 36
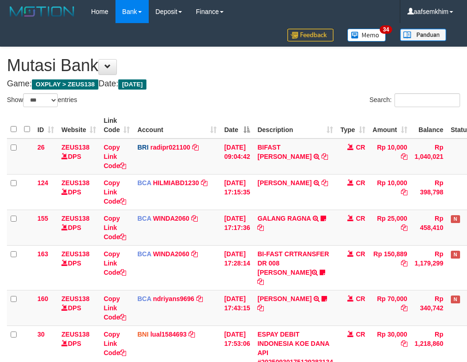
select select "***"
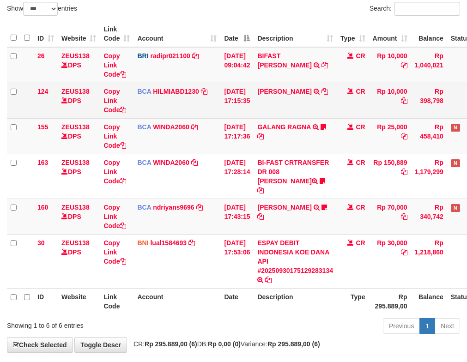
click at [213, 115] on td "BCA HILMIABD1230 DPS HILMI ABDILLAH mutasi_20250930_4766 | 124 mutasi_20250930_…" at bounding box center [177, 101] width 87 height 36
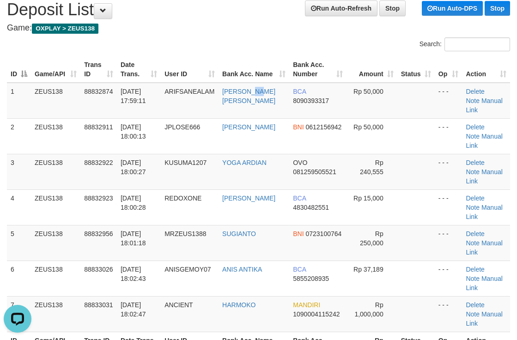
drag, startPoint x: 258, startPoint y: 97, endPoint x: 398, endPoint y: 80, distance: 141.0
click at [277, 92] on td "ARIF SANE ALAM" at bounding box center [254, 101] width 71 height 36
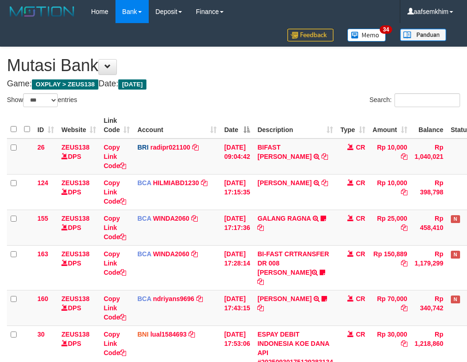
select select "***"
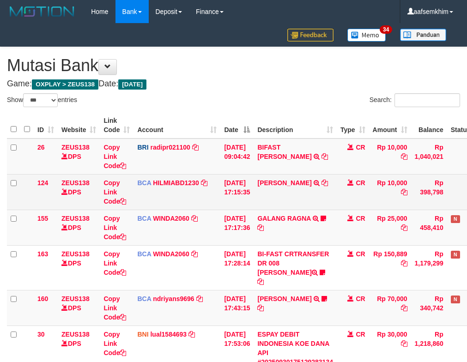
scroll to position [91, 0]
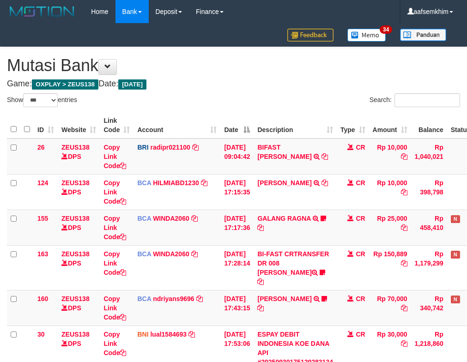
select select "***"
click at [243, 210] on td "[DATE] 17:17:36" at bounding box center [236, 228] width 33 height 36
select select "***"
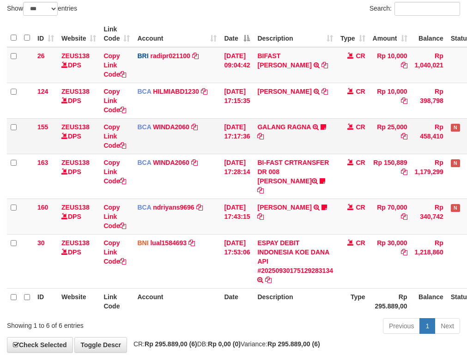
scroll to position [124, 0]
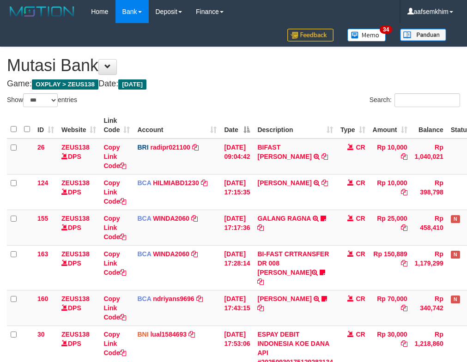
select select "***"
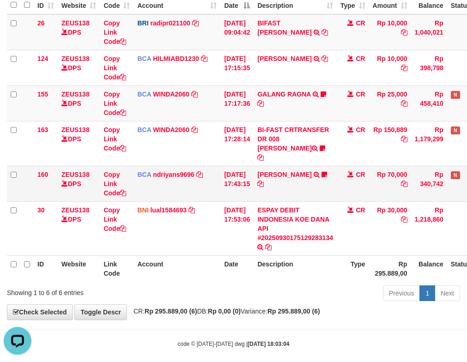
click at [274, 166] on td "[PERSON_NAME] TRSF E-BANKING CR 3009/FTSCY/WS95031 70000.00[PERSON_NAME] MADARA…" at bounding box center [295, 184] width 83 height 36
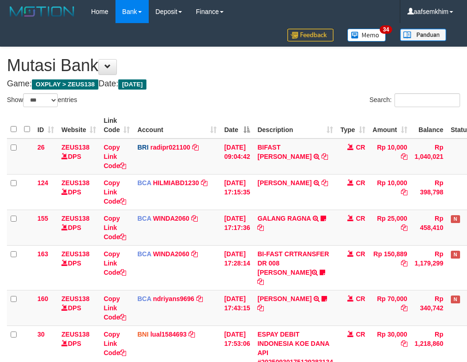
select select "***"
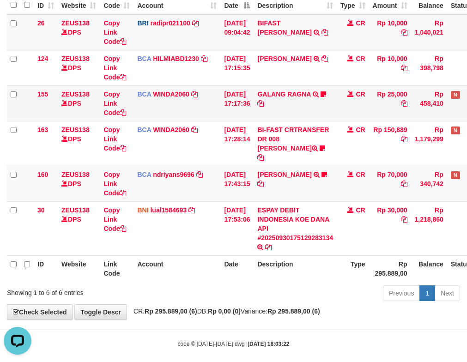
click at [261, 110] on td "GALANG RAGNA TRSF E-BANKING CR 3009/FTSCY/WS95051 25000.002025093083332943 TRFD…" at bounding box center [295, 103] width 83 height 36
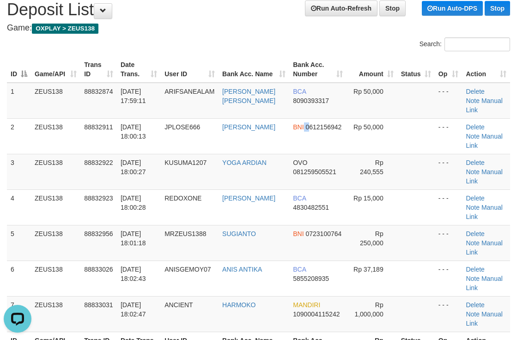
drag, startPoint x: 305, startPoint y: 124, endPoint x: 522, endPoint y: 102, distance: 217.3
click at [343, 118] on tr "2 ZEUS138 88832911 30/09/2025 18:00:13 JPLOSE666 BONIFASIUS VIKTOR BNI 06121569…" at bounding box center [258, 136] width 503 height 36
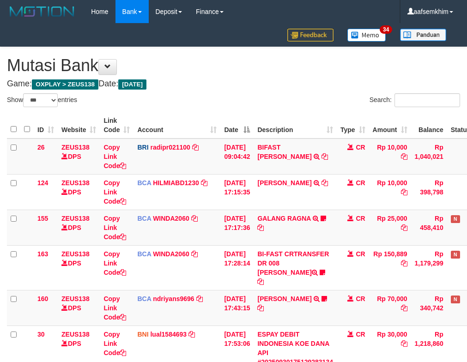
select select "***"
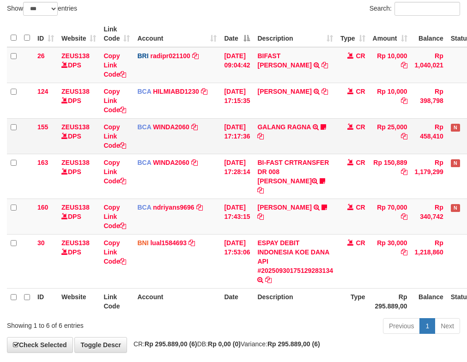
click at [239, 127] on td "30/09/2025 17:17:36" at bounding box center [236, 136] width 33 height 36
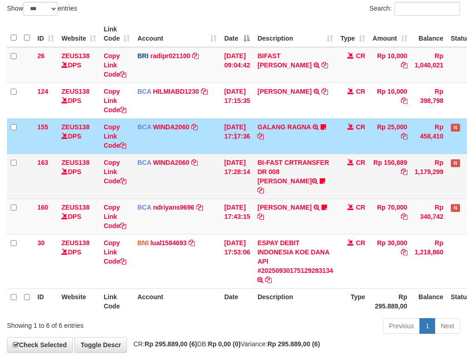
scroll to position [124, 0]
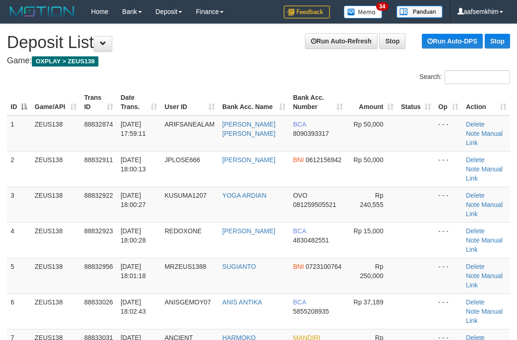
scroll to position [33, 0]
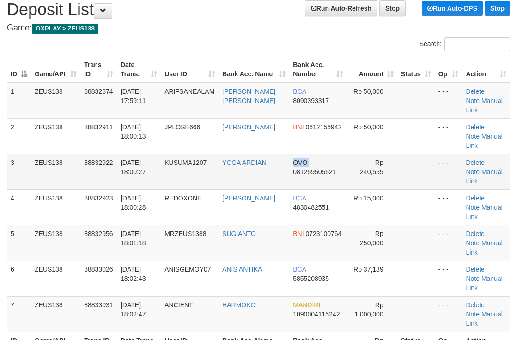
drag, startPoint x: 279, startPoint y: 156, endPoint x: 293, endPoint y: 154, distance: 14.8
click at [293, 160] on tr "3 ZEUS138 88832922 [DATE] 18:00:27 KUSUMA1207 YOGA ARDIAN OVO 081259505521 Rp 2…" at bounding box center [258, 172] width 503 height 36
click at [235, 41] on div "Search:" at bounding box center [258, 45] width 517 height 16
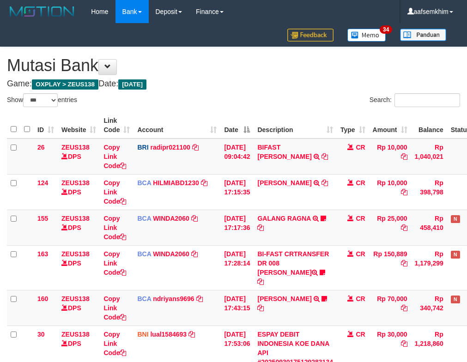
select select "***"
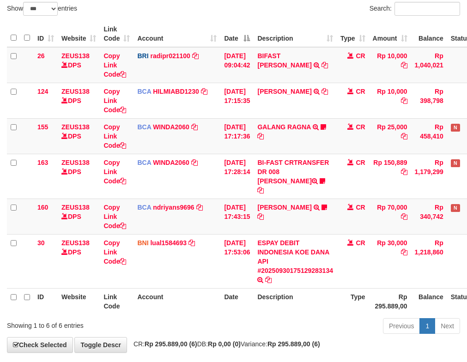
scroll to position [124, 0]
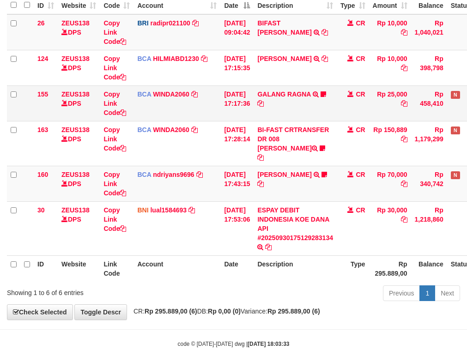
click at [261, 116] on td "GALANG RAGNA TRSF E-BANKING CR 3009/FTSCY/WS95051 25000.002025093083332943 TRFD…" at bounding box center [295, 103] width 83 height 36
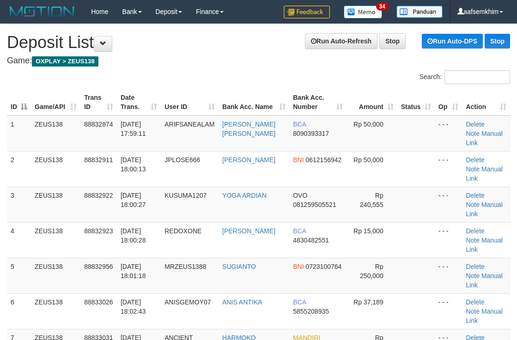
scroll to position [33, 0]
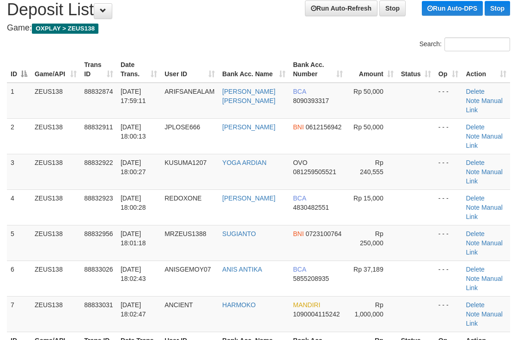
click at [257, 51] on div "Search:" at bounding box center [258, 45] width 517 height 16
drag, startPoint x: 263, startPoint y: 44, endPoint x: 271, endPoint y: 46, distance: 8.0
click at [270, 46] on div "Search:" at bounding box center [388, 45] width 259 height 16
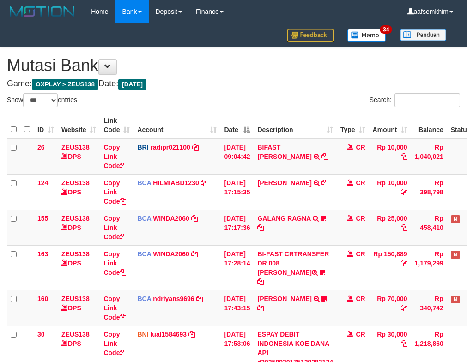
select select "***"
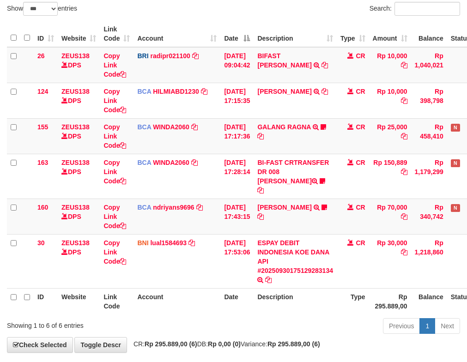
scroll to position [124, 0]
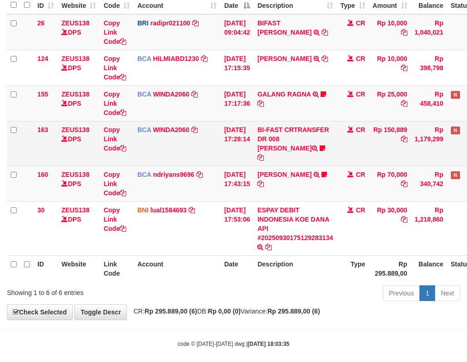
click at [192, 138] on td "BCA WINDA2060 DPS WINDA mutasi_20250930_4644 | 163 mutasi_20250930_4644 | 163" at bounding box center [177, 143] width 87 height 45
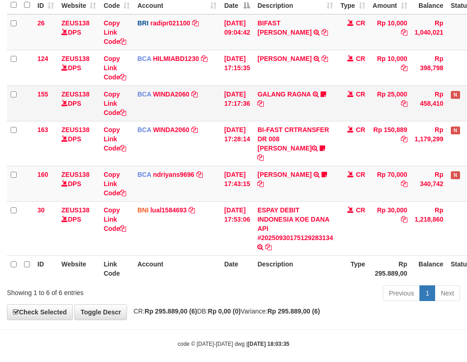
click at [254, 108] on td "30/09/2025 17:17:36" at bounding box center [236, 103] width 33 height 36
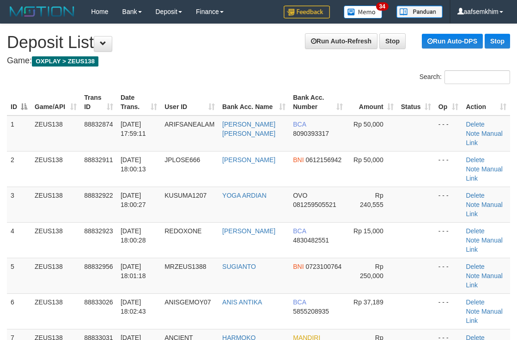
scroll to position [33, 0]
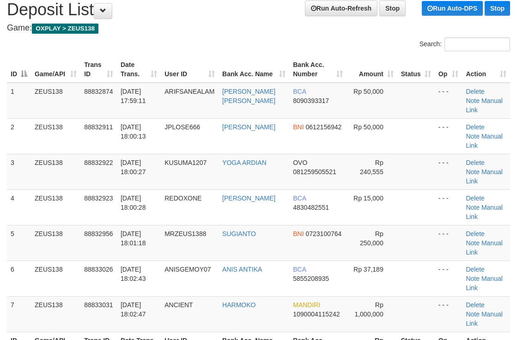
drag, startPoint x: 381, startPoint y: 44, endPoint x: 414, endPoint y: 37, distance: 34.0
click at [385, 43] on div "Search:" at bounding box center [388, 45] width 245 height 16
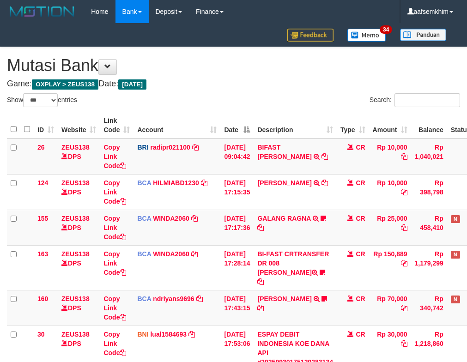
select select "***"
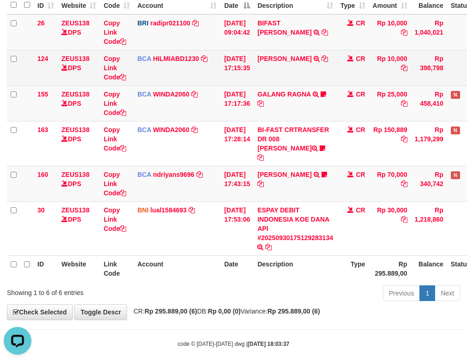
click at [354, 57] on span at bounding box center [350, 58] width 6 height 6
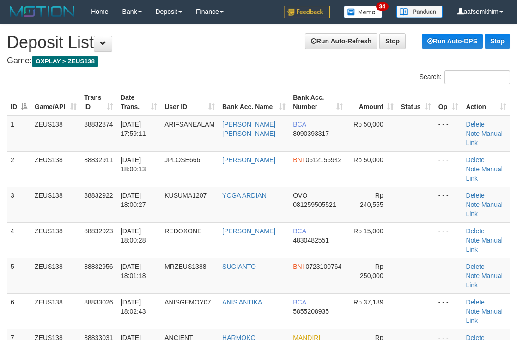
scroll to position [33, 0]
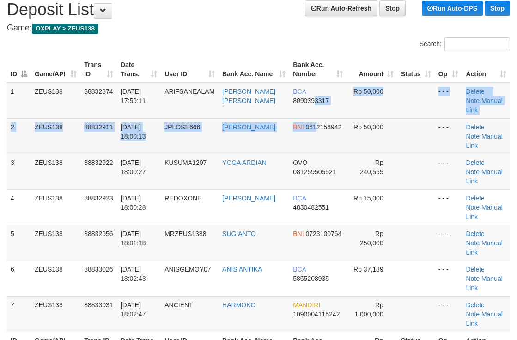
drag, startPoint x: 316, startPoint y: 115, endPoint x: 353, endPoint y: 110, distance: 37.7
click at [323, 115] on tbody "1 ZEUS138 88832874 30/09/2025 17:59:11 ARIFSANEALAM ARIF SANE ALAM BCA 80903933…" at bounding box center [258, 207] width 503 height 249
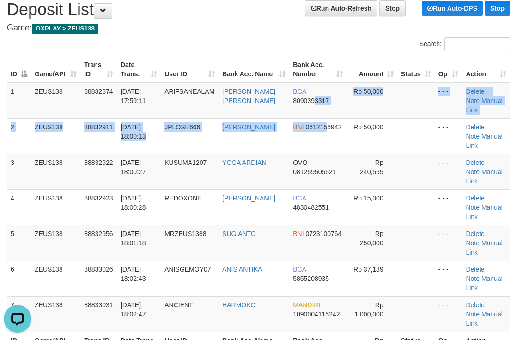
scroll to position [0, 0]
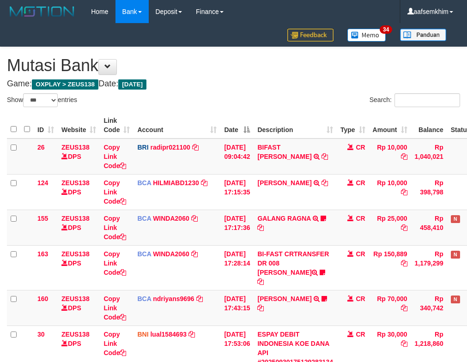
select select "***"
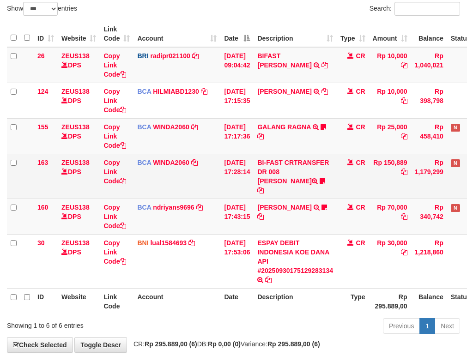
scroll to position [124, 0]
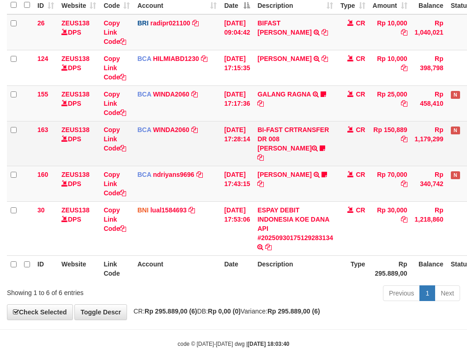
click at [216, 129] on td "BCA WINDA2060 DPS WINDA mutasi_20250930_4644 | 163 mutasi_20250930_4644 | 163" at bounding box center [177, 143] width 87 height 45
click at [244, 130] on td "30/09/2025 17:28:14" at bounding box center [236, 143] width 33 height 45
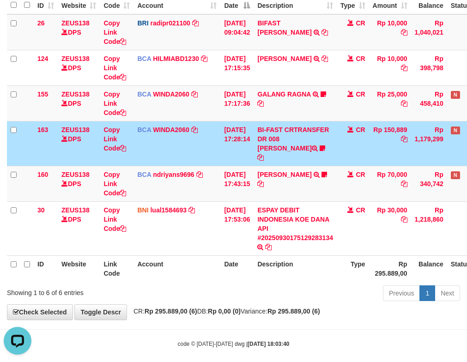
scroll to position [0, 0]
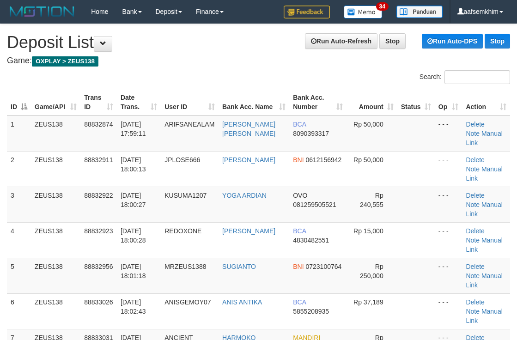
scroll to position [33, 0]
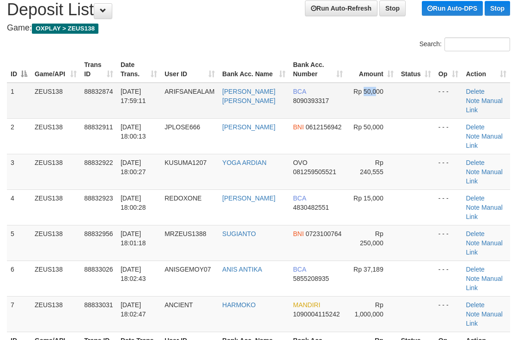
drag, startPoint x: 363, startPoint y: 99, endPoint x: 369, endPoint y: 102, distance: 6.4
click at [375, 105] on td "Rp 50,000" at bounding box center [371, 101] width 51 height 36
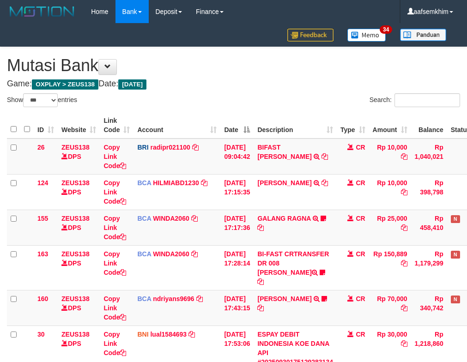
select select "***"
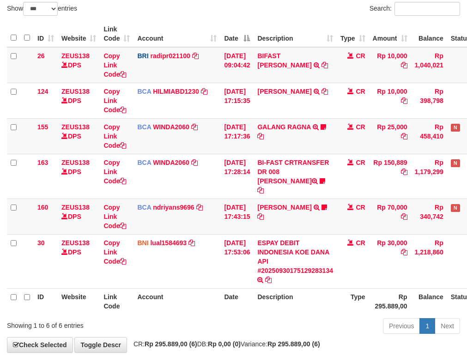
scroll to position [124, 0]
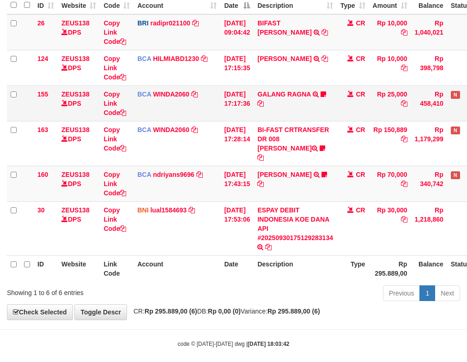
click at [231, 107] on td "30/09/2025 17:17:36" at bounding box center [236, 103] width 33 height 36
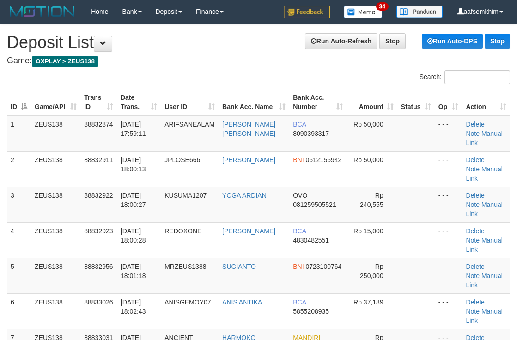
scroll to position [33, 0]
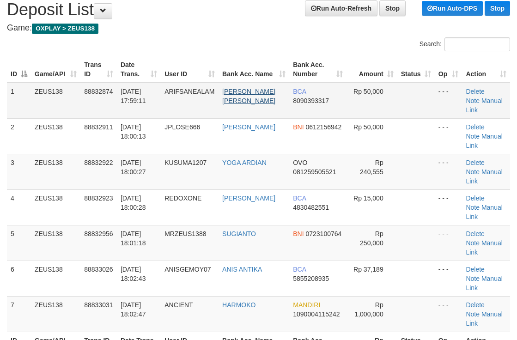
drag, startPoint x: 222, startPoint y: 88, endPoint x: 242, endPoint y: 93, distance: 19.9
click at [233, 93] on td "[PERSON_NAME] [PERSON_NAME]" at bounding box center [254, 101] width 71 height 36
drag, startPoint x: 310, startPoint y: 69, endPoint x: 402, endPoint y: 67, distance: 92.9
click at [315, 69] on th "Bank Acc. Number" at bounding box center [317, 69] width 57 height 26
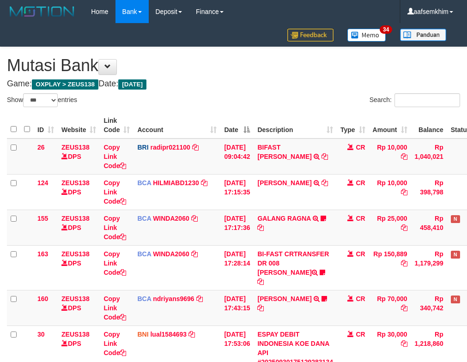
select select "***"
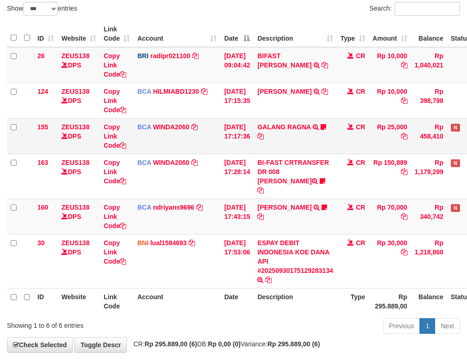
click at [323, 120] on td "GALANG RAGNA TRSF E-BANKING CR 3009/FTSCY/WS95051 25000.002025093083332943 TRFD…" at bounding box center [295, 136] width 83 height 36
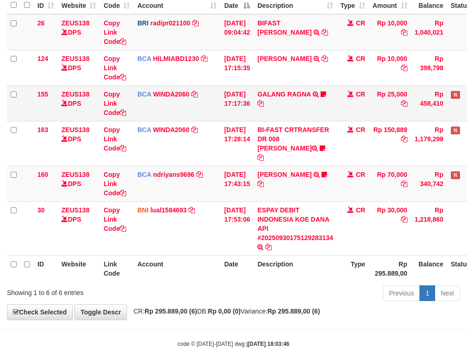
click at [207, 91] on td "BCA WINDA2060 DPS WINDA mutasi_20250930_4644 | 155 mutasi_20250930_4644 | 155" at bounding box center [177, 103] width 87 height 36
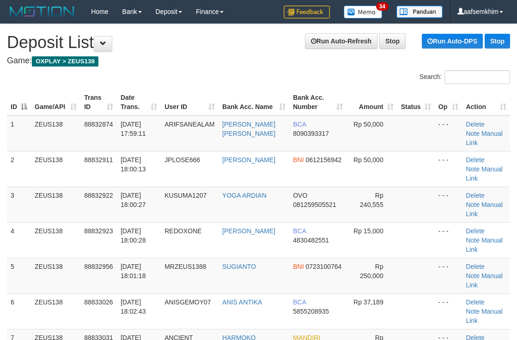
scroll to position [33, 0]
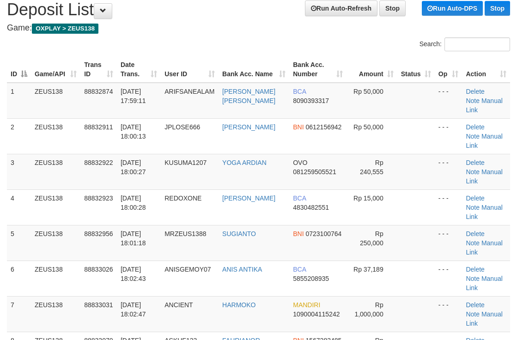
click at [239, 64] on th "Bank Acc. Name" at bounding box center [254, 69] width 71 height 26
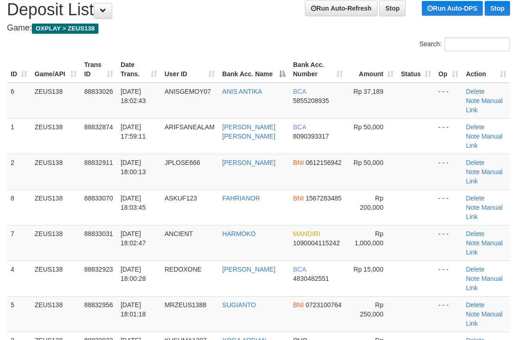
drag, startPoint x: 269, startPoint y: 37, endPoint x: 282, endPoint y: 46, distance: 15.3
click at [282, 46] on div "Search:" at bounding box center [388, 45] width 245 height 16
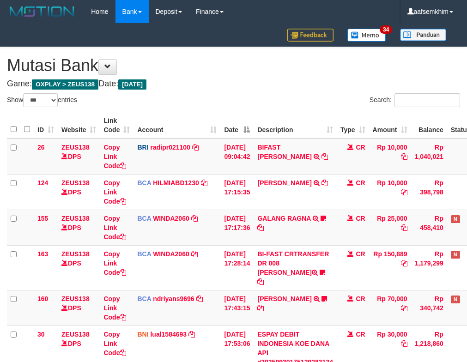
select select "***"
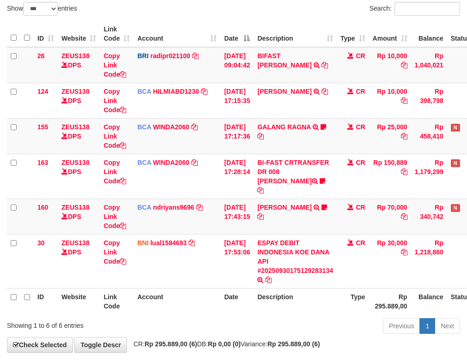
scroll to position [124, 0]
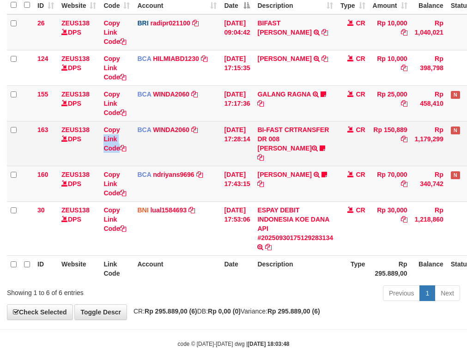
click at [132, 134] on tr "163 ZEUS138 DPS Copy Link Code BCA WINDA2060 DPS WINDA mutasi_20250930_4644 | 1…" at bounding box center [259, 143] width 505 height 45
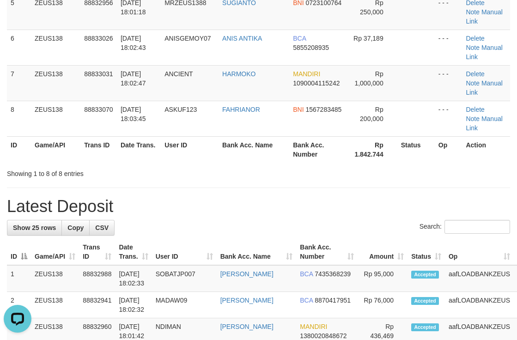
click at [319, 165] on div "Showing 1 to 8 of 8 entries" at bounding box center [258, 171] width 517 height 13
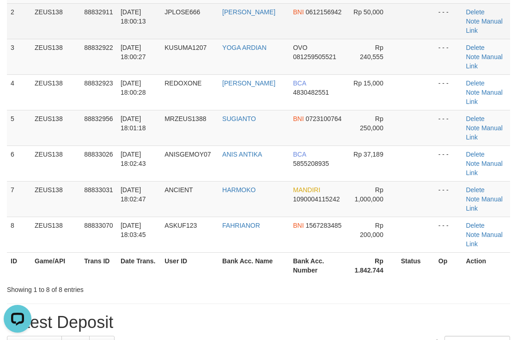
scroll to position [33, 0]
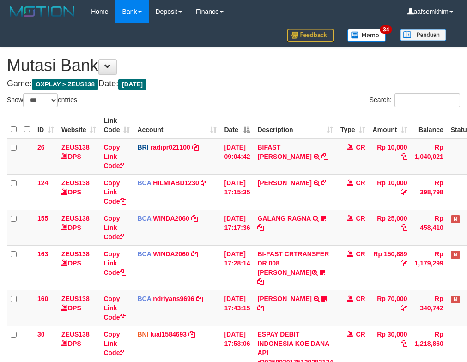
select select "***"
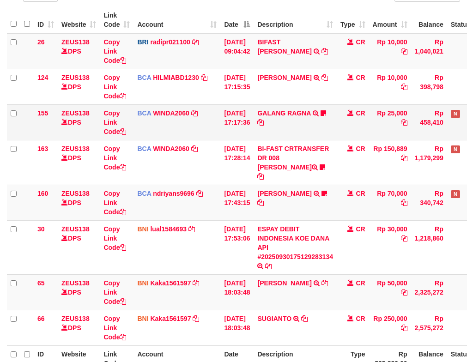
click at [131, 134] on td "Copy Link Code" at bounding box center [117, 122] width 34 height 36
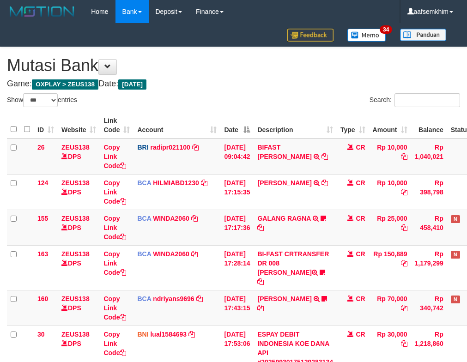
select select "***"
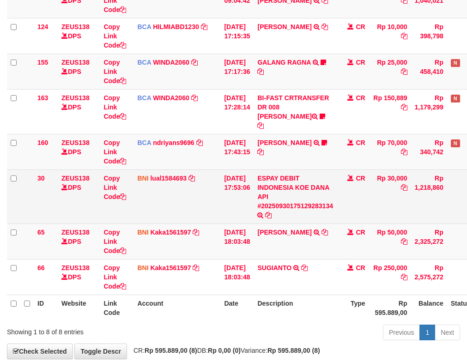
scroll to position [195, 0]
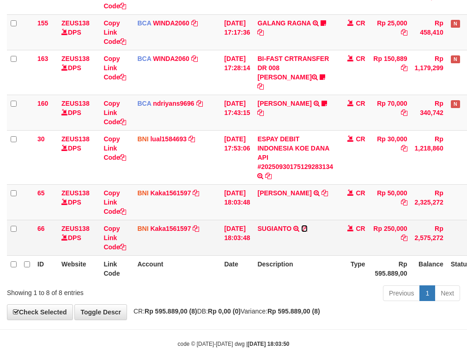
click at [308, 225] on icon at bounding box center [304, 228] width 6 height 6
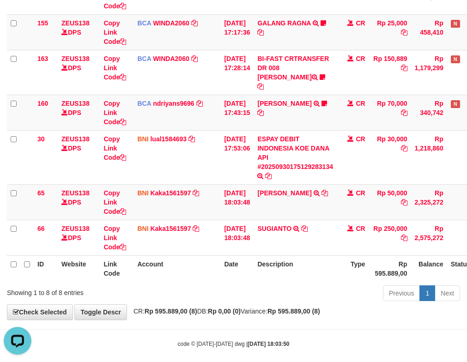
scroll to position [0, 0]
drag, startPoint x: 137, startPoint y: 203, endPoint x: 134, endPoint y: 197, distance: 6.6
click at [134, 197] on td "BNI Kaka1561597 DPS KARMILA mutasi_20250930_2425 | 65 mutasi_20250930_2425 | 65" at bounding box center [177, 202] width 87 height 36
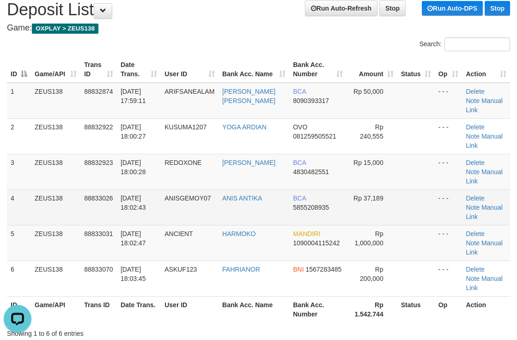
click at [331, 175] on tbody "1 ZEUS138 88832874 30/09/2025 17:59:11 ARIFSANEALAM ARIF SANE ALAM BCA 80903933…" at bounding box center [258, 190] width 503 height 214
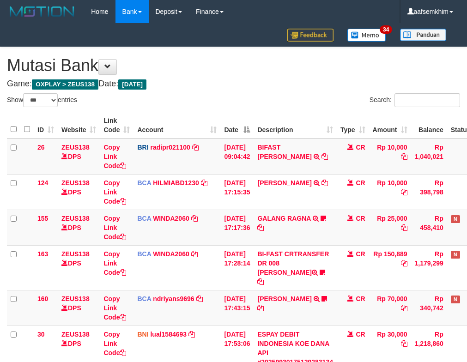
select select "***"
click at [206, 155] on td "BRI radipr021100 DPS REYNALDI ADI PRATAMA mutasi_20250930_3774 | 26 mutasi_2025…" at bounding box center [177, 157] width 87 height 36
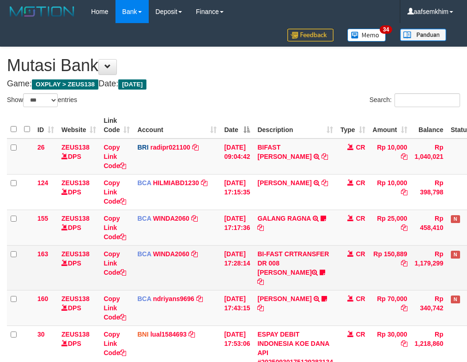
scroll to position [124, 0]
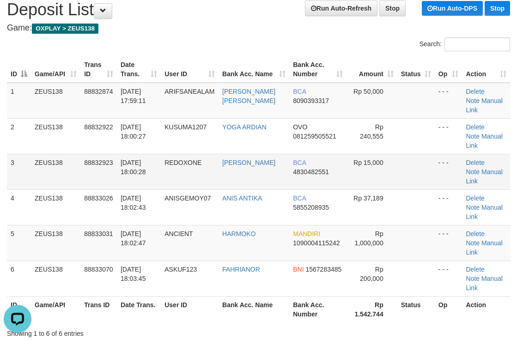
click at [139, 159] on span "30/09/2025 18:00:28" at bounding box center [133, 167] width 25 height 17
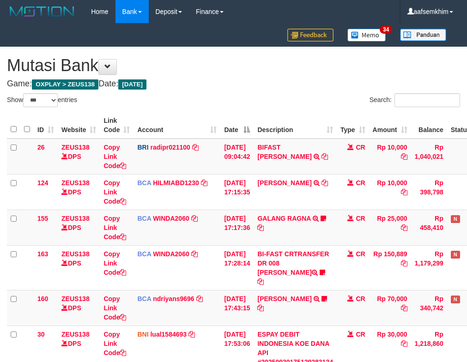
select select "***"
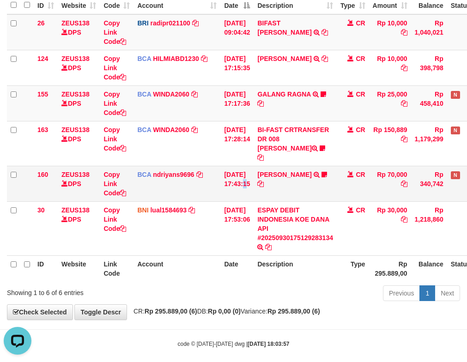
click at [248, 166] on td "[DATE] 17:43:15" at bounding box center [236, 184] width 33 height 36
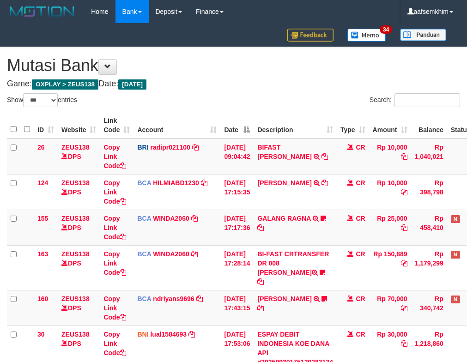
select select "***"
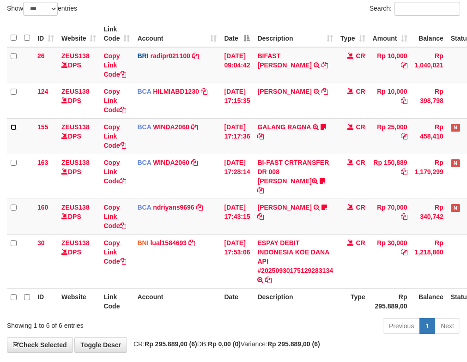
scroll to position [124, 0]
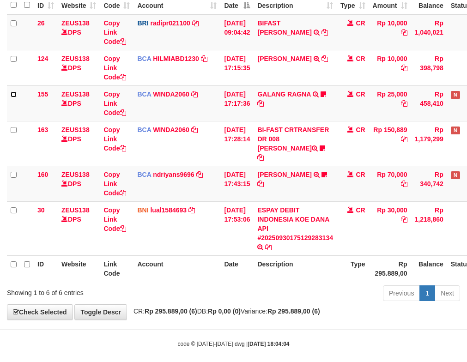
click at [15, 128] on tbody "26 ZEUS138 DPS Copy Link Code BRI radipr021100 DPS REYNALDI ADI PRATAMA mutasi_…" at bounding box center [259, 135] width 505 height 242
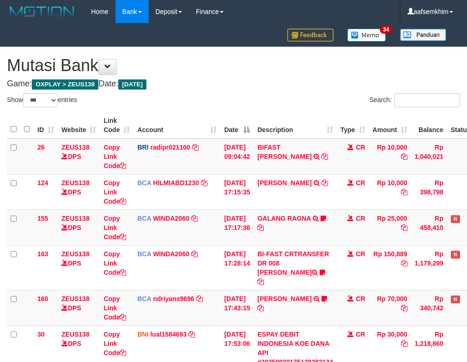
select select "***"
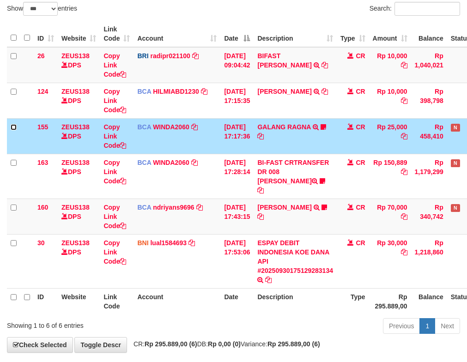
scroll to position [124, 0]
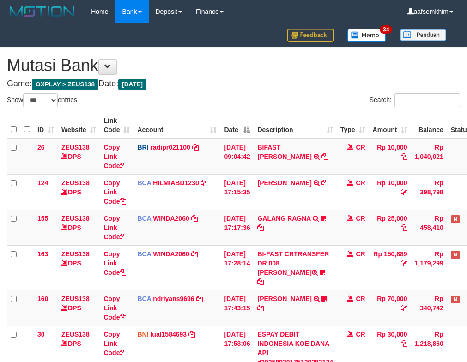
select select "***"
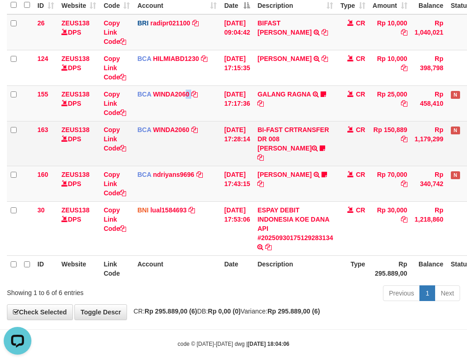
drag, startPoint x: 188, startPoint y: 112, endPoint x: 197, endPoint y: 125, distance: 16.2
click at [198, 123] on tbody "26 ZEUS138 DPS Copy Link Code BRI radipr021100 DPS REYNALDI ADI PRATAMA mutasi_…" at bounding box center [259, 135] width 505 height 242
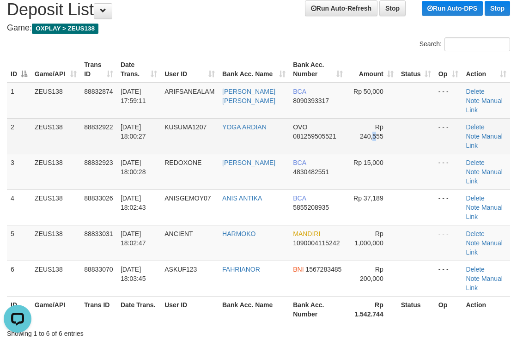
drag, startPoint x: 373, startPoint y: 124, endPoint x: 431, endPoint y: 114, distance: 58.6
click at [381, 123] on td "Rp 240,555" at bounding box center [371, 136] width 51 height 36
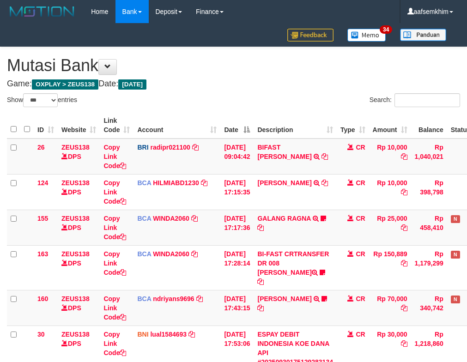
select select "***"
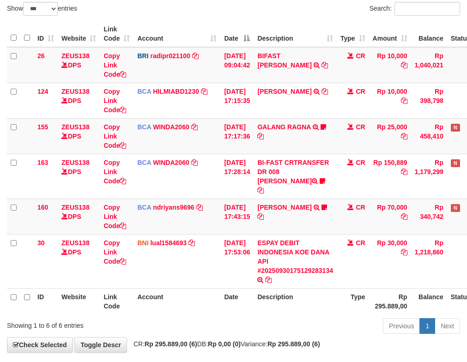
click at [201, 135] on td "BCA WINDA2060 DPS WINDA mutasi_20250930_4644 | 155 mutasi_20250930_4644 | 155" at bounding box center [177, 136] width 87 height 36
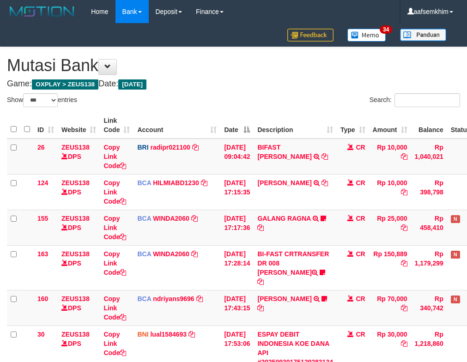
select select "***"
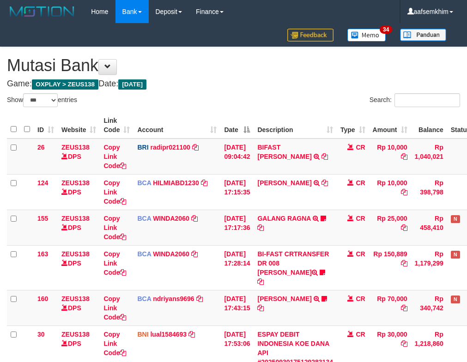
select select "***"
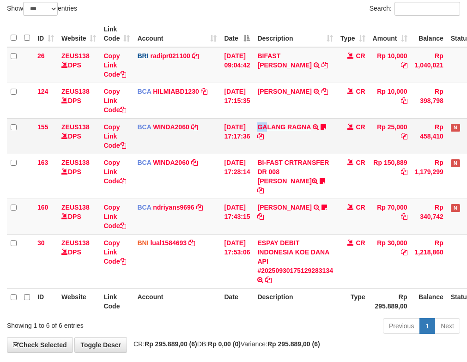
click at [274, 130] on td "GALANG RAGNA TRSF E-BANKING CR 3009/FTSCY/WS95051 25000.002025093083332943 TRFD…" at bounding box center [295, 136] width 83 height 36
